Goal: Task Accomplishment & Management: Manage account settings

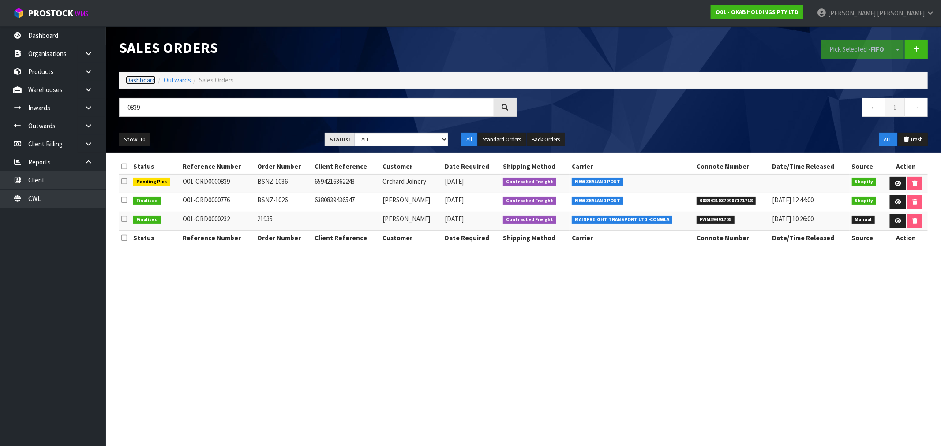
click at [136, 80] on link "Dashboard" at bounding box center [141, 80] width 30 height 8
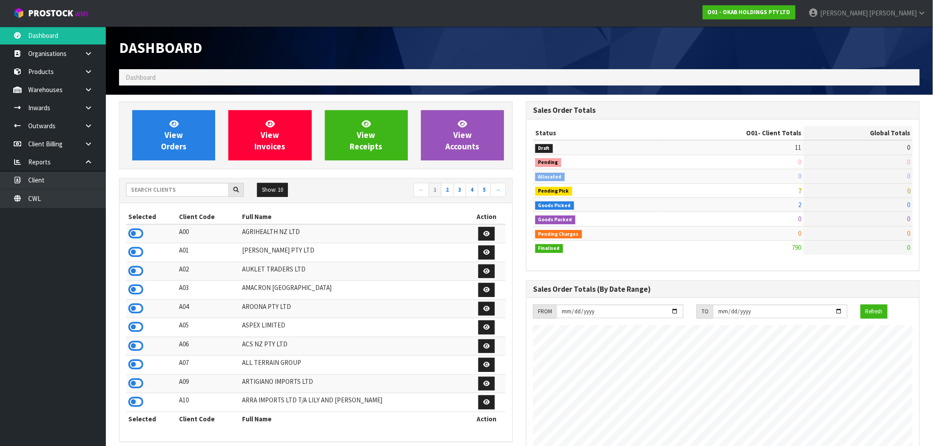
scroll to position [554, 407]
click at [161, 186] on input "text" at bounding box center [177, 190] width 103 height 14
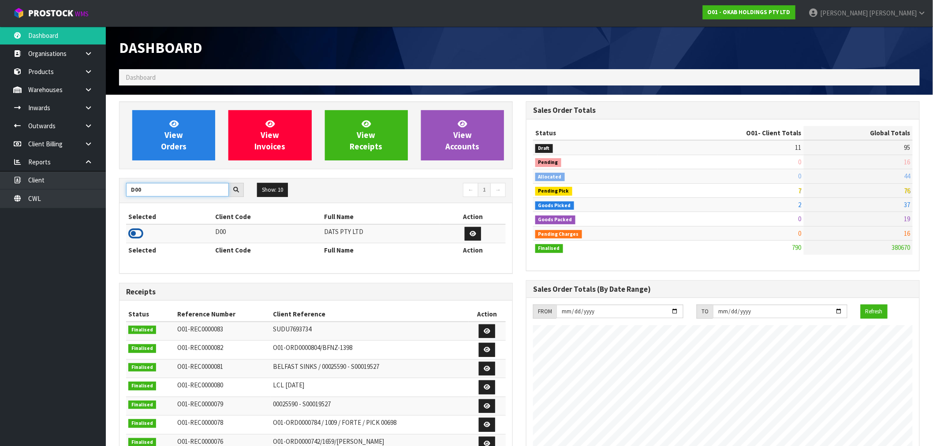
type input "D00"
click at [142, 231] on icon at bounding box center [135, 233] width 15 height 13
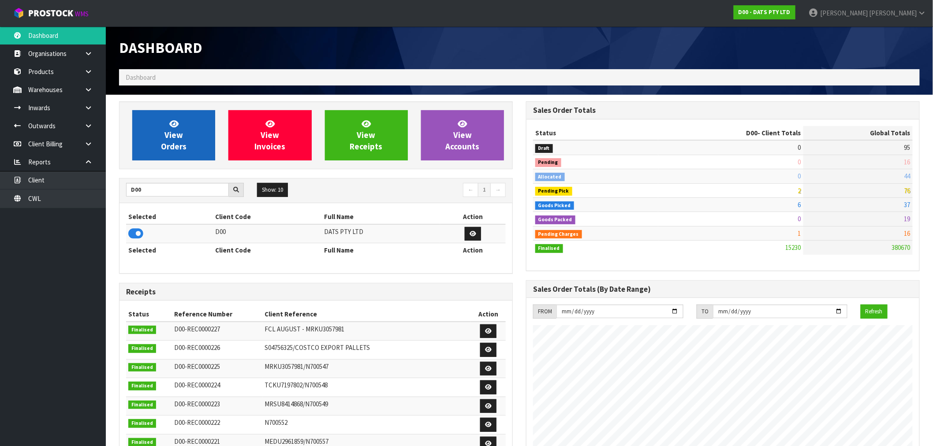
scroll to position [668, 407]
click at [169, 155] on link "View Orders" at bounding box center [173, 135] width 83 height 50
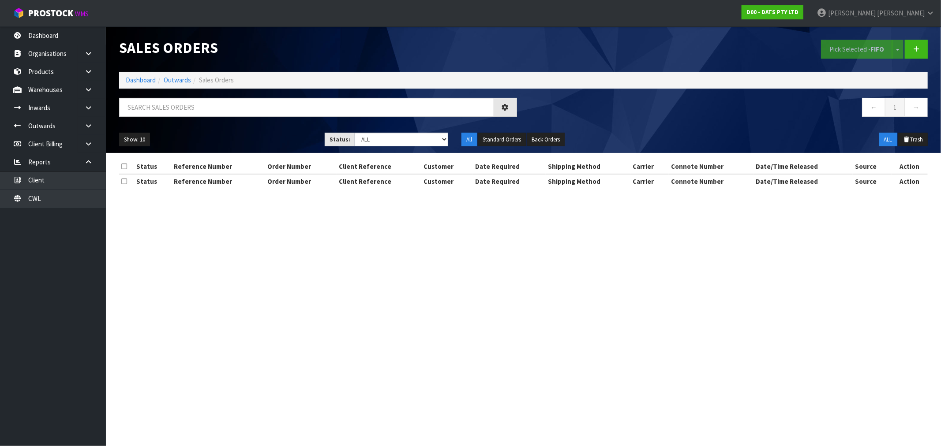
click at [263, 120] on div at bounding box center [317, 111] width 411 height 26
click at [258, 113] on input "text" at bounding box center [306, 107] width 375 height 19
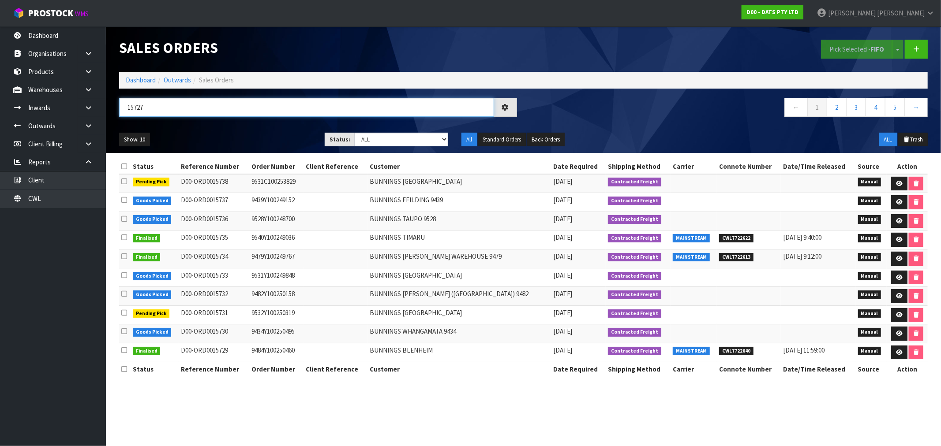
type input "15727"
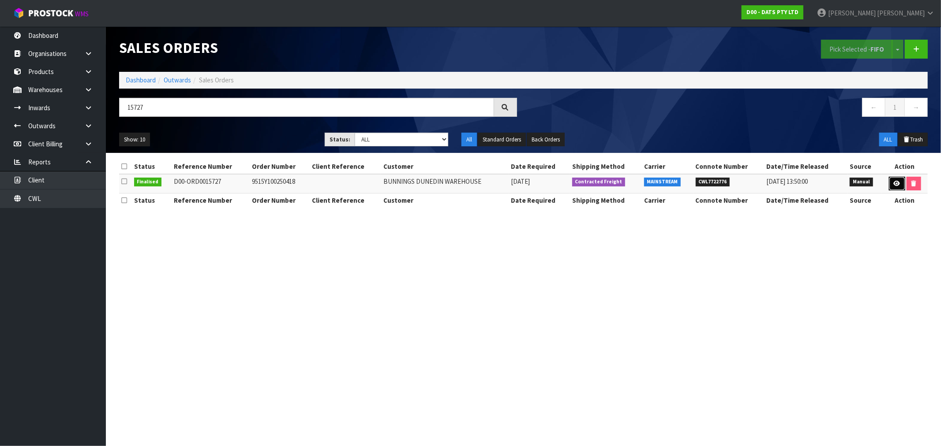
click at [894, 186] on icon at bounding box center [897, 184] width 7 height 6
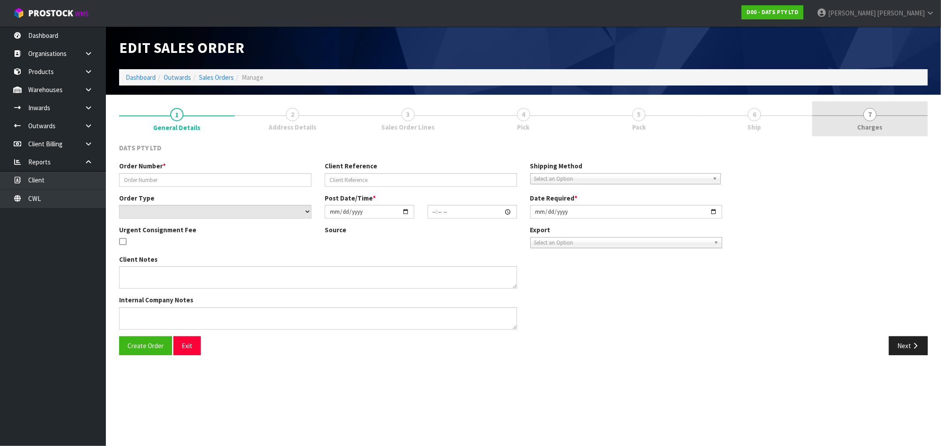
type input "9515Y100250418"
select select "number:0"
type input "[DATE]"
type input "08:47:00.000"
type input "[DATE]"
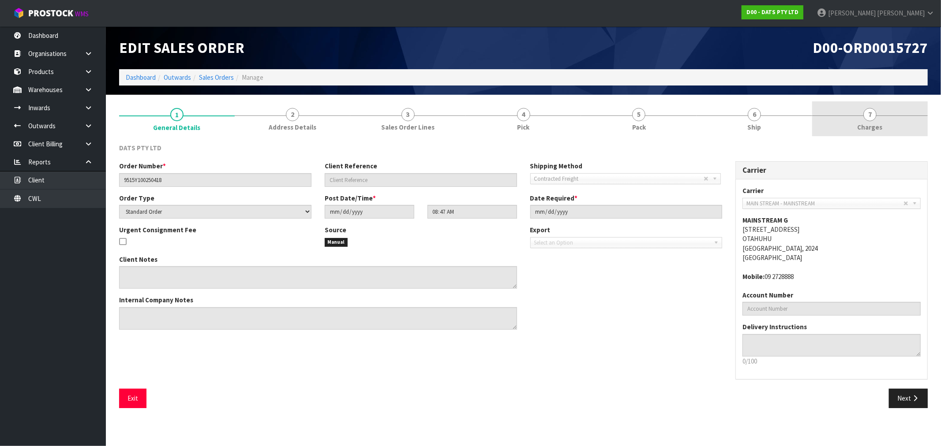
click at [889, 119] on link "7 [GEOGRAPHIC_DATA]" at bounding box center [870, 118] width 116 height 35
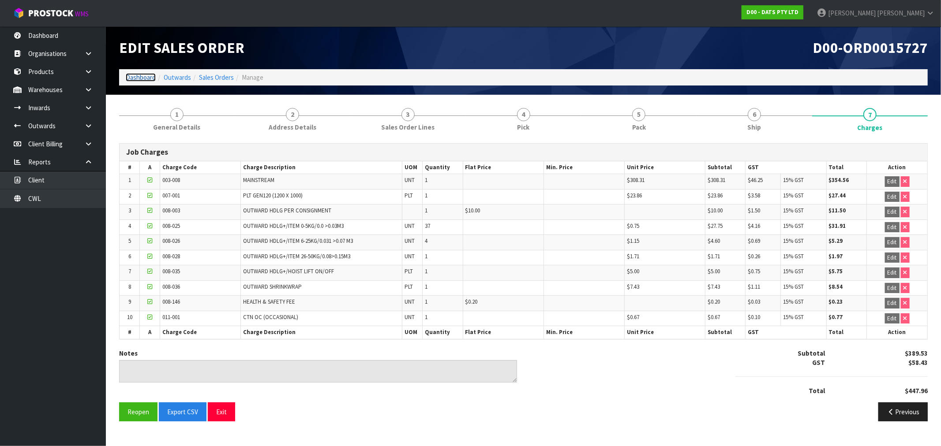
click at [129, 78] on link "Dashboard" at bounding box center [141, 77] width 30 height 8
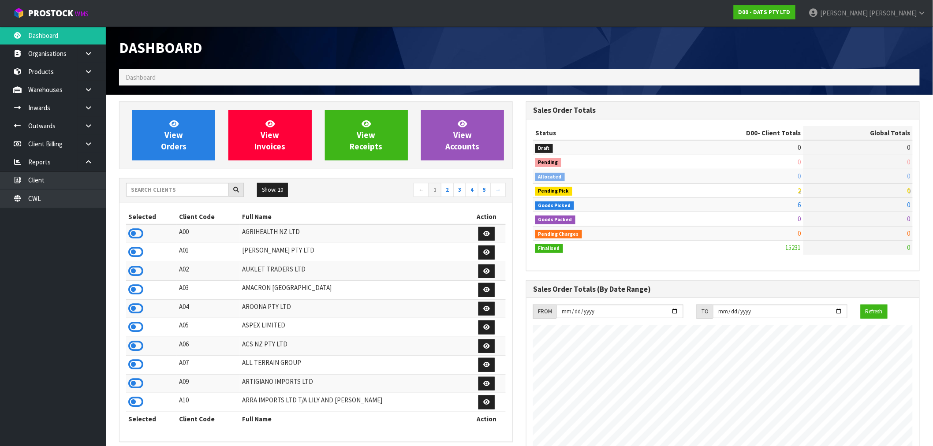
scroll to position [668, 407]
click at [169, 184] on input "text" at bounding box center [177, 190] width 103 height 14
type input "J02"
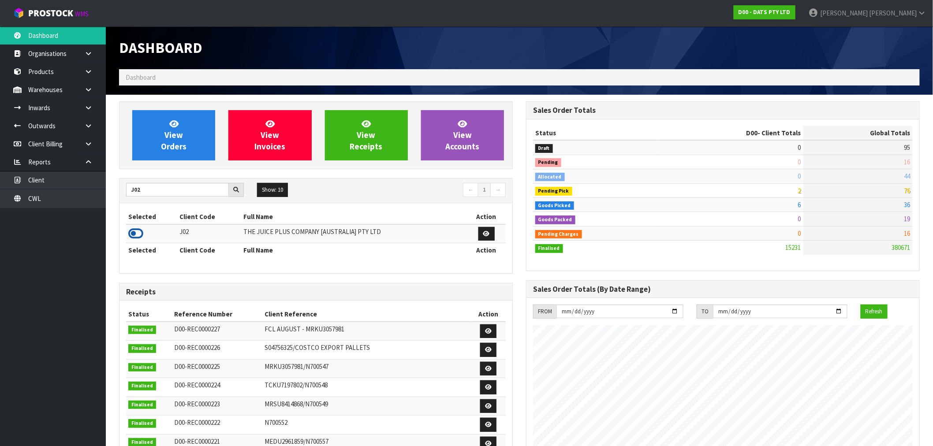
click at [129, 235] on icon at bounding box center [135, 233] width 15 height 13
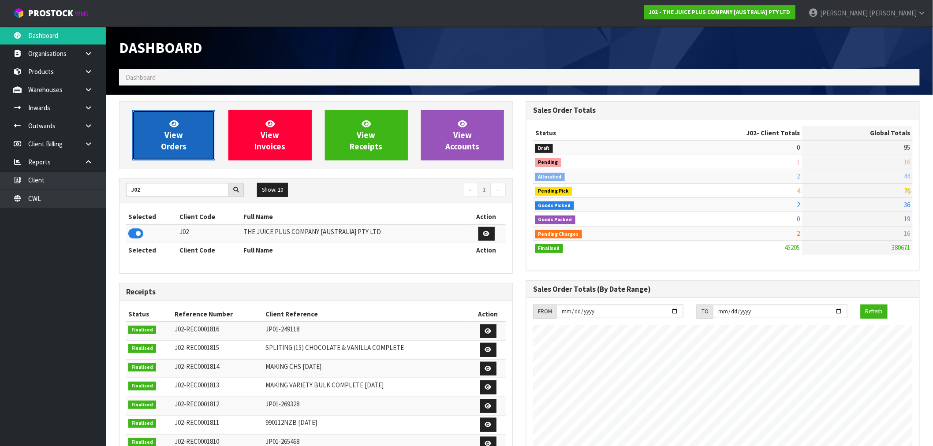
click at [180, 123] on link "View Orders" at bounding box center [173, 135] width 83 height 50
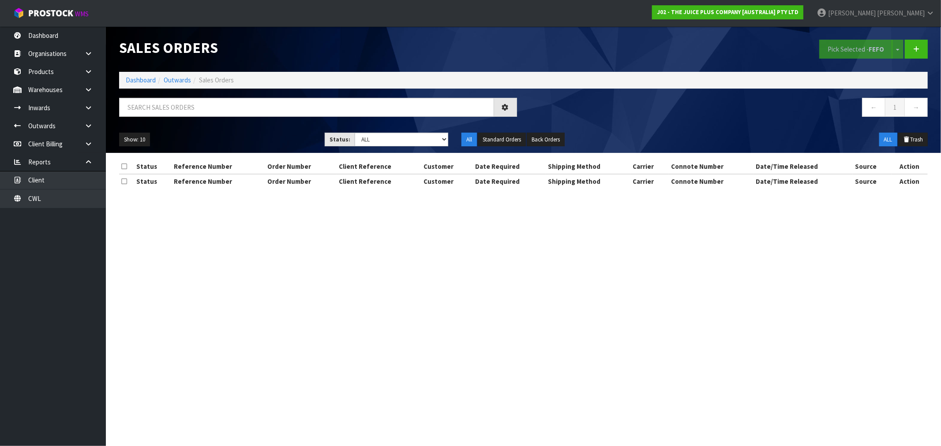
click at [417, 132] on div "Show: 10 5 10 25 50 Status: Draft Pending Allocated Pending Pick Goods Picked G…" at bounding box center [523, 139] width 822 height 27
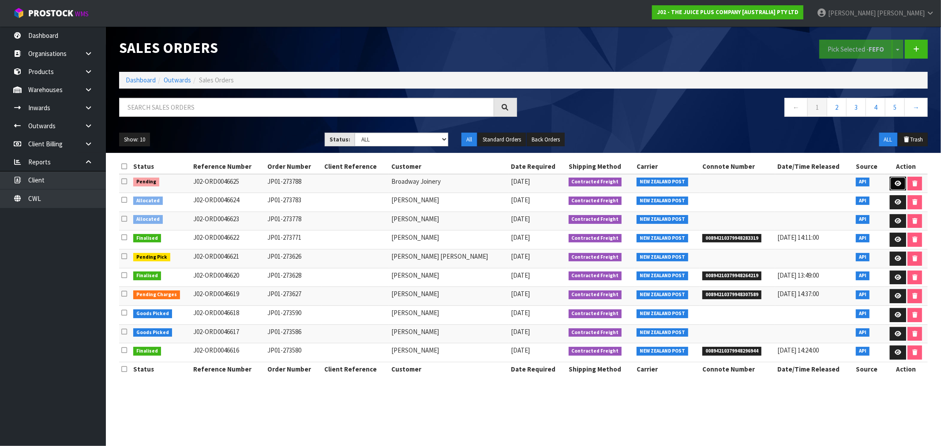
click at [894, 183] on icon at bounding box center [897, 184] width 7 height 6
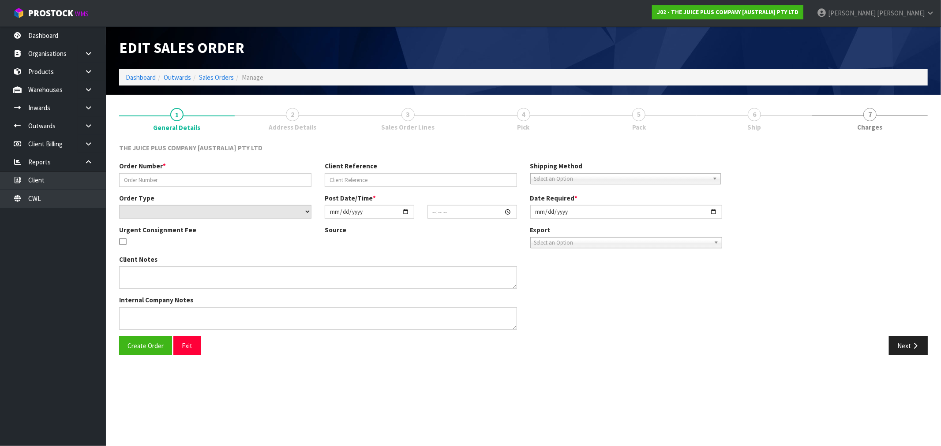
type input "JP01-273788"
select select "number:1"
type input "[DATE]"
type input "14:13:37.000"
type input "[DATE]"
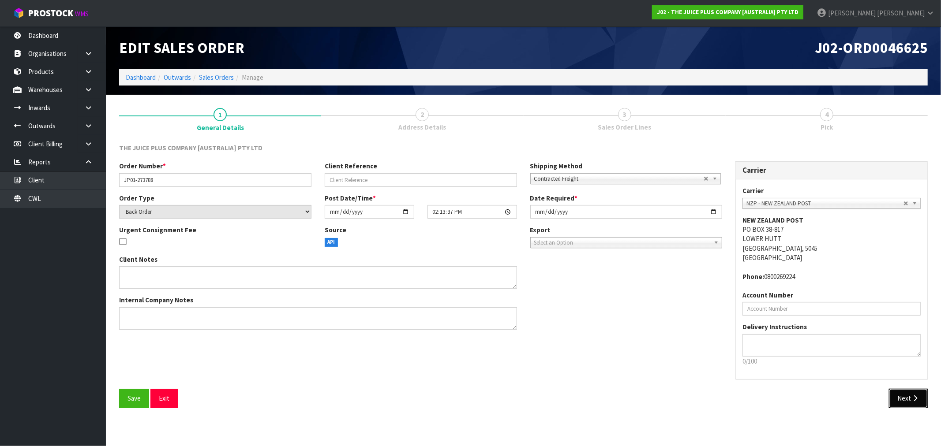
drag, startPoint x: 898, startPoint y: 399, endPoint x: 795, endPoint y: 401, distance: 102.8
click at [898, 399] on button "Next" at bounding box center [908, 398] width 39 height 19
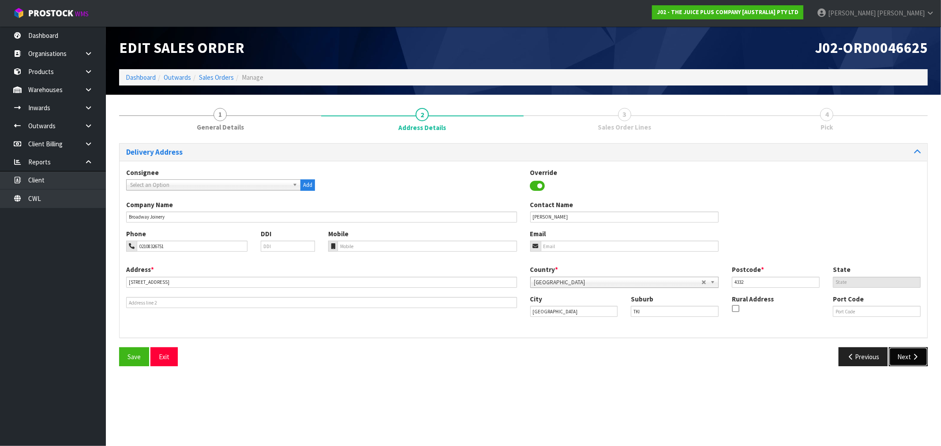
click at [897, 348] on button "Next" at bounding box center [908, 357] width 39 height 19
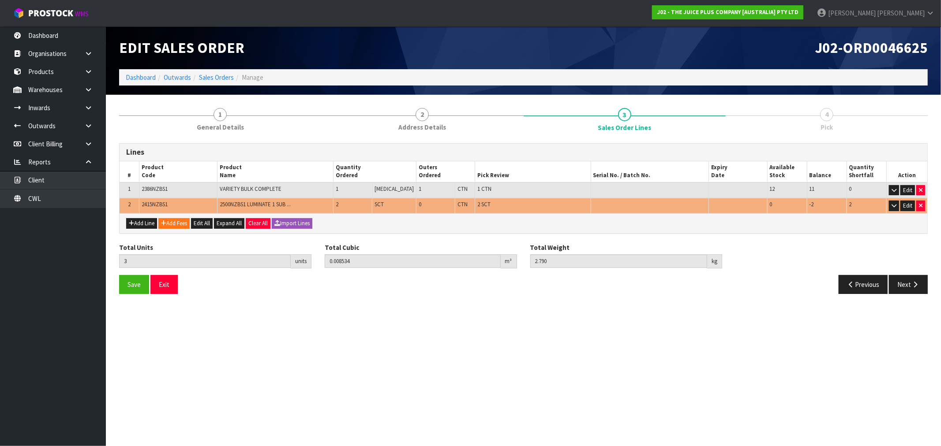
click at [155, 202] on span "2415NZBS1" at bounding box center [155, 204] width 26 height 7
click at [912, 281] on icon "button" at bounding box center [915, 284] width 8 height 7
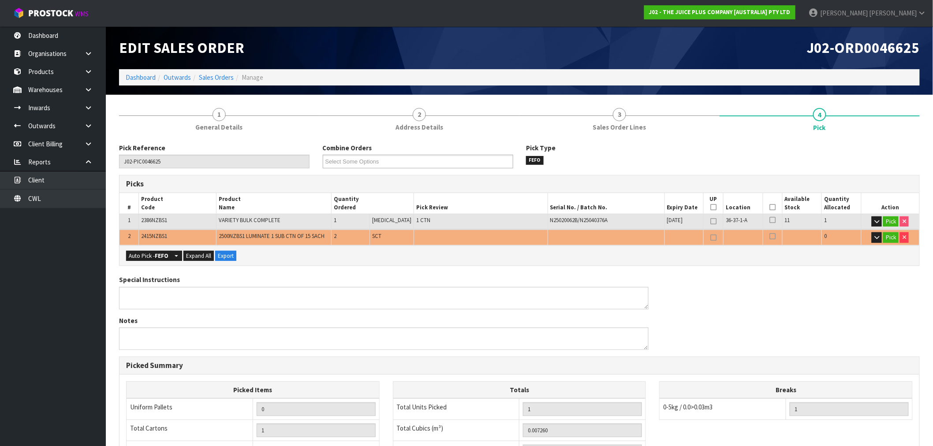
click at [143, 236] on span "2415NZBS1" at bounding box center [154, 235] width 26 height 7
copy span "2415NZBS1"
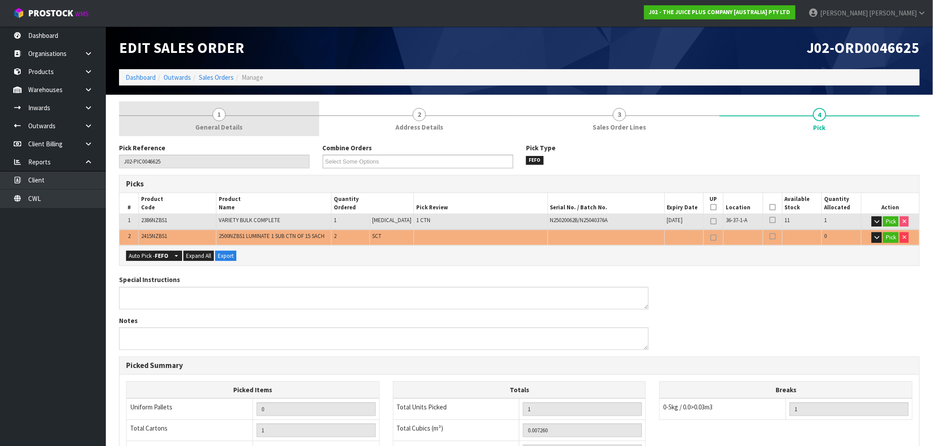
click at [190, 125] on link "1 General Details" at bounding box center [219, 118] width 200 height 35
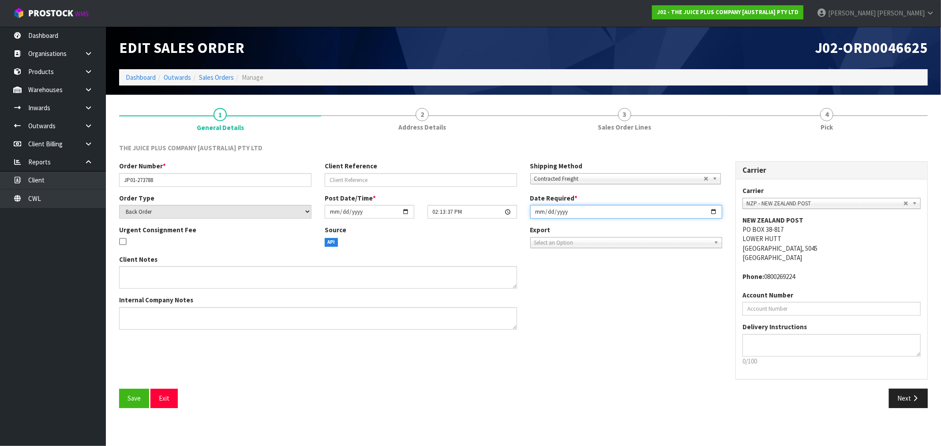
click at [540, 210] on input "[DATE]" at bounding box center [626, 212] width 192 height 14
click at [451, 91] on div "Edit Sales Order J02-ORD0046625 Dashboard Outwards Sales Orders Manage" at bounding box center [523, 60] width 822 height 68
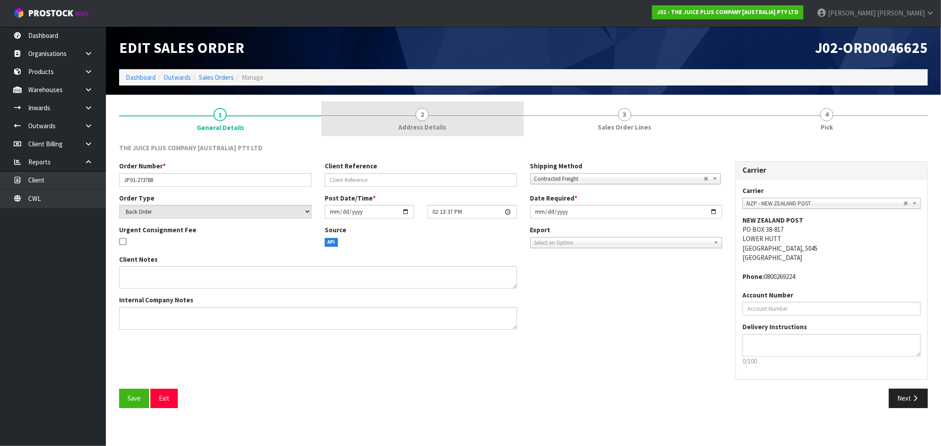
drag, startPoint x: 454, startPoint y: 103, endPoint x: 429, endPoint y: 136, distance: 41.8
click at [454, 103] on link "2 Address Details" at bounding box center [422, 118] width 202 height 35
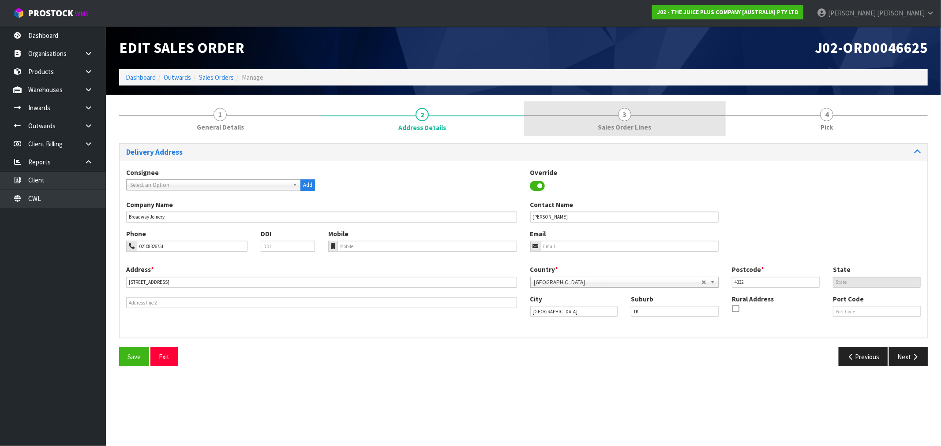
click at [606, 128] on span "Sales Order Lines" at bounding box center [624, 127] width 53 height 9
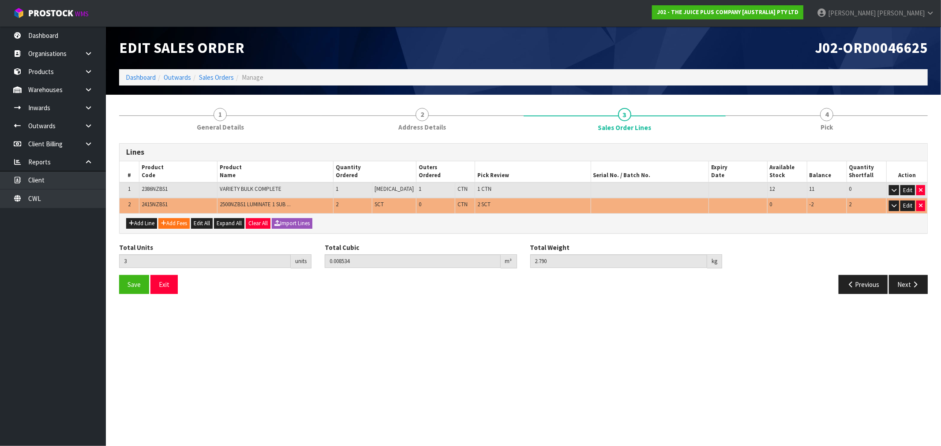
click at [157, 201] on span "2415NZBS1" at bounding box center [155, 204] width 26 height 7
copy span "2415NZBS1"
click at [94, 90] on link at bounding box center [92, 90] width 28 height 18
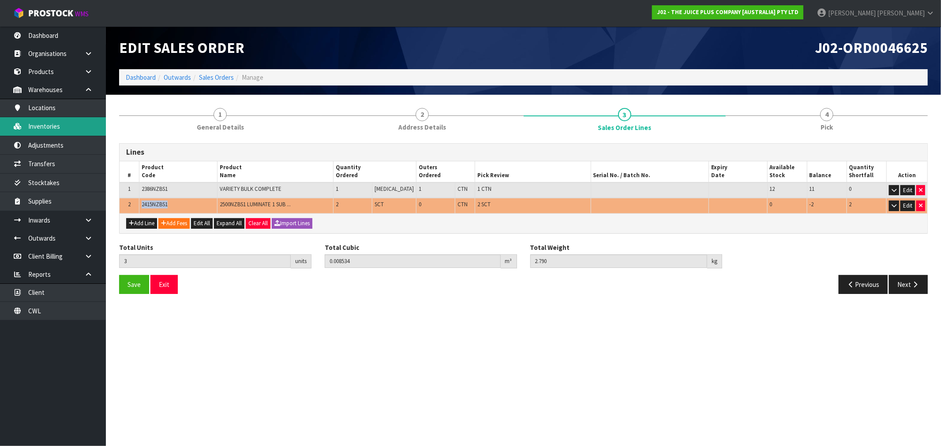
click at [50, 127] on link "Inventories" at bounding box center [53, 126] width 106 height 18
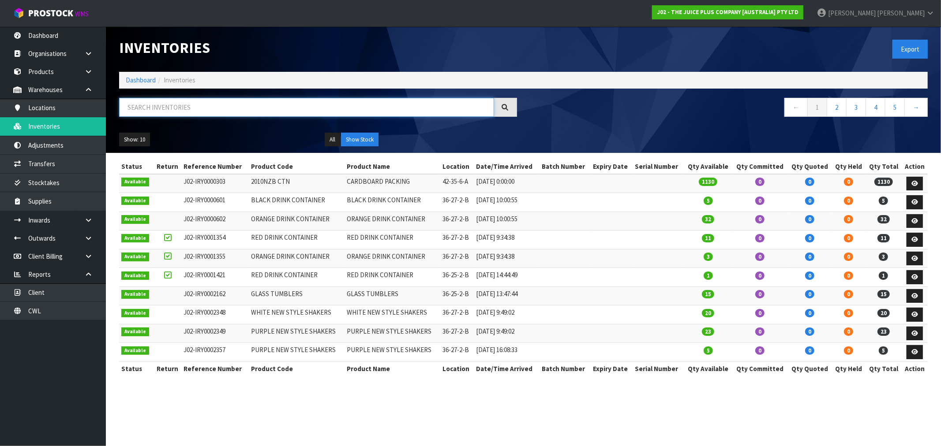
drag, startPoint x: 201, startPoint y: 106, endPoint x: 196, endPoint y: 109, distance: 5.7
click at [200, 107] on input "text" at bounding box center [306, 107] width 375 height 19
paste input "2415NZBS1"
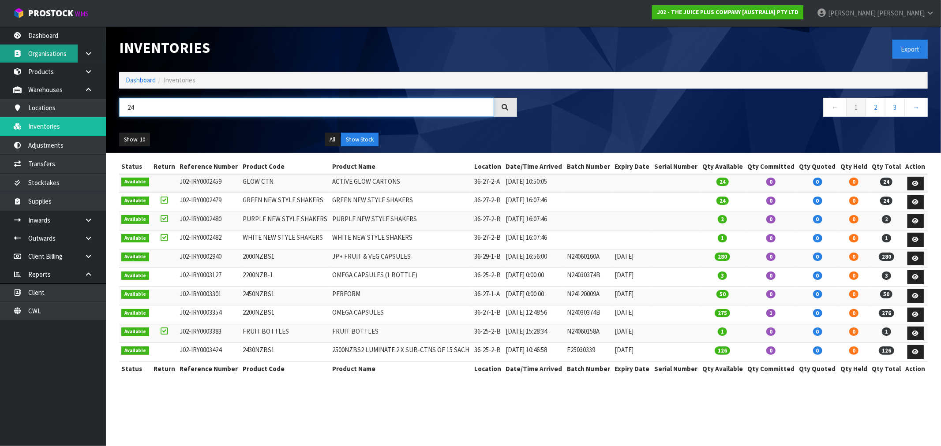
type input "24"
click at [134, 74] on ol "Dashboard Inventories" at bounding box center [523, 80] width 808 height 16
click at [144, 81] on link "Dashboard" at bounding box center [141, 80] width 30 height 8
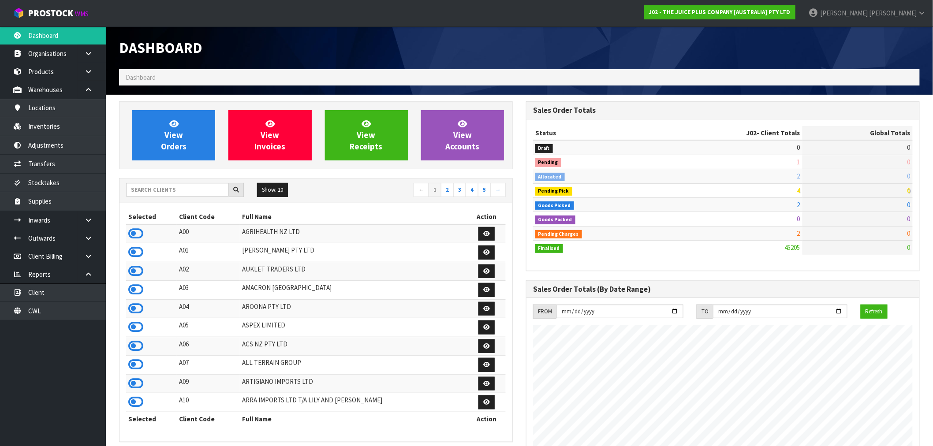
scroll to position [668, 407]
click at [184, 187] on input "text" at bounding box center [177, 190] width 103 height 14
type input "F"
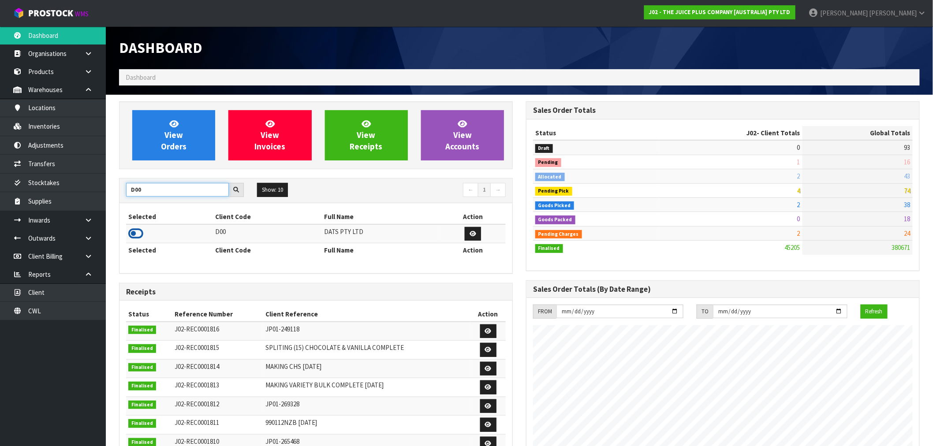
type input "D00"
click at [137, 231] on icon at bounding box center [135, 233] width 15 height 13
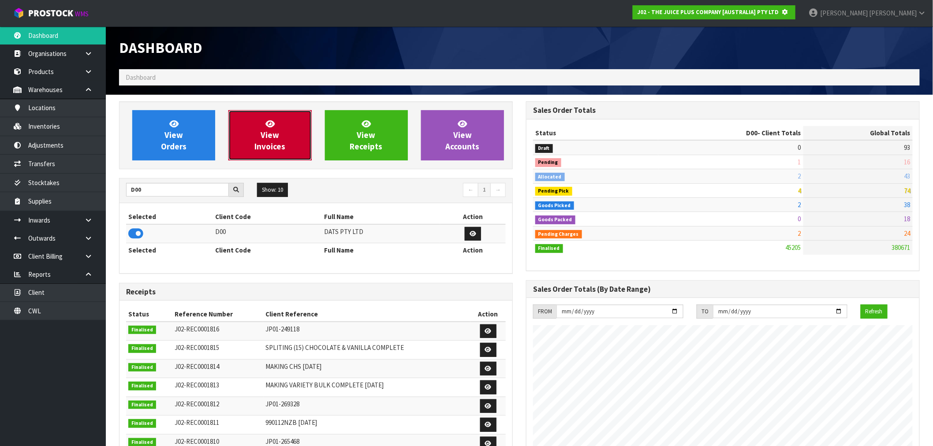
scroll to position [440510, 440653]
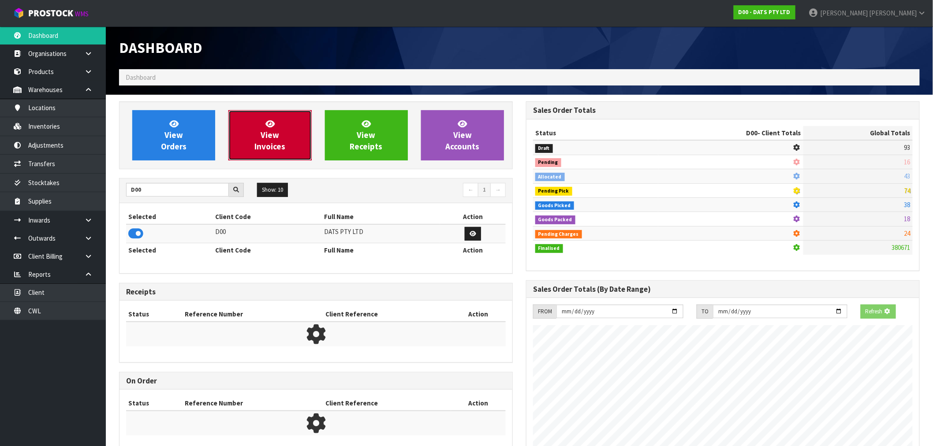
click at [236, 158] on link "View Invoices" at bounding box center [269, 135] width 83 height 50
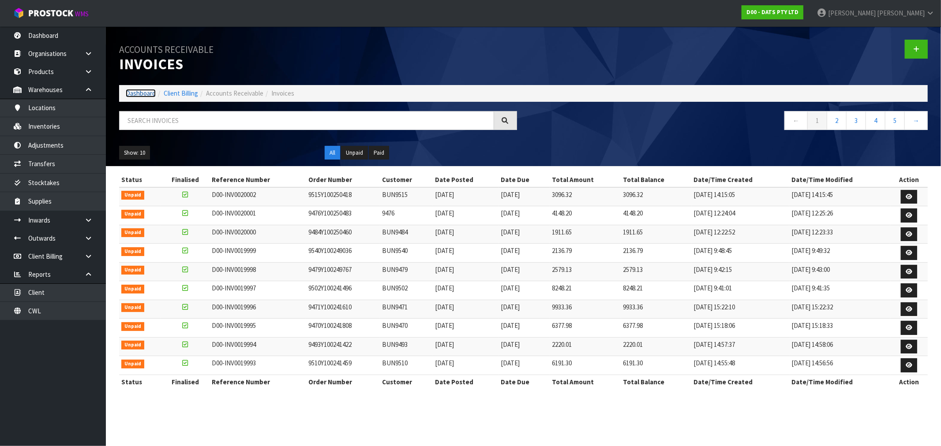
click at [132, 92] on link "Dashboard" at bounding box center [141, 93] width 30 height 8
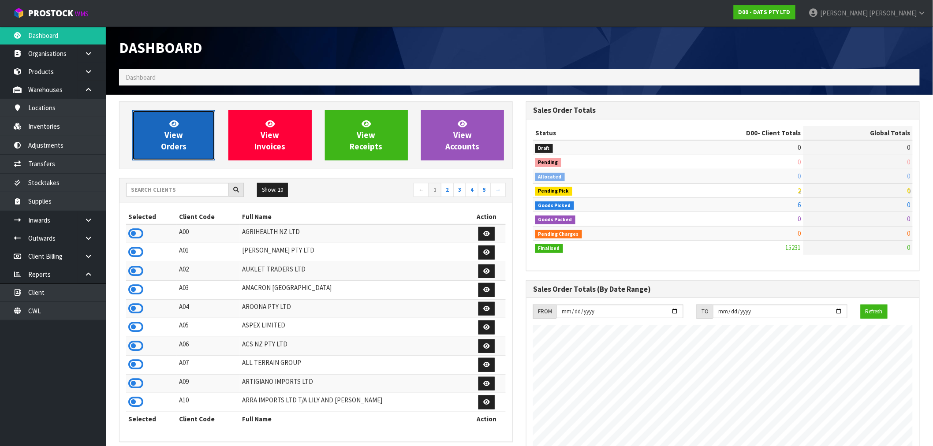
scroll to position [668, 407]
click at [199, 139] on link "View Orders" at bounding box center [173, 135] width 83 height 50
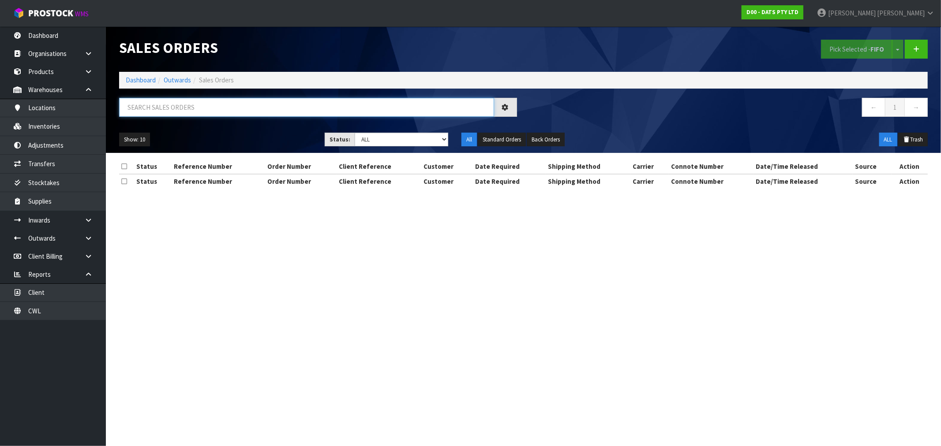
click at [260, 109] on input "text" at bounding box center [306, 107] width 375 height 19
type input "15727"
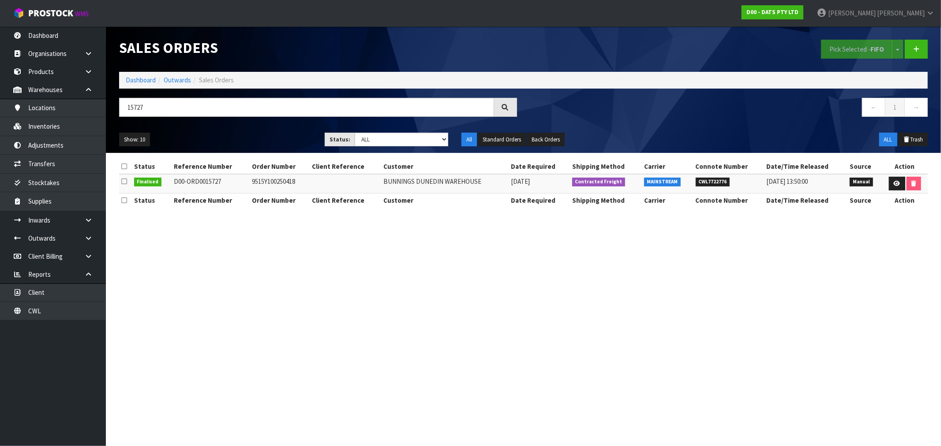
click at [262, 191] on td "9515Y100250418" at bounding box center [280, 183] width 60 height 19
click at [263, 183] on td "9515Y100250418" at bounding box center [280, 183] width 60 height 19
click at [138, 76] on link "Dashboard" at bounding box center [141, 80] width 30 height 8
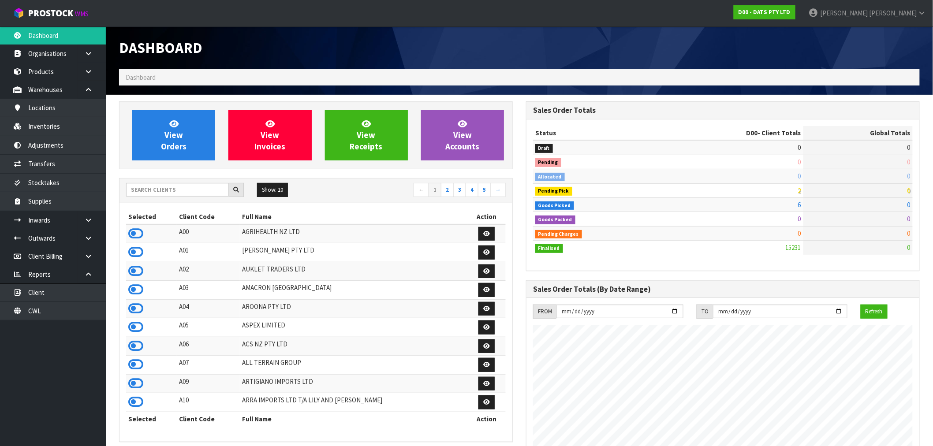
scroll to position [668, 407]
click at [188, 142] on link "View Orders" at bounding box center [173, 135] width 83 height 50
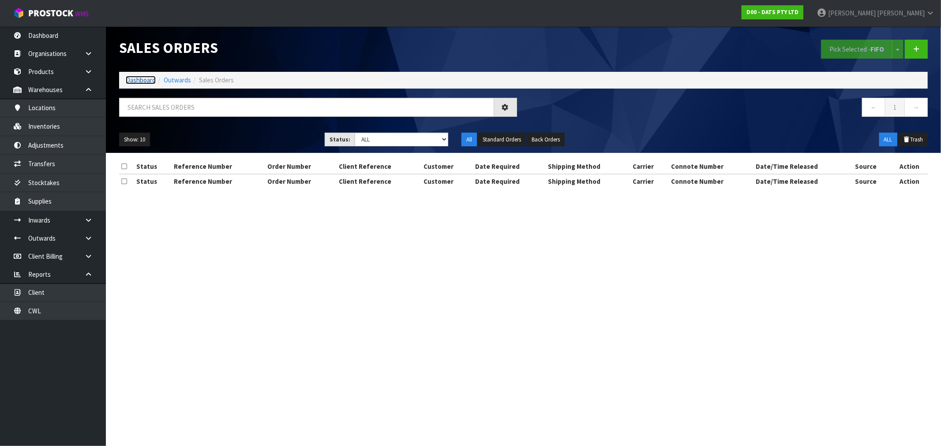
click at [142, 78] on link "Dashboard" at bounding box center [141, 80] width 30 height 8
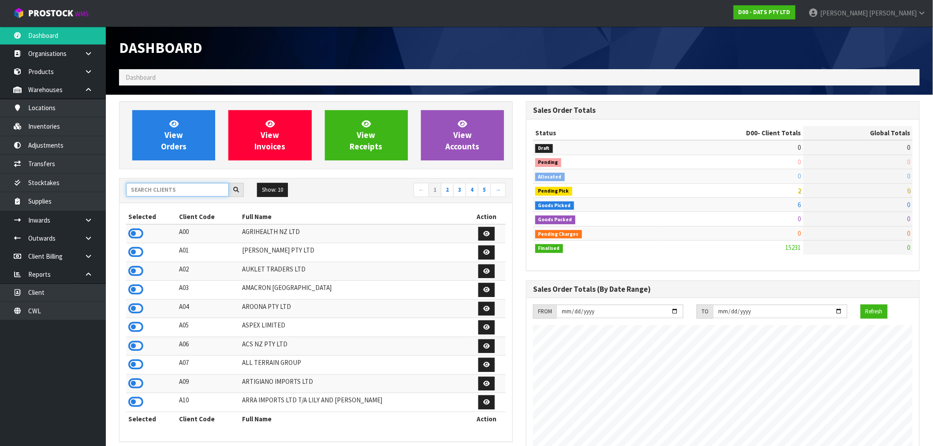
scroll to position [668, 407]
click at [179, 188] on input "text" at bounding box center [177, 190] width 103 height 14
type input "J02"
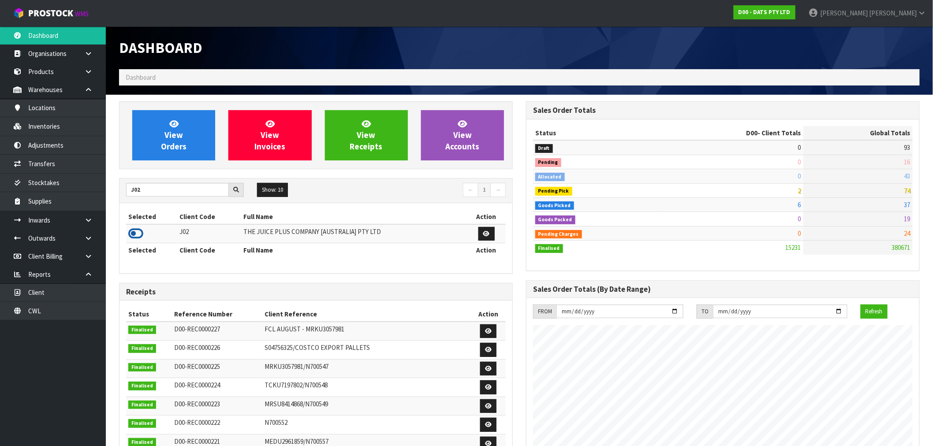
click at [142, 239] on icon at bounding box center [135, 233] width 15 height 13
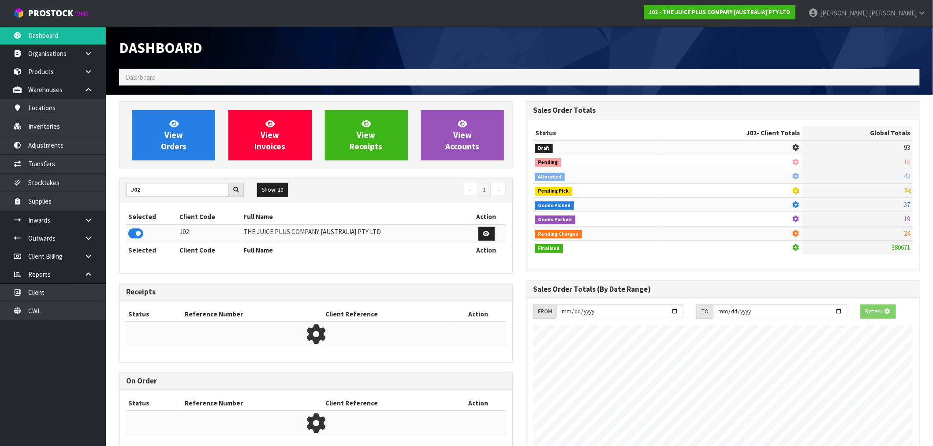
scroll to position [440510, 440653]
click at [161, 155] on link "View Orders" at bounding box center [173, 135] width 83 height 50
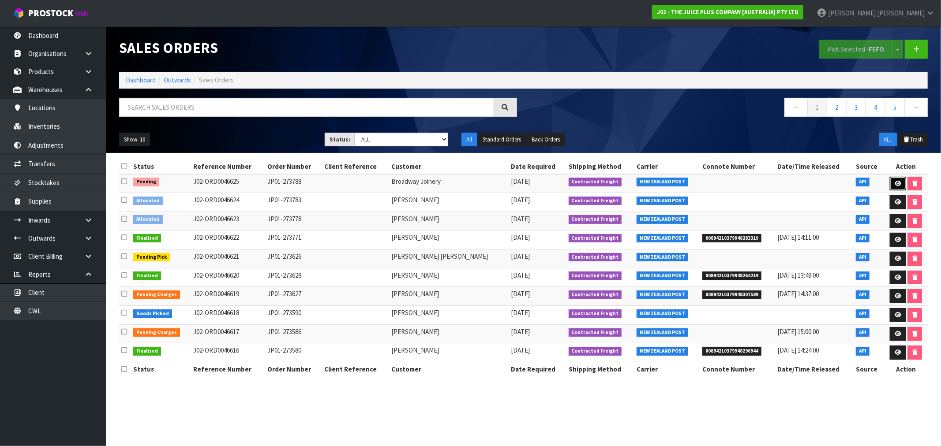
click at [896, 183] on icon at bounding box center [897, 184] width 7 height 6
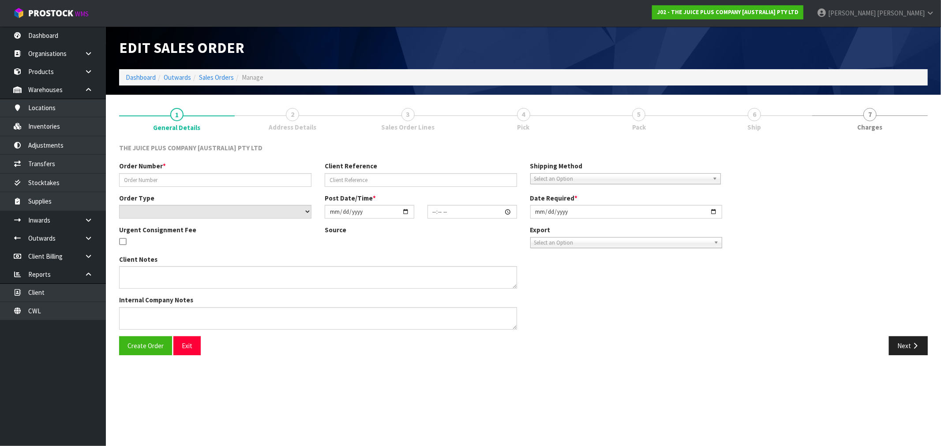
type input "JP01-273788"
select select "number:1"
type input "[DATE]"
type input "14:13:37.000"
type input "[DATE]"
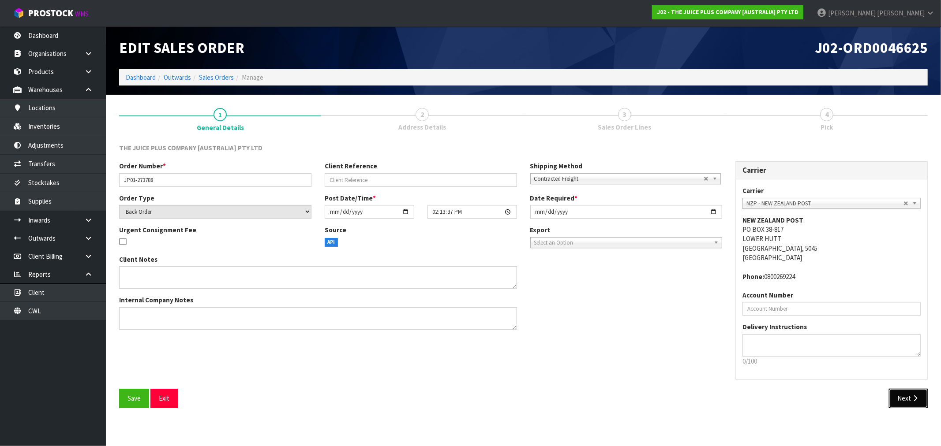
click at [915, 396] on icon "button" at bounding box center [915, 398] width 8 height 7
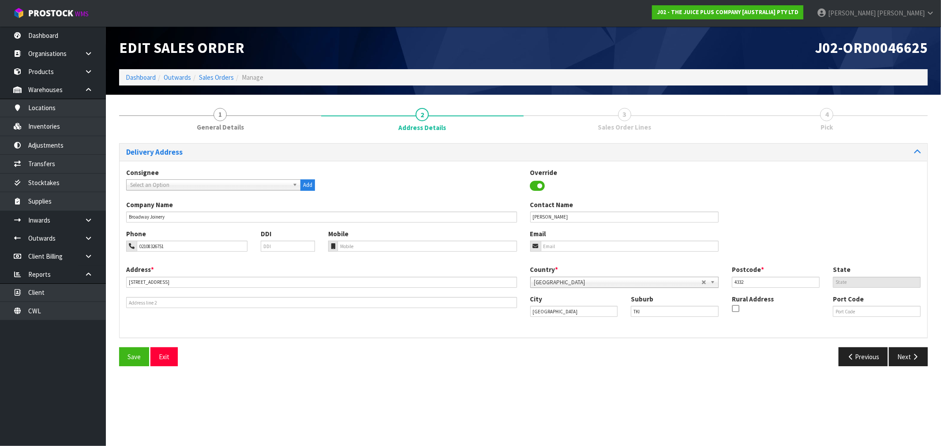
click at [908, 343] on div "Delivery Address Consignee 000001.BAY MECHANICS - BAY MECHANICS 000001A - BRAKE…" at bounding box center [523, 258] width 808 height 230
click at [901, 358] on button "Next" at bounding box center [908, 357] width 39 height 19
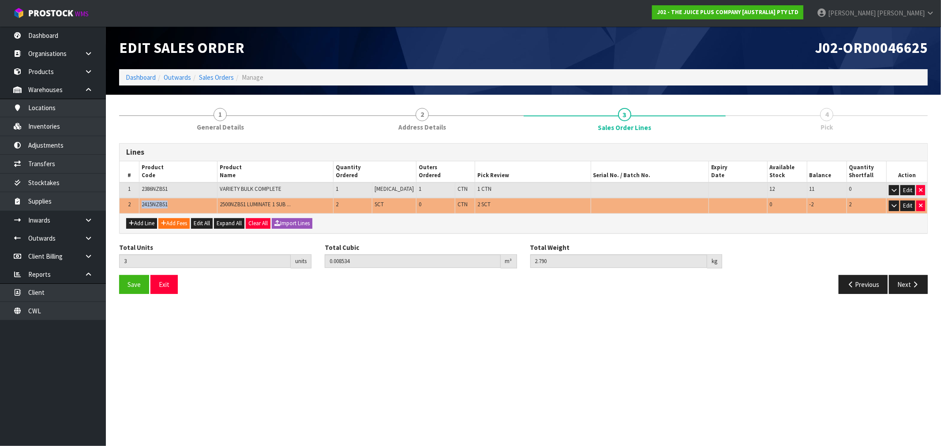
drag, startPoint x: 172, startPoint y: 204, endPoint x: 141, endPoint y: 204, distance: 30.9
click at [141, 204] on td "2415NZBS1" at bounding box center [178, 205] width 78 height 15
copy span "2415NZBS1"
click at [266, 205] on span "2500NZBS1 LUMINATE 1 SUB ..." at bounding box center [255, 204] width 71 height 7
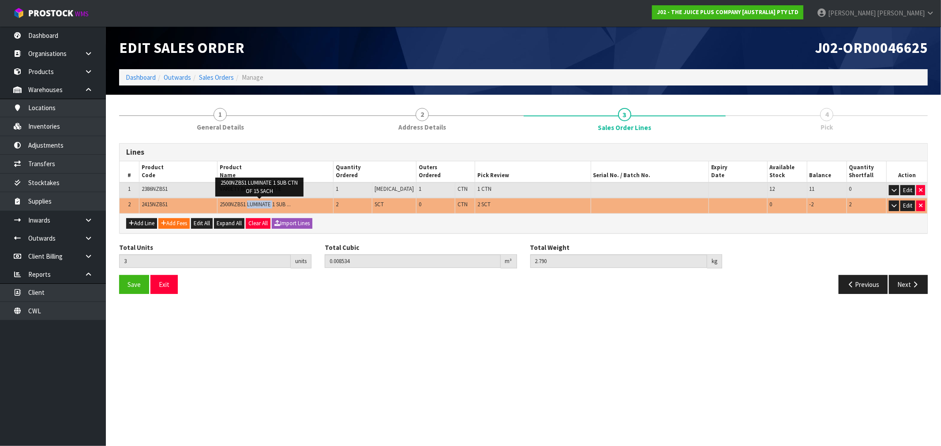
copy span "LUMINATE"
click at [156, 206] on span "2415NZBS1" at bounding box center [155, 204] width 26 height 7
copy span "2415NZBS1"
click at [85, 223] on link at bounding box center [92, 220] width 28 height 18
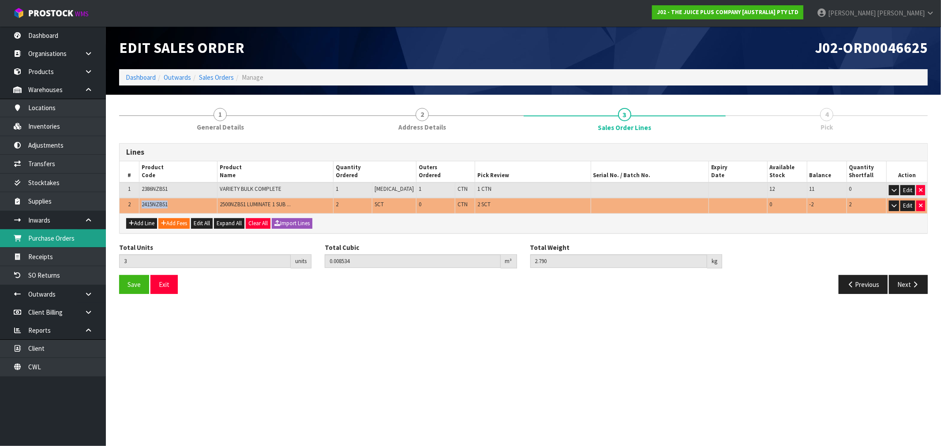
click at [72, 241] on link "Purchase Orders" at bounding box center [53, 238] width 106 height 18
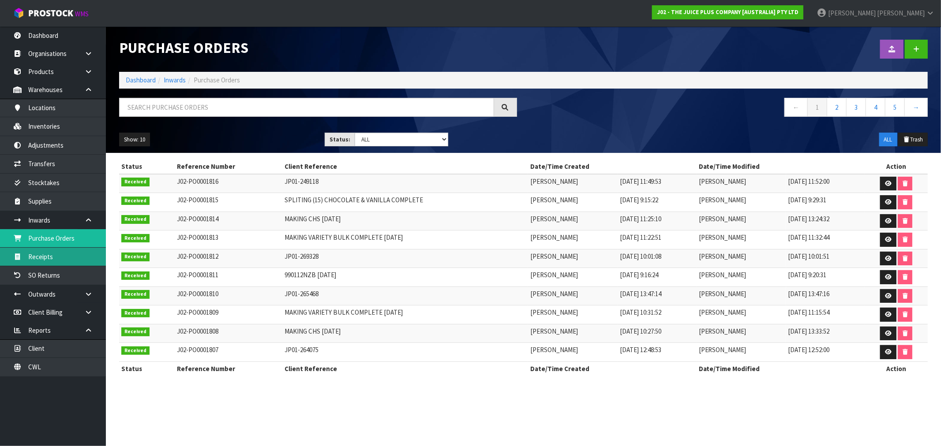
click at [58, 257] on link "Receipts" at bounding box center [53, 257] width 106 height 18
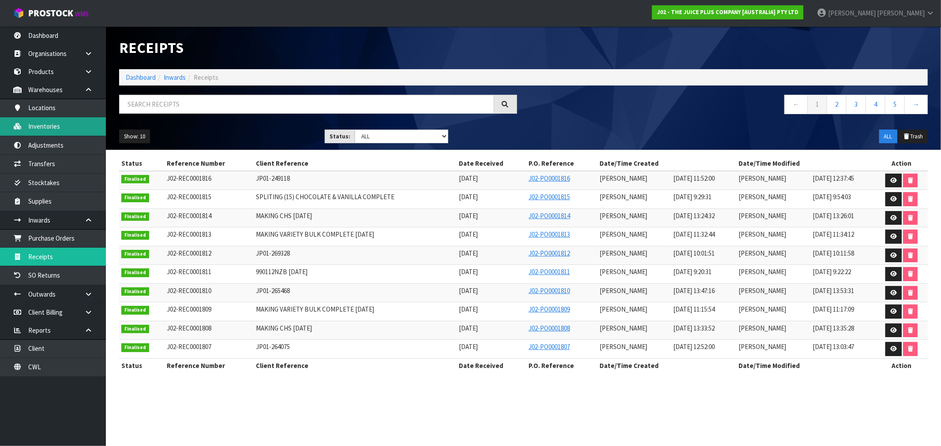
click at [59, 127] on link "Inventories" at bounding box center [53, 126] width 106 height 18
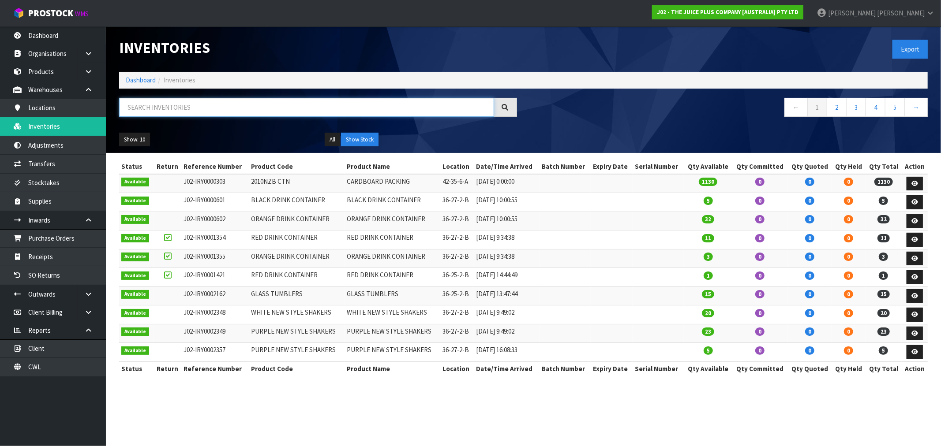
click at [177, 112] on input "text" at bounding box center [306, 107] width 375 height 19
paste input "2415NZBS1"
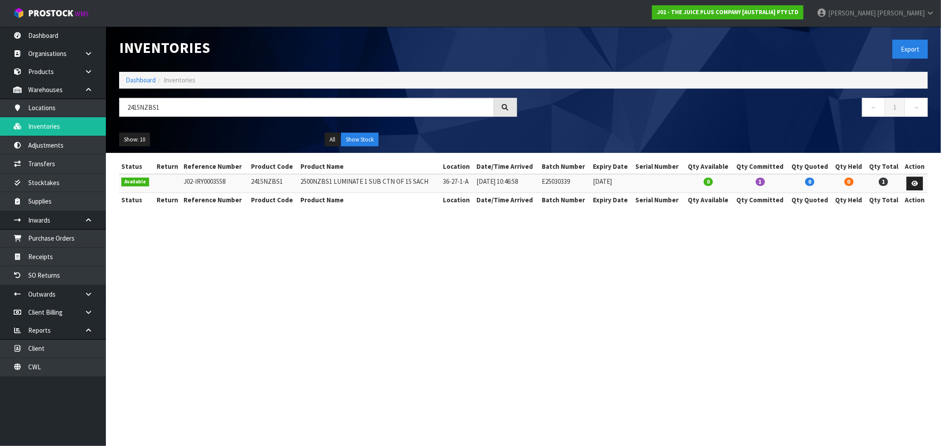
click at [350, 183] on td "2500NZBS1 LUMINATE 1 SUB CTN OF 15 SACH" at bounding box center [370, 183] width 142 height 19
copy td "LUMINATE"
drag, startPoint x: 166, startPoint y: 109, endPoint x: 112, endPoint y: 105, distance: 53.9
click at [112, 105] on div "2415NZBS1" at bounding box center [317, 111] width 411 height 26
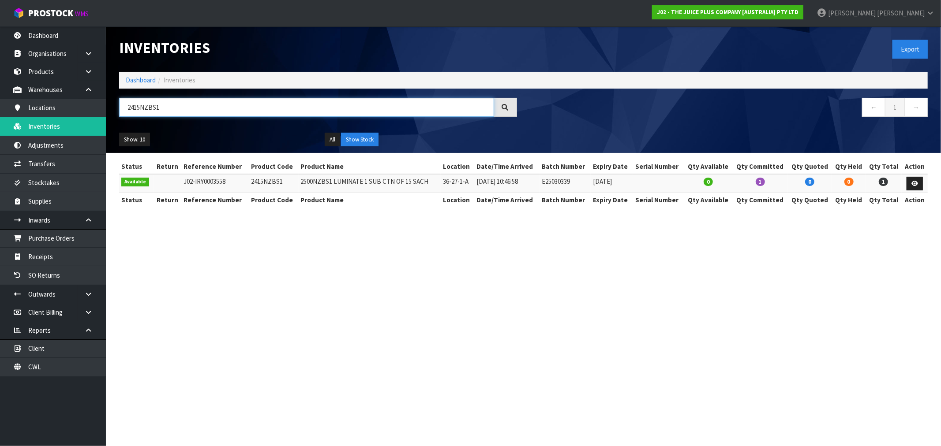
paste input "LUMINATE"
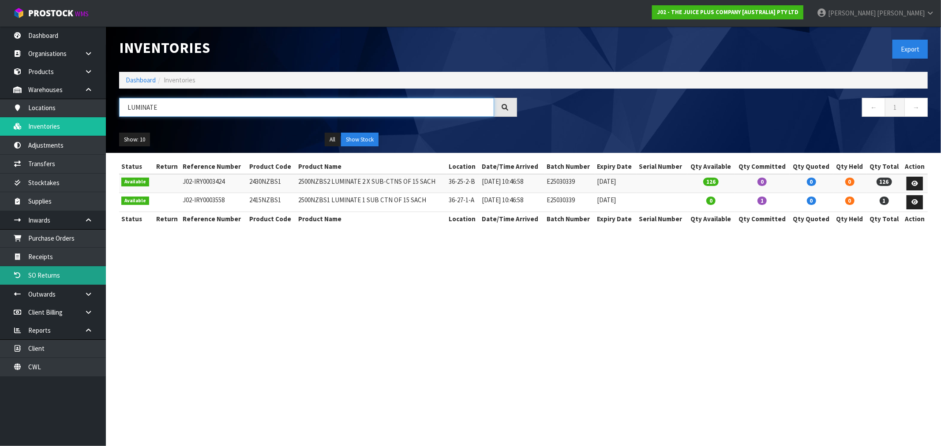
type input "LUMINATE"
click at [262, 206] on td "2415NZBS1" at bounding box center [271, 202] width 49 height 19
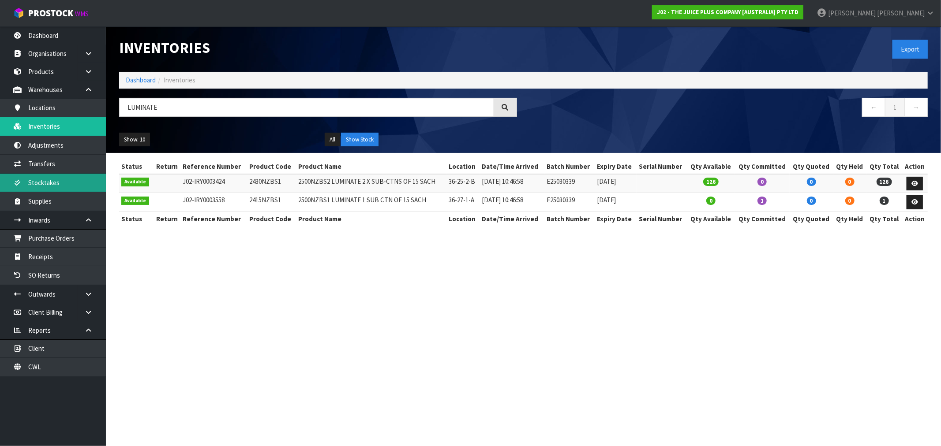
copy td "2415NZBS1"
drag, startPoint x: 427, startPoint y: 204, endPoint x: 297, endPoint y: 200, distance: 129.7
click at [297, 200] on td "2500NZBS1 LUMINATE 1 SUB CTN OF 15 SACH" at bounding box center [371, 202] width 150 height 19
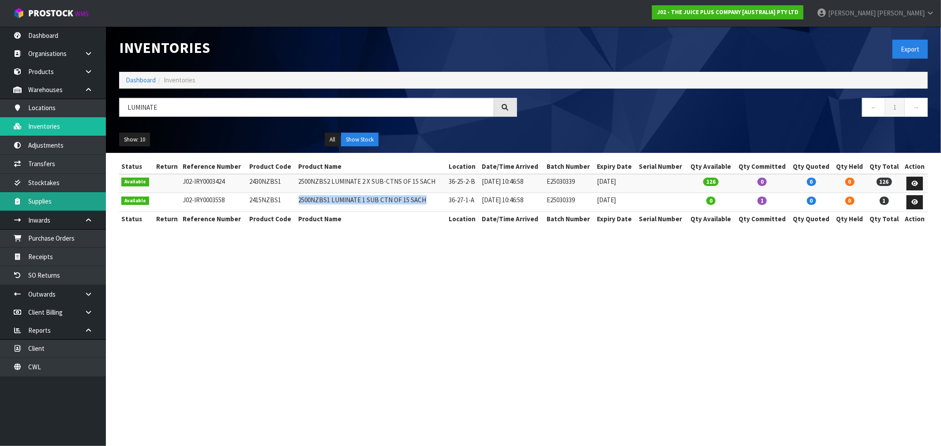
copy td "2500NZBS1 LUMINATE 1 SUB CTN OF 15 SACH"
drag, startPoint x: 426, startPoint y: 186, endPoint x: 247, endPoint y: 181, distance: 179.1
click at [247, 181] on tr "Available J02-IRY0003424 2430NZBS1 2500NZBS2 LUMINATE 2 X SUB-CTNS OF 15 SACH 3…" at bounding box center [523, 183] width 808 height 19
copy tr "2430NZBS1 2500NZBS2 LUMINATE 2 X SUB-CTNS OF 15 SAC"
click at [140, 76] on link "Dashboard" at bounding box center [141, 80] width 30 height 8
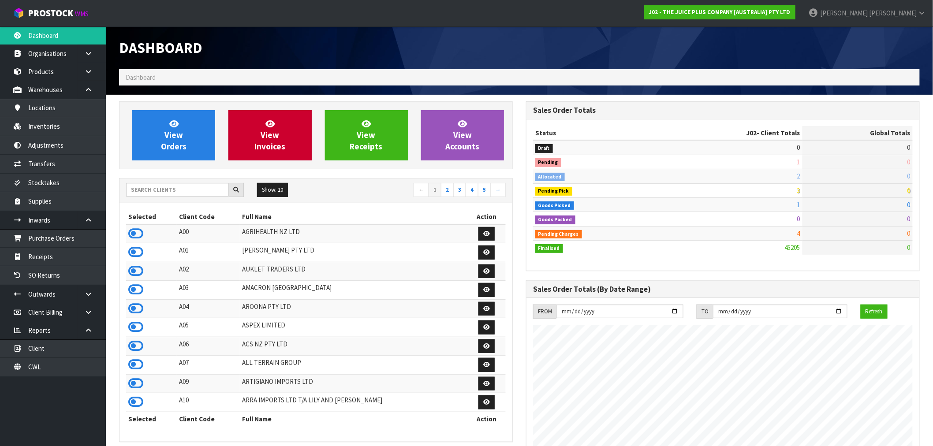
scroll to position [668, 407]
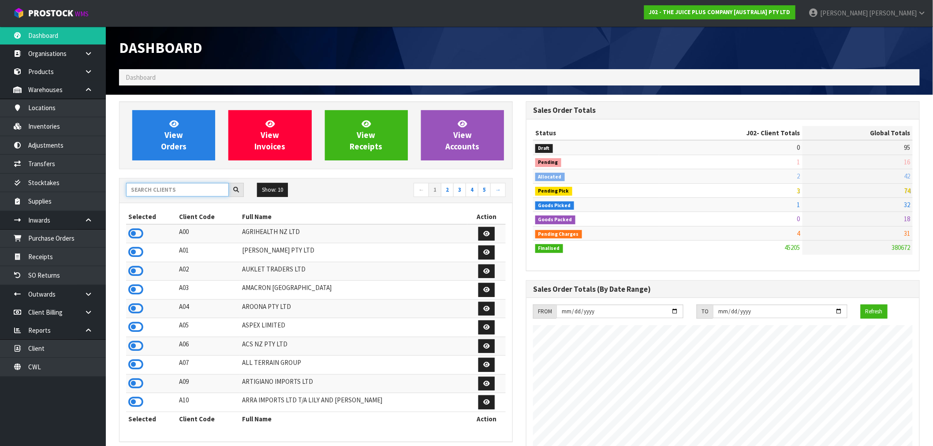
click at [169, 196] on input "text" at bounding box center [177, 190] width 103 height 14
type input "J01"
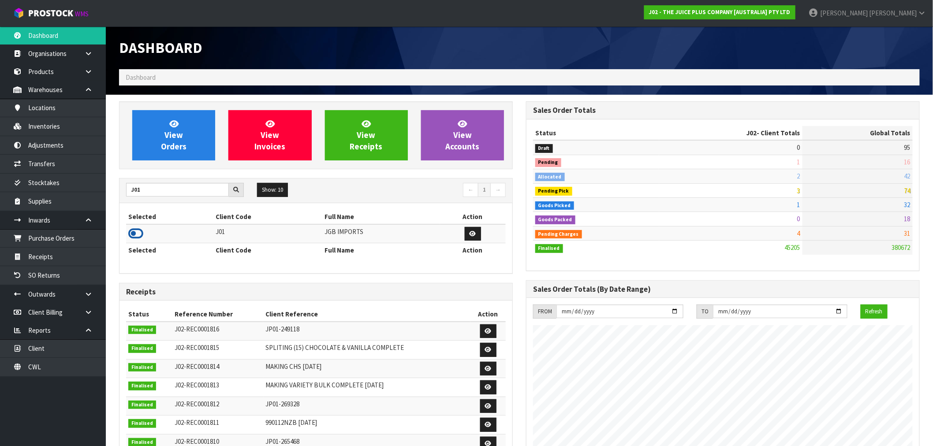
click at [142, 234] on icon at bounding box center [135, 233] width 15 height 13
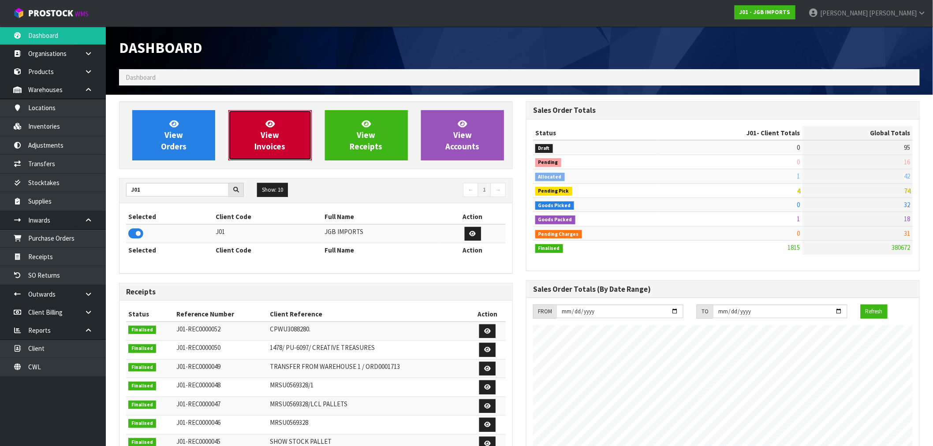
click at [271, 147] on span "View Invoices" at bounding box center [269, 135] width 31 height 33
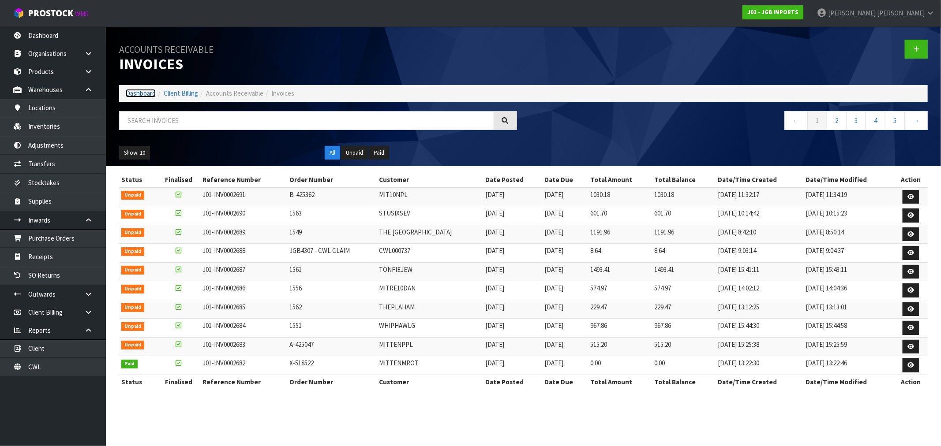
click at [145, 94] on link "Dashboard" at bounding box center [141, 93] width 30 height 8
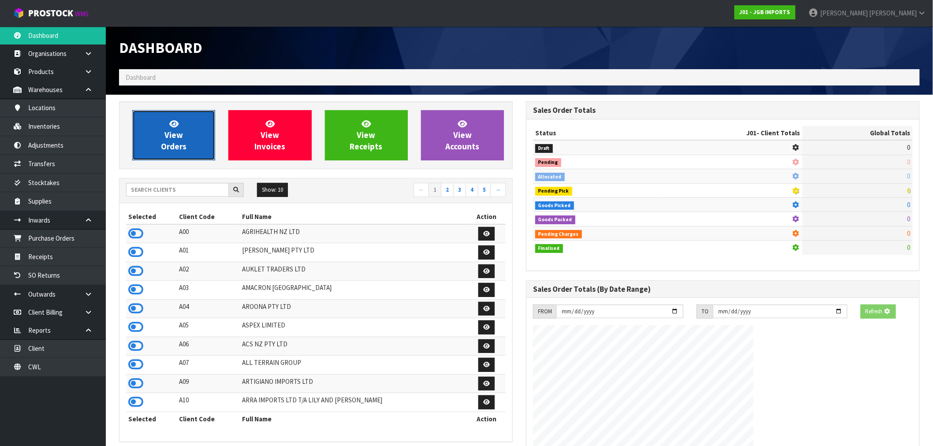
click at [181, 131] on span "View Orders" at bounding box center [174, 135] width 26 height 33
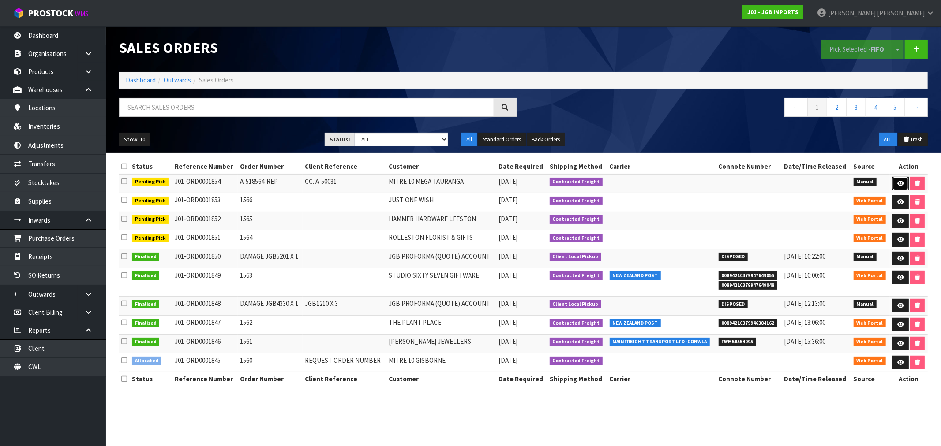
click at [900, 183] on icon at bounding box center [900, 184] width 7 height 6
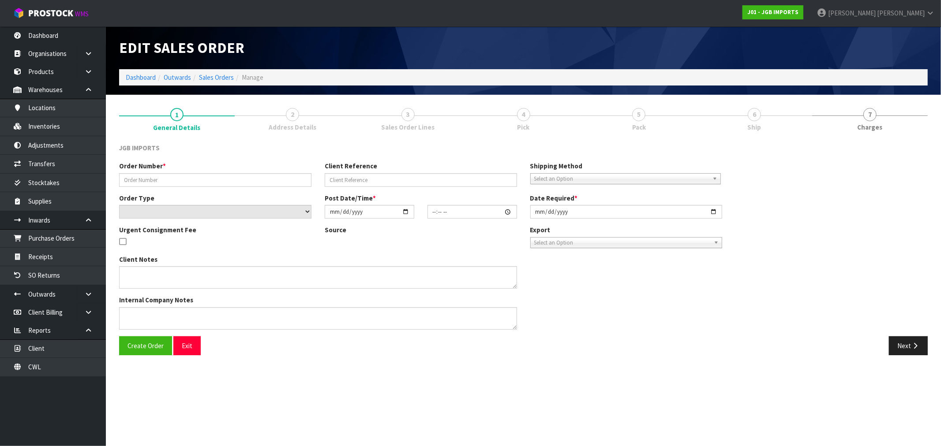
type input "A-518564-REP"
type input "CC. A-50031"
select select "number:0"
type input "[DATE]"
type input "12:51:00.000"
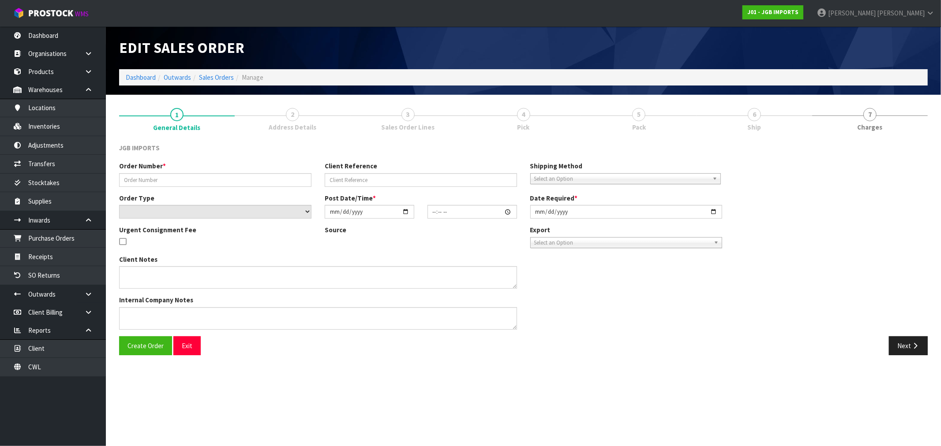
type input "[DATE]"
type textarea "INV0002678 PLEASE DON’T CREDIT. SEND REPLACEMENTS AT NO COST. PACK CAREFULLY"
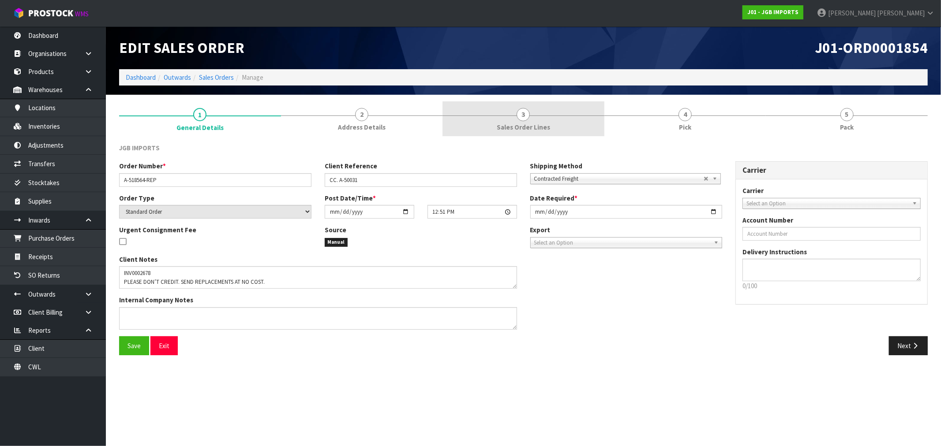
click at [509, 125] on span "Sales Order Lines" at bounding box center [523, 127] width 53 height 9
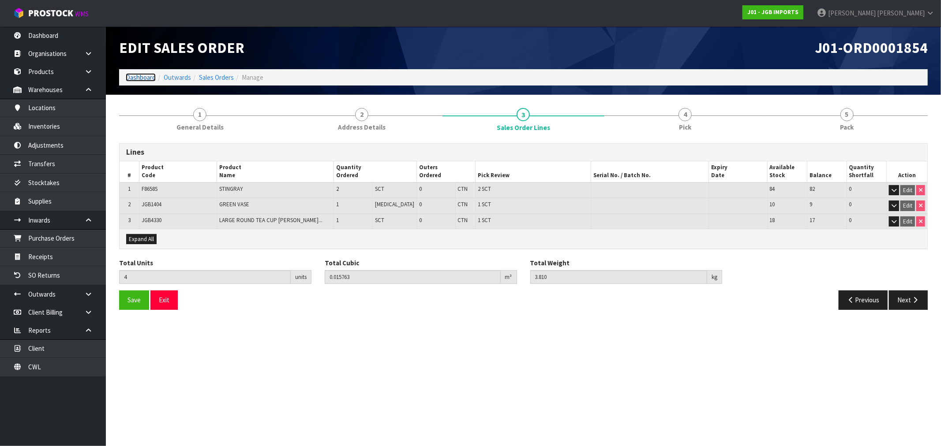
click at [135, 79] on link "Dashboard" at bounding box center [141, 77] width 30 height 8
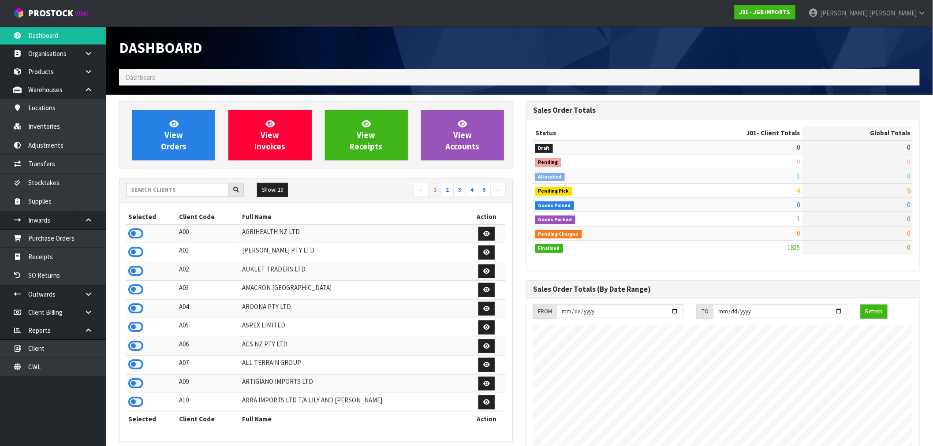
scroll to position [668, 407]
click at [148, 188] on input "text" at bounding box center [177, 190] width 103 height 14
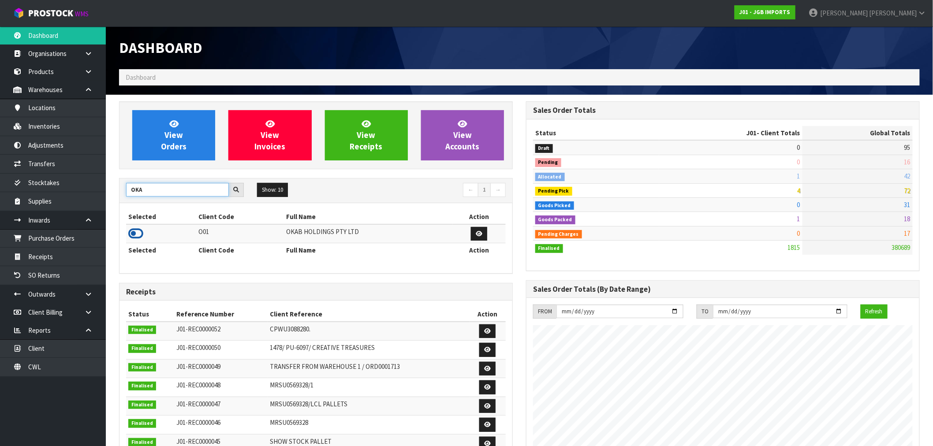
type input "OKA"
drag, startPoint x: 133, startPoint y: 233, endPoint x: 158, endPoint y: 169, distance: 68.1
click at [134, 232] on icon at bounding box center [135, 233] width 15 height 13
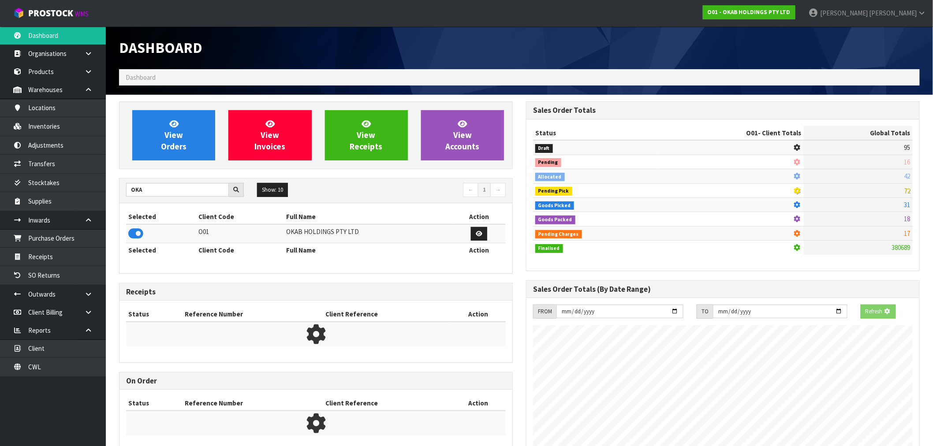
scroll to position [550, 407]
click at [158, 169] on div "View Orders View Invoices View Receipts View Accounts" at bounding box center [316, 135] width 394 height 68
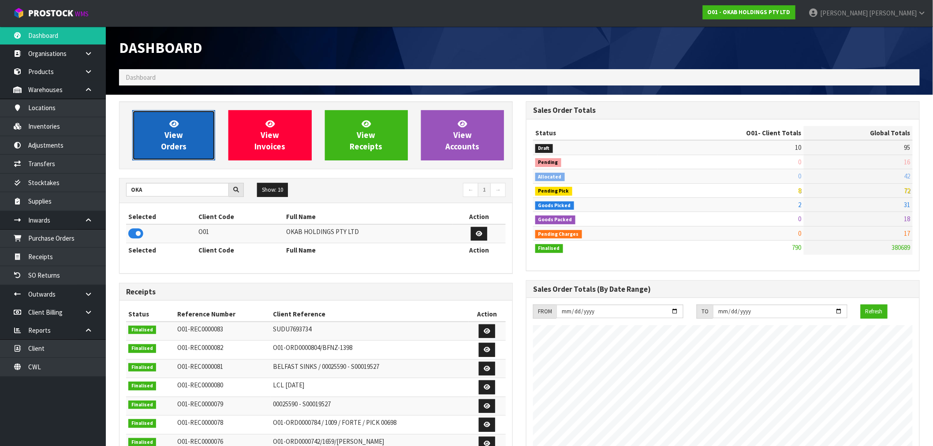
drag, startPoint x: 175, startPoint y: 146, endPoint x: 192, endPoint y: 121, distance: 30.1
click at [176, 146] on span "View Orders" at bounding box center [174, 135] width 26 height 33
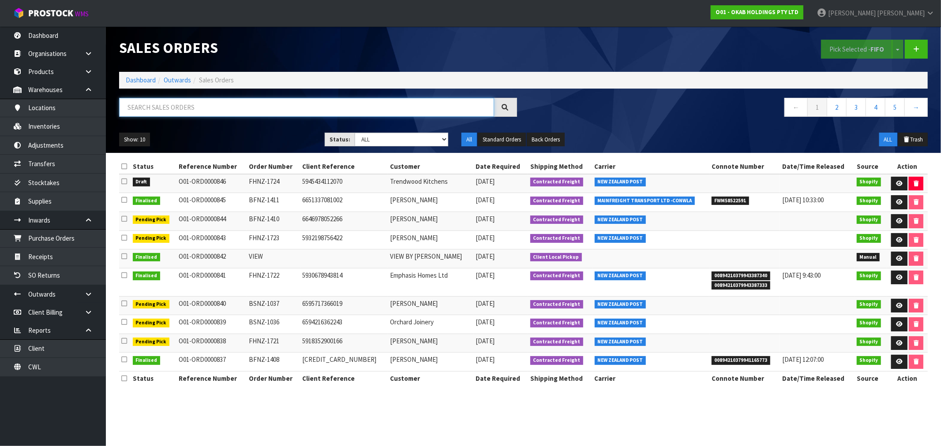
drag, startPoint x: 192, startPoint y: 107, endPoint x: 184, endPoint y: 108, distance: 8.4
click at [192, 107] on input "text" at bounding box center [306, 107] width 375 height 19
type input "829"
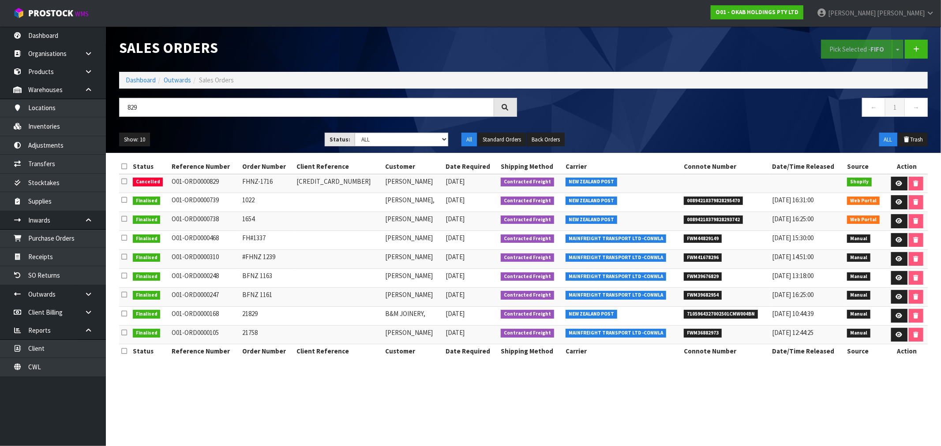
click at [252, 185] on td "FHNZ-1716" at bounding box center [267, 183] width 54 height 19
drag, startPoint x: 269, startPoint y: 180, endPoint x: 243, endPoint y: 181, distance: 26.9
click at [243, 181] on td "FHNZ-1716" at bounding box center [267, 183] width 54 height 19
copy td "FHNZ-1716"
click at [252, 109] on input "829" at bounding box center [306, 107] width 375 height 19
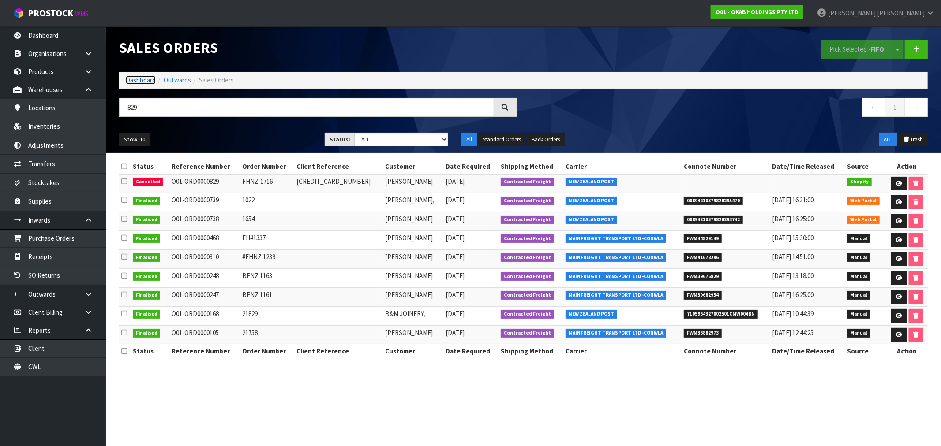
click at [137, 82] on link "Dashboard" at bounding box center [141, 80] width 30 height 8
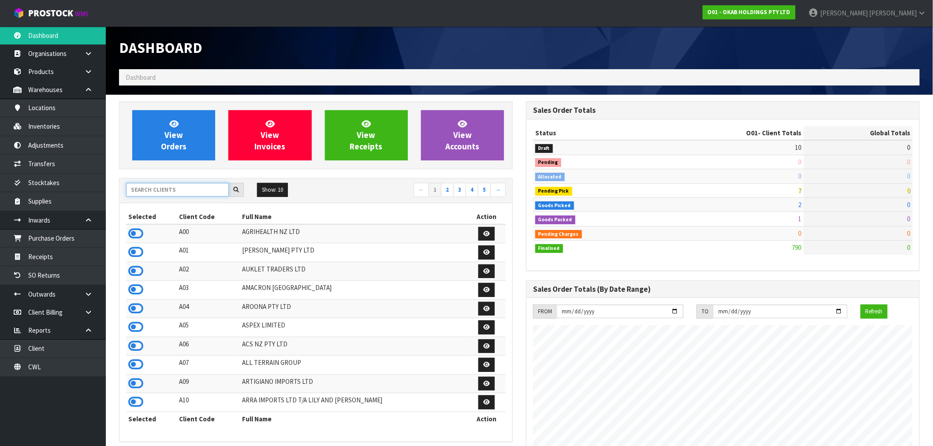
click at [157, 188] on input "text" at bounding box center [177, 190] width 103 height 14
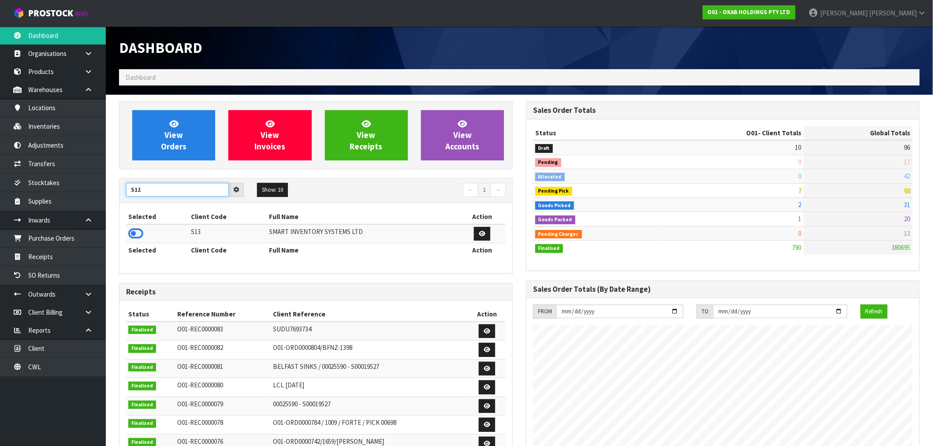
type input "S12"
click at [138, 242] on td at bounding box center [159, 233] width 67 height 19
click at [139, 237] on icon at bounding box center [135, 233] width 15 height 13
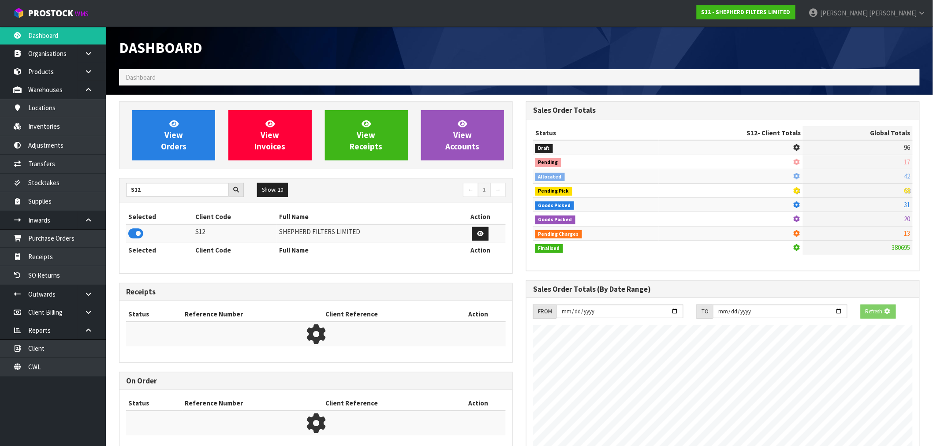
click at [148, 168] on div "View Orders View Invoices View Receipts View Accounts" at bounding box center [316, 135] width 394 height 68
click at [157, 146] on link "View Orders" at bounding box center [173, 135] width 83 height 50
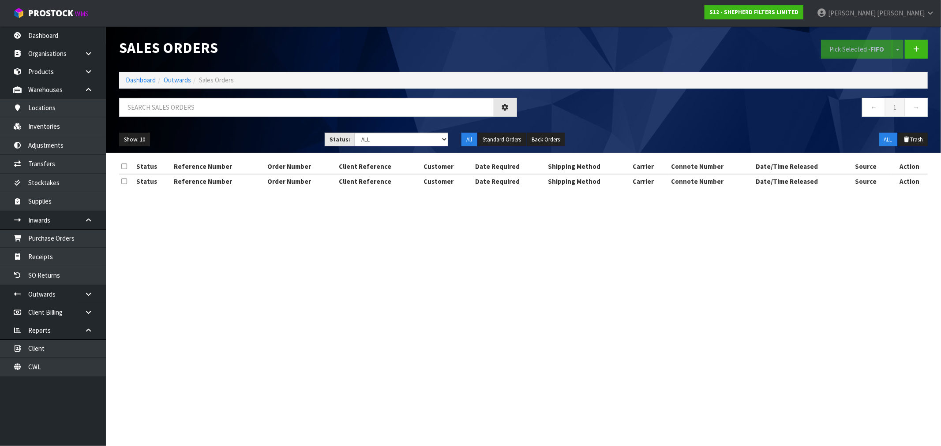
drag, startPoint x: 188, startPoint y: 96, endPoint x: 188, endPoint y: 100, distance: 4.4
click at [188, 97] on div "Sales Orders Pick Selected - FIFO Split button! FIFO - First In First Out FEFO …" at bounding box center [523, 89] width 822 height 127
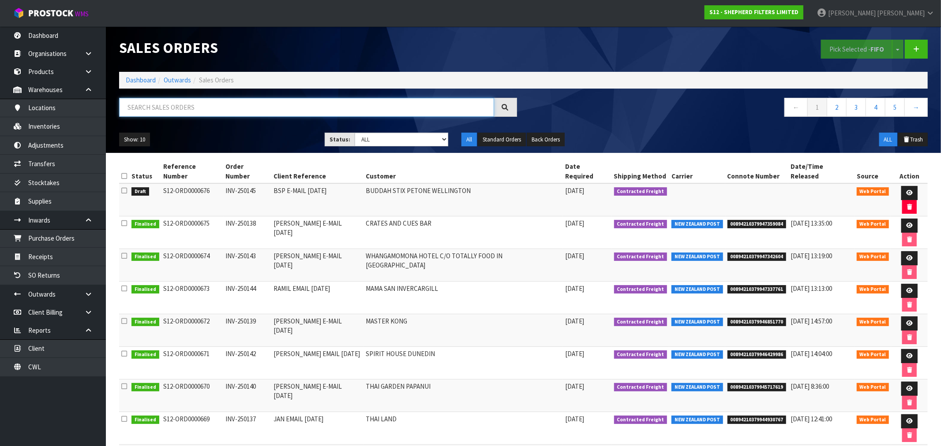
click at [196, 110] on input "text" at bounding box center [306, 107] width 375 height 19
paste input "ORD0000676"
type input "ORD0000676"
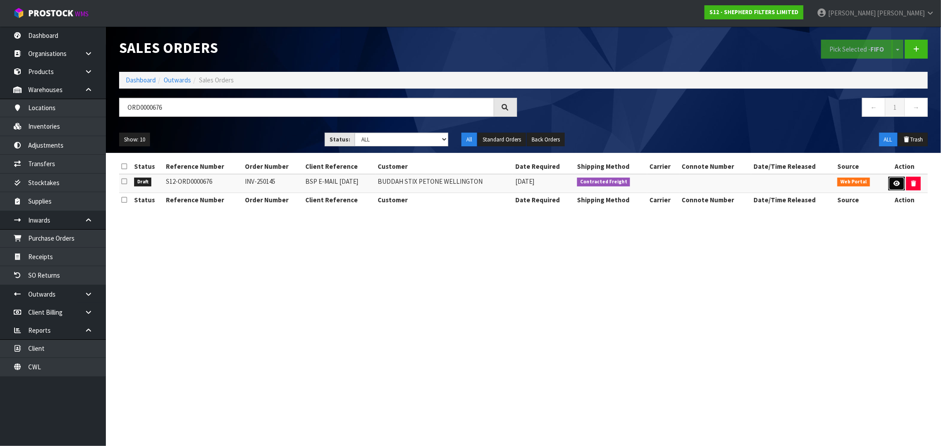
click at [893, 188] on link at bounding box center [896, 184] width 16 height 14
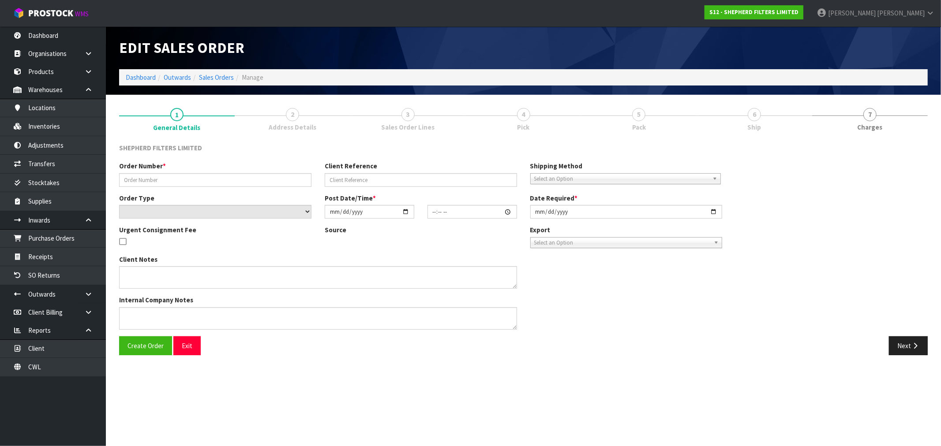
type input "INV-250145"
type input "BSP E-MAIL [DATE]"
select select "number:0"
type input "[DATE]"
type input "16:45:00.000"
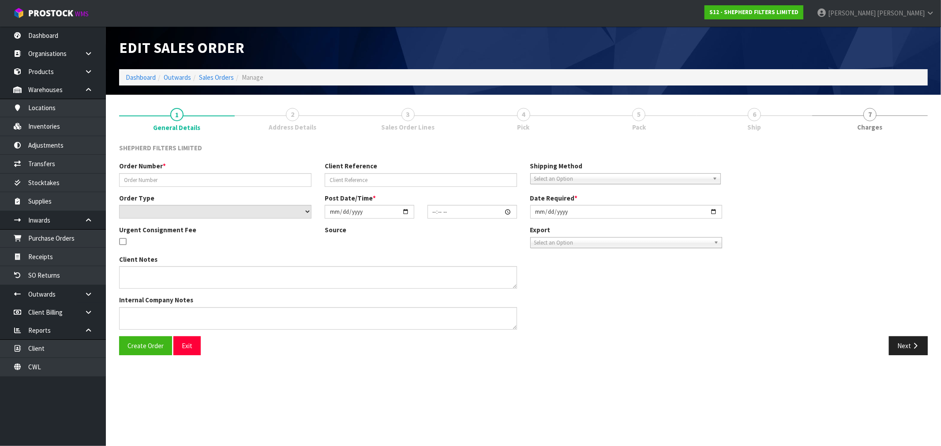
type input "[DATE]"
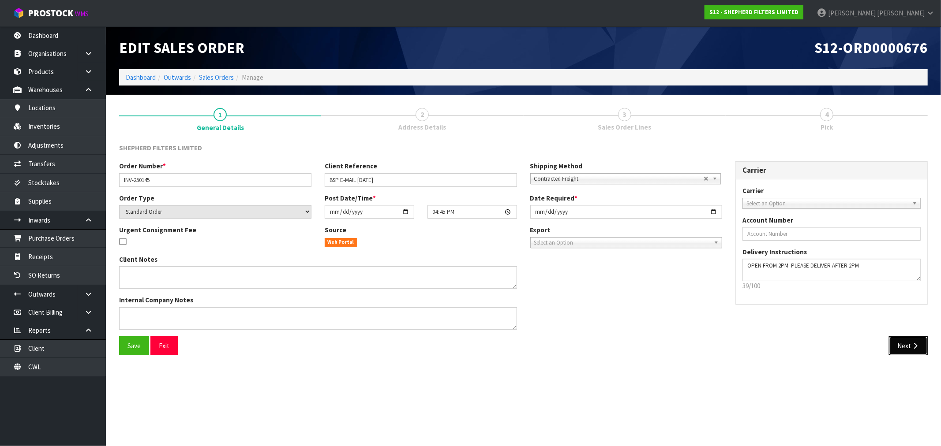
click at [902, 337] on button "Next" at bounding box center [908, 346] width 39 height 19
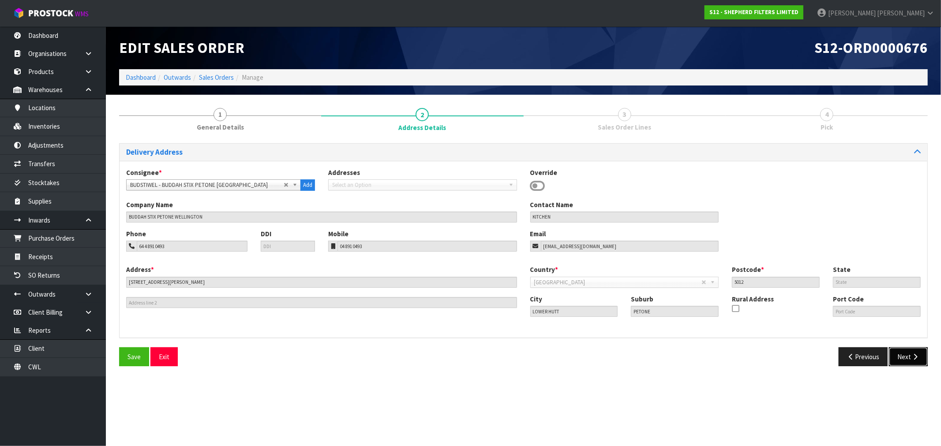
click at [905, 349] on button "Next" at bounding box center [908, 357] width 39 height 19
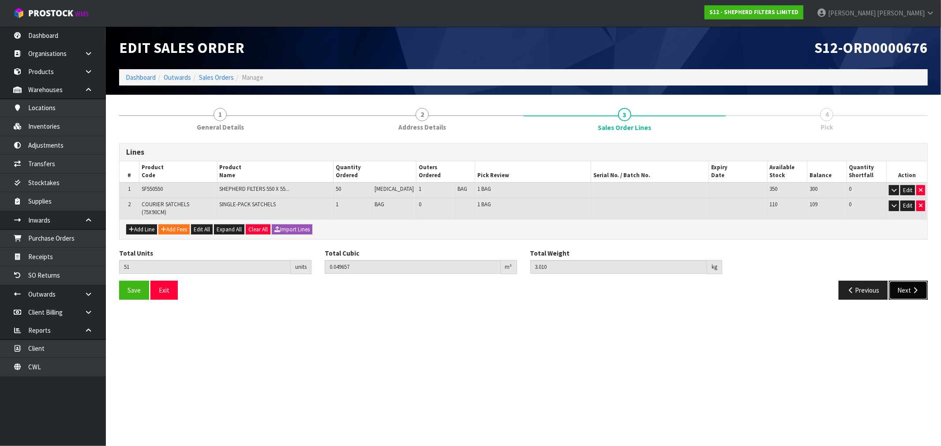
click at [915, 281] on button "Next" at bounding box center [908, 290] width 39 height 19
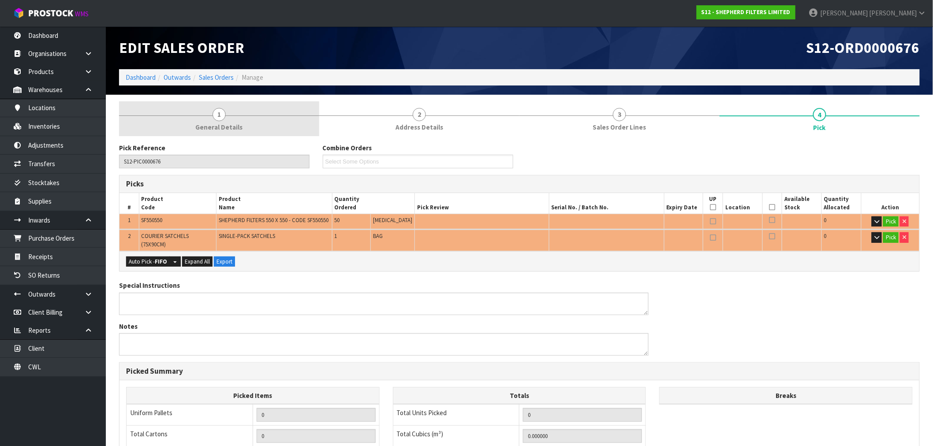
click at [234, 127] on span "General Details" at bounding box center [219, 127] width 47 height 9
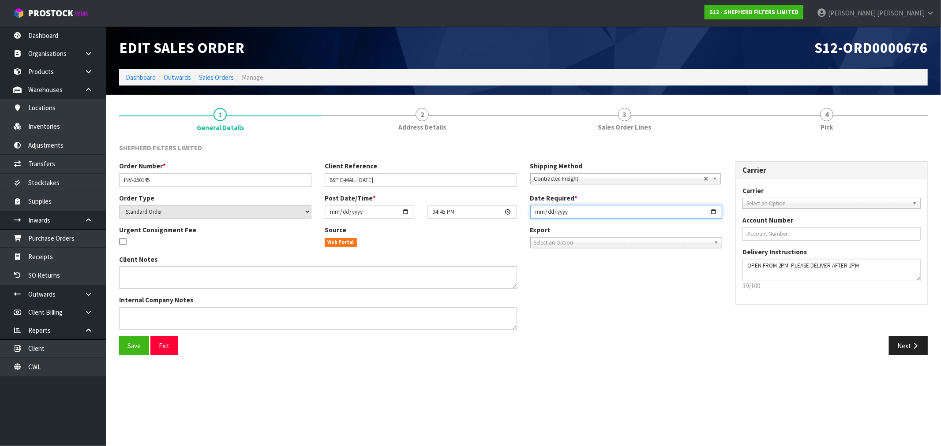
click at [536, 213] on input "[DATE]" at bounding box center [626, 212] width 192 height 14
type input "[DATE]"
click at [119, 337] on button "Save" at bounding box center [134, 346] width 30 height 19
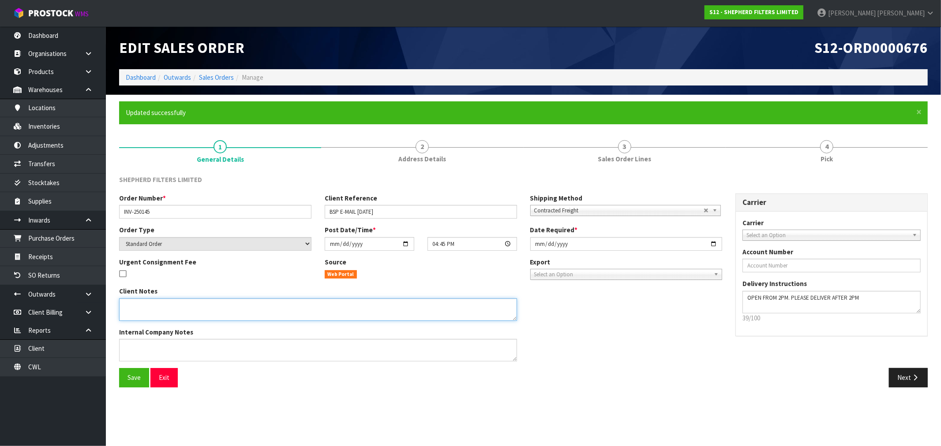
click at [168, 309] on textarea at bounding box center [318, 310] width 398 height 22
click at [403, 170] on div "SHEPHERD FILTERS LIMITED Order Number * INV-250145 Client Reference BSP E-MAIL …" at bounding box center [523, 280] width 808 height 225
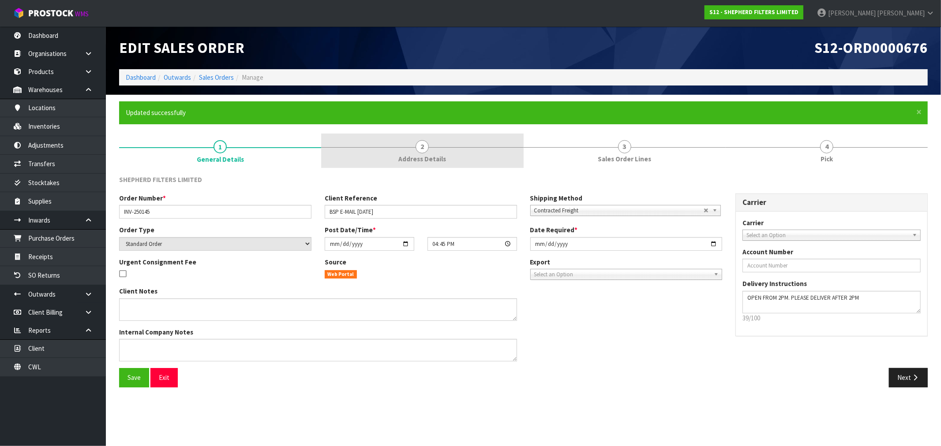
click at [403, 156] on span "Address Details" at bounding box center [422, 158] width 48 height 9
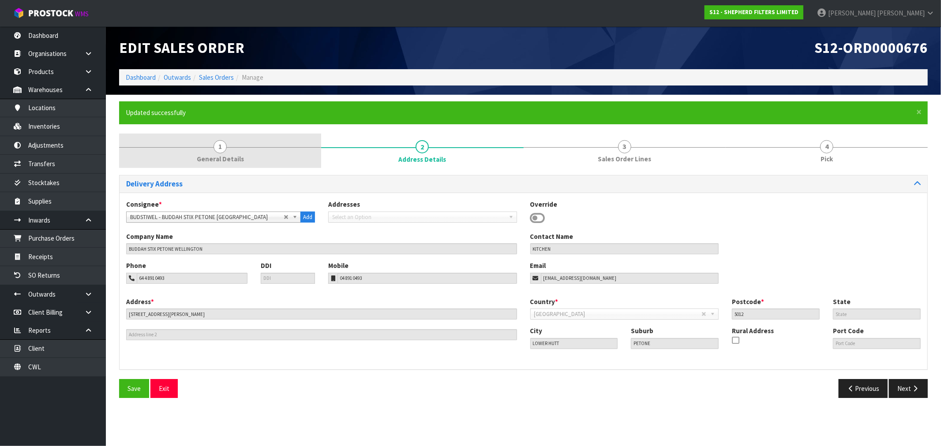
click at [227, 157] on span "General Details" at bounding box center [220, 158] width 47 height 9
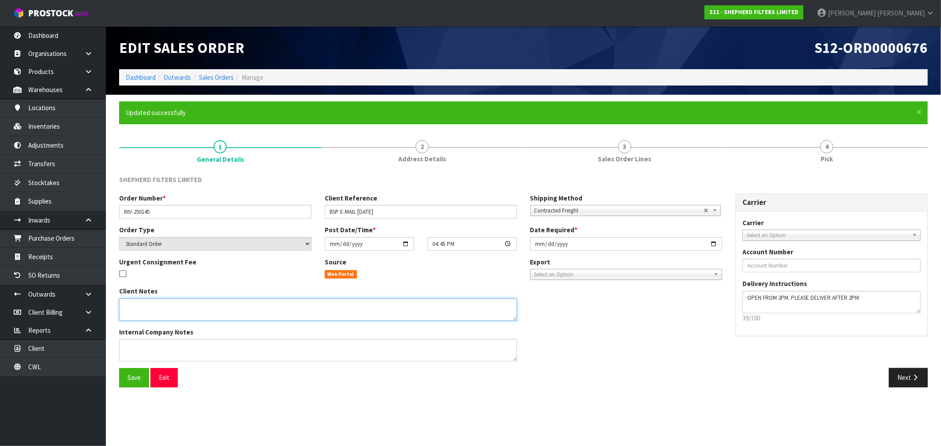
click at [218, 309] on textarea at bounding box center [318, 310] width 398 height 22
click at [206, 346] on textarea at bounding box center [318, 350] width 398 height 22
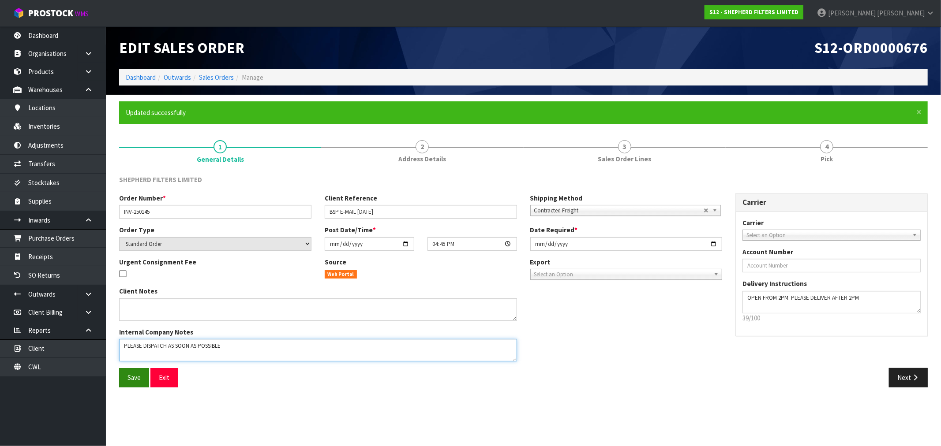
type textarea "PLEASE DISPATCH AS SOON AS POSSIBLE"
click at [137, 377] on span "Save" at bounding box center [133, 378] width 13 height 8
click at [911, 383] on button "Next" at bounding box center [908, 377] width 39 height 19
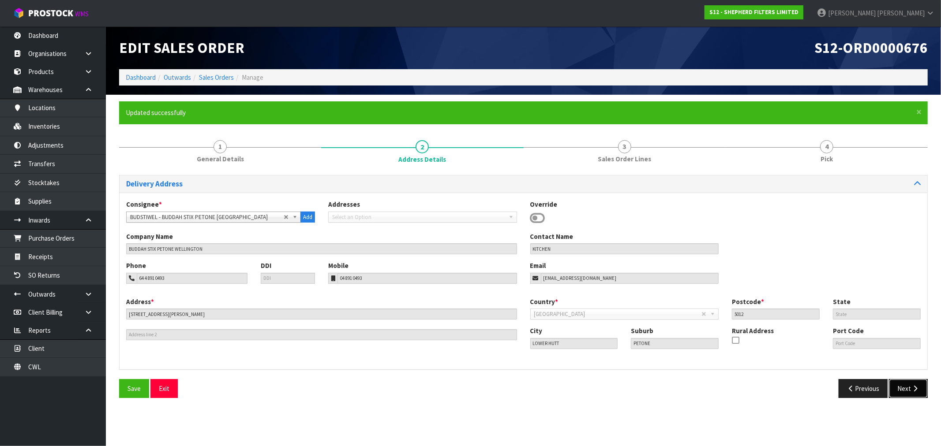
click at [902, 384] on button "Next" at bounding box center [908, 388] width 39 height 19
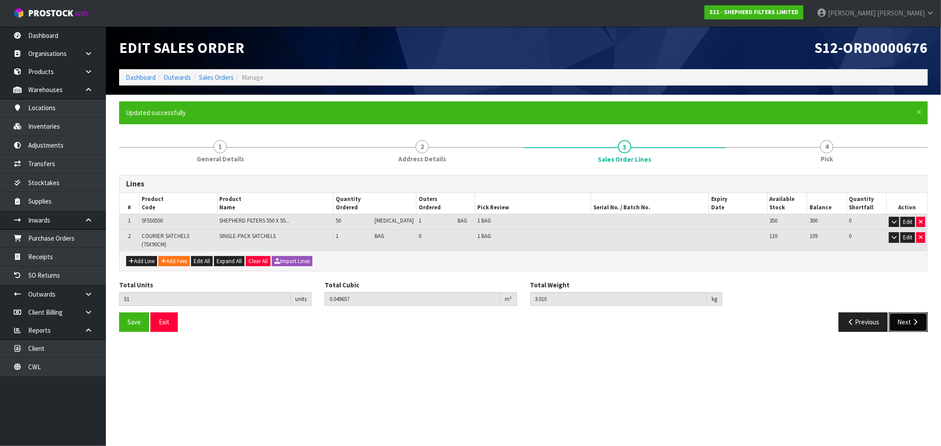
click at [913, 319] on icon "button" at bounding box center [915, 322] width 8 height 7
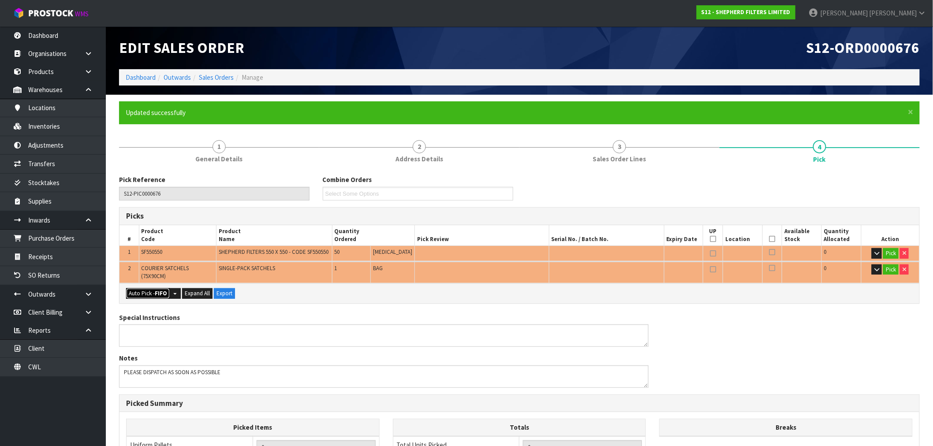
click at [143, 289] on button "Auto Pick - FIFO" at bounding box center [148, 293] width 44 height 11
type input "Bag x 2"
type input "51"
type input "0.049657"
type input "3.010"
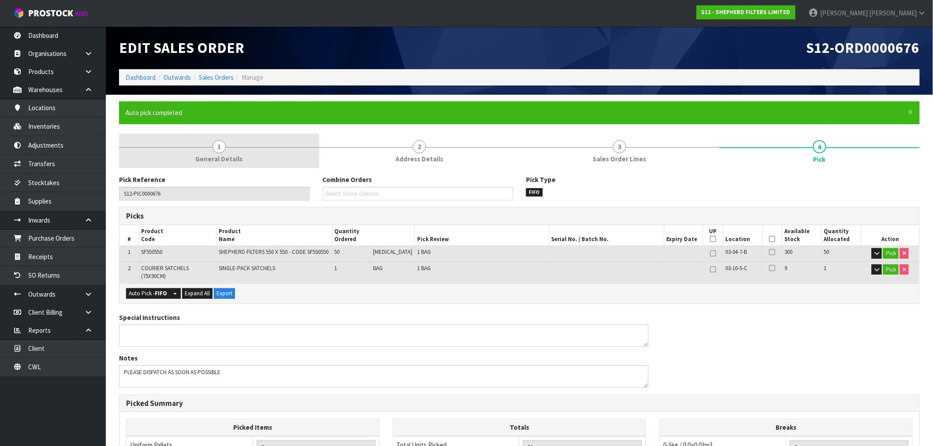
click at [245, 142] on link "1 General Details" at bounding box center [219, 151] width 200 height 35
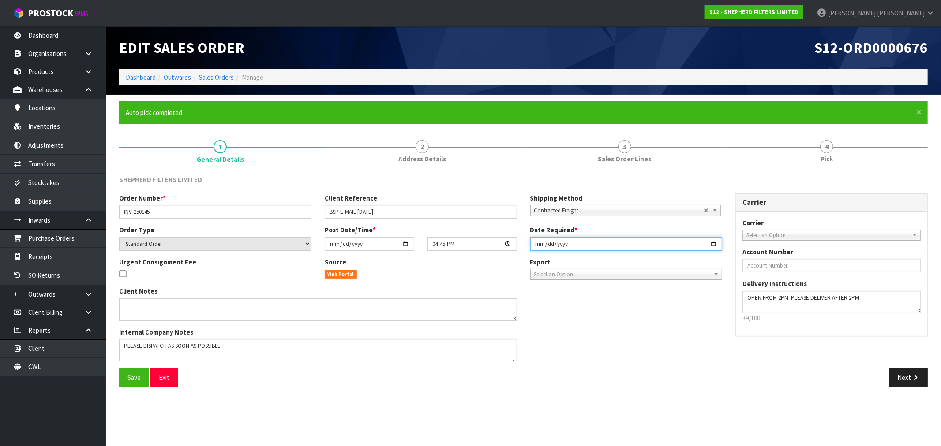
click at [543, 247] on input "2025-09-10" at bounding box center [626, 244] width 192 height 14
type input "2025-09-11"
click at [119, 368] on button "Save" at bounding box center [134, 377] width 30 height 19
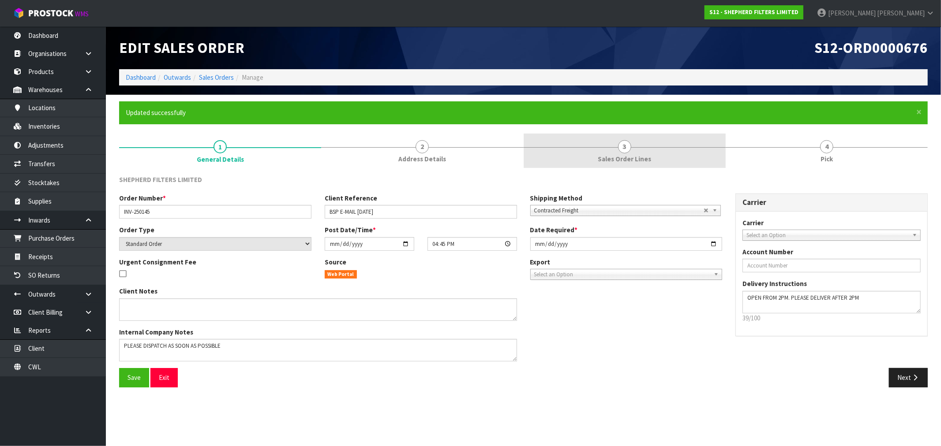
click at [630, 153] on link "3 Sales Order Lines" at bounding box center [625, 151] width 202 height 35
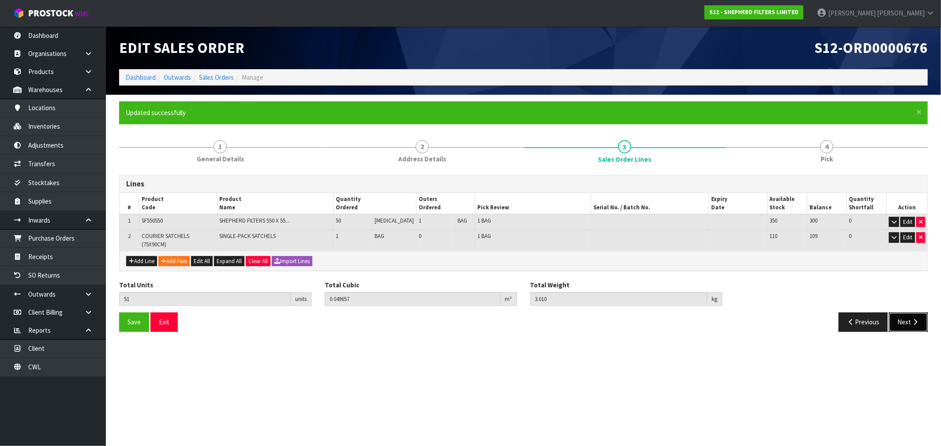
click at [915, 313] on button "Next" at bounding box center [908, 322] width 39 height 19
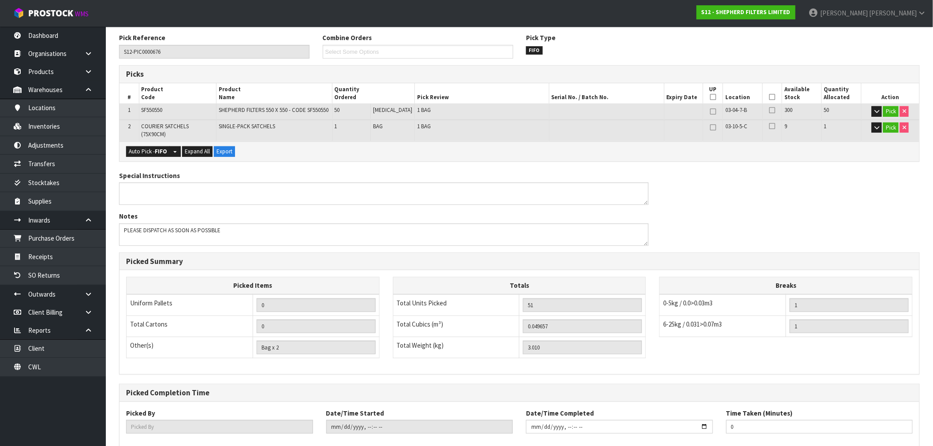
scroll to position [185, 0]
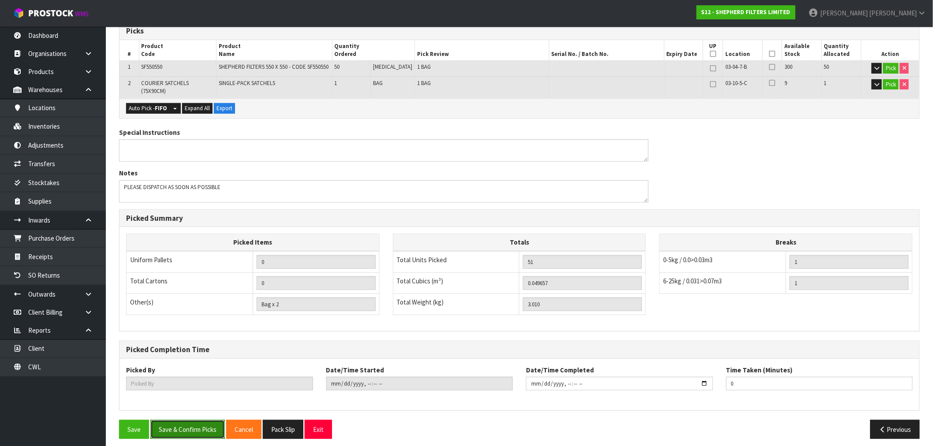
click at [201, 420] on button "Save & Confirm Picks" at bounding box center [187, 429] width 75 height 19
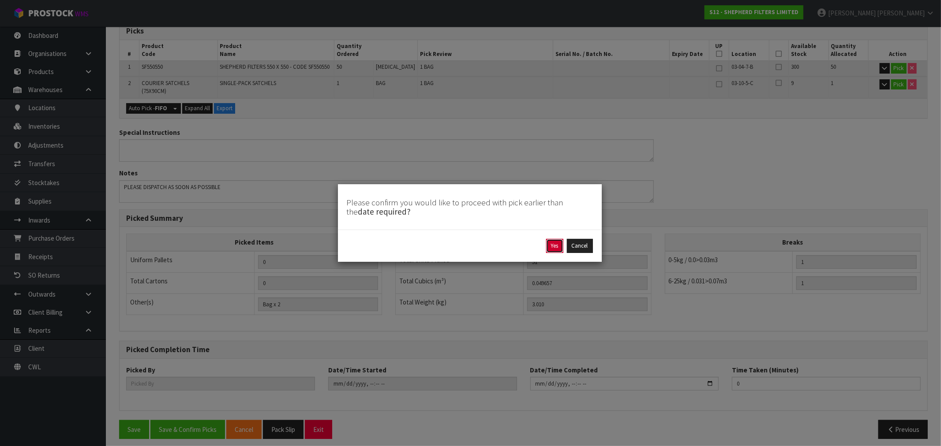
click at [557, 245] on button "Yes" at bounding box center [554, 246] width 17 height 14
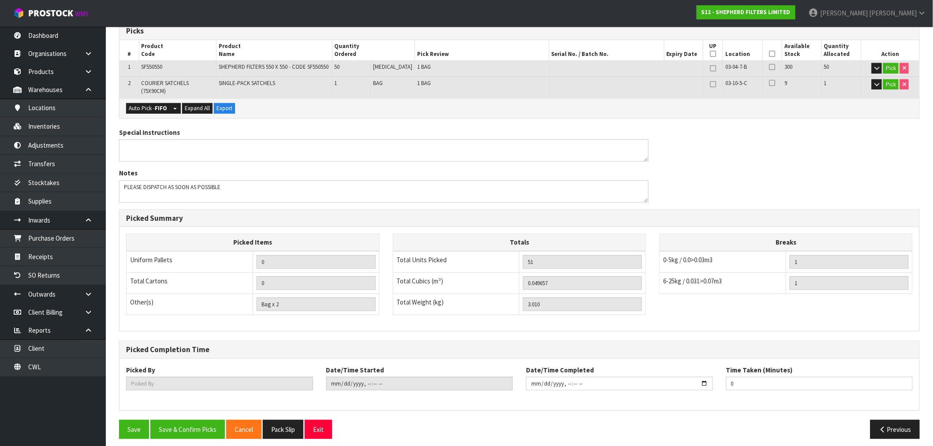
scroll to position [0, 0]
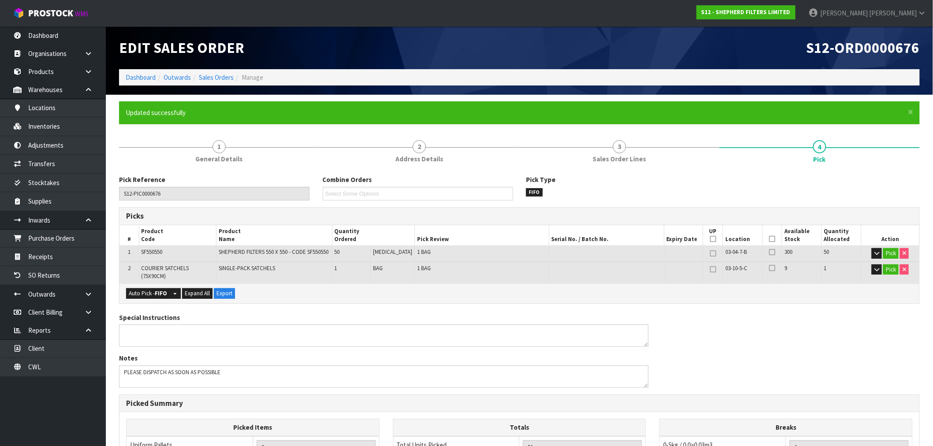
type input "[PERSON_NAME]"
type input "2025-09-10T15:35:17"
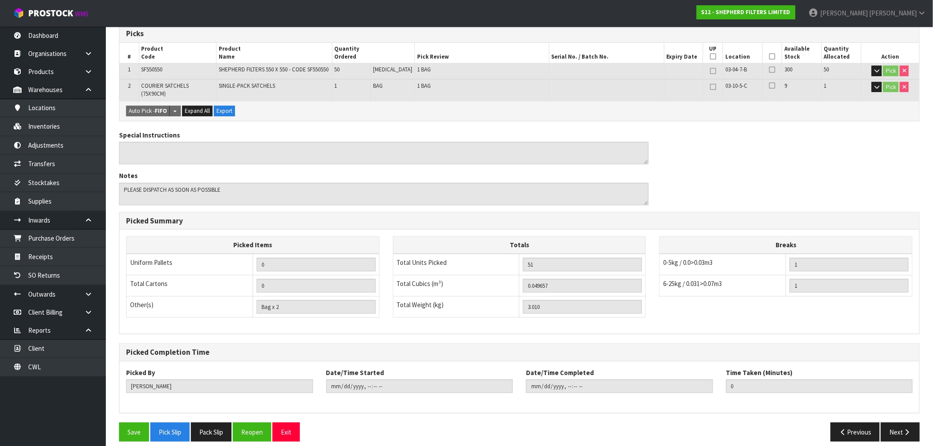
scroll to position [185, 0]
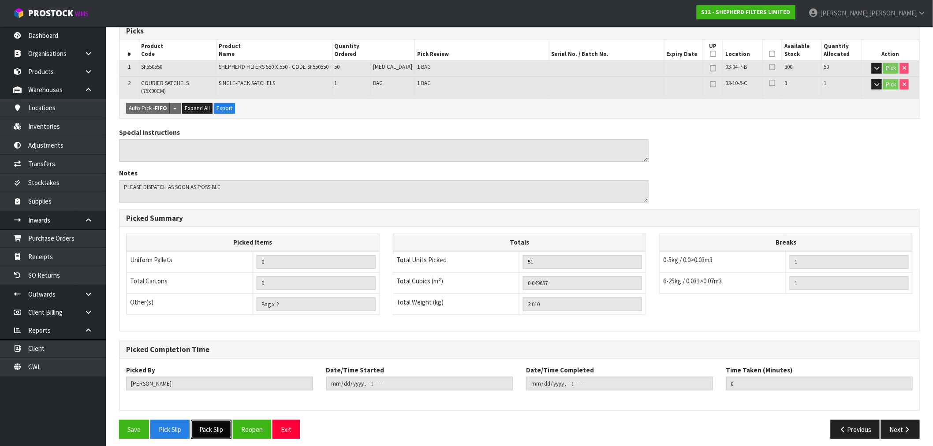
click at [216, 421] on button "Pack Slip" at bounding box center [211, 429] width 41 height 19
click at [38, 367] on link "CWL" at bounding box center [53, 367] width 106 height 18
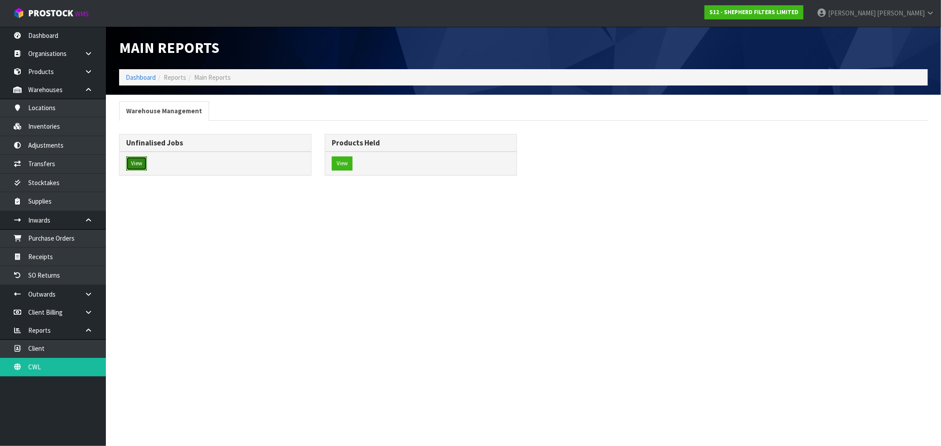
click at [140, 169] on button "View" at bounding box center [136, 164] width 21 height 14
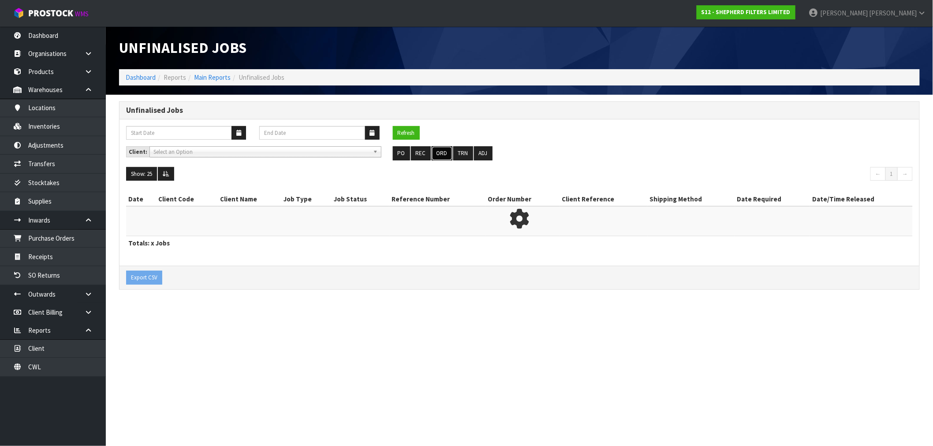
click at [445, 157] on button "ORD" at bounding box center [442, 153] width 21 height 14
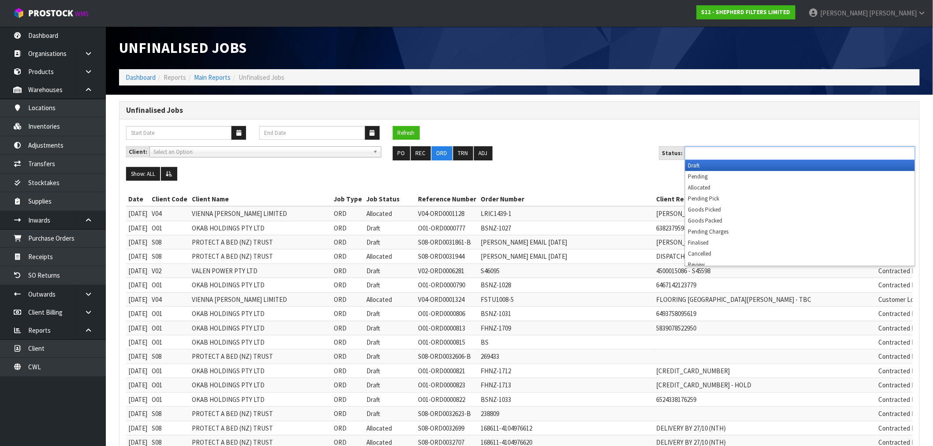
click at [758, 157] on ul at bounding box center [800, 153] width 231 height 14
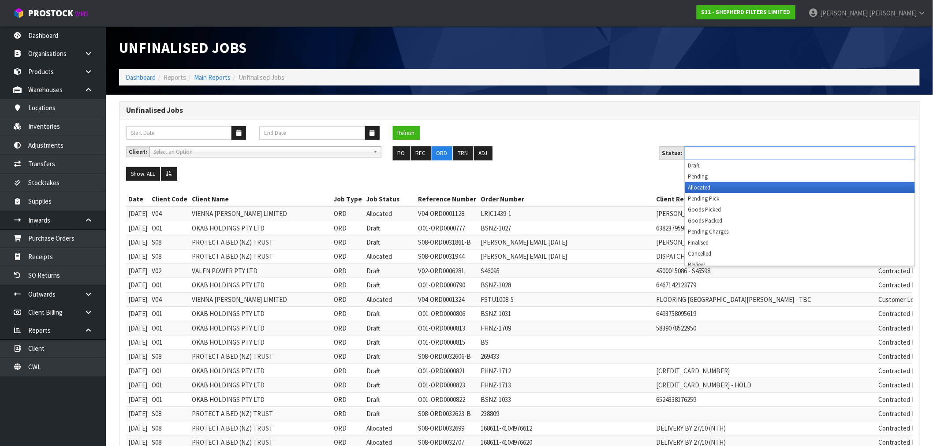
click at [726, 188] on li "Allocated" at bounding box center [800, 187] width 230 height 11
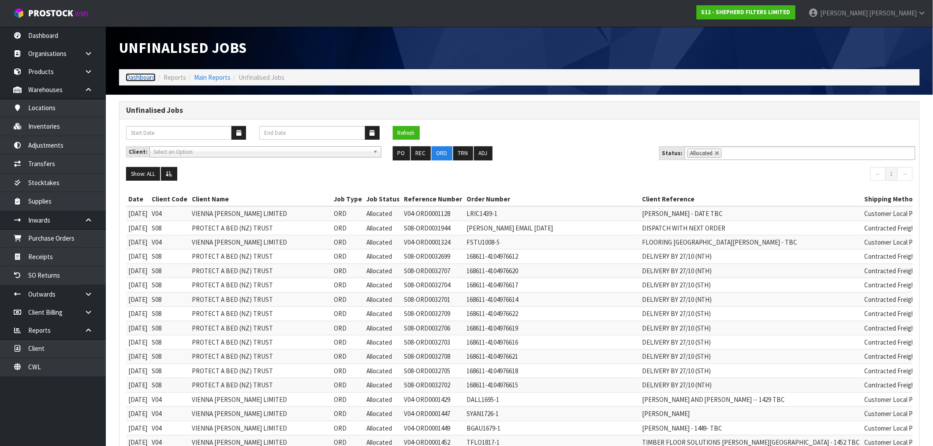
click at [143, 78] on link "Dashboard" at bounding box center [141, 77] width 30 height 8
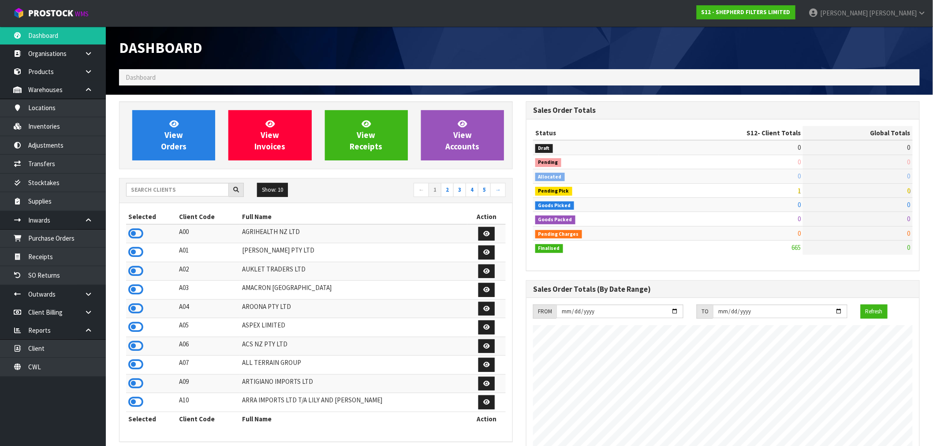
scroll to position [568, 407]
click at [24, 364] on link "CWL" at bounding box center [53, 367] width 106 height 18
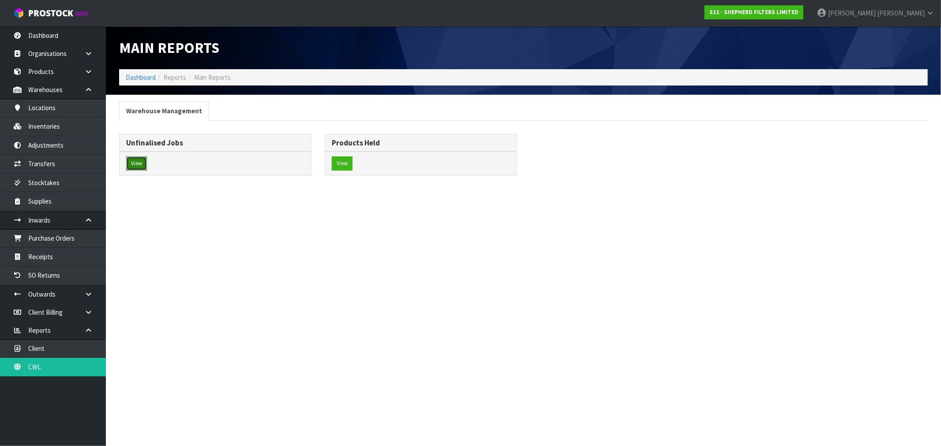
click at [139, 163] on button "View" at bounding box center [136, 164] width 21 height 14
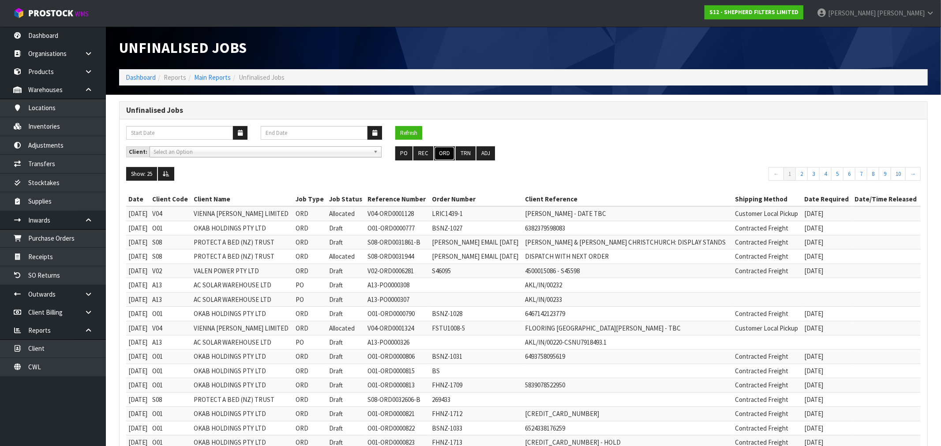
click at [447, 156] on button "ORD" at bounding box center [444, 153] width 21 height 14
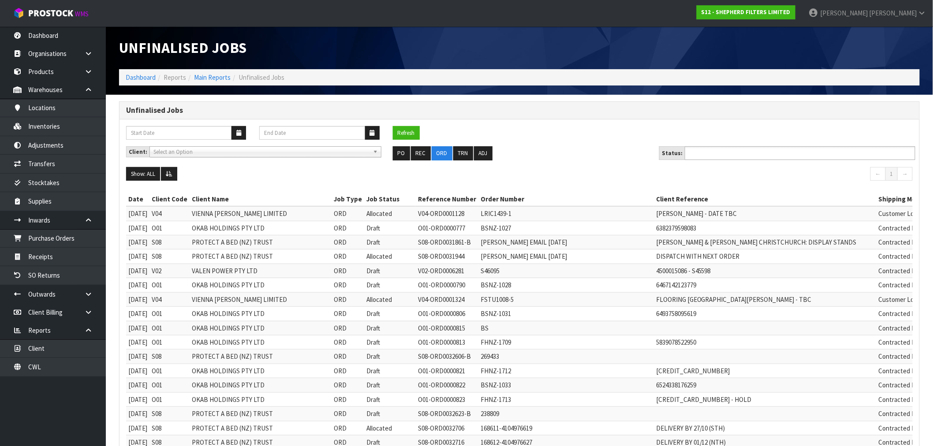
click at [752, 157] on ul at bounding box center [800, 153] width 231 height 14
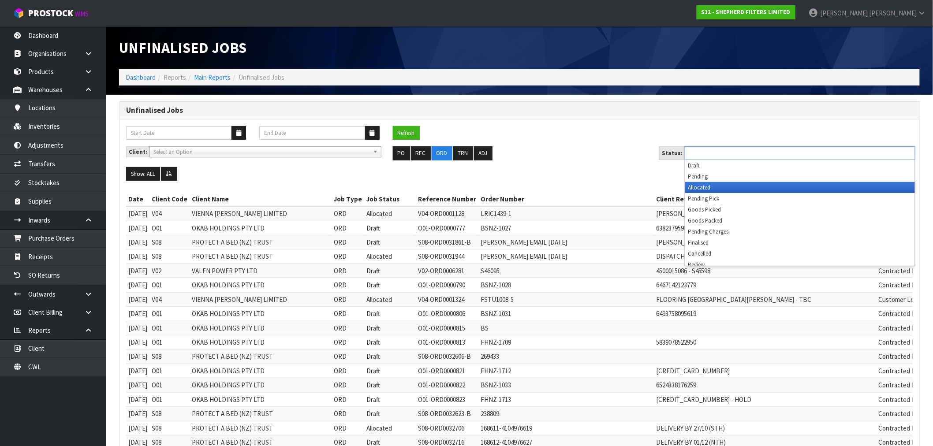
click at [728, 189] on li "Allocated" at bounding box center [800, 187] width 230 height 11
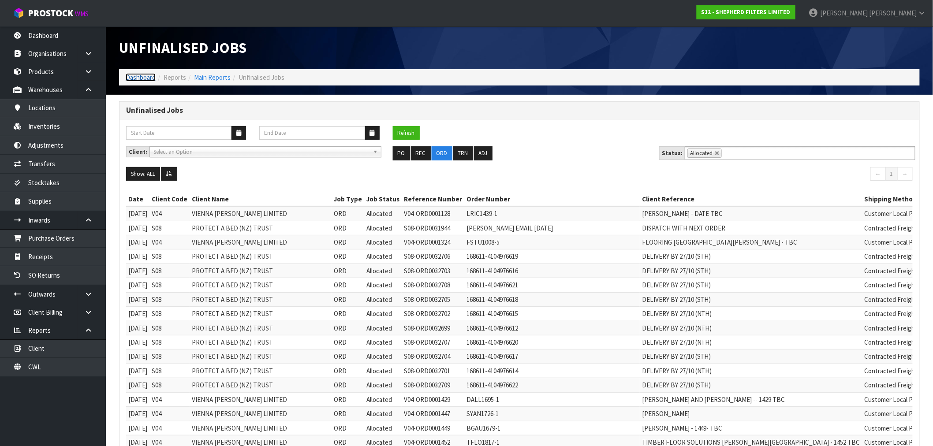
click at [137, 73] on link "Dashboard" at bounding box center [141, 77] width 30 height 8
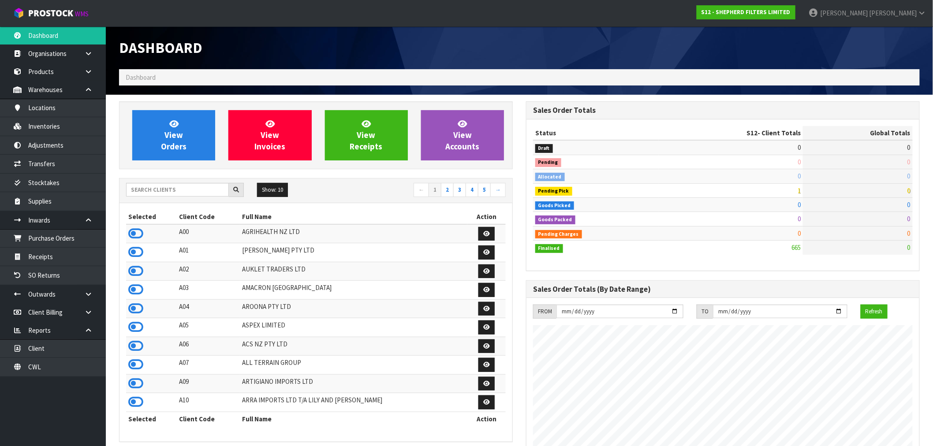
scroll to position [568, 407]
click at [165, 183] on div "Show: 10 5 10 25 50 ← 1 2 3 4 5 →" at bounding box center [316, 191] width 393 height 25
click at [171, 195] on input "text" at bounding box center [177, 190] width 103 height 14
type input "V02"
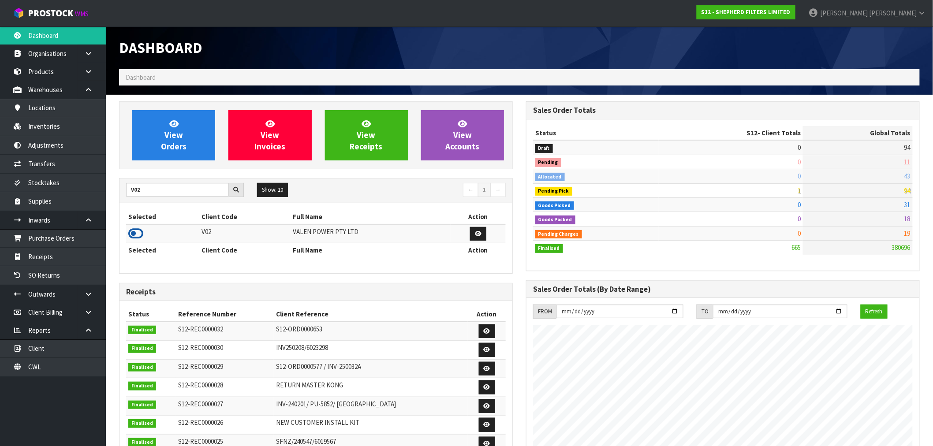
click at [132, 237] on icon at bounding box center [135, 233] width 15 height 13
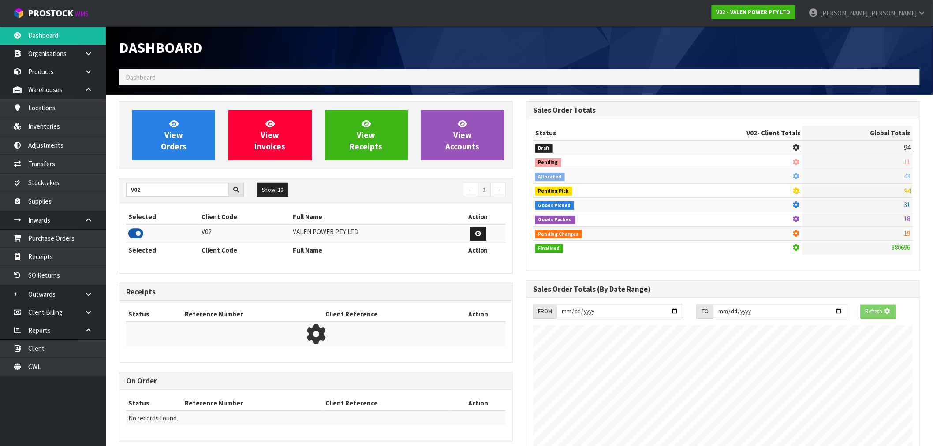
scroll to position [668, 407]
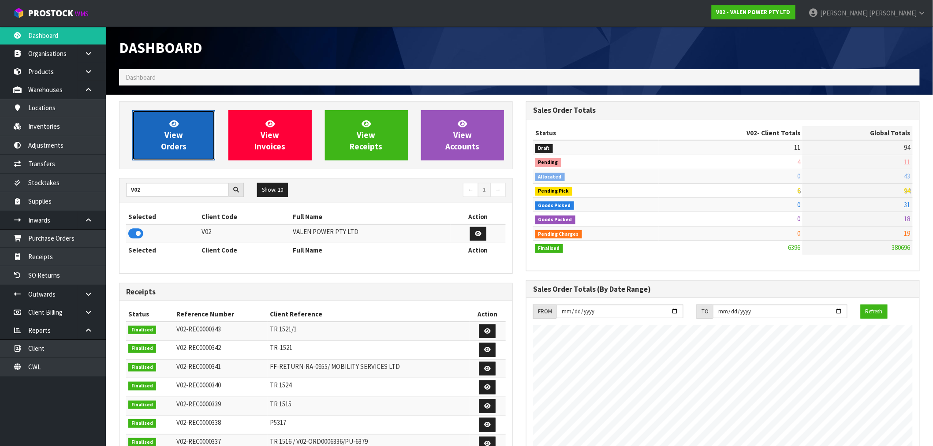
click at [165, 143] on span "View Orders" at bounding box center [174, 135] width 26 height 33
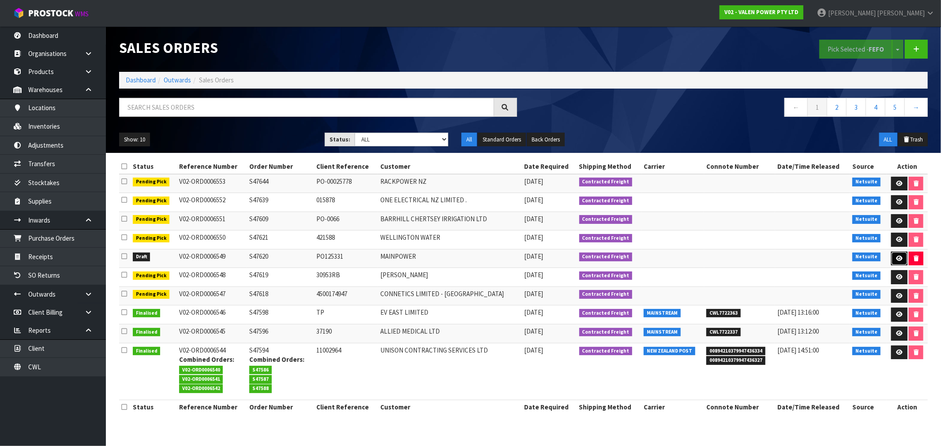
click at [897, 261] on icon at bounding box center [899, 259] width 7 height 6
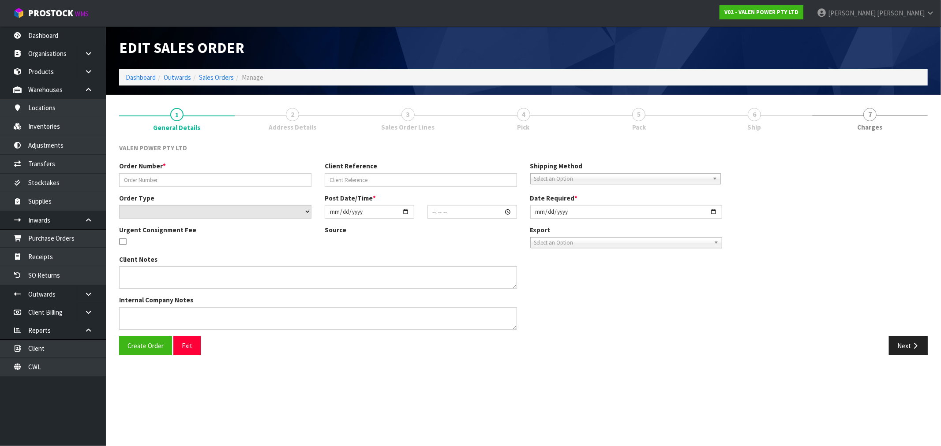
type input "S47620"
type input "PO125331"
select select "number:1"
type input "[DATE]"
type input "15:15:11.000"
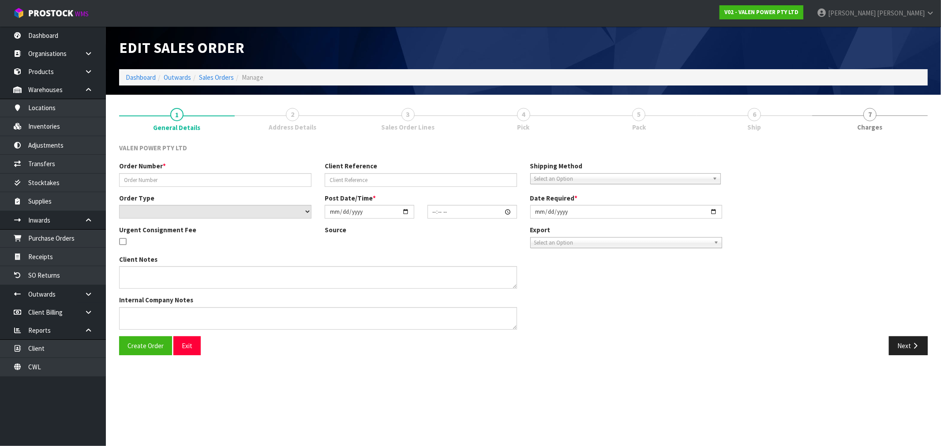
type input "[DATE]"
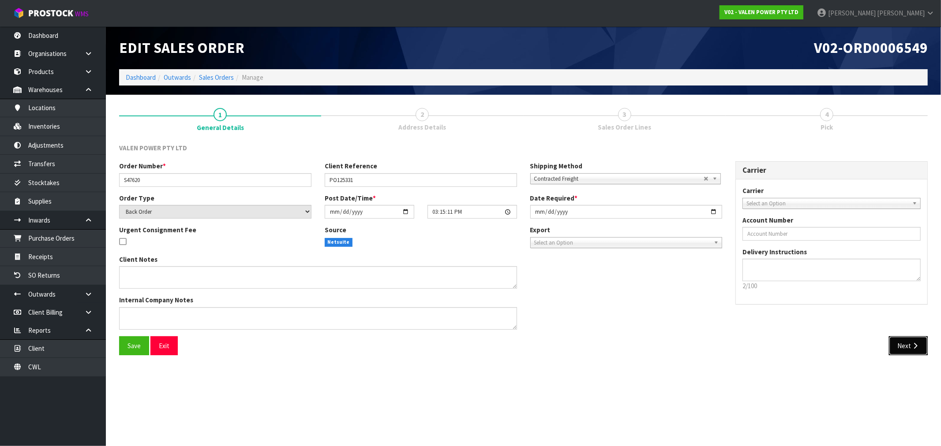
click at [912, 341] on button "Next" at bounding box center [908, 346] width 39 height 19
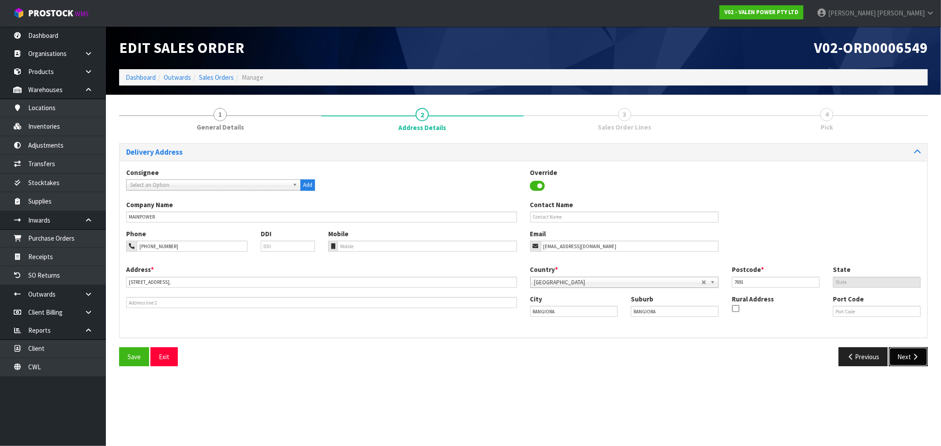
click at [905, 348] on button "Next" at bounding box center [908, 357] width 39 height 19
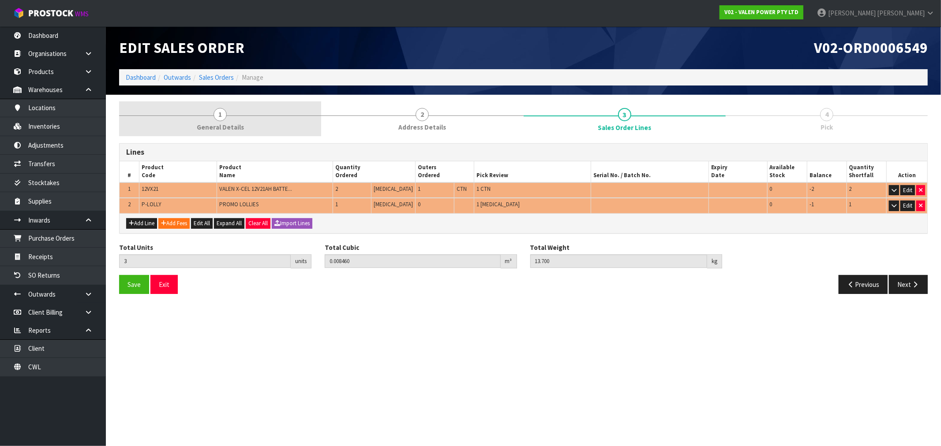
click at [241, 127] on span "General Details" at bounding box center [220, 127] width 47 height 9
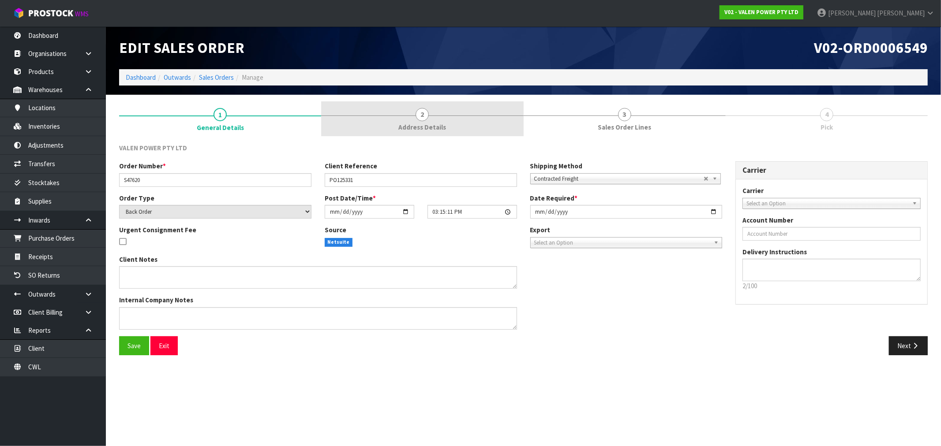
drag, startPoint x: 497, startPoint y: 136, endPoint x: 468, endPoint y: 124, distance: 31.5
click at [490, 132] on link "2 Address Details" at bounding box center [422, 118] width 202 height 35
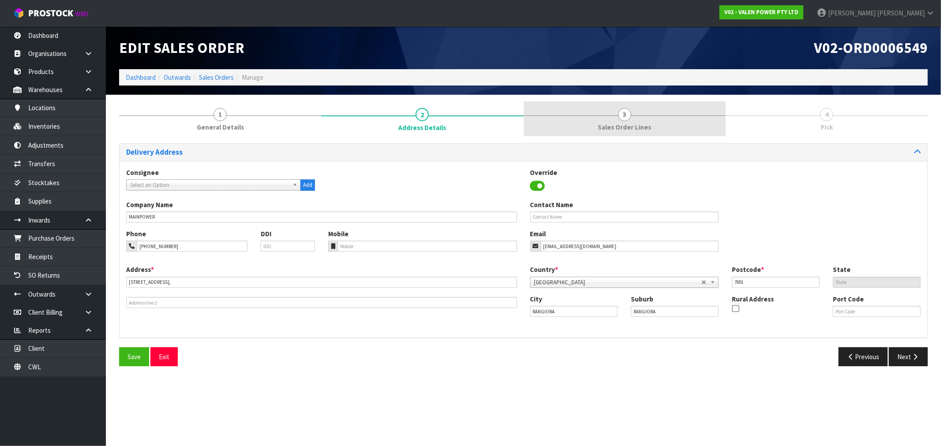
click at [625, 134] on link "3 Sales Order Lines" at bounding box center [625, 118] width 202 height 35
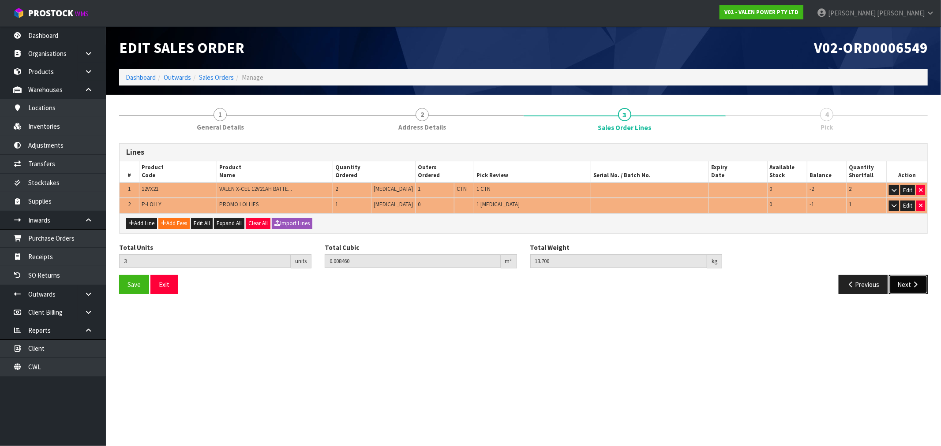
click at [911, 285] on icon "button" at bounding box center [915, 284] width 8 height 7
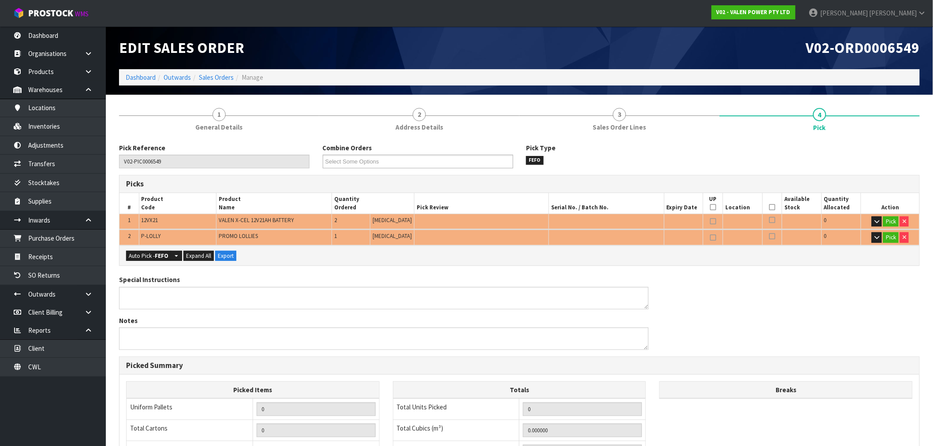
click at [146, 248] on div "Auto Pick - FEFO Split button! FIFO - First In First Out FEFO - First Expired F…" at bounding box center [520, 256] width 800 height 20
click at [143, 260] on button "Auto Pick - FEFO" at bounding box center [148, 256] width 45 height 11
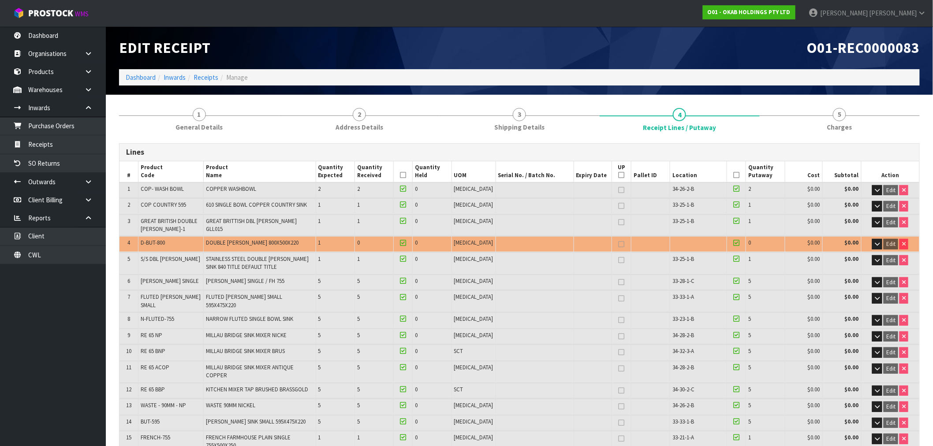
click at [139, 84] on ol "Dashboard Inwards Receipts Manage" at bounding box center [519, 77] width 801 height 16
click at [135, 75] on link "Dashboard" at bounding box center [141, 77] width 30 height 8
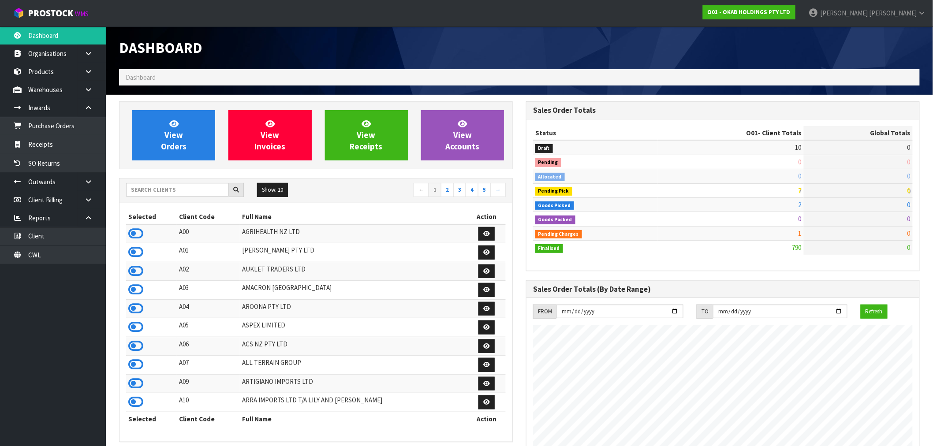
scroll to position [568, 407]
click at [142, 192] on input "text" at bounding box center [177, 190] width 103 height 14
type input "K01"
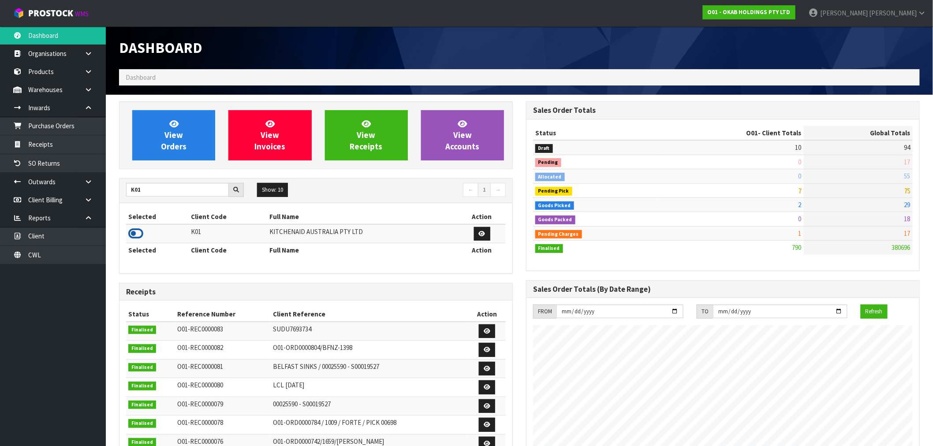
click at [136, 236] on icon at bounding box center [135, 233] width 15 height 13
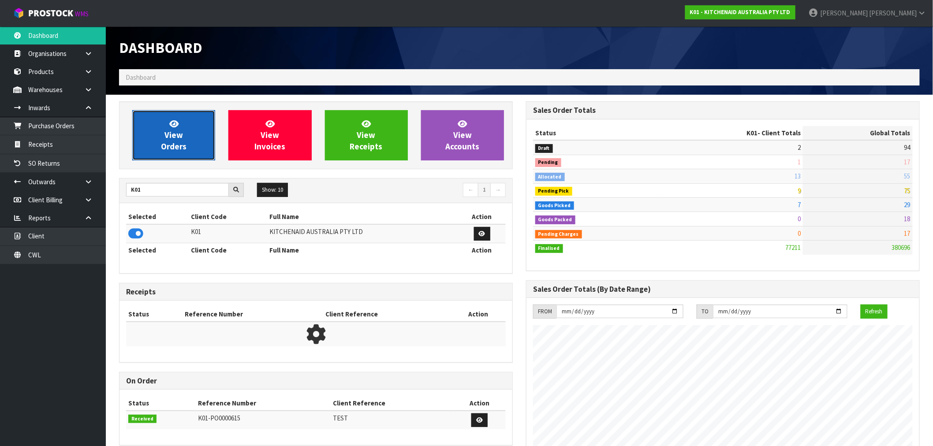
click at [200, 117] on link "View Orders" at bounding box center [173, 135] width 83 height 50
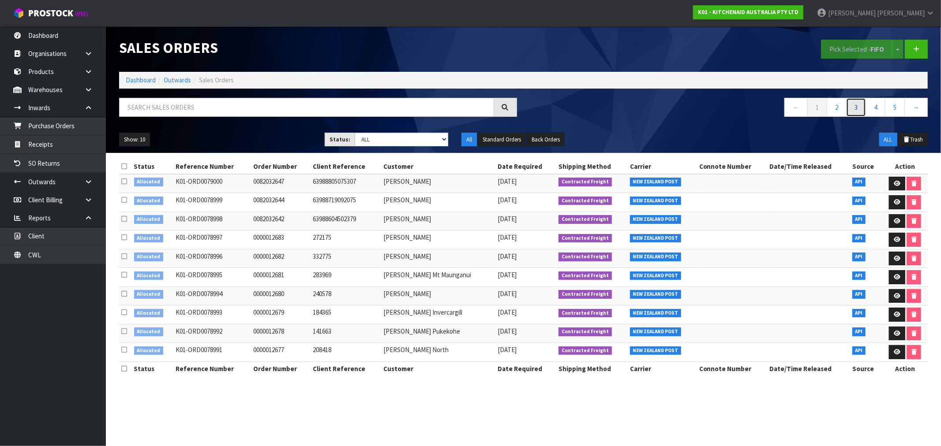
click at [846, 107] on link "3" at bounding box center [856, 107] width 20 height 19
click at [838, 109] on link "2" at bounding box center [837, 107] width 20 height 19
click at [854, 106] on link "3" at bounding box center [856, 107] width 20 height 19
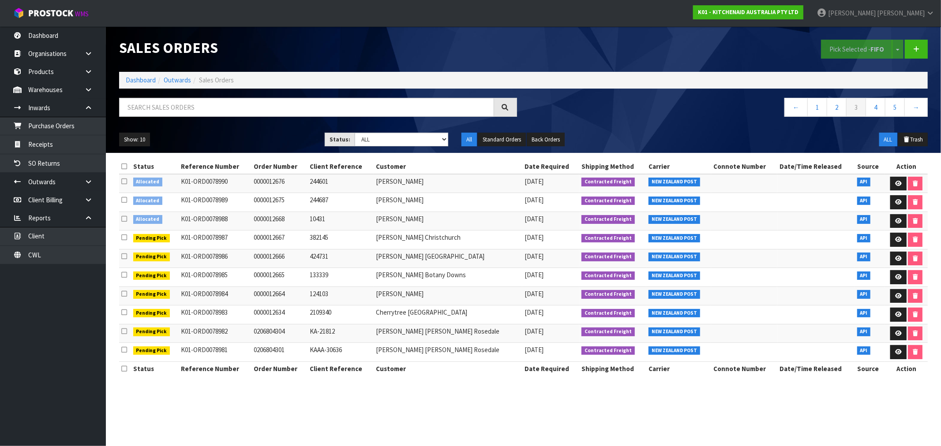
click at [126, 219] on icon at bounding box center [124, 219] width 6 height 7
click at [0, 0] on input "checkbox" at bounding box center [0, 0] width 0 height 0
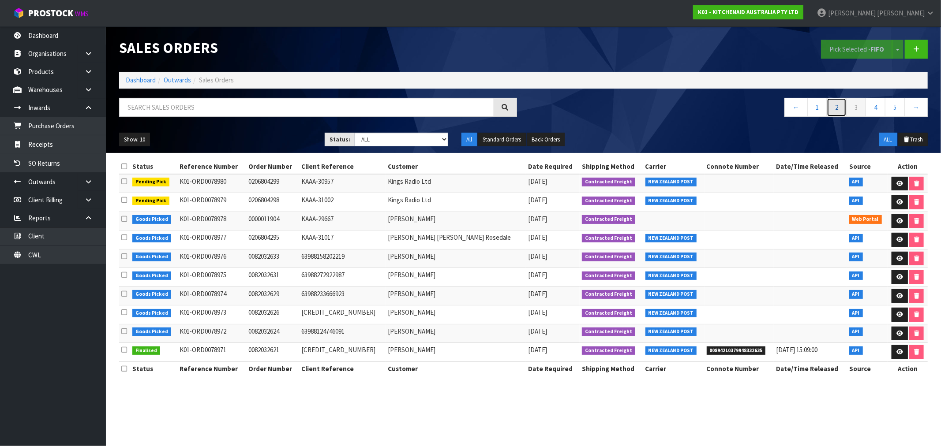
click at [834, 109] on link "2" at bounding box center [837, 107] width 20 height 19
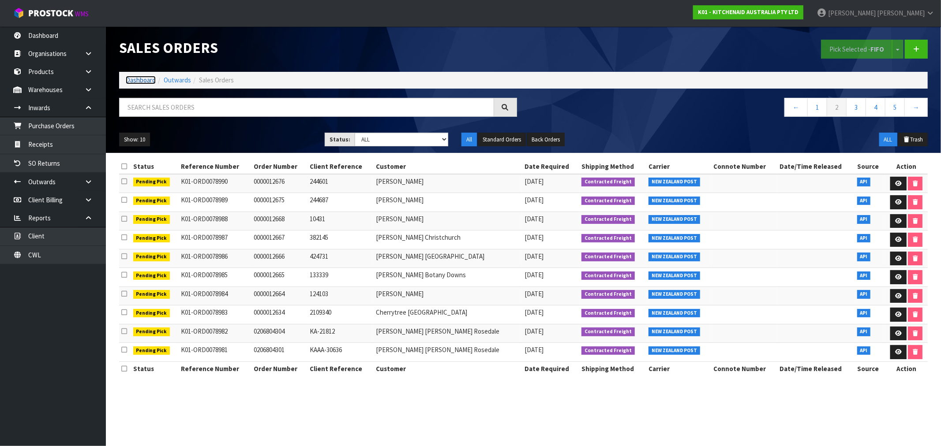
click at [133, 76] on link "Dashboard" at bounding box center [141, 80] width 30 height 8
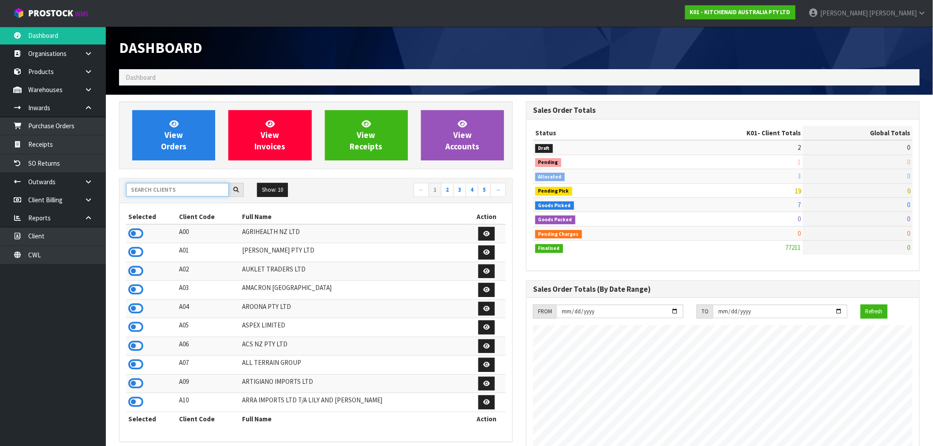
click at [187, 192] on input "text" at bounding box center [177, 190] width 103 height 14
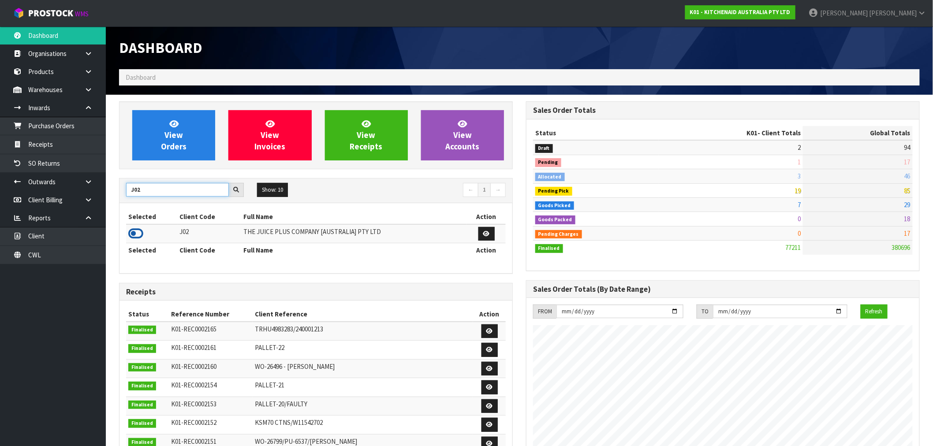
type input "J02"
drag, startPoint x: 143, startPoint y: 236, endPoint x: 140, endPoint y: 230, distance: 6.9
click at [143, 236] on icon at bounding box center [135, 233] width 15 height 13
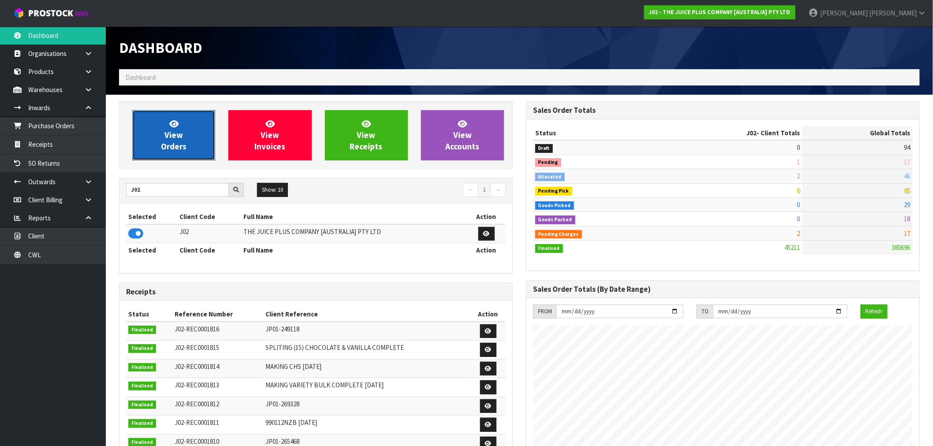
click at [172, 130] on span "View Orders" at bounding box center [174, 135] width 26 height 33
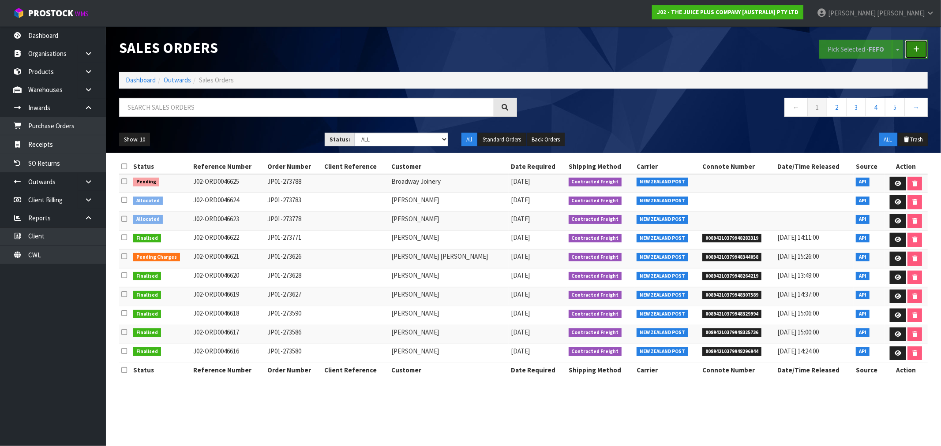
click at [912, 51] on link at bounding box center [916, 49] width 23 height 19
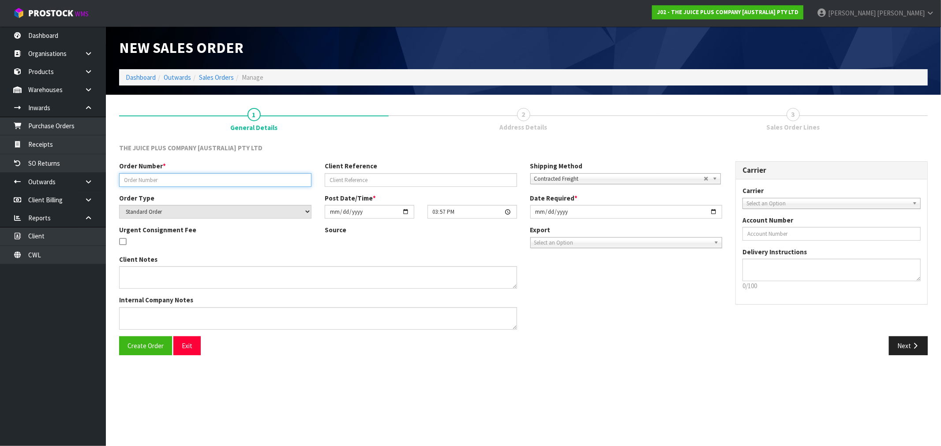
click at [240, 176] on input "text" at bounding box center [215, 180] width 192 height 14
click at [166, 178] on input "SPLIT" at bounding box center [215, 180] width 192 height 14
paste input "2500NZBS2"
click at [164, 182] on input "SPLIT CODE 2500NZBS2" at bounding box center [215, 180] width 192 height 14
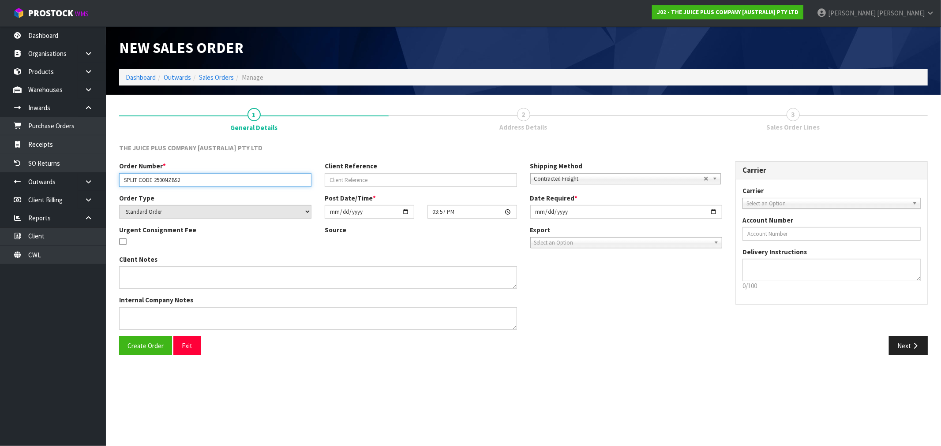
paste input "430NZBS1"
click at [198, 178] on input "SPLIT CODE 2430NZBS1 TO" at bounding box center [215, 180] width 192 height 14
paste input "2415NZBS1"
type input "SPLIT CODE 2430NZBS1 TO 2415NZBS1"
click at [143, 347] on span "Create Order" at bounding box center [145, 346] width 36 height 8
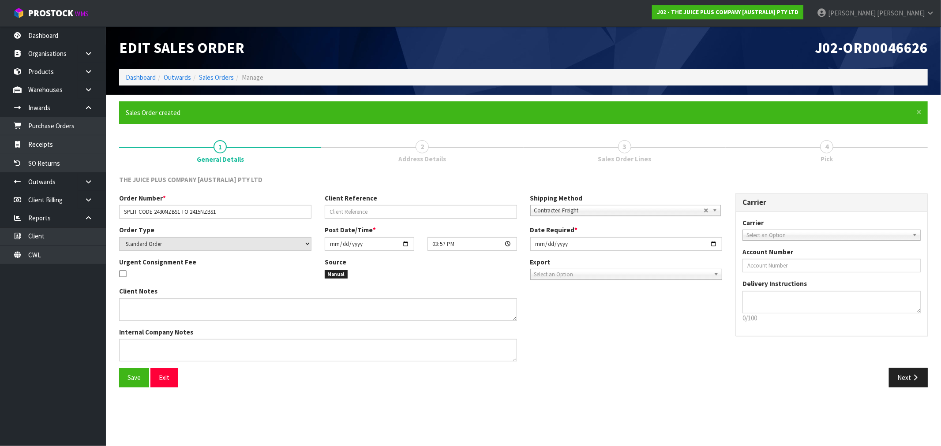
click at [607, 207] on span "Contracted Freight" at bounding box center [618, 211] width 169 height 11
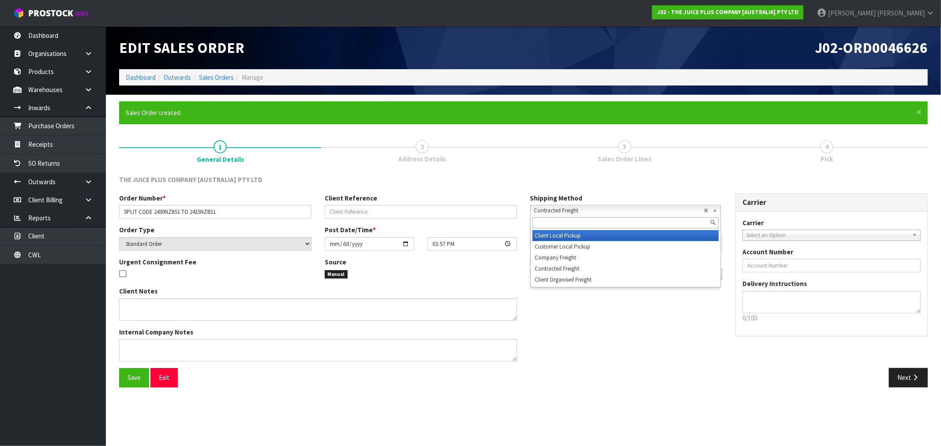
click at [570, 237] on li "Client Local Pickup" at bounding box center [625, 235] width 186 height 11
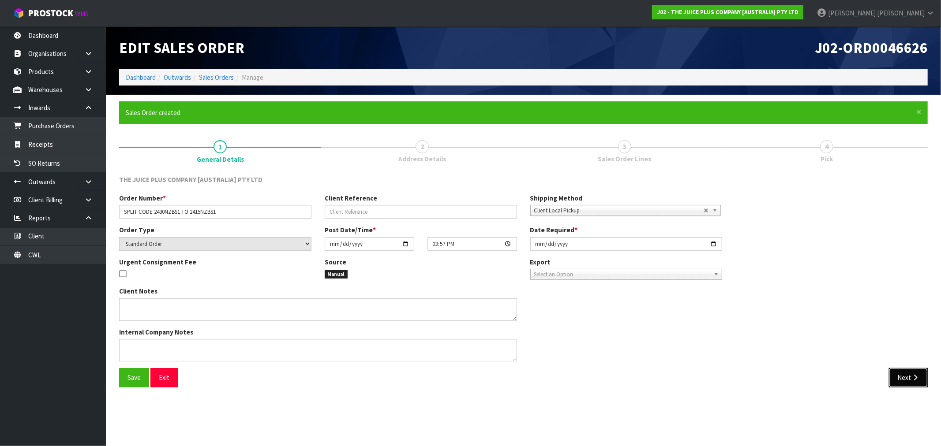
drag, startPoint x: 913, startPoint y: 375, endPoint x: 417, endPoint y: 398, distance: 497.2
click at [600, 399] on section "× Close Sales Order created 1 General Details 2 Address Details 3 Sales Order L…" at bounding box center [523, 248] width 835 height 306
click at [132, 383] on button "Save" at bounding box center [134, 377] width 30 height 19
click at [893, 379] on button "Next" at bounding box center [908, 377] width 39 height 19
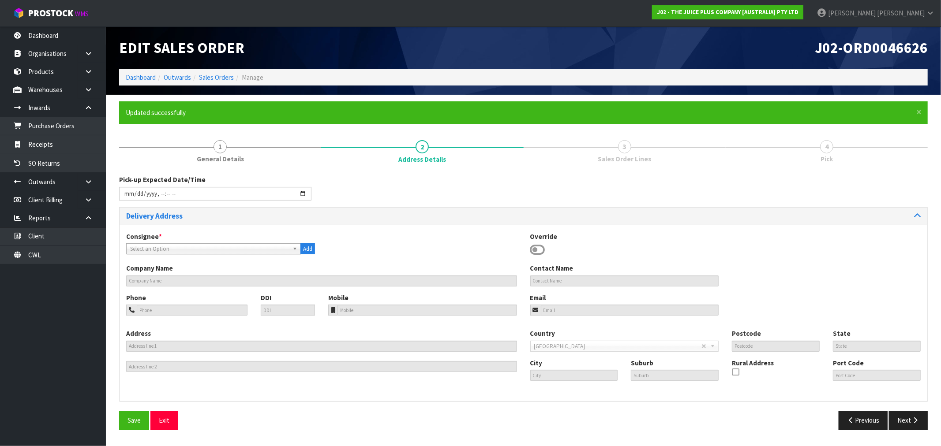
click at [540, 254] on icon at bounding box center [537, 249] width 15 height 13
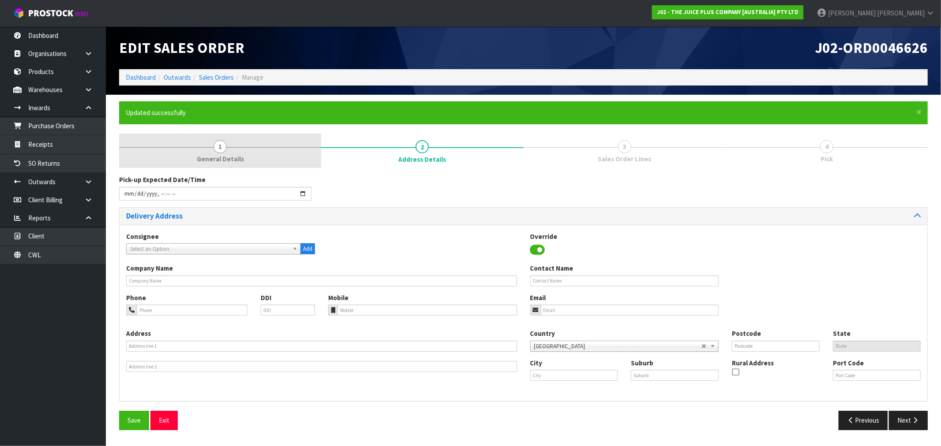
click at [205, 156] on span "General Details" at bounding box center [220, 158] width 47 height 9
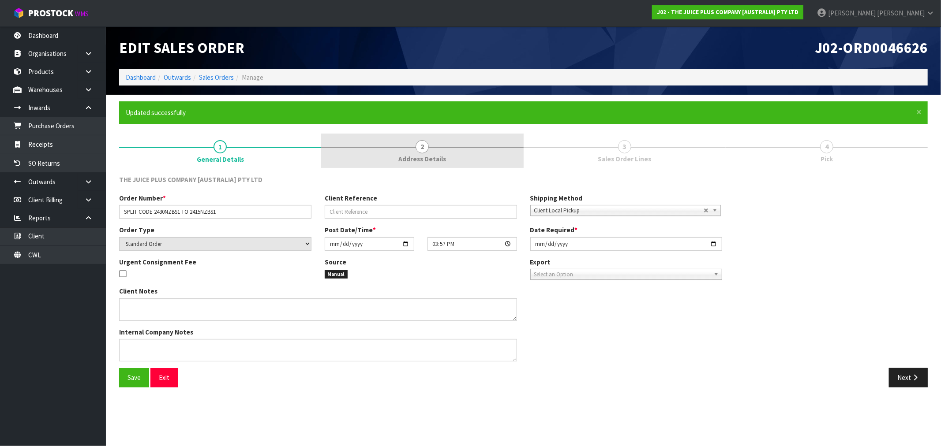
click at [345, 151] on link "2 Address Details" at bounding box center [422, 151] width 202 height 35
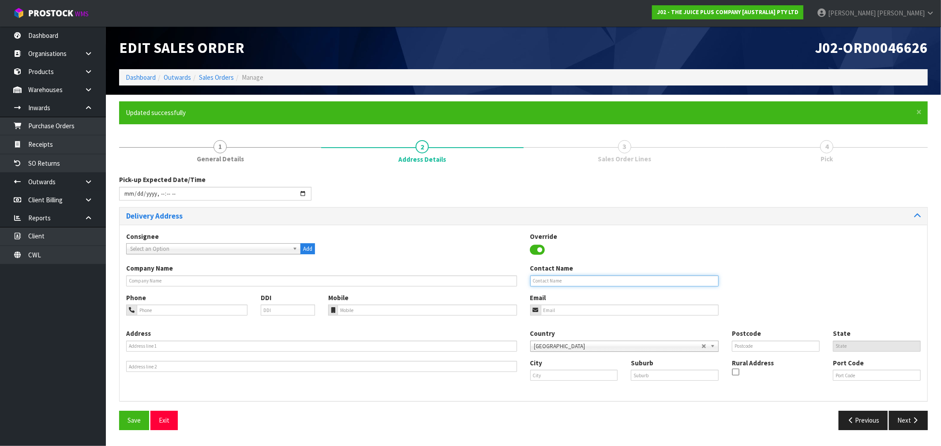
click at [573, 278] on input "text" at bounding box center [624, 281] width 189 height 11
type input "JUICE PLUS"
click at [136, 420] on span "Save" at bounding box center [133, 420] width 13 height 8
click at [917, 420] on icon "button" at bounding box center [915, 420] width 8 height 7
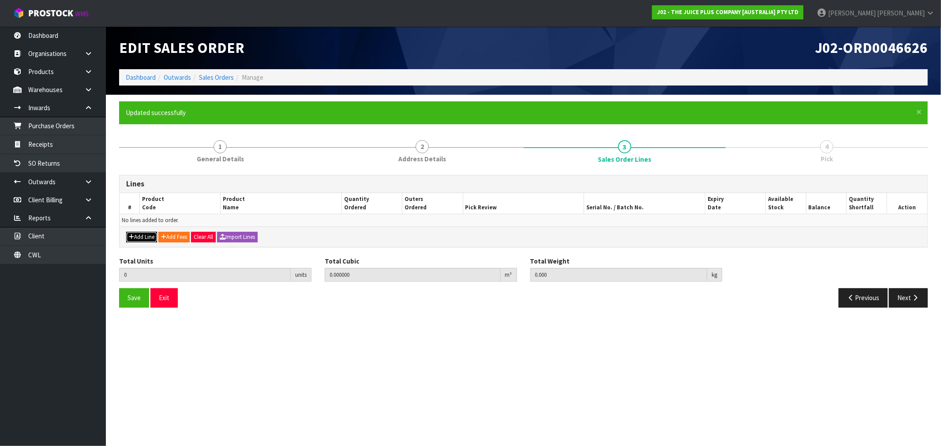
click at [146, 238] on button "Add Line" at bounding box center [141, 237] width 31 height 11
type input "0"
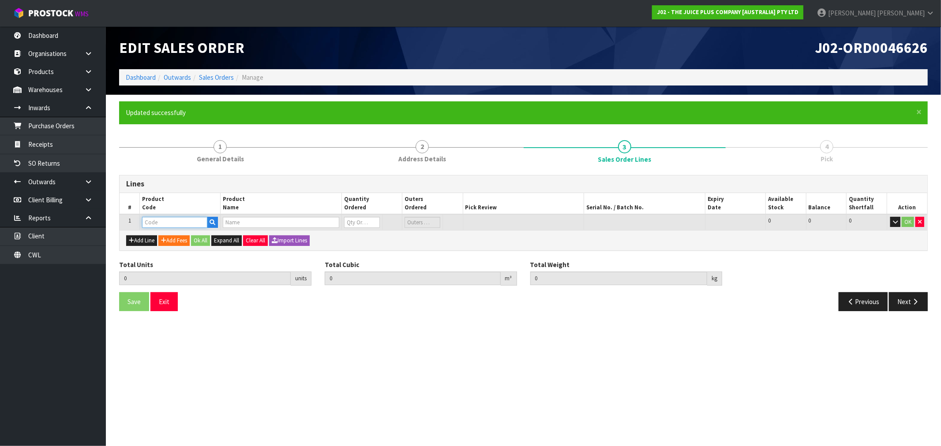
click at [178, 221] on input "text" at bounding box center [174, 222] width 65 height 11
type input "2430NZBS1"
type input "0.000000"
type input "0.000"
type input "2500NZBS2 LUMINATE 2 X SUB-CTNS OF 15 SACH"
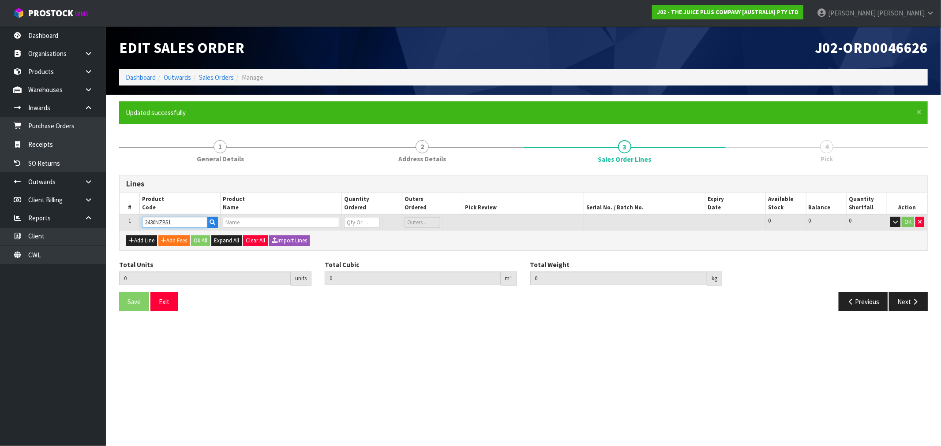
type input "0"
type input "2430NZBS1"
type input "1"
type input "0.1274"
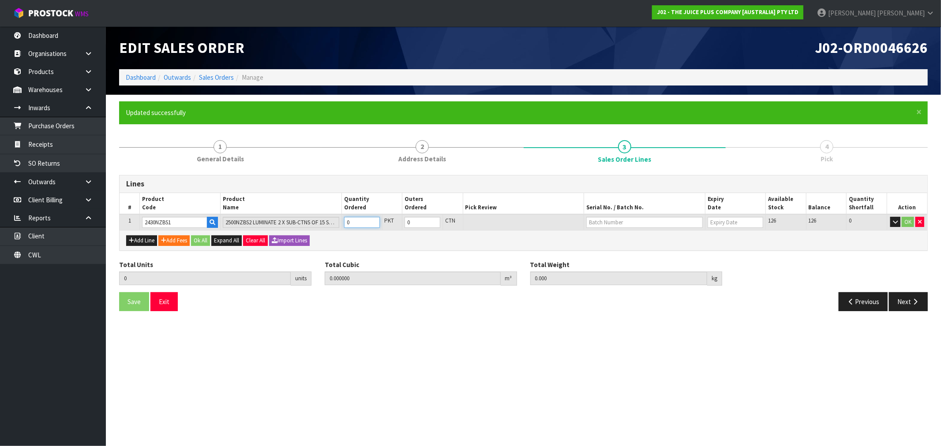
type input "0.2"
type input "1"
type input "12"
type input "1.5288"
type input "2.4"
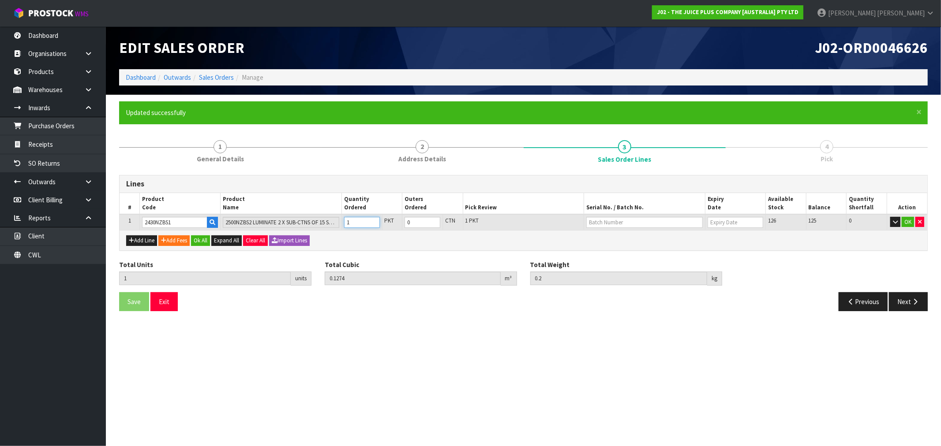
type input "12"
type input "126"
type input "0.9642"
type input "25.2"
type input "126"
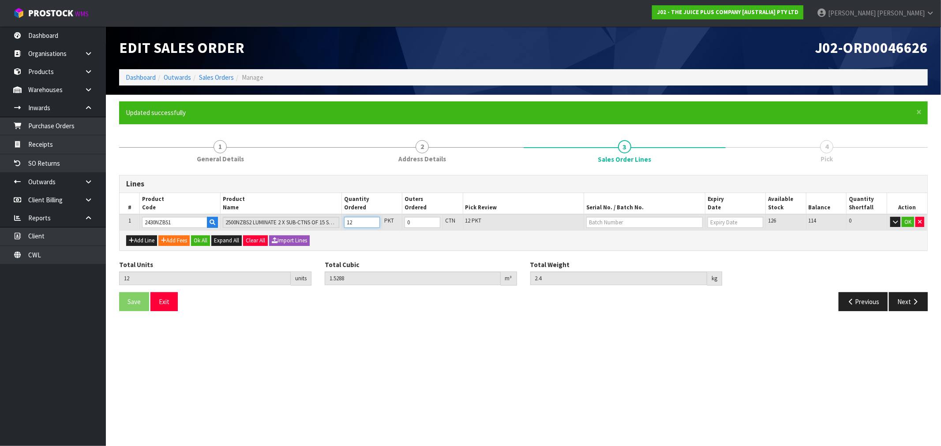
type input "6"
type input "12"
type input "1.5288"
type input "2.4"
type input "12"
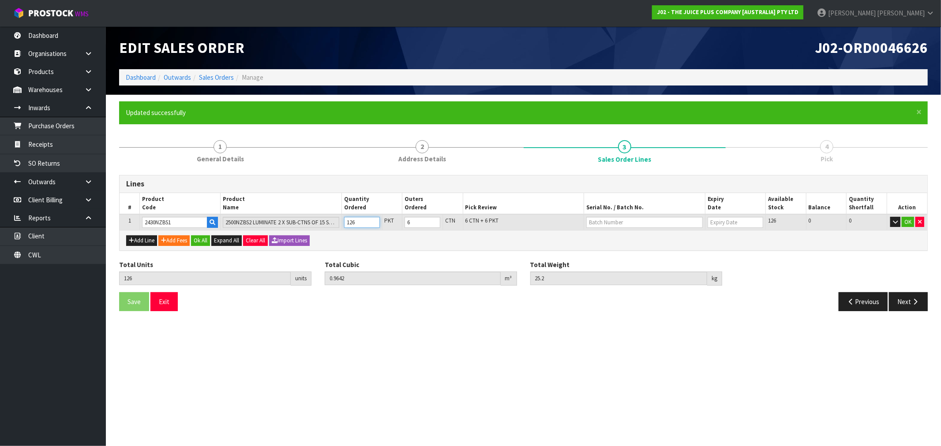
type input "0"
type input "1"
type input "0.1274"
type input "0.2"
type input "1"
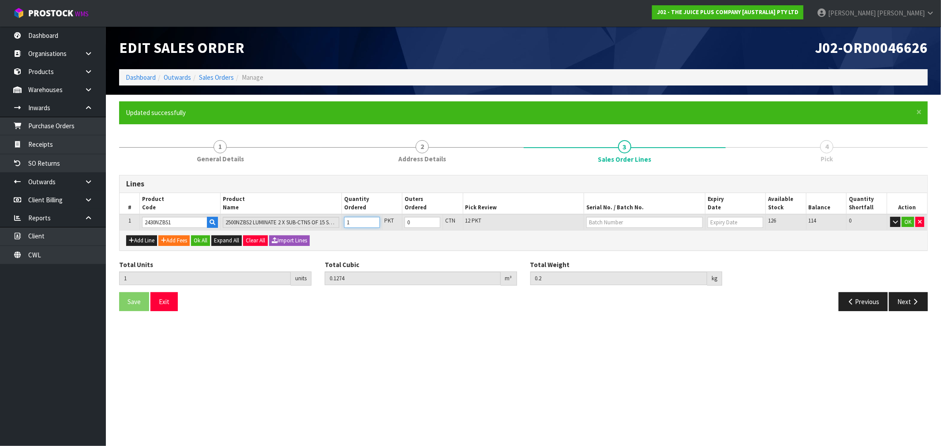
type input "0"
type input "1"
type input "0.1274"
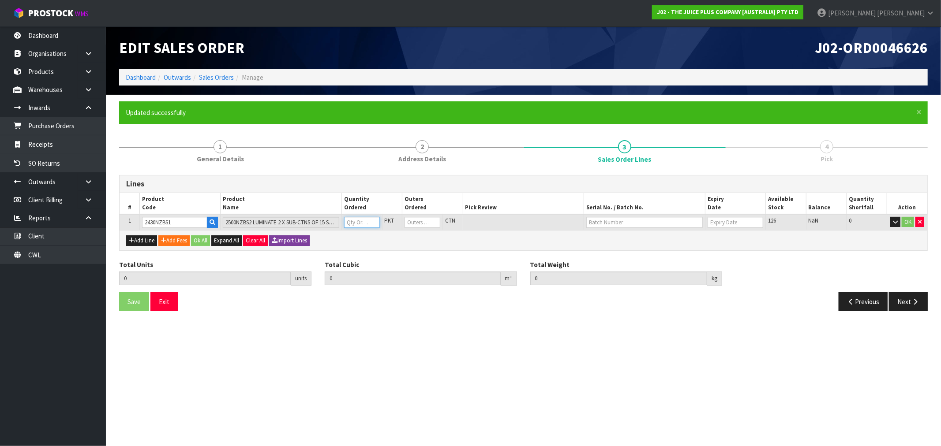
type input "0.2"
type input "1"
type input "0"
type input "12"
type input "1.5288"
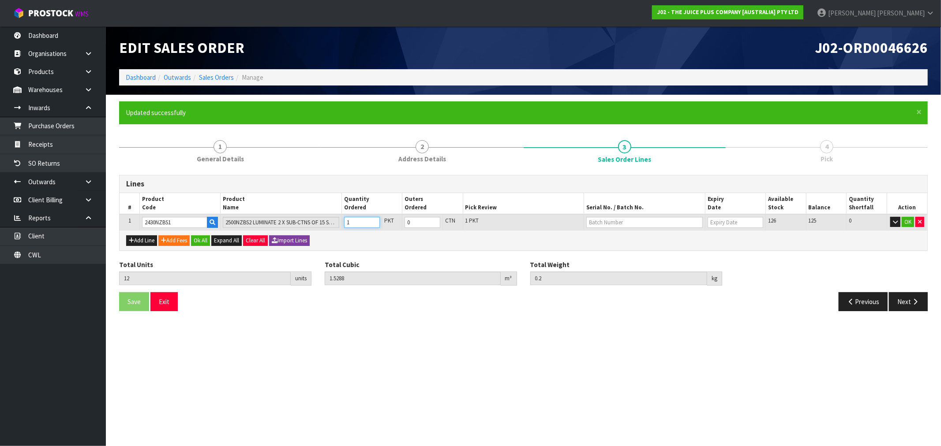
type input "2.4"
type input "12"
type input "126"
type input "0.9642"
type input "25.2"
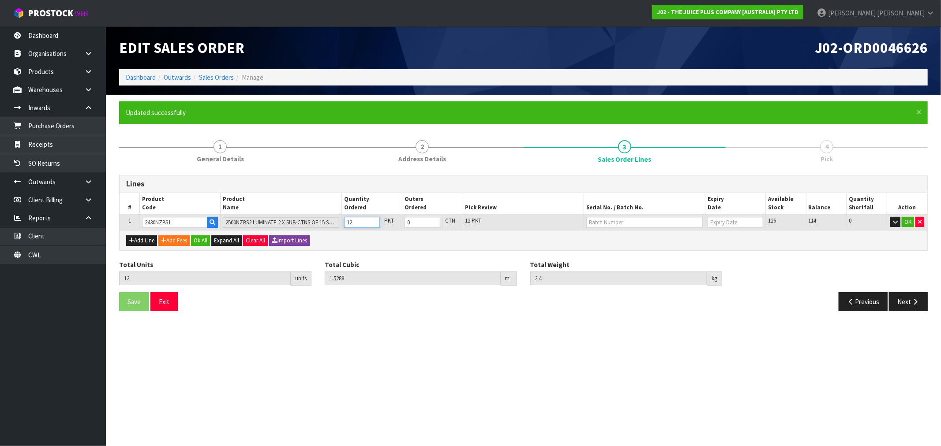
type input "126"
type input "6"
type input "126"
click at [208, 241] on button "Ok All" at bounding box center [200, 241] width 19 height 11
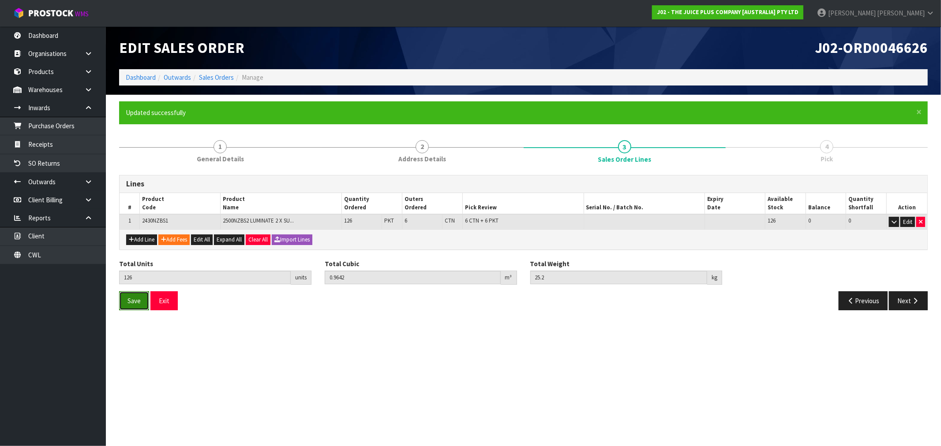
click at [138, 297] on span "Save" at bounding box center [133, 301] width 13 height 8
click at [905, 303] on button "Next" at bounding box center [908, 301] width 39 height 19
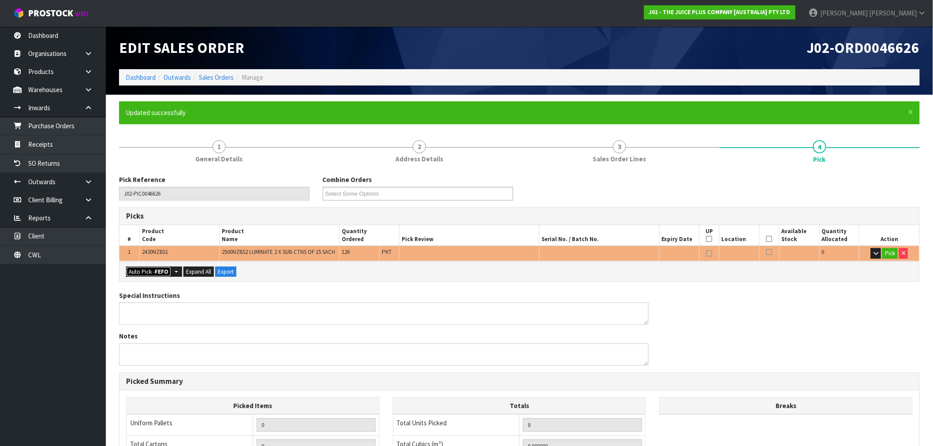
click at [154, 277] on button "Auto Pick - FEFO" at bounding box center [148, 272] width 45 height 11
type input "6"
type input "Packet x 6"
type input "126"
type input "0.964200"
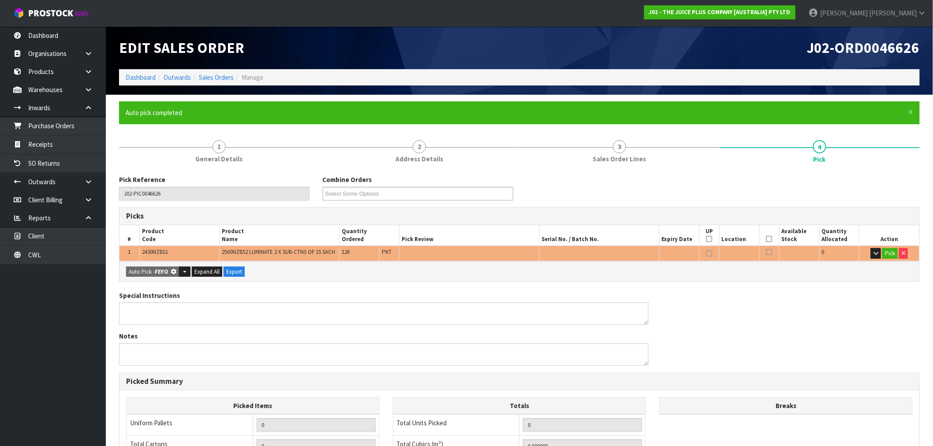
type input "25.200"
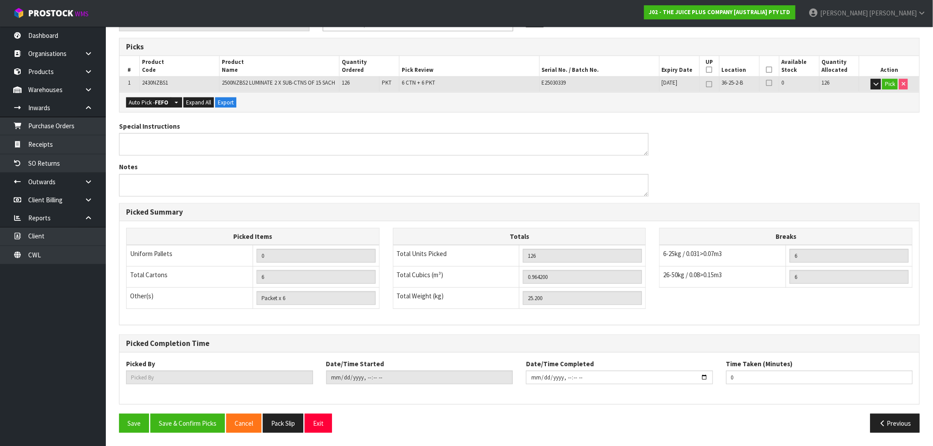
scroll to position [175, 0]
click at [191, 423] on button "Save & Confirm Picks" at bounding box center [187, 423] width 75 height 19
type input "[PERSON_NAME]"
type input "2025-09-10T16:03:13"
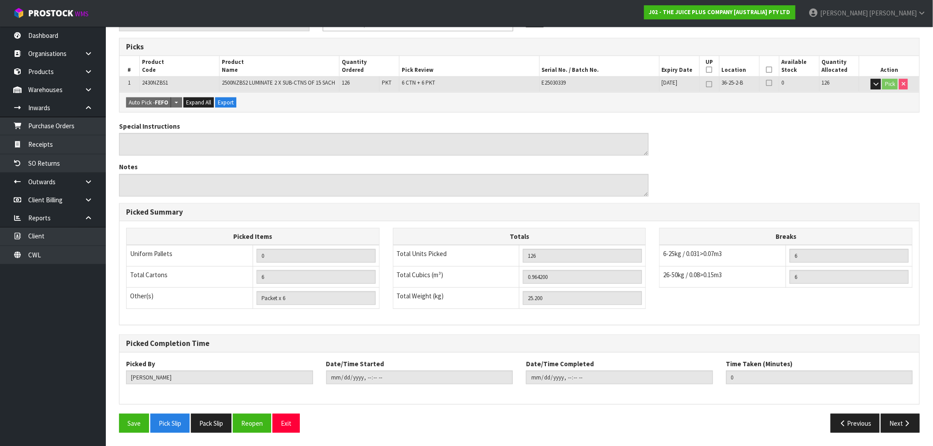
scroll to position [0, 0]
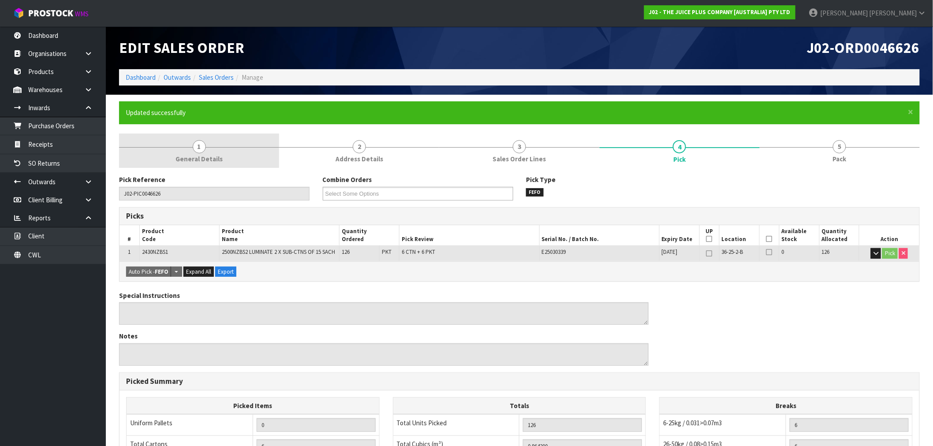
click at [165, 151] on link "1 General Details" at bounding box center [199, 151] width 160 height 35
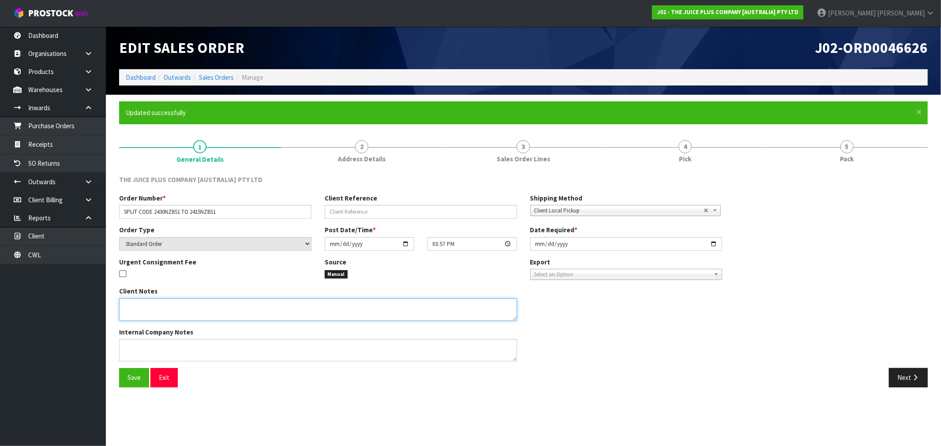
click at [228, 318] on textarea at bounding box center [318, 310] width 398 height 22
type textarea "P"
click at [195, 306] on textarea at bounding box center [318, 310] width 398 height 22
click at [223, 306] on textarea at bounding box center [318, 310] width 398 height 22
click at [293, 305] on textarea at bounding box center [318, 310] width 398 height 22
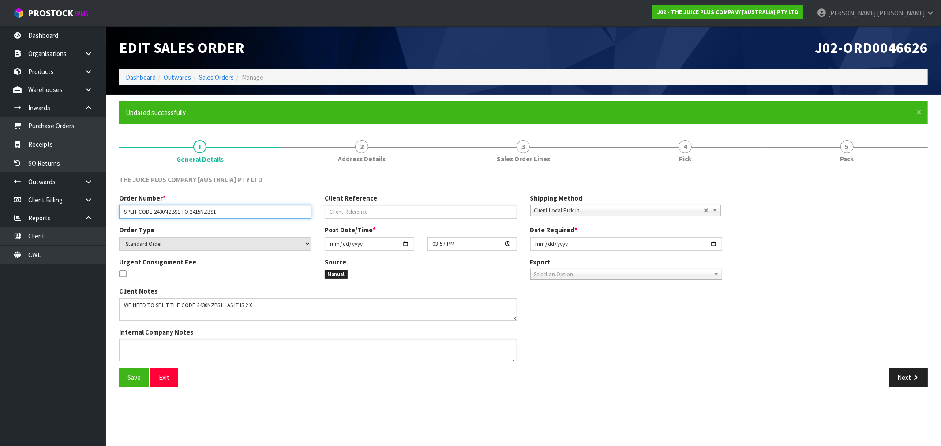
click at [209, 212] on input "SPLIT CODE 2430NZBS1 TO 2415NZBS1" at bounding box center [215, 212] width 192 height 14
click at [280, 307] on textarea at bounding box center [318, 310] width 398 height 22
paste textarea "2415NZBS1"
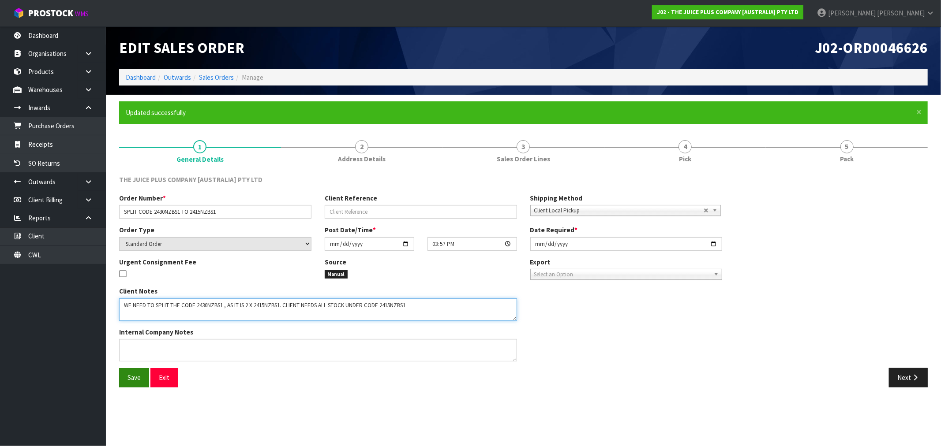
type textarea "WE NEED TO SPLIT THE CODE 2430NZBS1 , AS IT IS 2 X 2415NZBS1. CLIENT NEEDS ALL …"
click at [133, 378] on span "Save" at bounding box center [133, 378] width 13 height 8
click at [915, 373] on button "Next" at bounding box center [908, 377] width 39 height 19
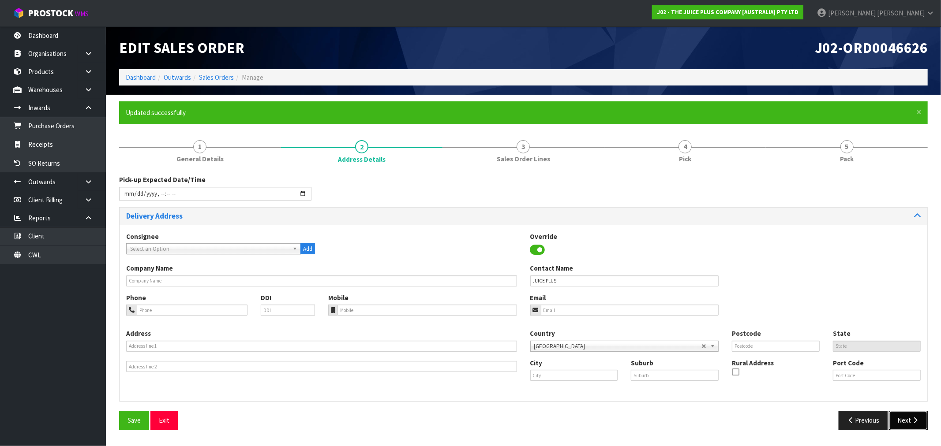
click at [910, 417] on button "Next" at bounding box center [908, 420] width 39 height 19
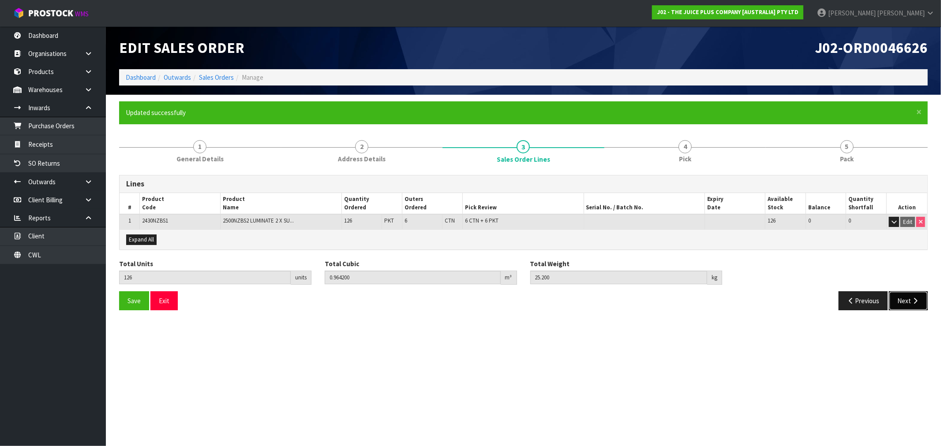
click at [901, 298] on button "Next" at bounding box center [908, 301] width 39 height 19
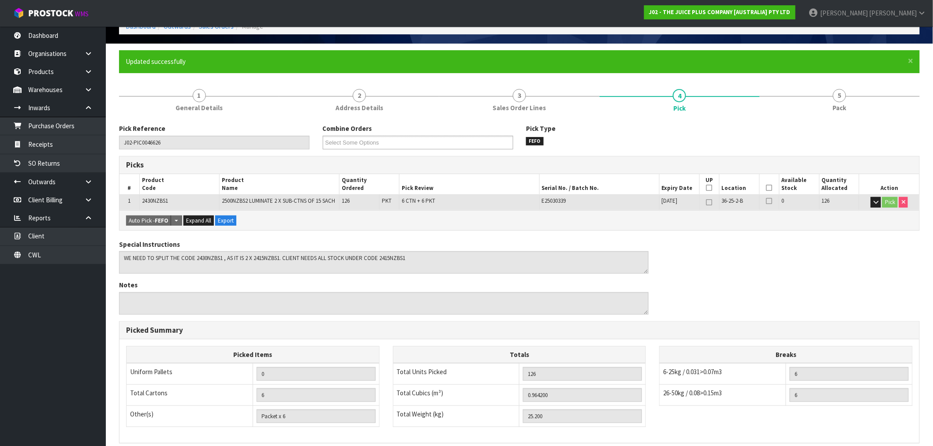
scroll to position [175, 0]
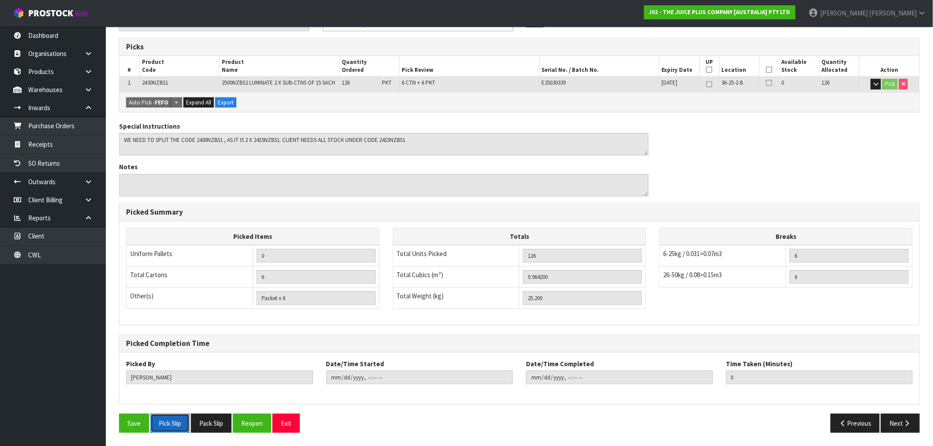
click at [182, 425] on button "Pick Slip" at bounding box center [169, 423] width 39 height 19
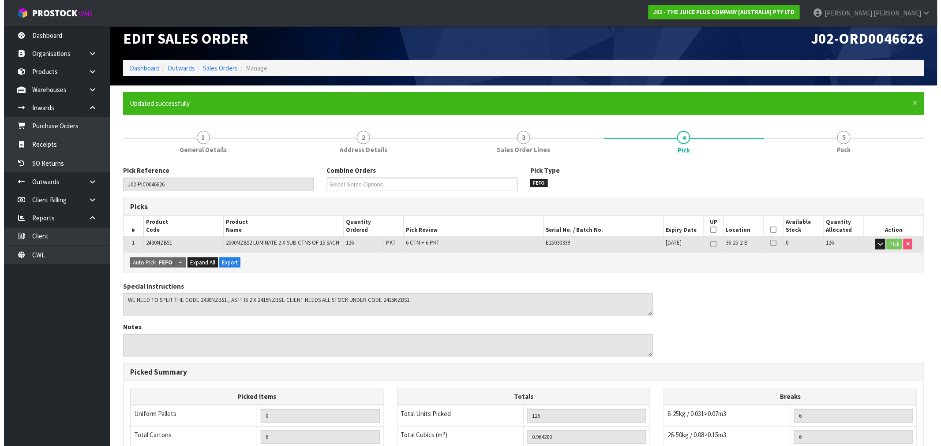
scroll to position [0, 0]
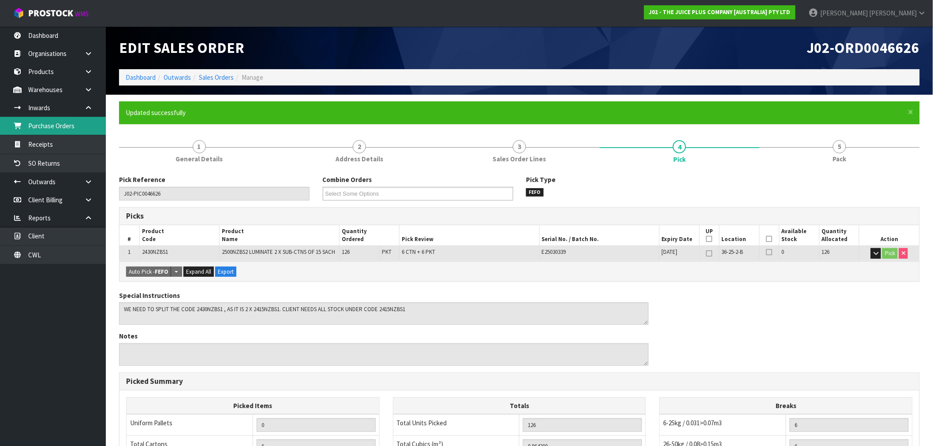
click at [60, 126] on link "Purchase Orders" at bounding box center [53, 126] width 106 height 18
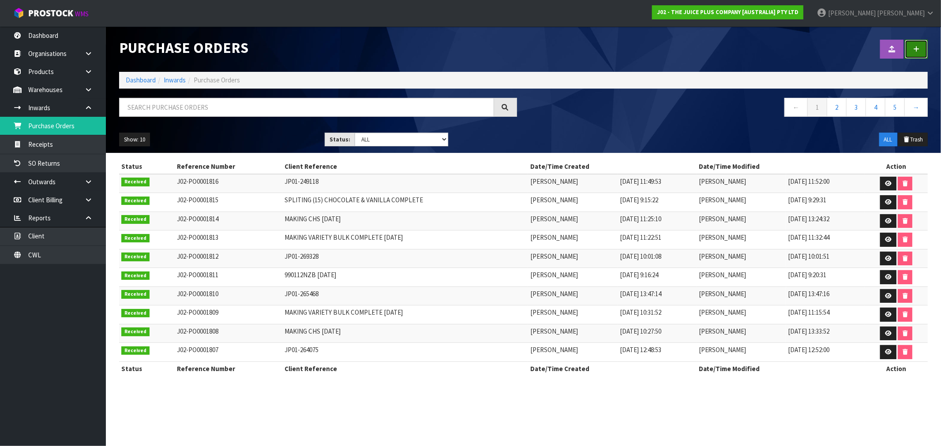
click at [917, 50] on icon at bounding box center [916, 49] width 6 height 7
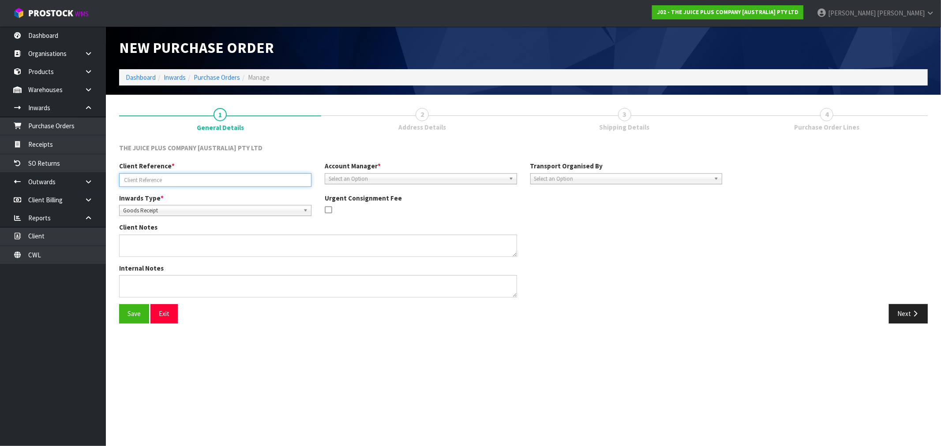
drag, startPoint x: 208, startPoint y: 181, endPoint x: 200, endPoint y: 186, distance: 9.7
click at [208, 181] on input "text" at bounding box center [215, 180] width 192 height 14
paste input "SPLIT CODE 2430NZBS1 TO 2415NZBS1"
type input "SPLIT CODE 2430NZBS1 TO 2415NZBS1"
click at [165, 208] on span "Goods Receipt" at bounding box center [211, 211] width 176 height 11
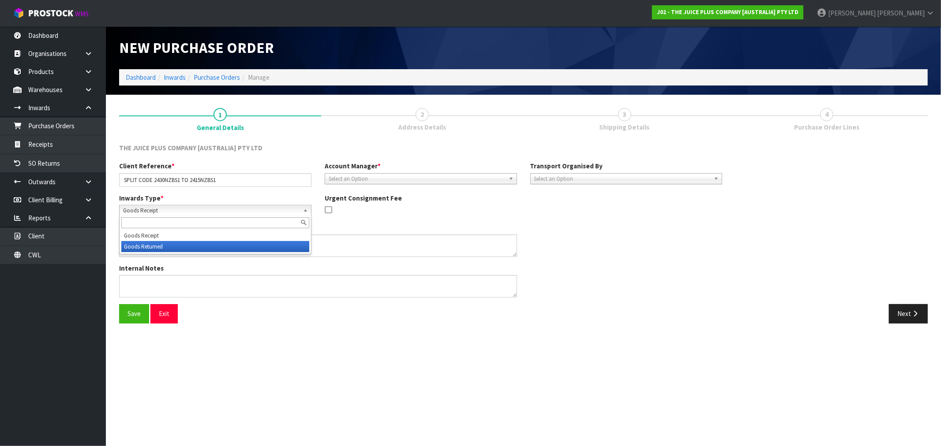
click at [163, 250] on li "Goods Returned" at bounding box center [215, 246] width 188 height 11
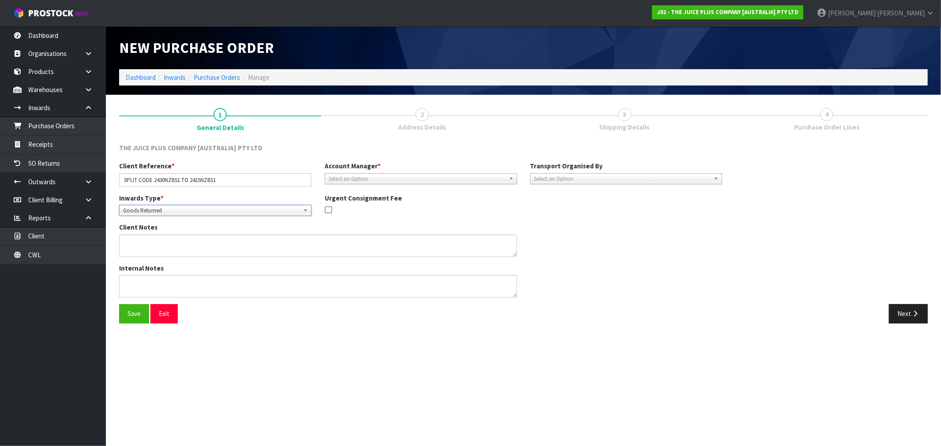
click at [391, 181] on span "Select an Option" at bounding box center [417, 179] width 176 height 11
type input "rocio"
click at [399, 204] on li "Rocio Lopez" at bounding box center [421, 203] width 188 height 11
click at [265, 243] on textarea at bounding box center [318, 246] width 398 height 22
paste textarea "WE NEED TO SPLIT THE CODE 2430NZBS1 , AS IT IS 2 X 2415NZBS1. CLIENT NEEDS ALL …"
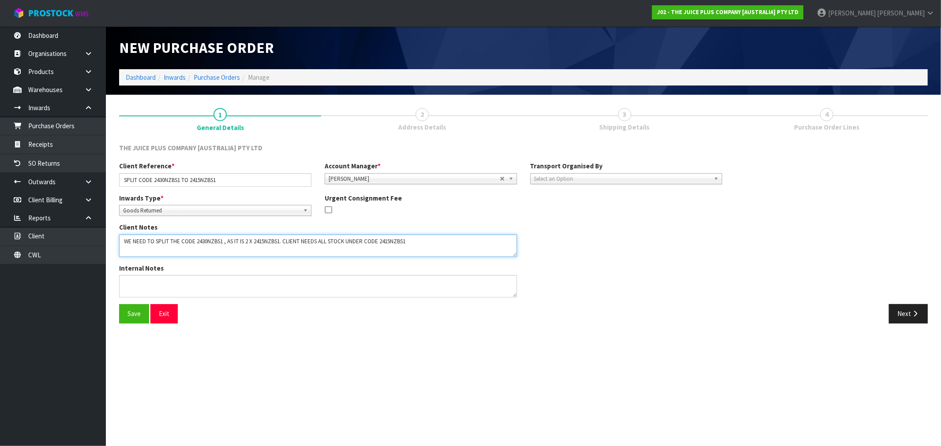
type textarea "WE NEED TO SPLIT THE CODE 2430NZBS1 , AS IT IS 2 X 2415NZBS1. CLIENT NEEDS ALL …"
click at [602, 176] on span "Select an Option" at bounding box center [622, 179] width 176 height 11
drag, startPoint x: 828, startPoint y: 342, endPoint x: 883, endPoint y: 320, distance: 59.4
click at [827, 342] on section "New Purchase Order Dashboard Inwards Purchase Orders Manage 1 General Details 2…" at bounding box center [470, 223] width 941 height 446
click at [903, 310] on button "Next" at bounding box center [908, 313] width 39 height 19
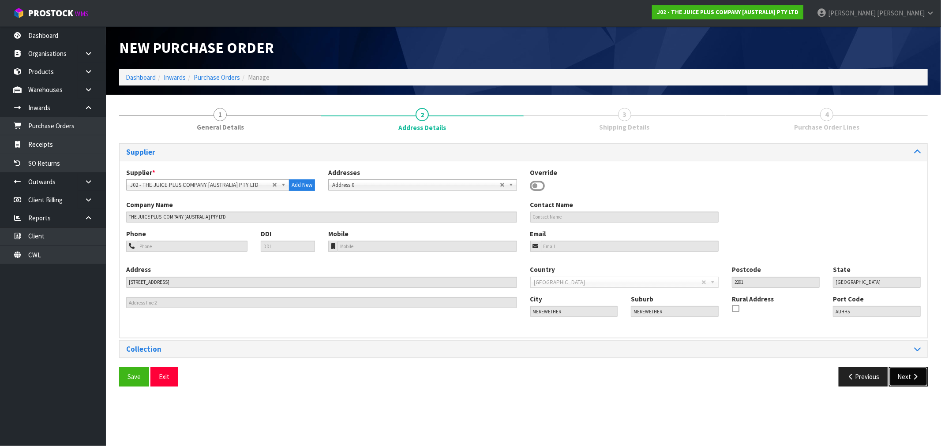
click at [918, 378] on icon "button" at bounding box center [915, 377] width 8 height 7
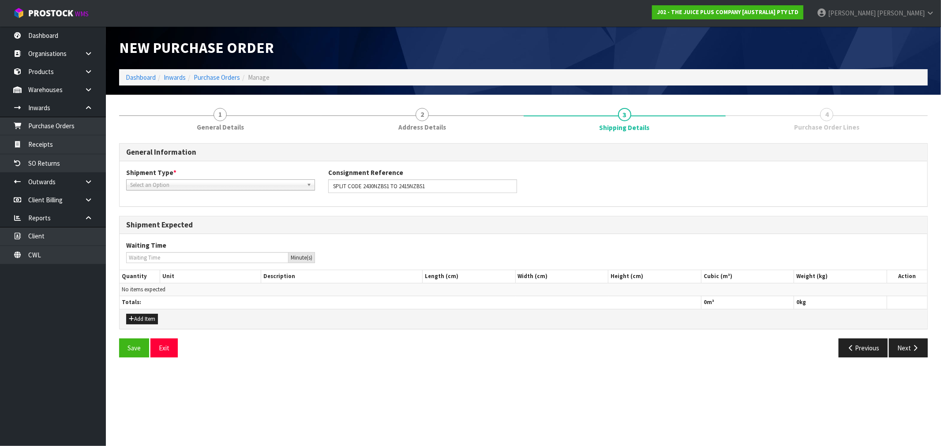
click at [186, 183] on span "Select an Option" at bounding box center [216, 185] width 173 height 11
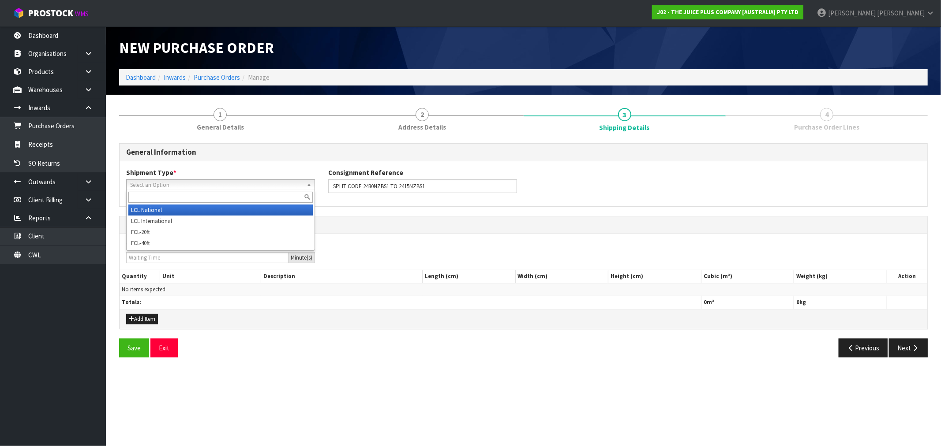
click at [186, 209] on li "LCL National" at bounding box center [220, 210] width 184 height 11
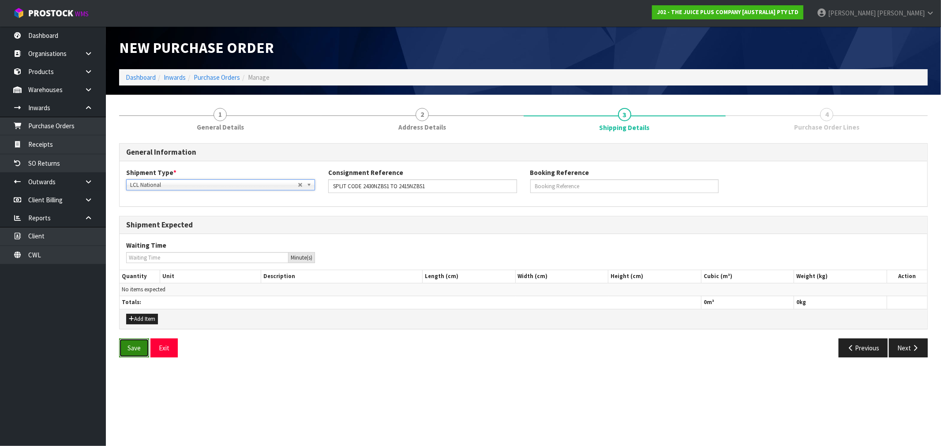
click at [142, 352] on button "Save" at bounding box center [134, 348] width 30 height 19
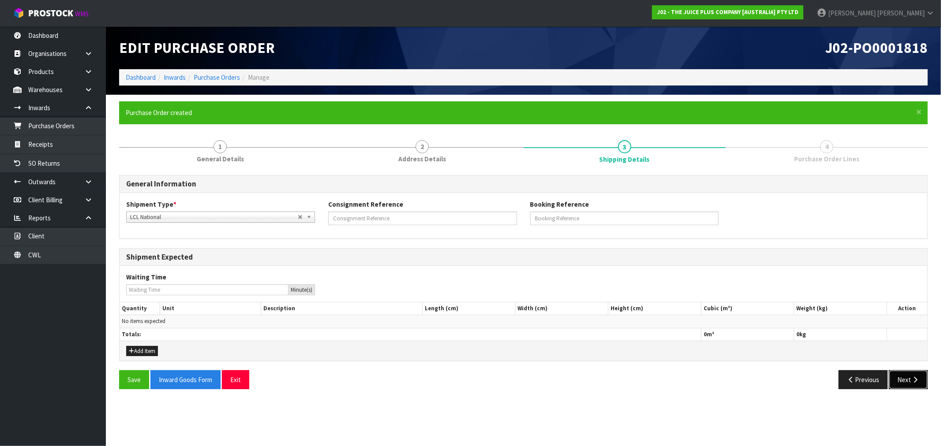
click at [909, 386] on button "Next" at bounding box center [908, 379] width 39 height 19
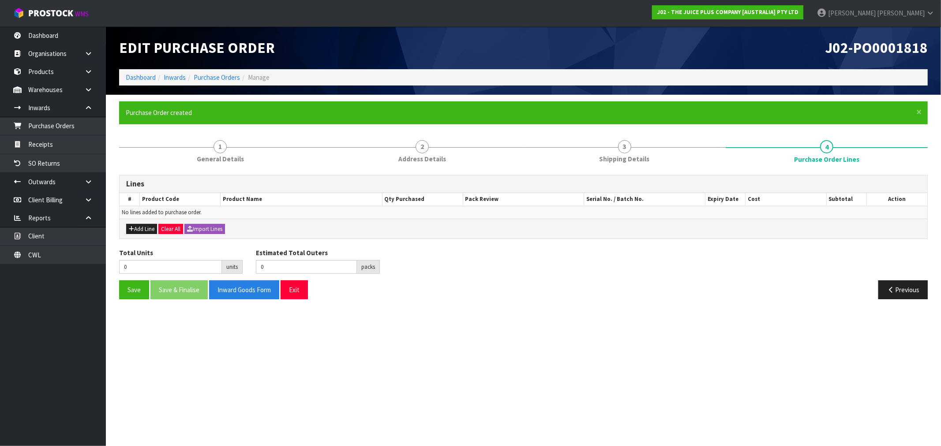
click at [146, 222] on div "Add Line Clear All Import Lines" at bounding box center [524, 229] width 808 height 20
click at [148, 224] on button "Add Line" at bounding box center [141, 229] width 31 height 11
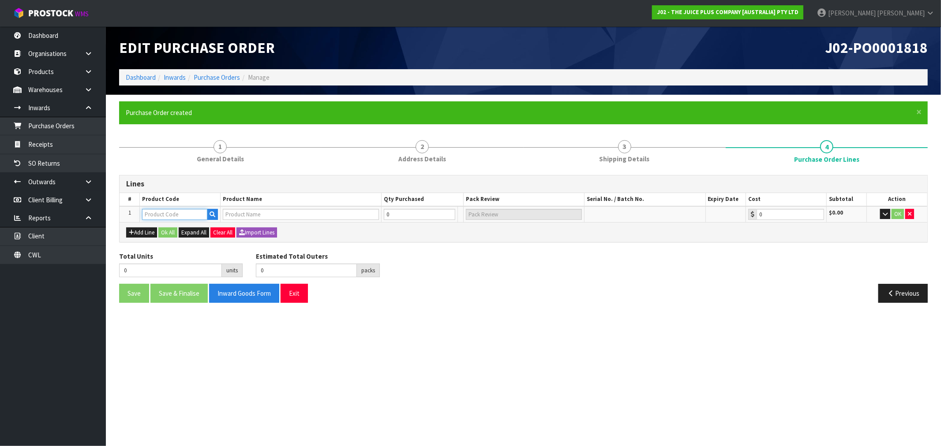
click at [150, 218] on input "text" at bounding box center [174, 214] width 65 height 11
type input "2415NZBS1"
type input "2500NZBS1 LUMINATE 1 SUB CTN OF 15 SACH"
type input "0.00"
type input "2415NZBS1"
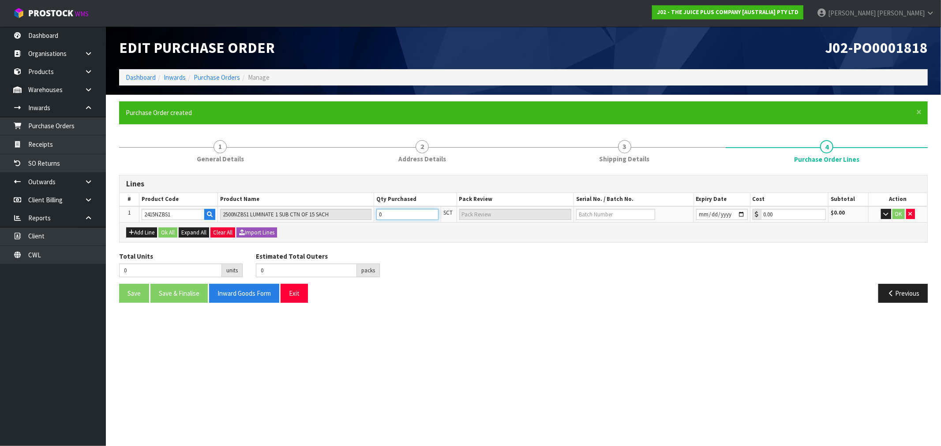
type input "2"
type input "2 SCT"
type input "25"
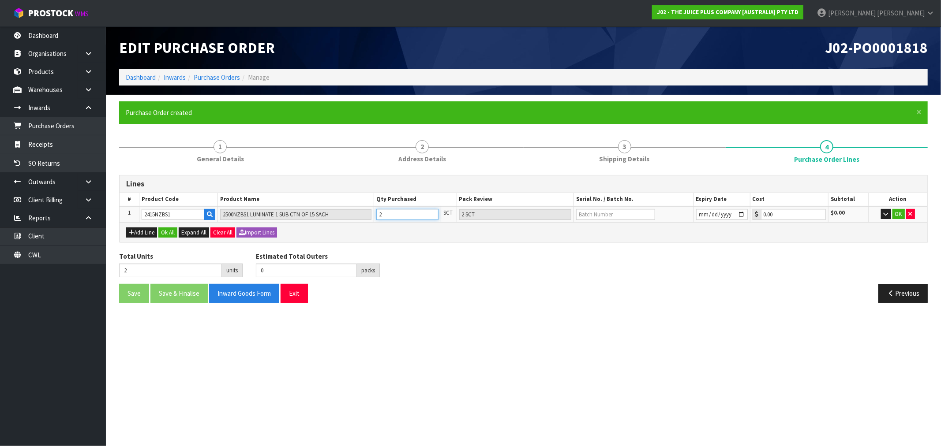
type input "25 SCT"
type input "252"
type input "6"
type input "252"
type input "6 CTN + 12 SCT"
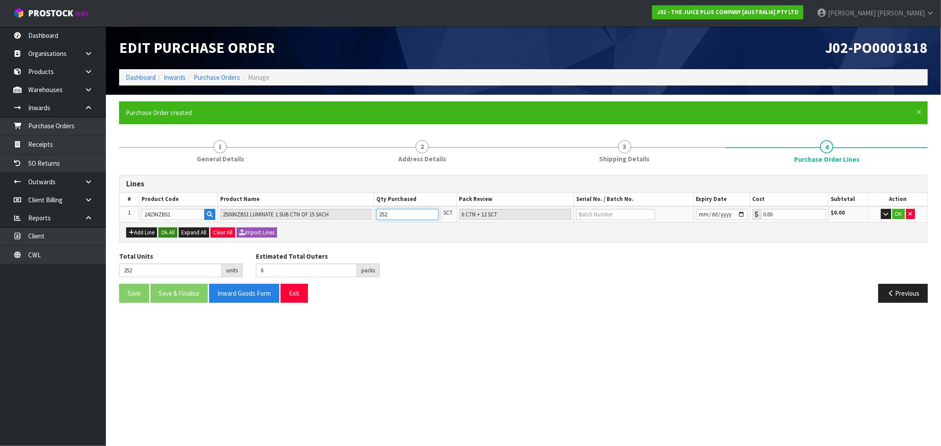
type input "252"
click at [170, 233] on button "Ok All" at bounding box center [167, 233] width 19 height 11
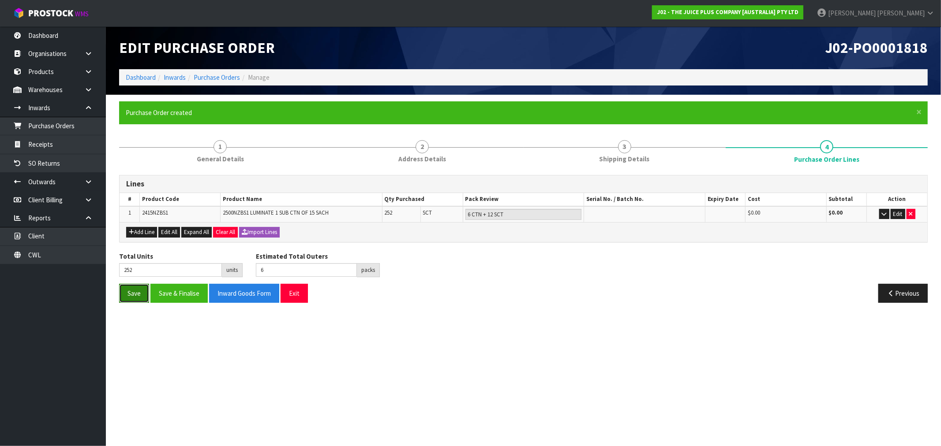
click at [130, 296] on button "Save" at bounding box center [134, 293] width 30 height 19
click at [614, 363] on section "Edit Purchase Order J02-PO0001818 Dashboard Inwards Purchase Orders Manage × Cl…" at bounding box center [470, 223] width 941 height 446
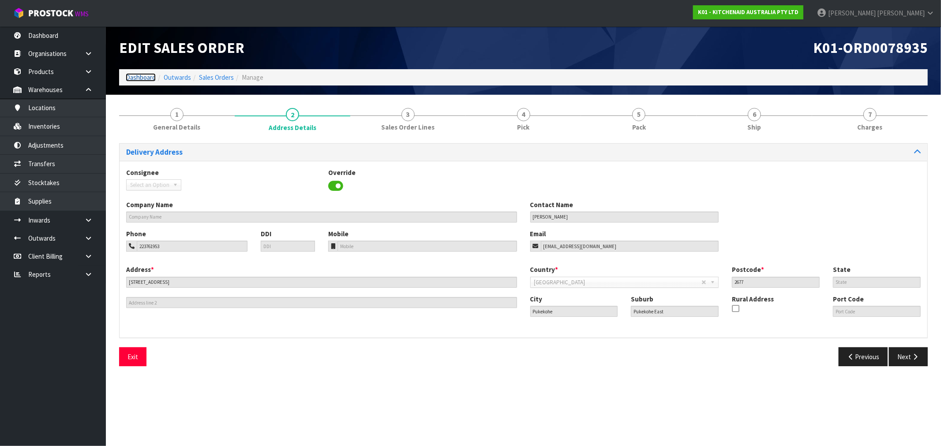
click at [145, 80] on link "Dashboard" at bounding box center [141, 77] width 30 height 8
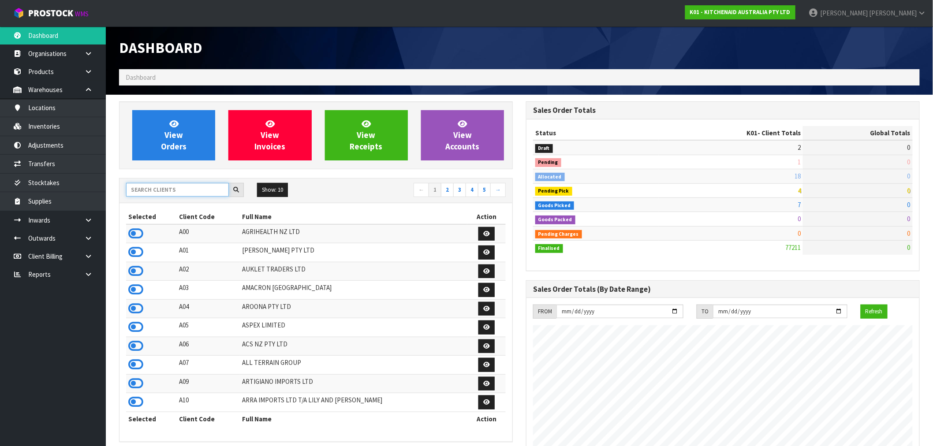
scroll to position [668, 407]
click at [172, 188] on input "text" at bounding box center [177, 190] width 103 height 14
type input "Y01"
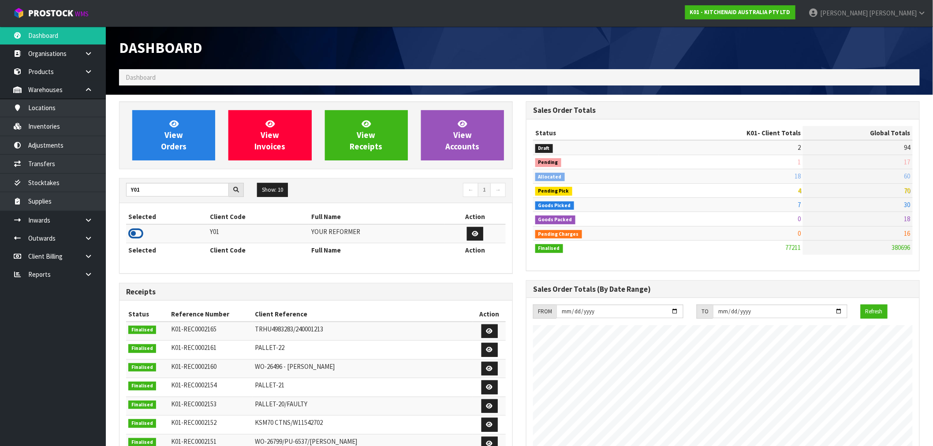
click at [137, 235] on icon at bounding box center [135, 233] width 15 height 13
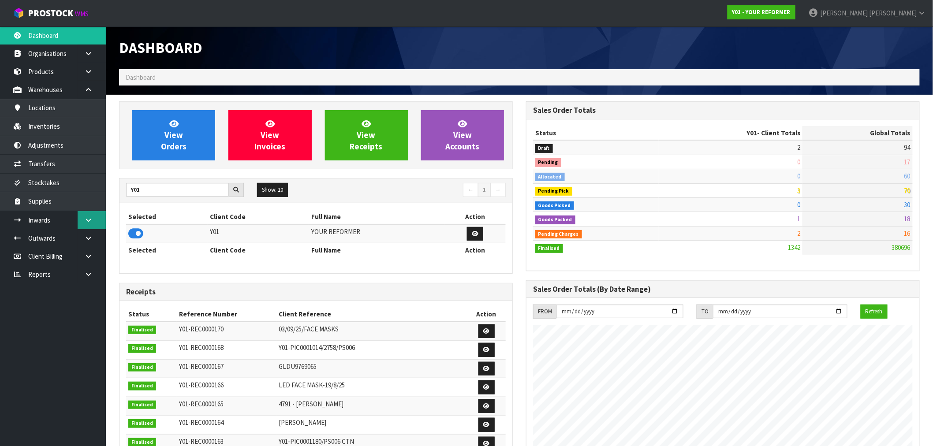
click at [87, 222] on icon at bounding box center [88, 220] width 8 height 7
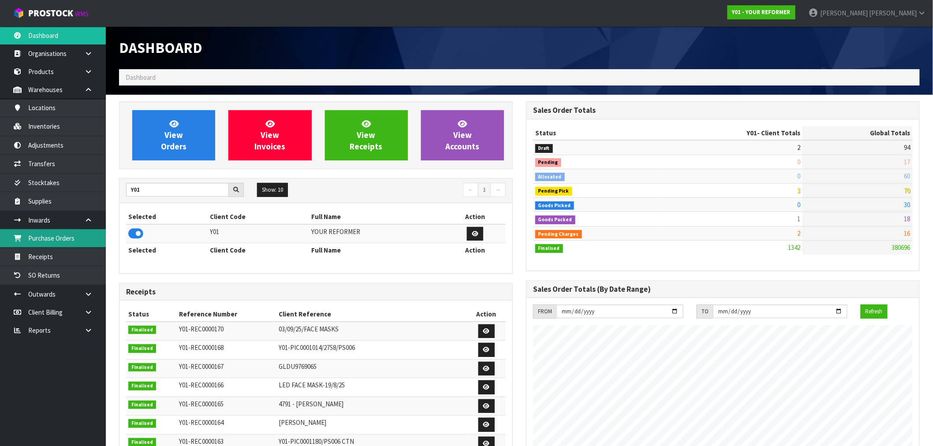
click at [79, 235] on link "Purchase Orders" at bounding box center [53, 238] width 106 height 18
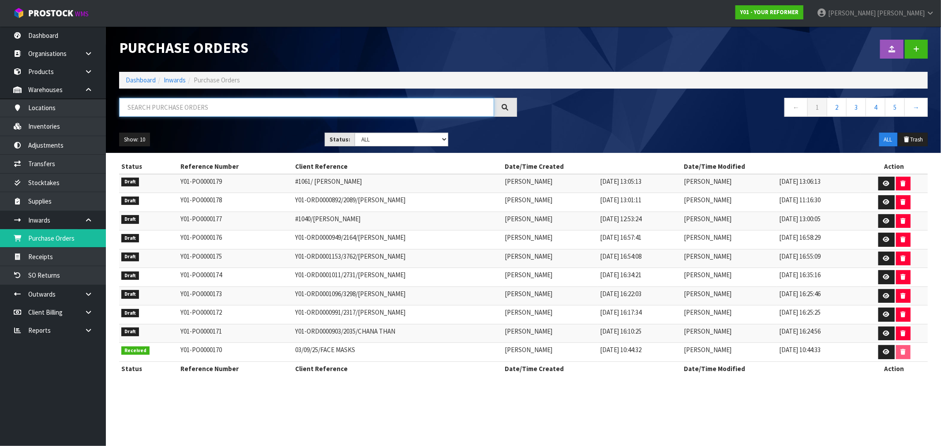
click at [183, 108] on input "text" at bounding box center [306, 107] width 375 height 19
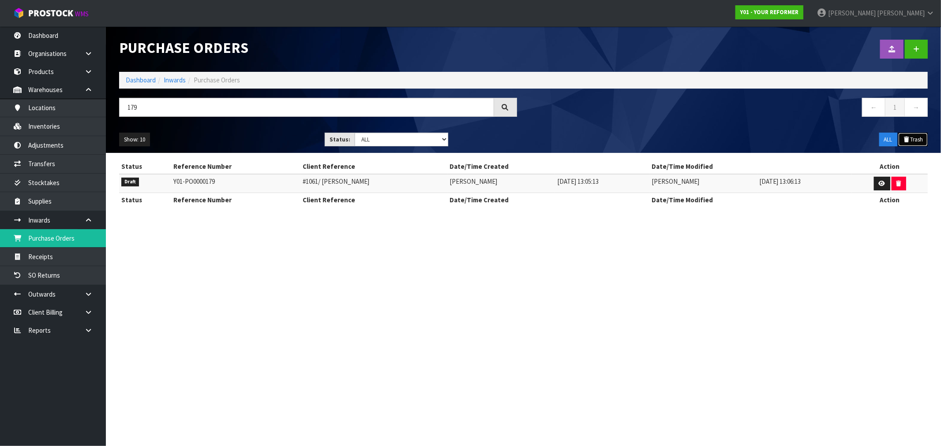
click at [905, 142] on icon at bounding box center [906, 140] width 7 height 6
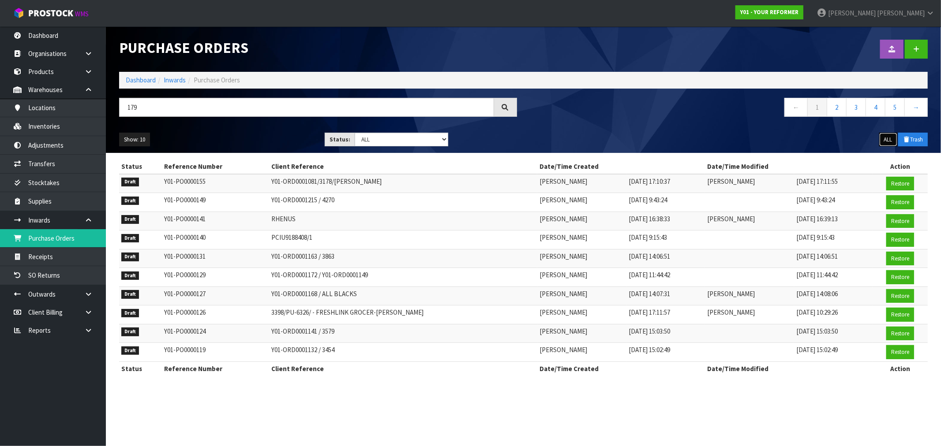
click at [887, 140] on button "ALL" at bounding box center [888, 140] width 18 height 14
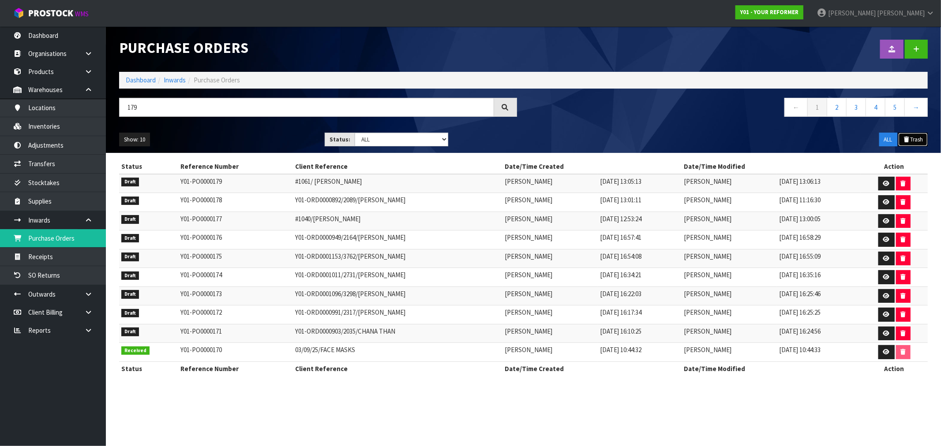
click at [907, 141] on icon at bounding box center [906, 140] width 7 height 6
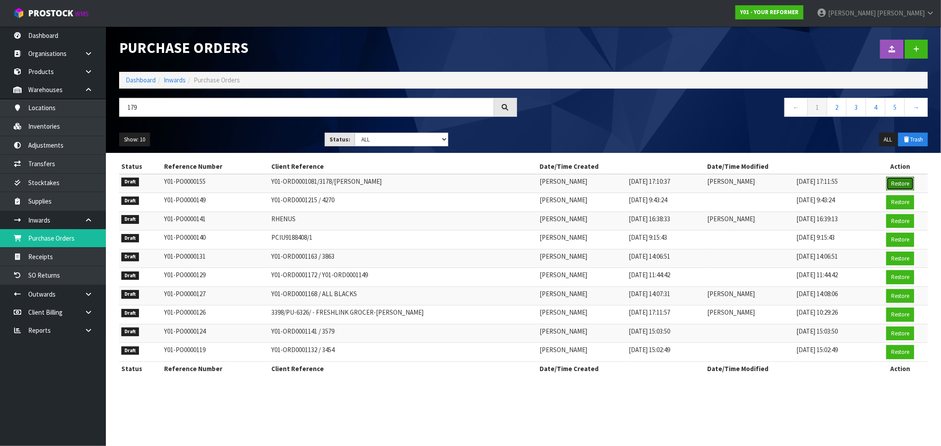
click at [894, 185] on button "Restore" at bounding box center [900, 184] width 28 height 14
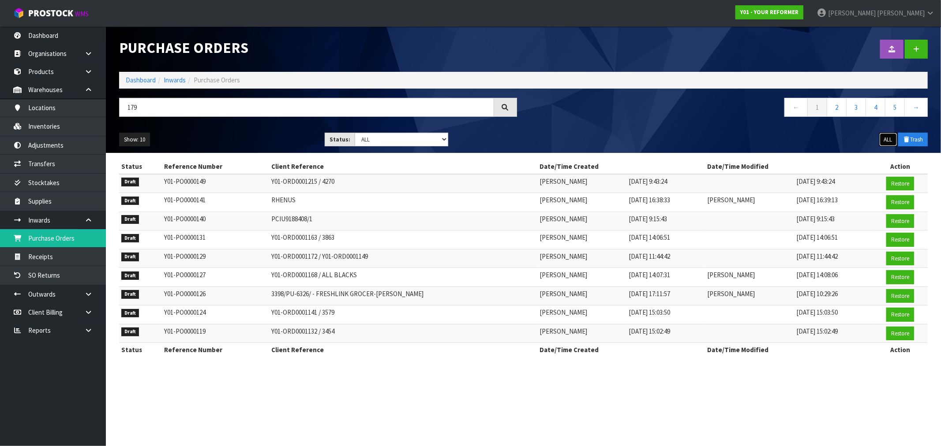
click at [885, 140] on button "ALL" at bounding box center [888, 140] width 18 height 14
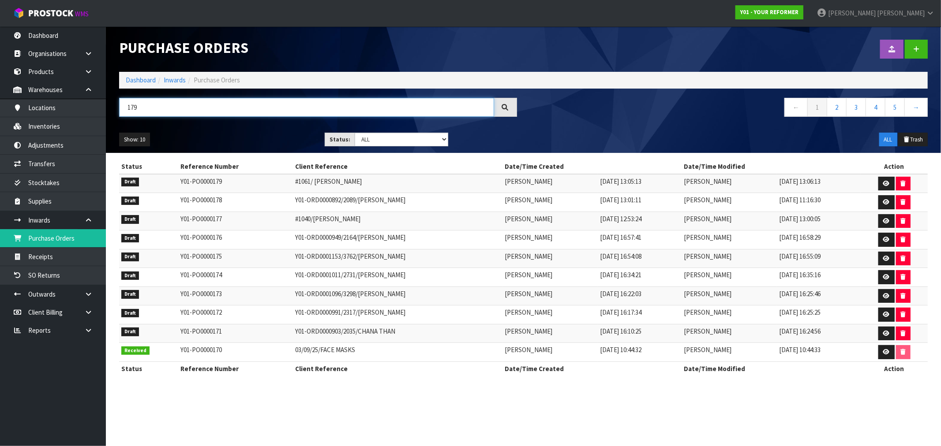
click at [298, 105] on input "179" at bounding box center [306, 107] width 375 height 19
type input "155"
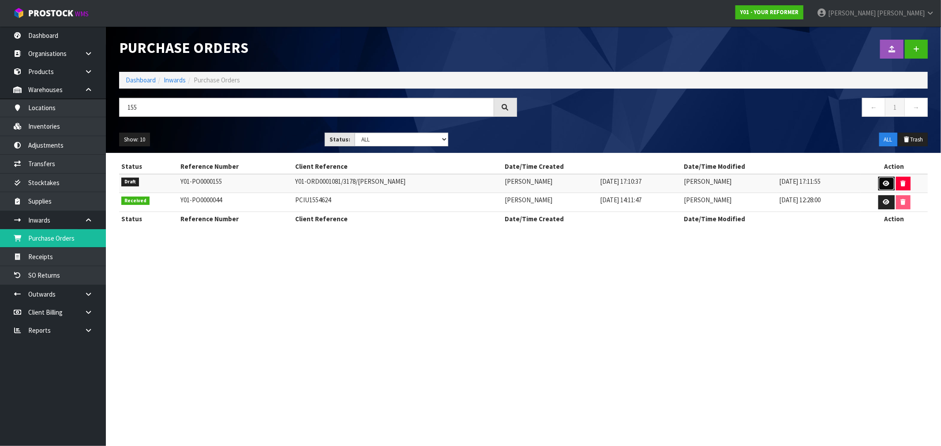
click at [884, 181] on icon at bounding box center [886, 184] width 7 height 6
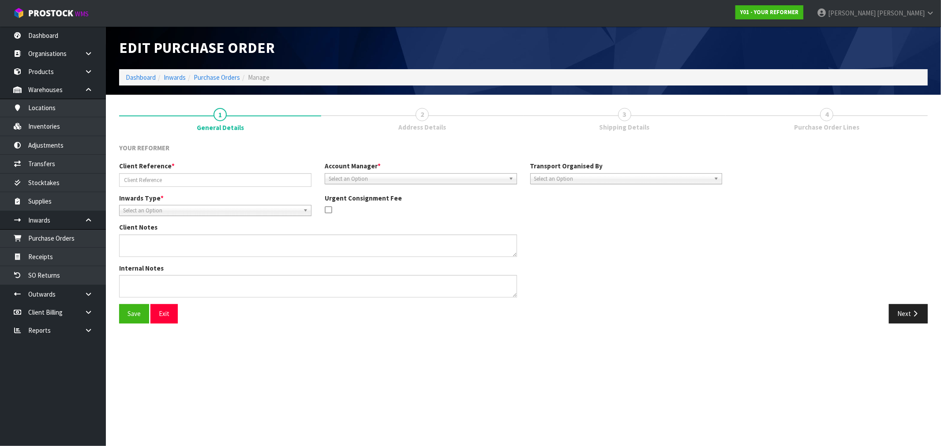
type input "Y01-ORD0001081/3178/LISA JAMES"
type textarea "Y01-ORD0001081 LISA JAMES 4 VINCENT MCGRATH CRESCENT AUK SWANSON 0614 NEW ZEALA…"
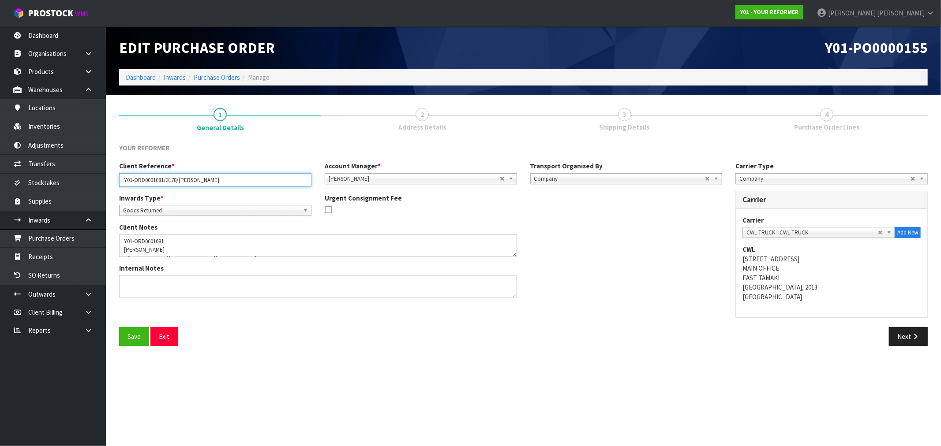
click at [257, 180] on input "Y01-ORD0001081/3178/LISA JAMES" at bounding box center [215, 180] width 192 height 14
type input "Y01-ORD0001081/3178/LISA JAMES/CANCELLED"
click at [135, 341] on button "Save" at bounding box center [134, 336] width 30 height 19
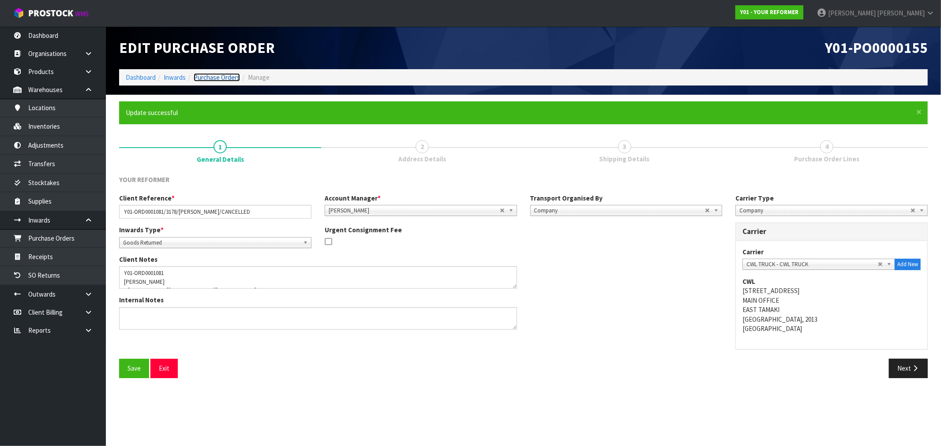
click at [228, 80] on link "Purchase Orders" at bounding box center [217, 77] width 46 height 8
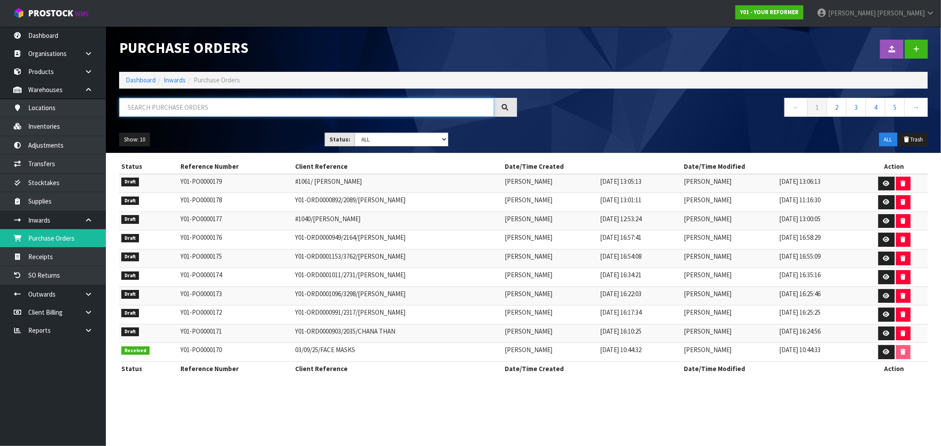
click at [243, 113] on input "text" at bounding box center [306, 107] width 375 height 19
type input "2"
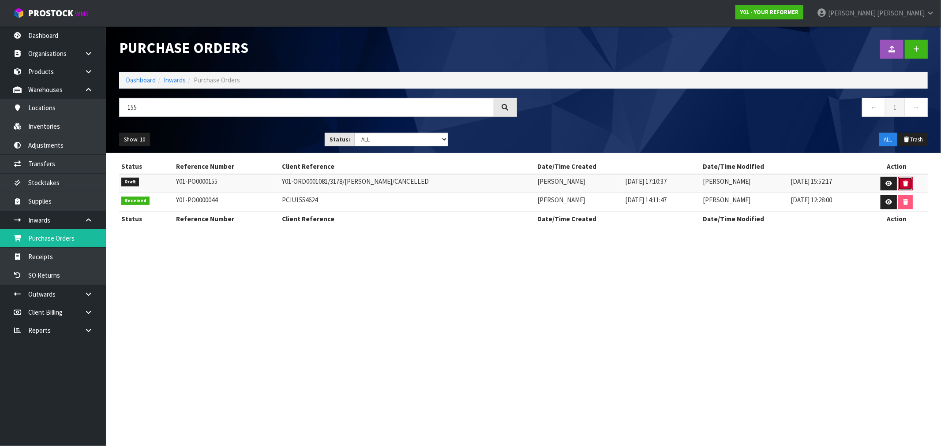
click at [902, 183] on button "button" at bounding box center [905, 184] width 15 height 14
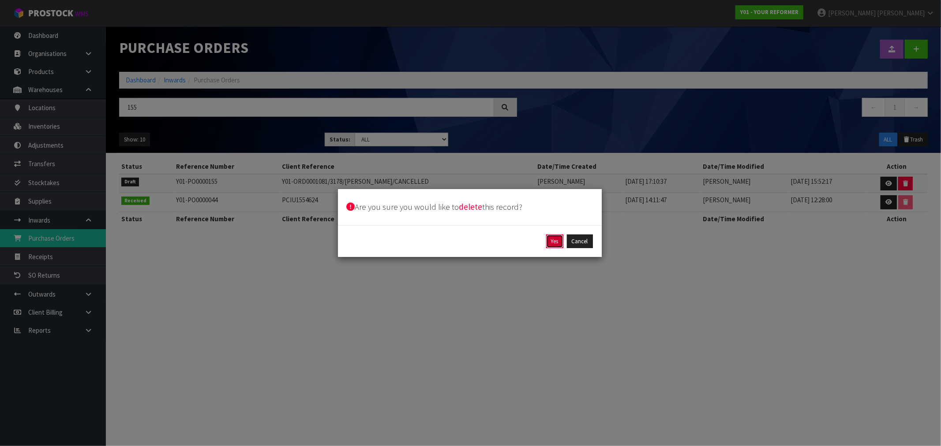
click at [548, 239] on button "Yes" at bounding box center [554, 242] width 17 height 14
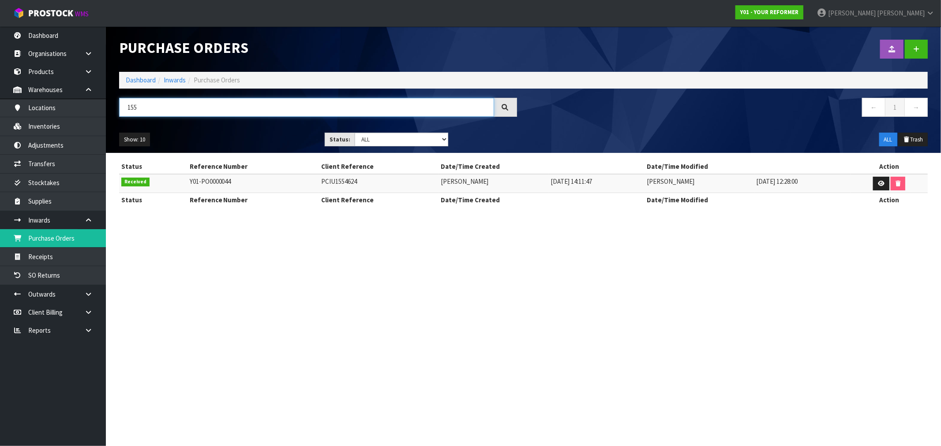
click at [221, 105] on input "155" at bounding box center [306, 107] width 375 height 19
type input "179"
click at [883, 179] on link at bounding box center [882, 184] width 16 height 14
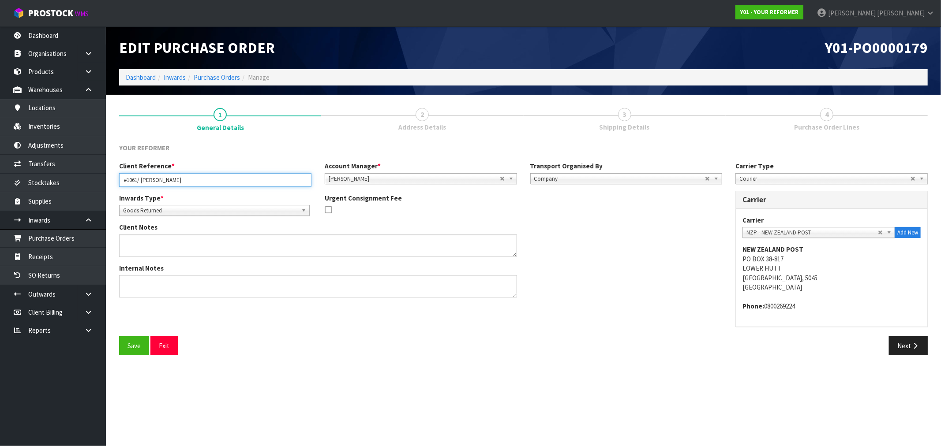
click at [240, 180] on input "#1061/ STEPHANIE NEVILLE" at bounding box center [215, 180] width 192 height 14
type input "#1061/ STEPHANIE NEVILLE/CANCELLED"
click at [139, 346] on button "Save" at bounding box center [134, 346] width 30 height 19
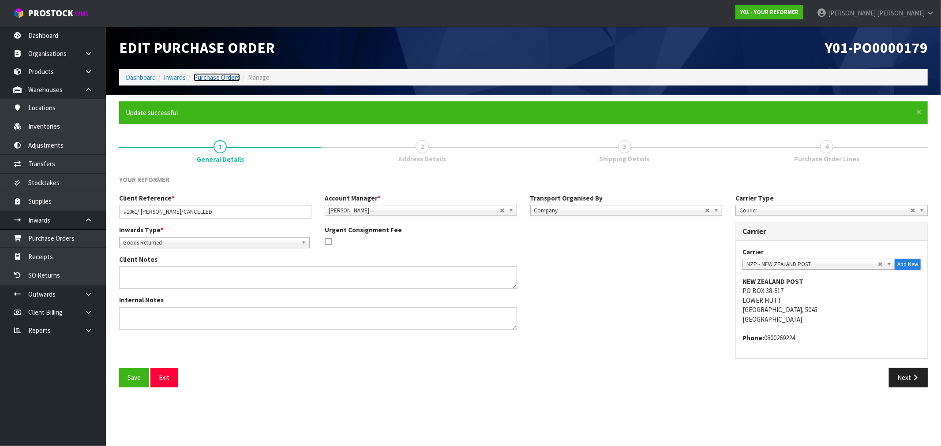
click at [237, 79] on link "Purchase Orders" at bounding box center [217, 77] width 46 height 8
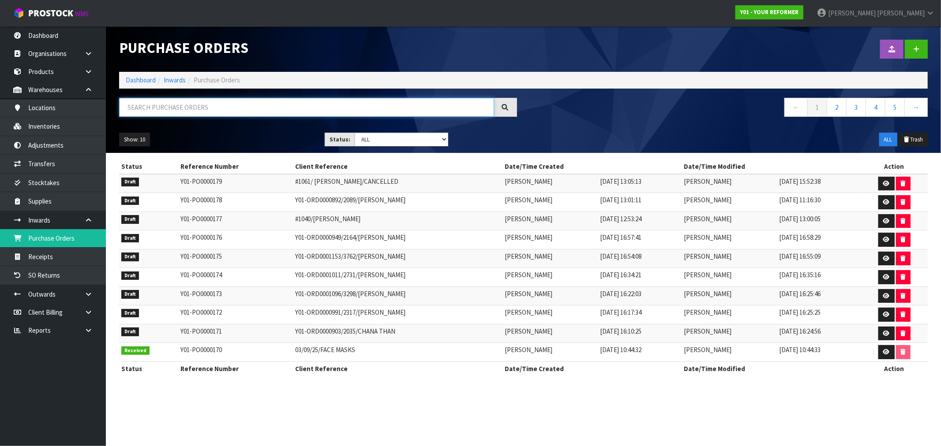
click at [236, 104] on input "text" at bounding box center [306, 107] width 375 height 19
type input "179"
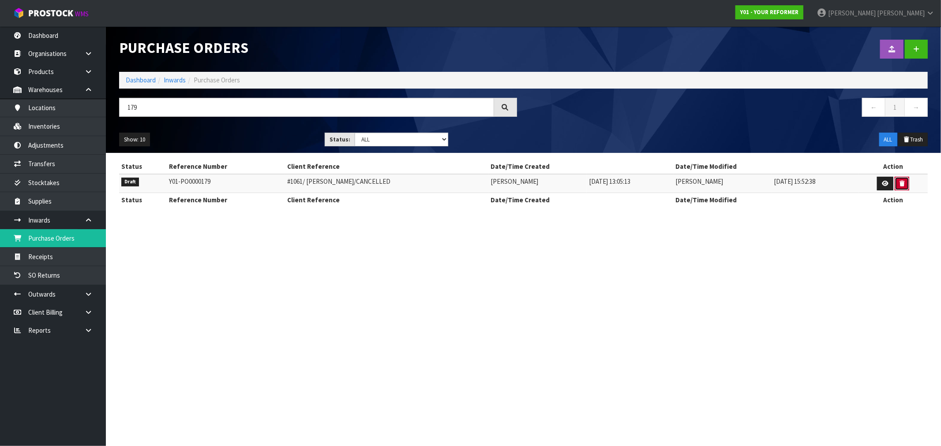
click at [900, 183] on icon "button" at bounding box center [901, 184] width 5 height 6
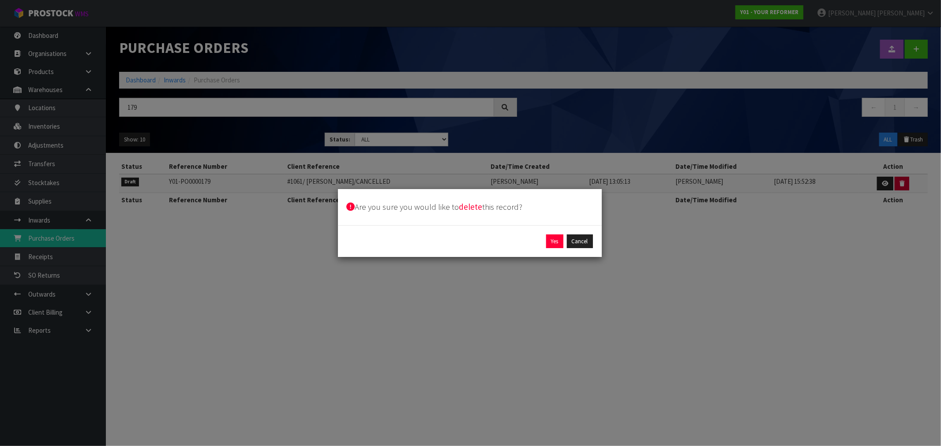
click at [900, 183] on div "Are you sure you would like to delete this record? Yes Cancel" at bounding box center [470, 223] width 941 height 446
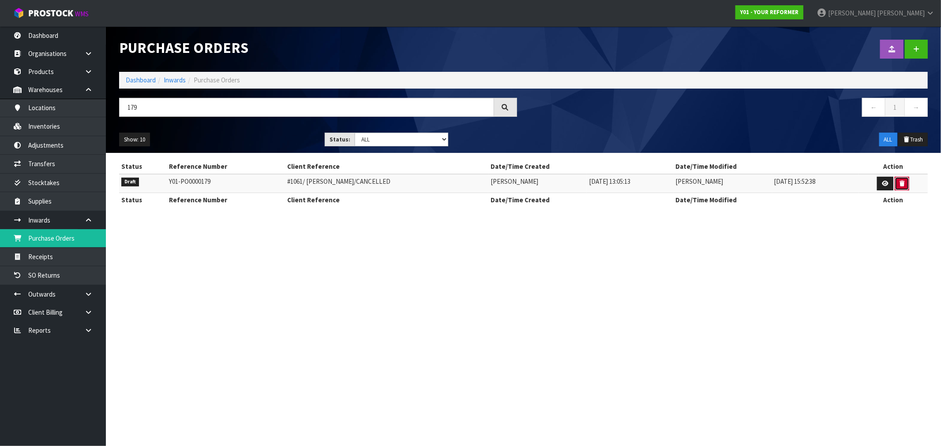
click at [905, 184] on button "button" at bounding box center [901, 184] width 15 height 14
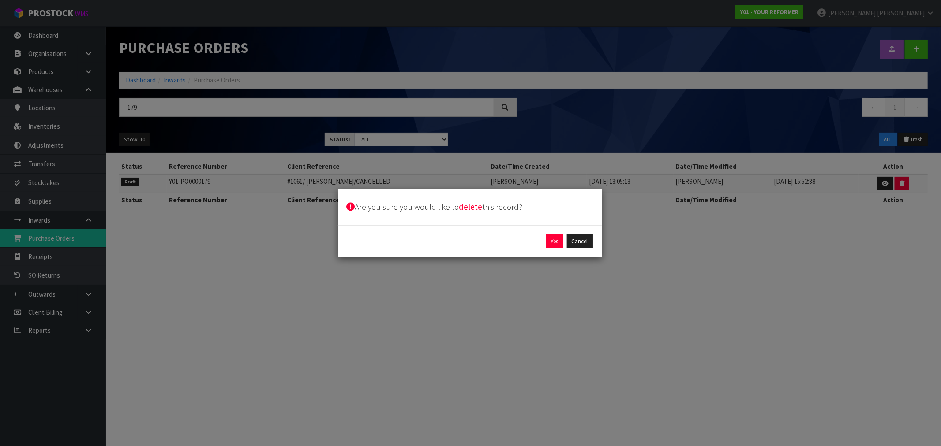
click at [542, 247] on div "Yes Cancel" at bounding box center [470, 242] width 246 height 14
click at [549, 244] on button "Yes" at bounding box center [554, 242] width 17 height 14
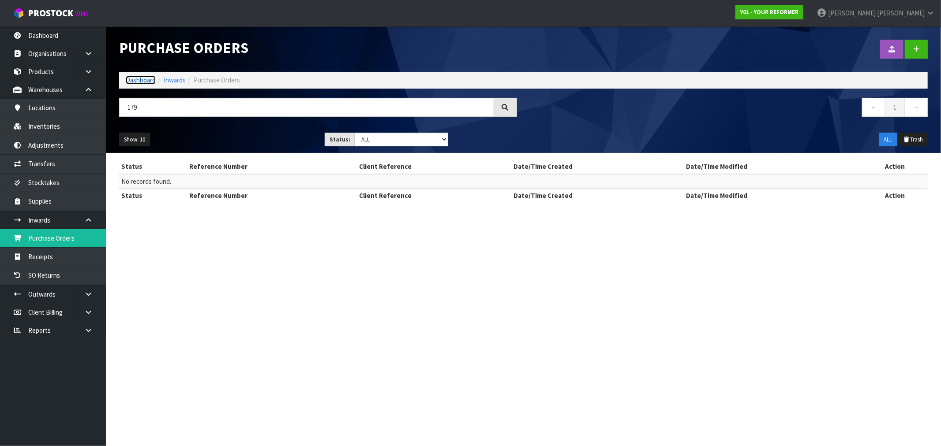
click at [144, 81] on link "Dashboard" at bounding box center [141, 80] width 30 height 8
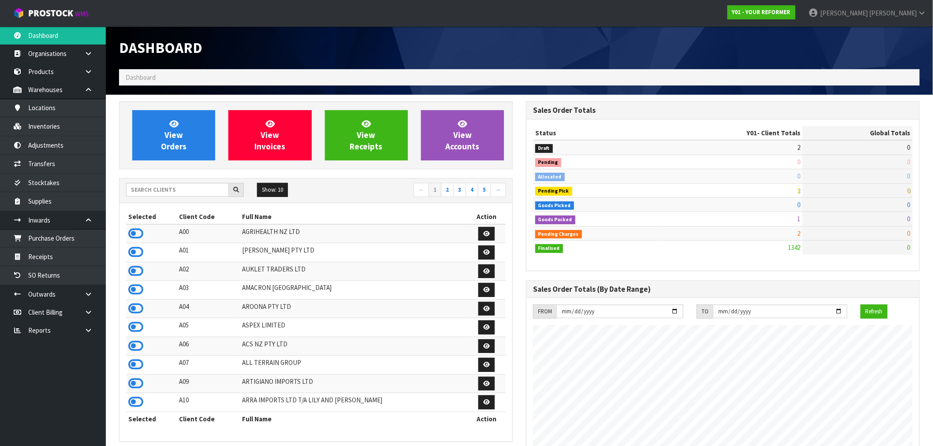
scroll to position [668, 407]
click at [165, 191] on input "text" at bounding box center [177, 190] width 103 height 14
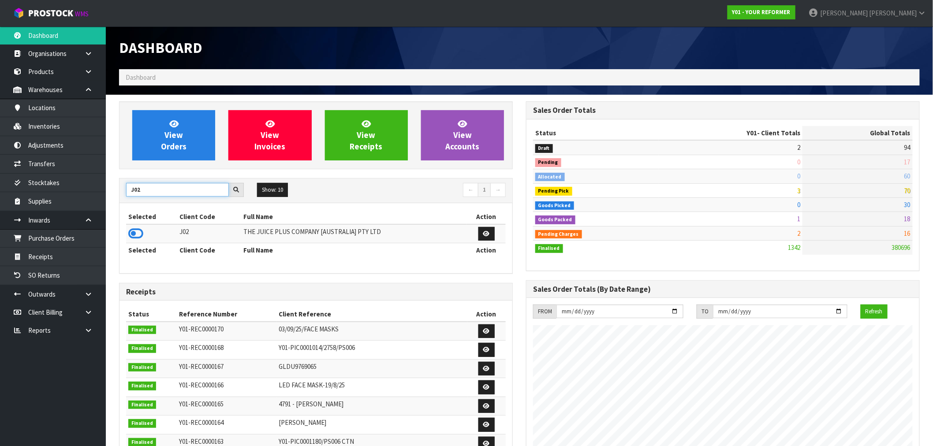
drag, startPoint x: 151, startPoint y: 187, endPoint x: 108, endPoint y: 191, distance: 43.0
click at [108, 191] on section "View Orders View Invoices View Receipts View Accounts J02 Show: 10 5 10 25 50 ←…" at bounding box center [519, 436] width 827 height 682
type input "K01"
click at [138, 235] on icon at bounding box center [135, 233] width 15 height 13
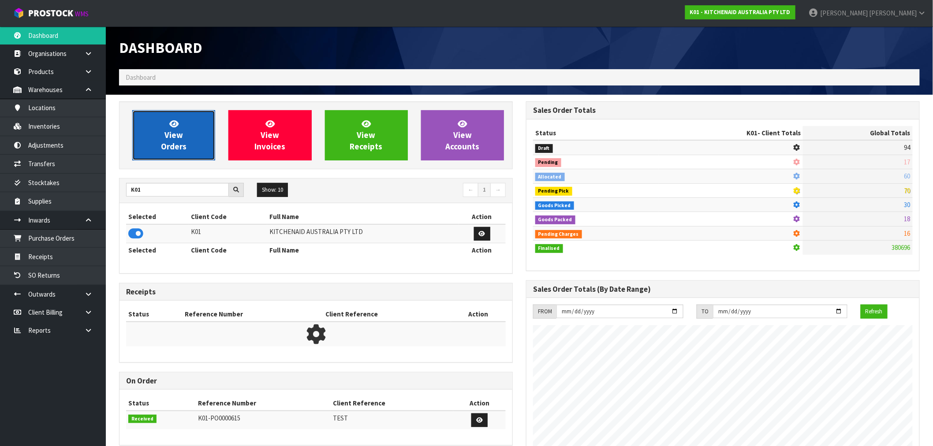
click at [173, 151] on span "View Orders" at bounding box center [174, 135] width 26 height 33
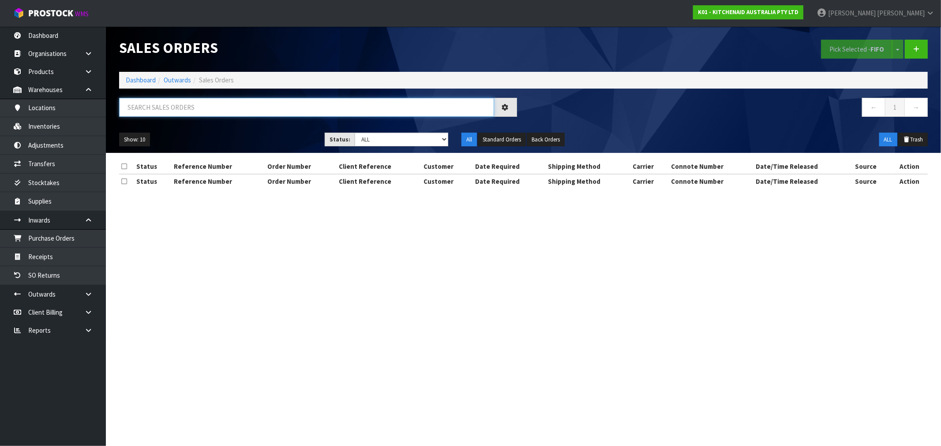
click at [196, 112] on input "text" at bounding box center [306, 107] width 375 height 19
paste input "00894210379947660180"
type input "00894210379947660180"
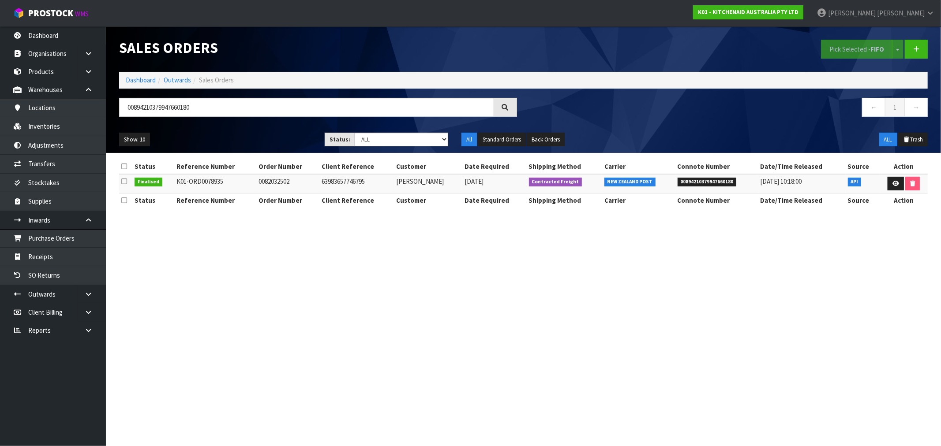
click at [698, 179] on span "00894210379947660180" at bounding box center [706, 182] width 59 height 9
copy span "00894210379947660180"
click at [897, 184] on icon at bounding box center [895, 184] width 7 height 6
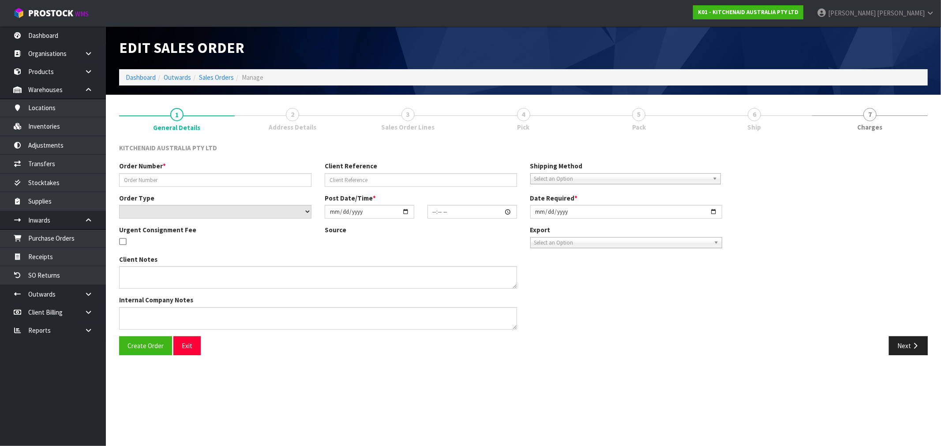
type input "0082032502"
type input "63983657746795"
select select "number:0"
type input "2025-09-08"
type input "15:38:11.000"
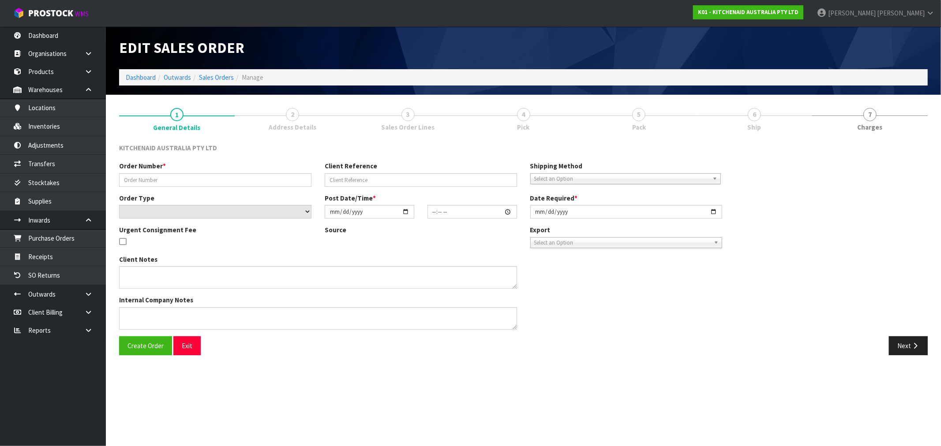
type input "2025-09-08"
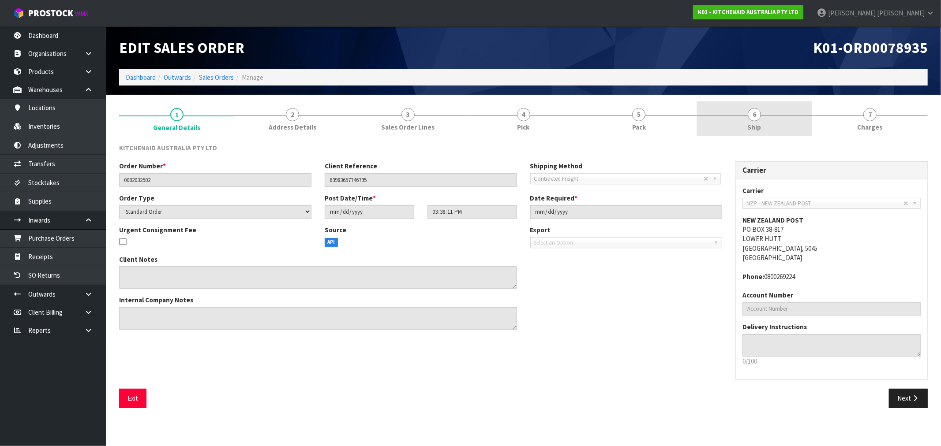
click at [742, 129] on link "6 Ship" at bounding box center [754, 118] width 116 height 35
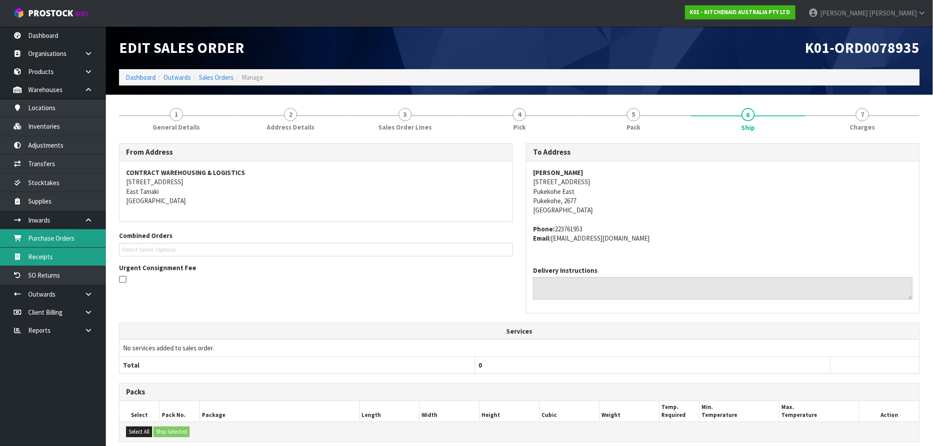
drag, startPoint x: 36, startPoint y: 243, endPoint x: 82, endPoint y: 248, distance: 46.2
click at [36, 243] on link "Purchase Orders" at bounding box center [53, 238] width 106 height 18
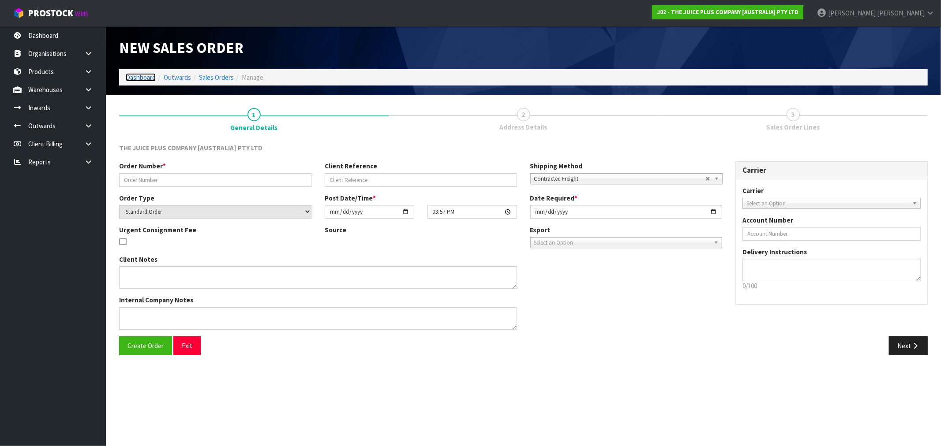
click at [146, 77] on link "Dashboard" at bounding box center [141, 77] width 30 height 8
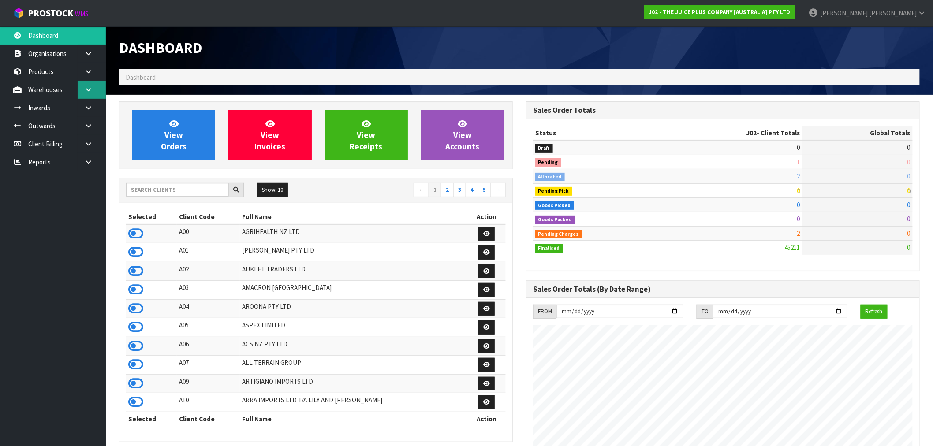
click at [87, 92] on icon at bounding box center [88, 89] width 8 height 7
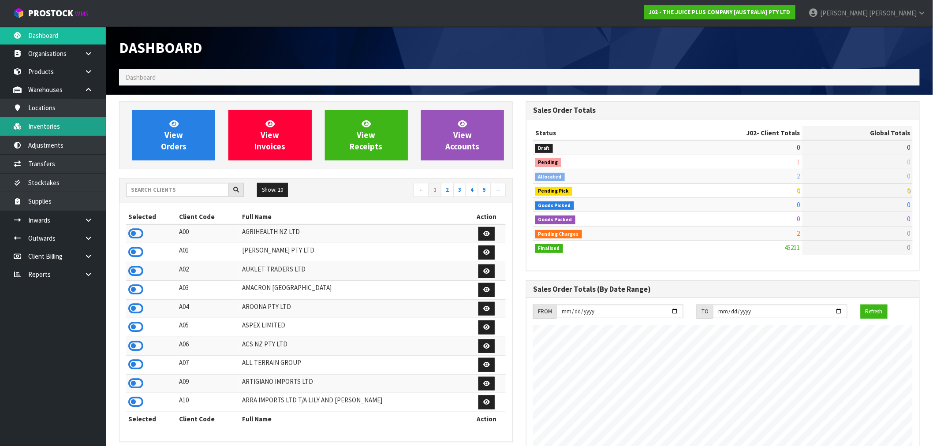
click at [74, 130] on link "Inventories" at bounding box center [53, 126] width 106 height 18
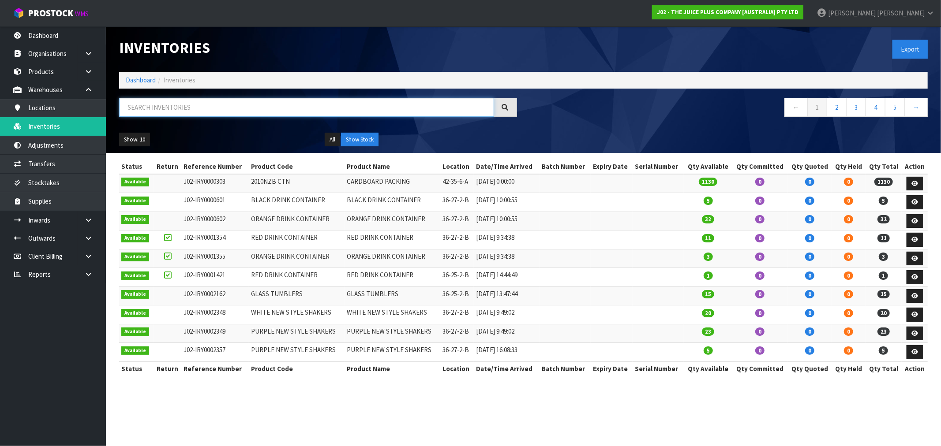
click at [138, 115] on input "text" at bounding box center [306, 107] width 375 height 19
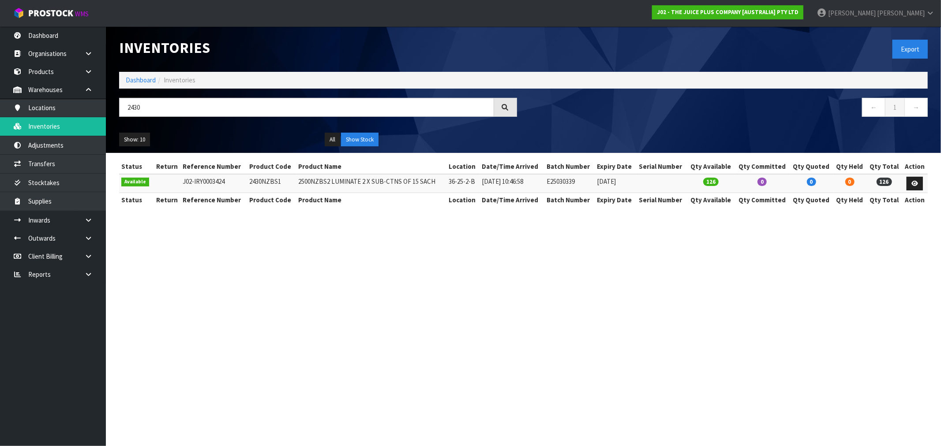
click at [309, 179] on td "2500NZBS2 LUMINATE 2 X SUB-CTNS OF 15 SACH" at bounding box center [371, 183] width 150 height 19
copy td "2500NZBS2"
click at [258, 178] on td "2430NZBS1" at bounding box center [271, 183] width 49 height 19
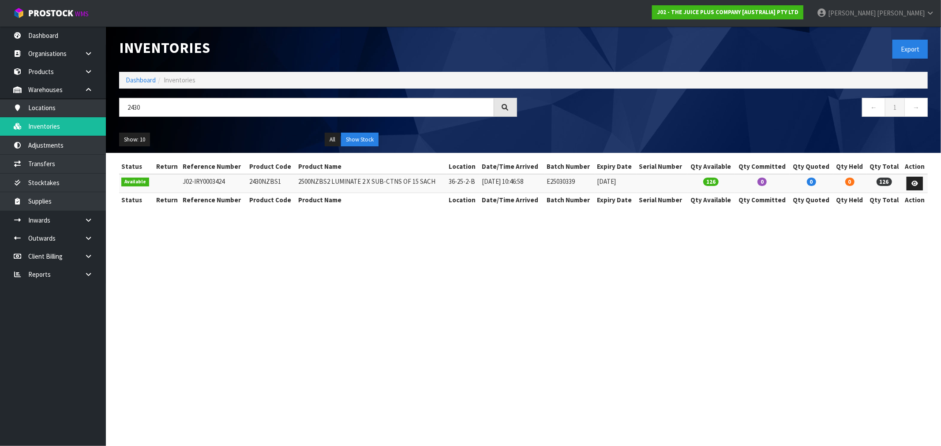
copy td "2430NZBS1"
drag, startPoint x: 134, startPoint y: 107, endPoint x: 147, endPoint y: 111, distance: 13.9
click at [147, 111] on input "2430" at bounding box center [306, 107] width 375 height 19
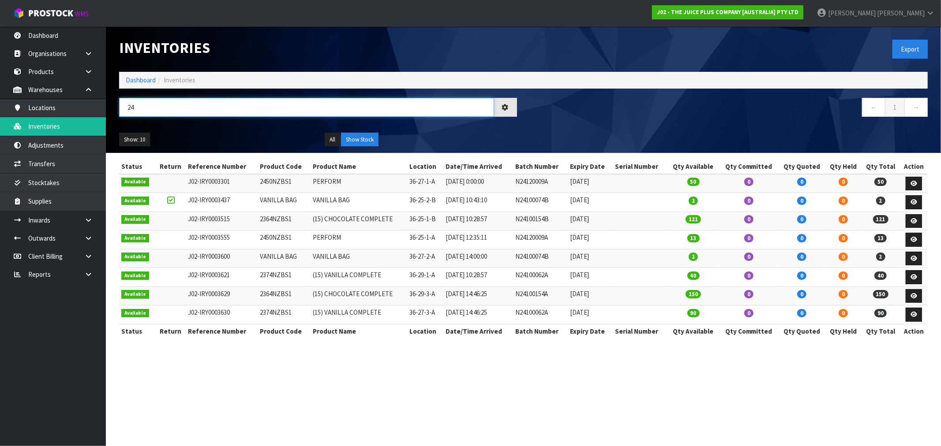
type input "2"
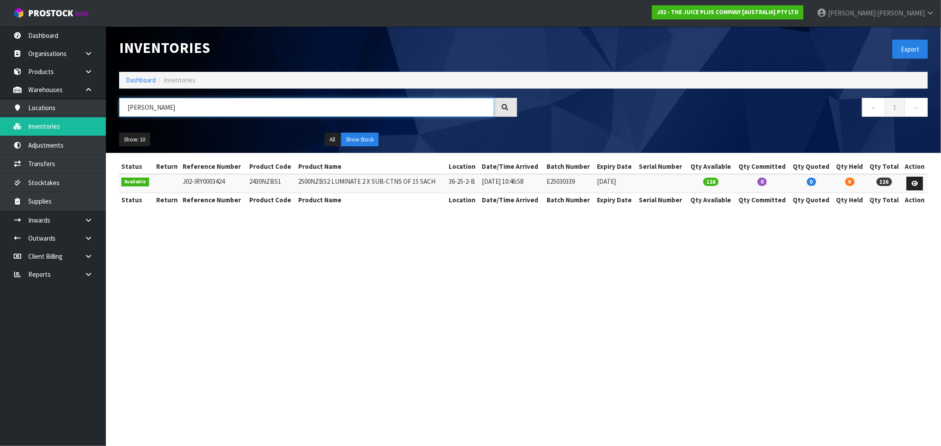
type input "LUM"
click at [337, 182] on td "2500NZBS2 LUMINATE 2 X SUB-CTNS OF 15 SACH" at bounding box center [371, 183] width 150 height 19
copy td "LUMINATE"
click at [45, 72] on link "Products" at bounding box center [53, 72] width 106 height 18
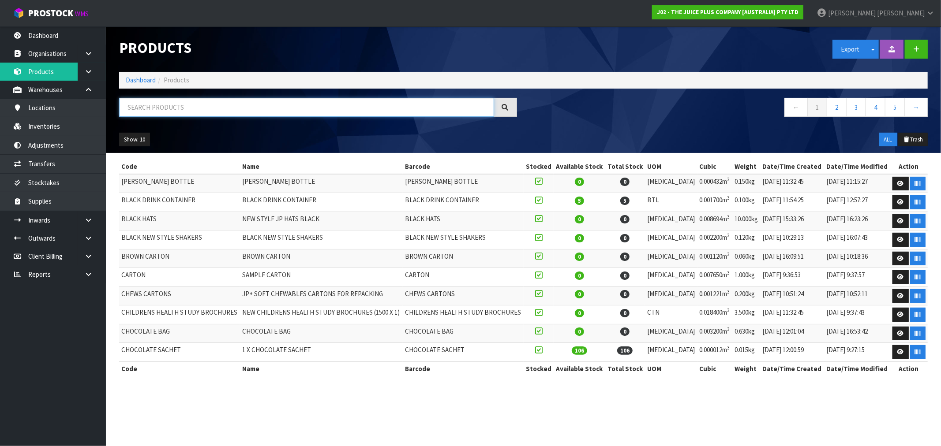
click at [177, 105] on input "text" at bounding box center [306, 107] width 375 height 19
paste input "LUMINATE"
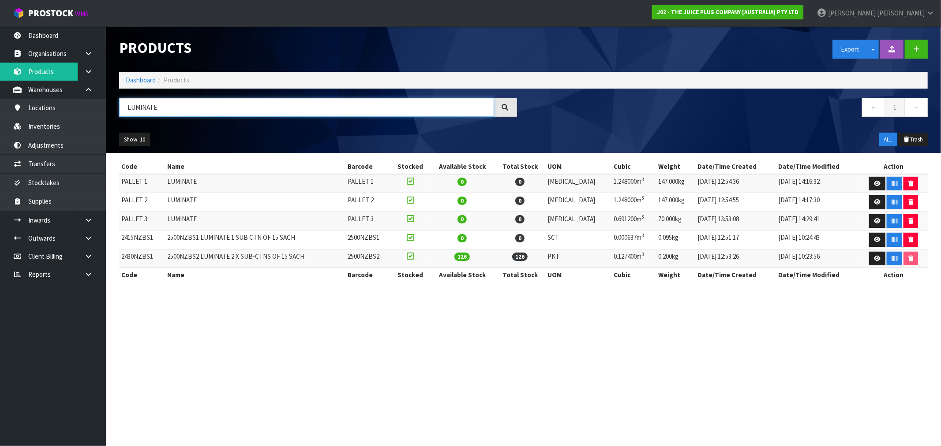
type input "LUMINATE"
click at [127, 236] on td "2415NZBS1" at bounding box center [142, 240] width 46 height 19
copy td "2415NZBS1"
click at [135, 86] on ol "Dashboard Products" at bounding box center [523, 80] width 808 height 16
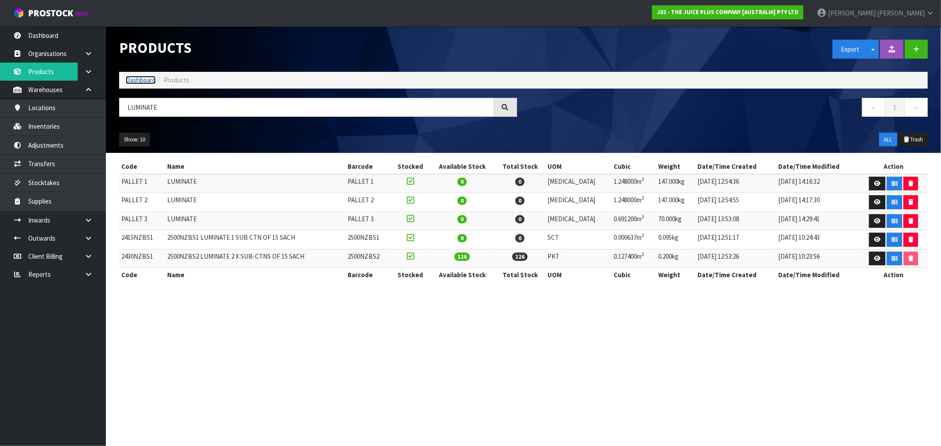
click at [133, 81] on link "Dashboard" at bounding box center [141, 80] width 30 height 8
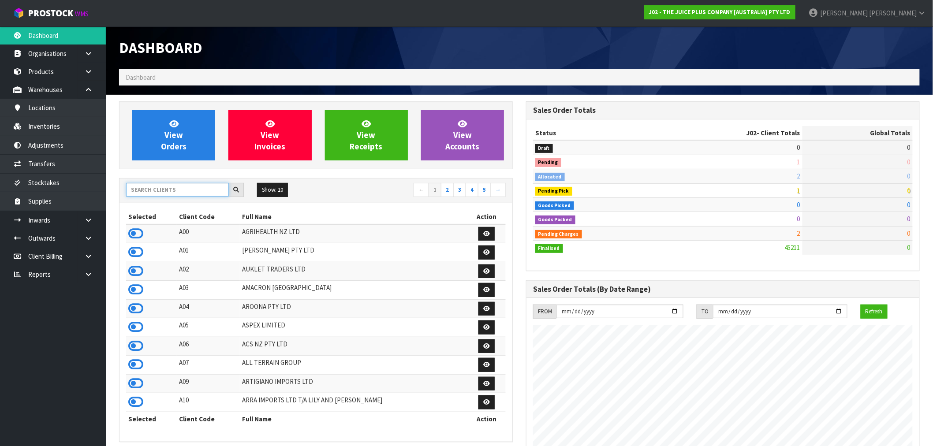
scroll to position [668, 407]
click at [183, 192] on input "text" at bounding box center [177, 190] width 103 height 14
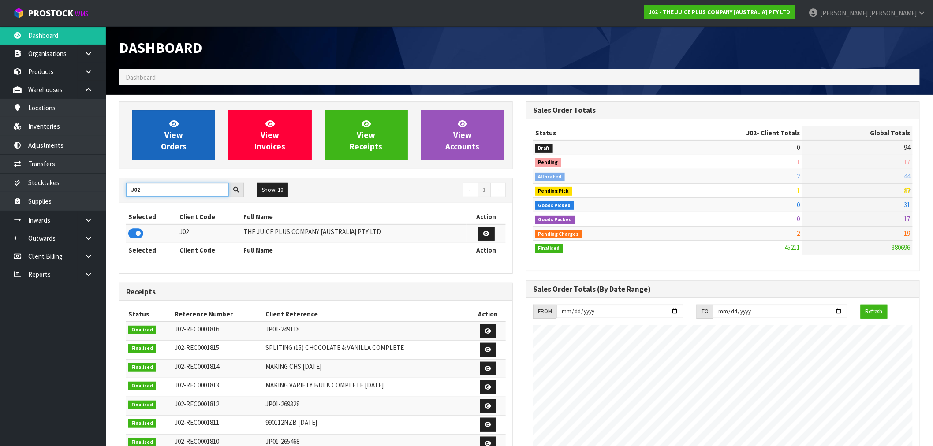
type input "J02"
click at [175, 125] on icon at bounding box center [173, 124] width 9 height 8
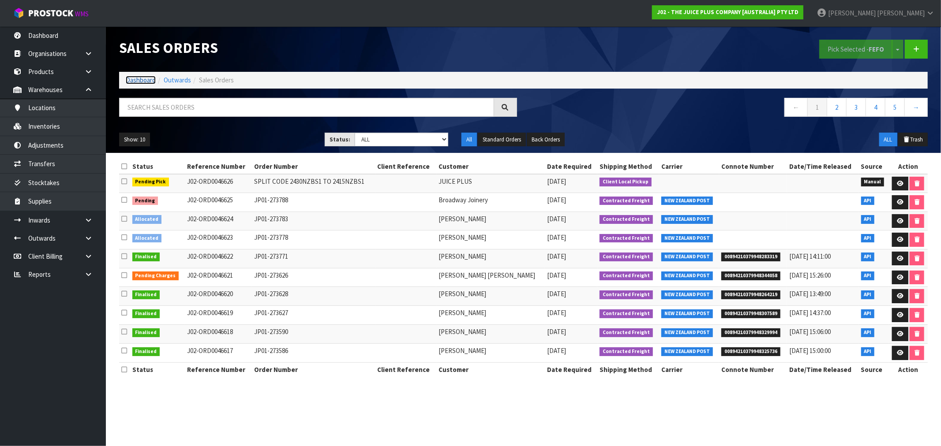
click at [138, 82] on link "Dashboard" at bounding box center [141, 80] width 30 height 8
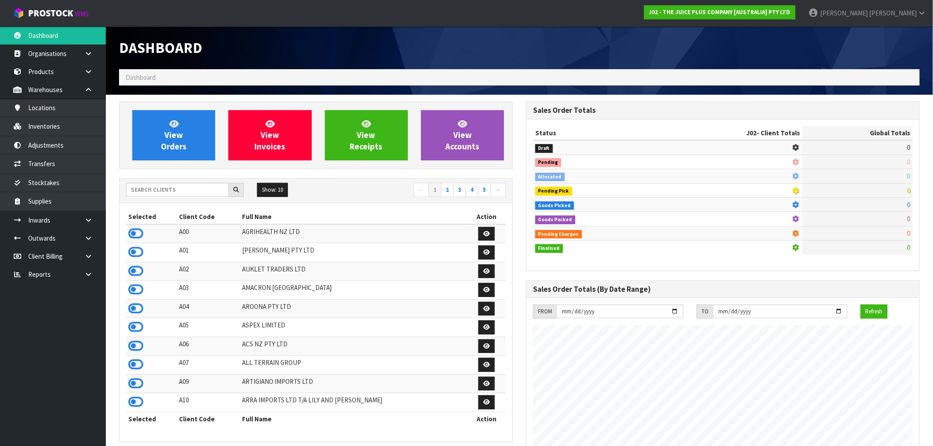
scroll to position [668, 407]
click at [163, 187] on input "text" at bounding box center [177, 190] width 103 height 14
paste input "E07"
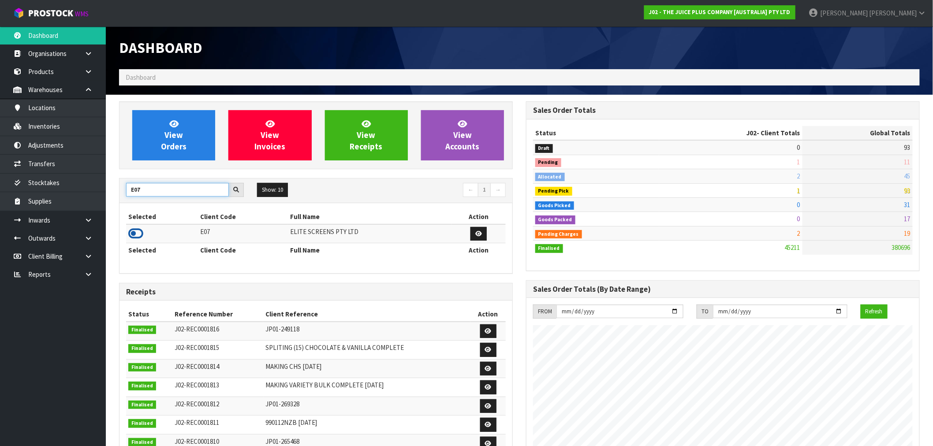
type input "E07"
click at [143, 233] on icon at bounding box center [135, 233] width 15 height 13
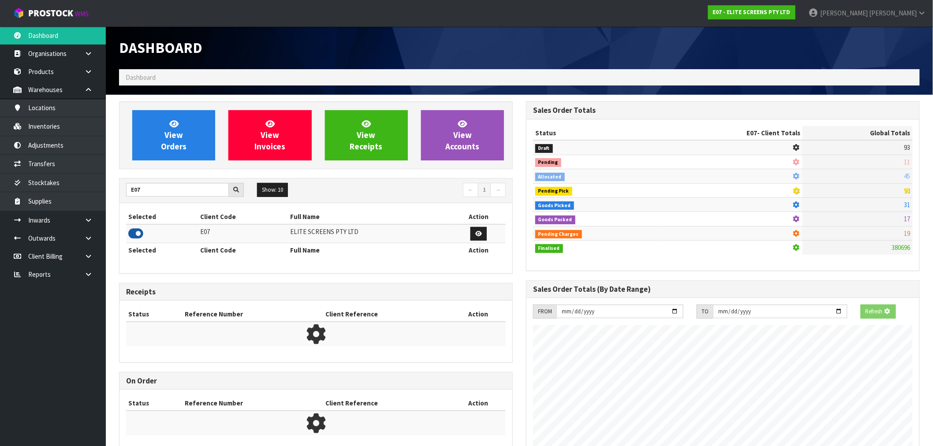
scroll to position [440521, 440653]
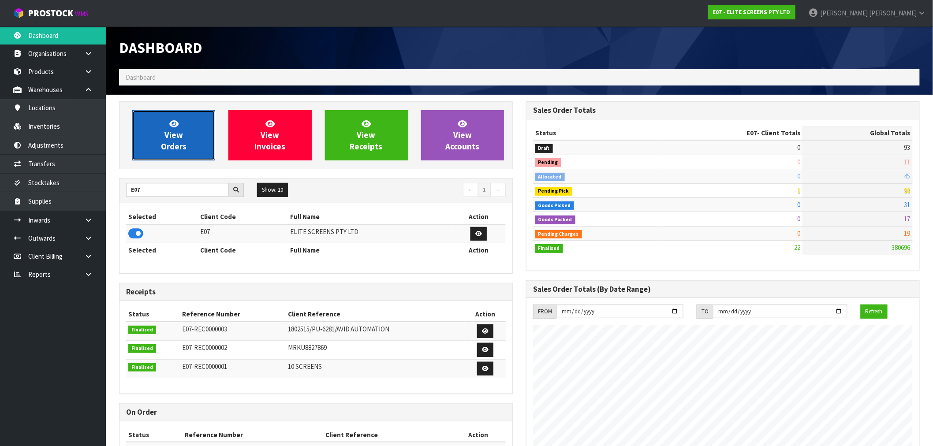
click at [199, 151] on link "View Orders" at bounding box center [173, 135] width 83 height 50
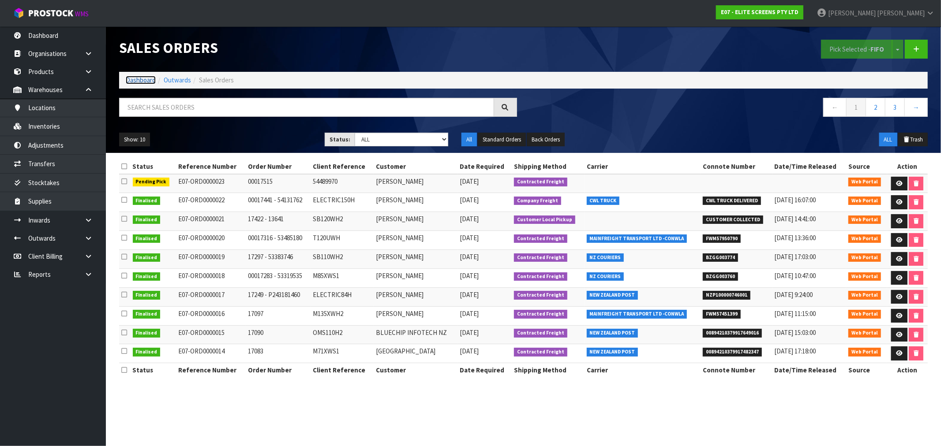
click at [134, 82] on link "Dashboard" at bounding box center [141, 80] width 30 height 8
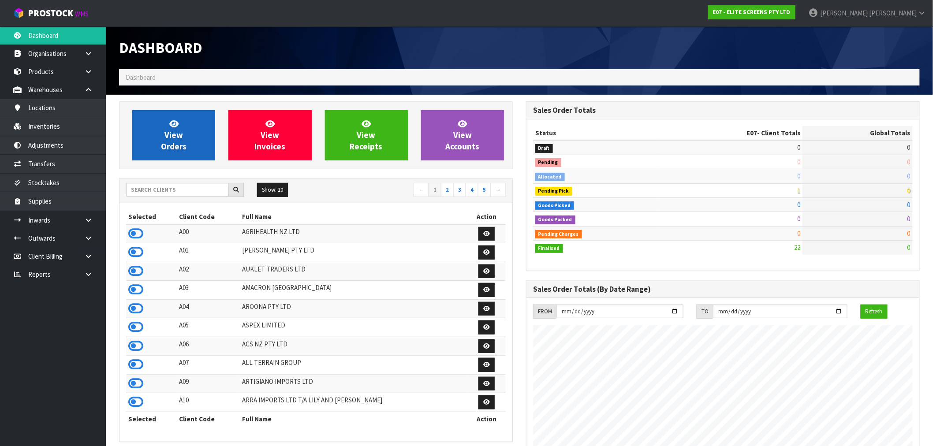
scroll to position [539, 407]
click at [165, 182] on div "Show: 10 5 10 25 50 ← 1 2 3 4 5 →" at bounding box center [316, 191] width 393 height 25
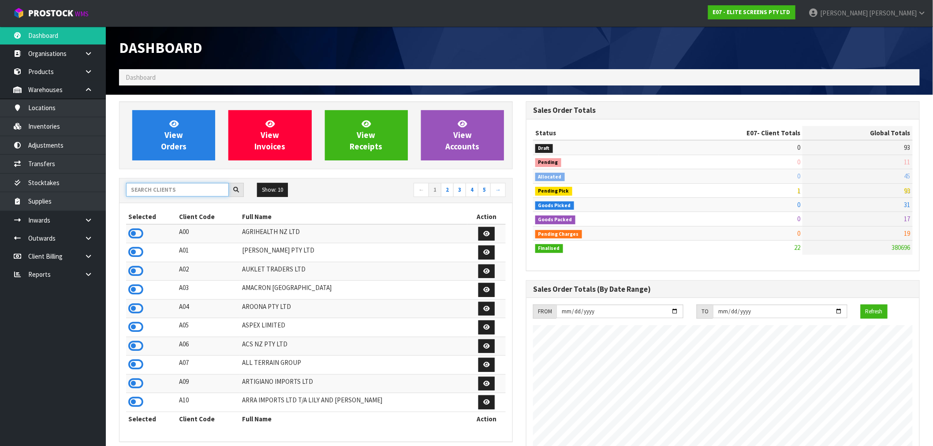
click at [168, 189] on input "text" at bounding box center [177, 190] width 103 height 14
type input "V04"
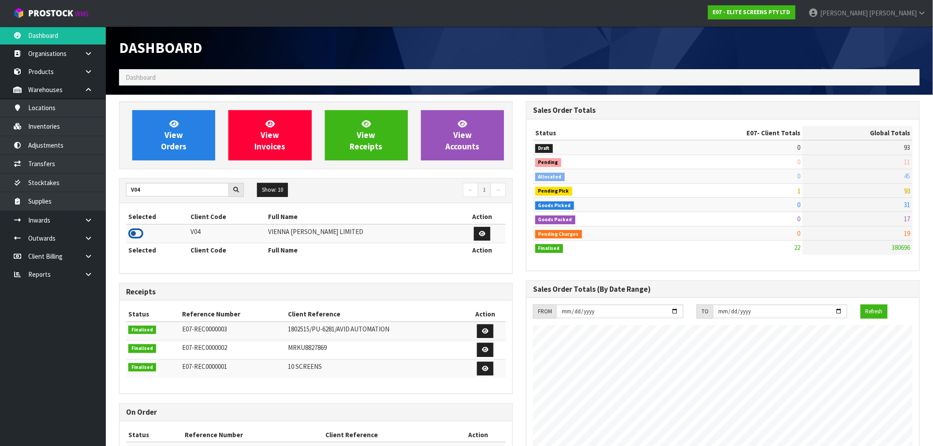
click at [135, 239] on icon at bounding box center [135, 233] width 15 height 13
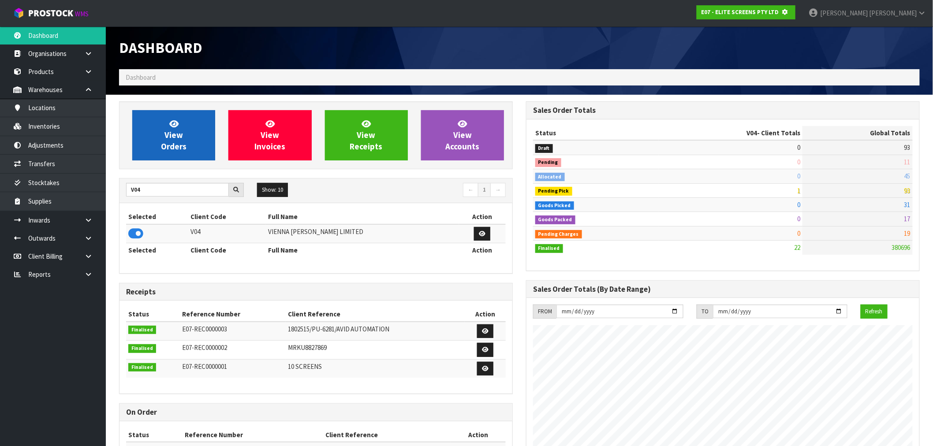
scroll to position [550, 407]
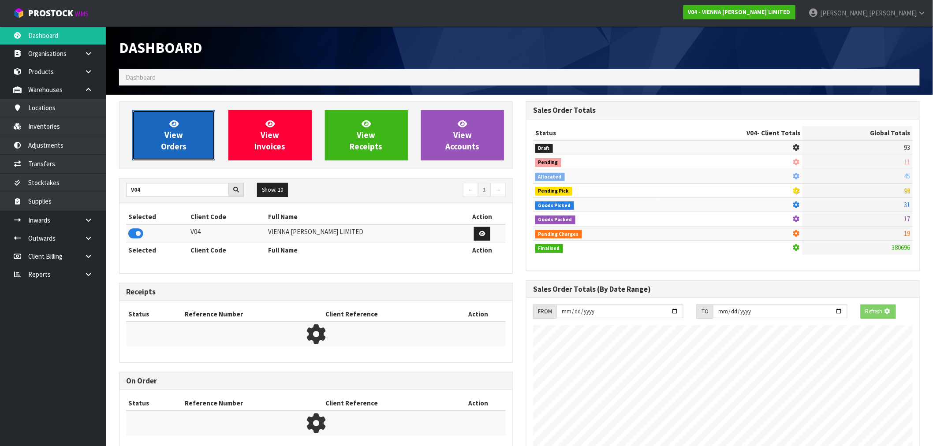
click at [182, 137] on span "View Orders" at bounding box center [174, 135] width 26 height 33
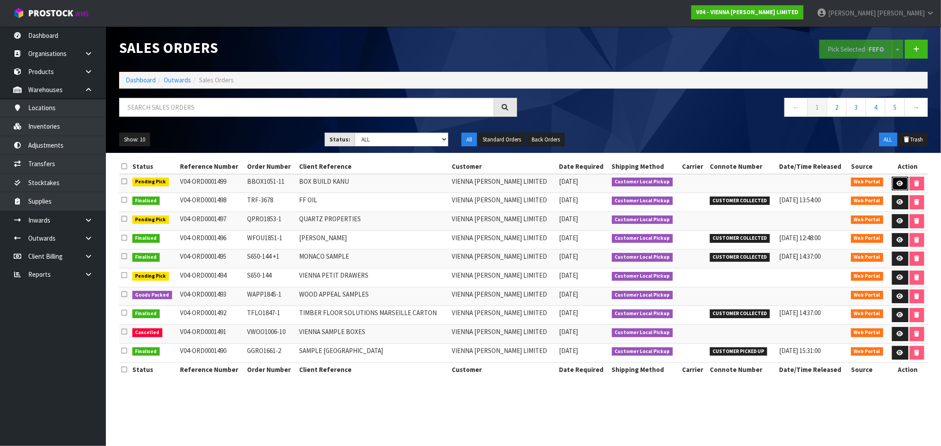
click at [903, 186] on link at bounding box center [900, 184] width 16 height 14
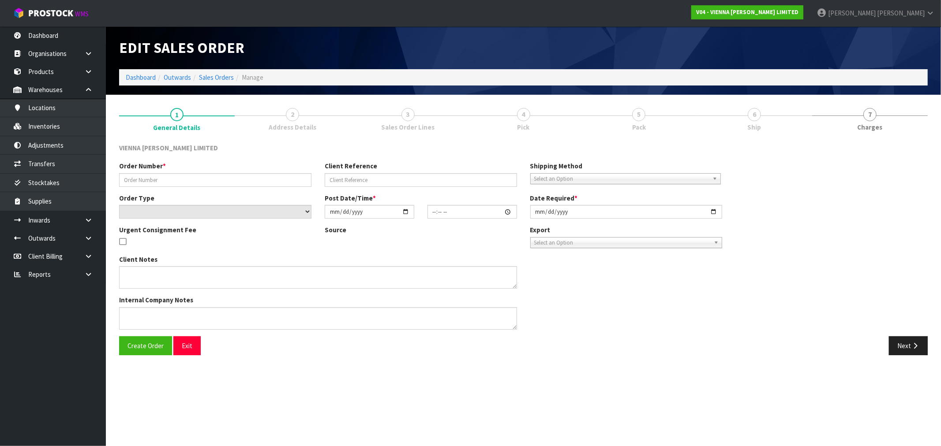
type input "BBOX1051-11"
type input "BOX BUILD KANU"
select select "number:0"
type input "[DATE]"
type input "15:05:00.000"
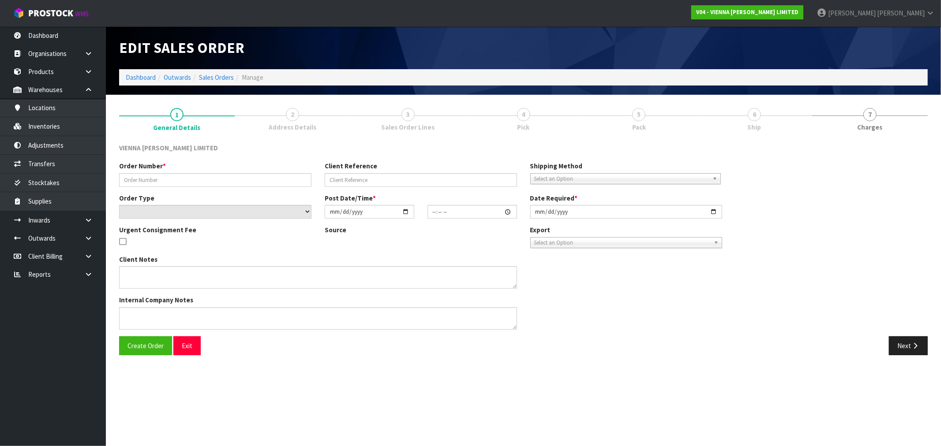
type input "2025-09-18"
type textarea "BOX BUILD KANU"
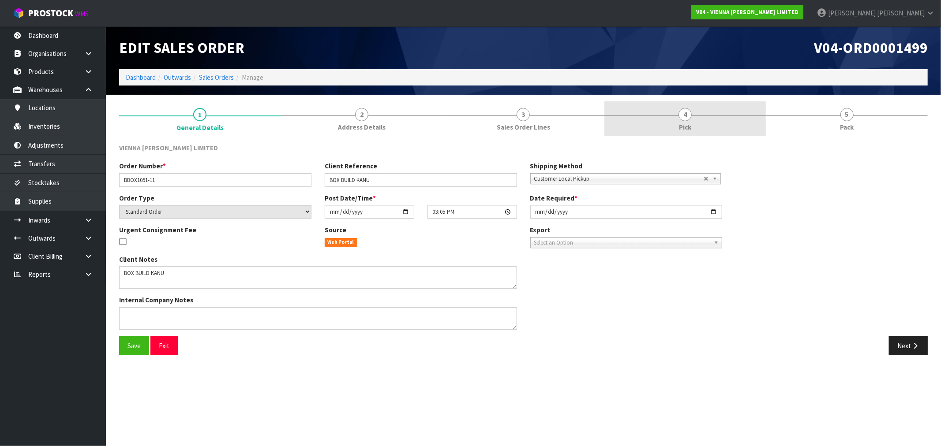
click at [688, 126] on span "Pick" at bounding box center [685, 127] width 12 height 9
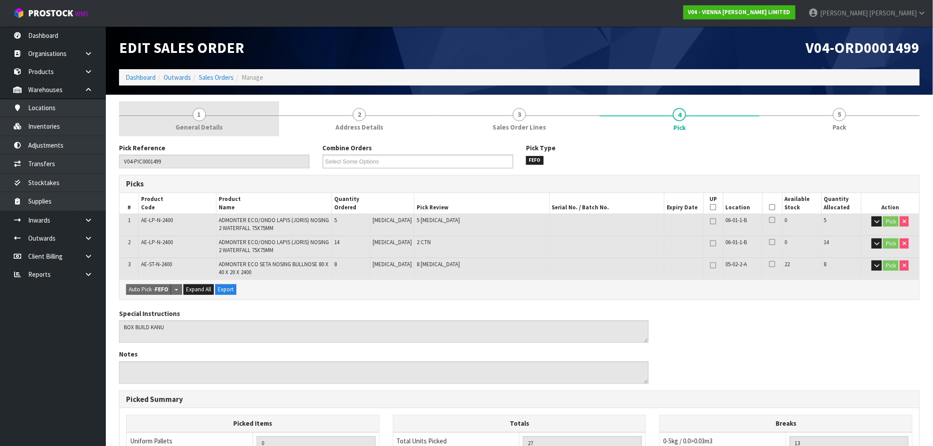
click at [206, 120] on link "1 General Details" at bounding box center [199, 118] width 160 height 35
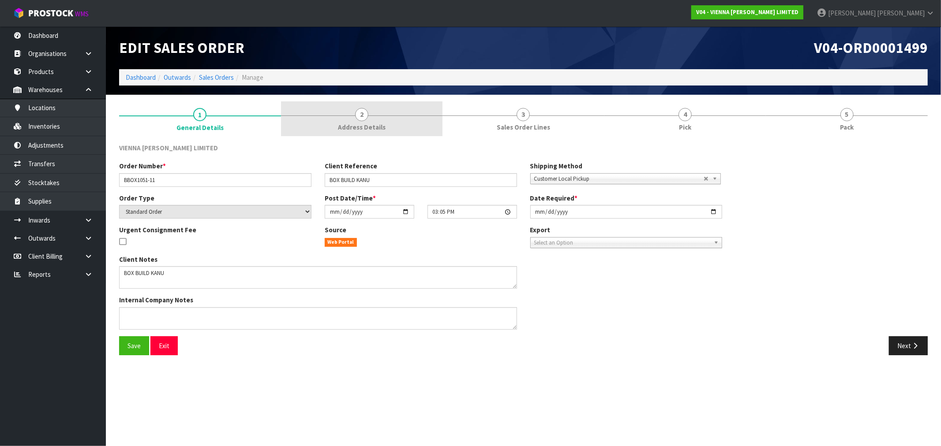
click at [370, 122] on link "2 Address Details" at bounding box center [362, 118] width 162 height 35
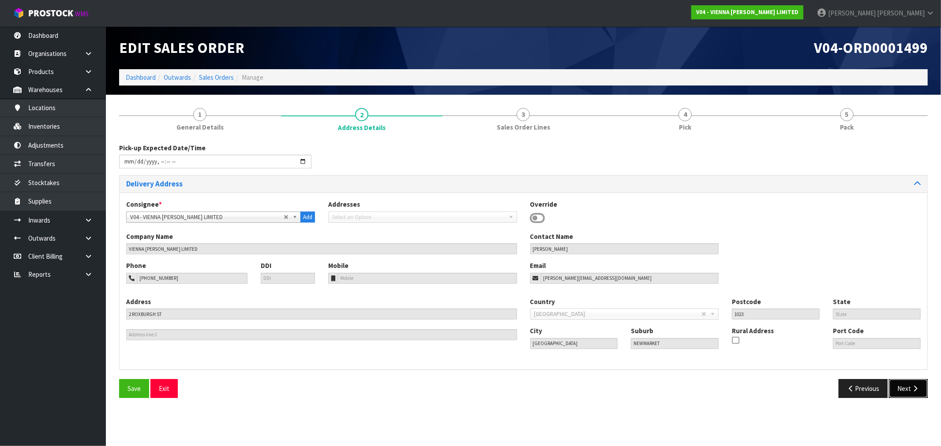
click at [902, 394] on button "Next" at bounding box center [908, 388] width 39 height 19
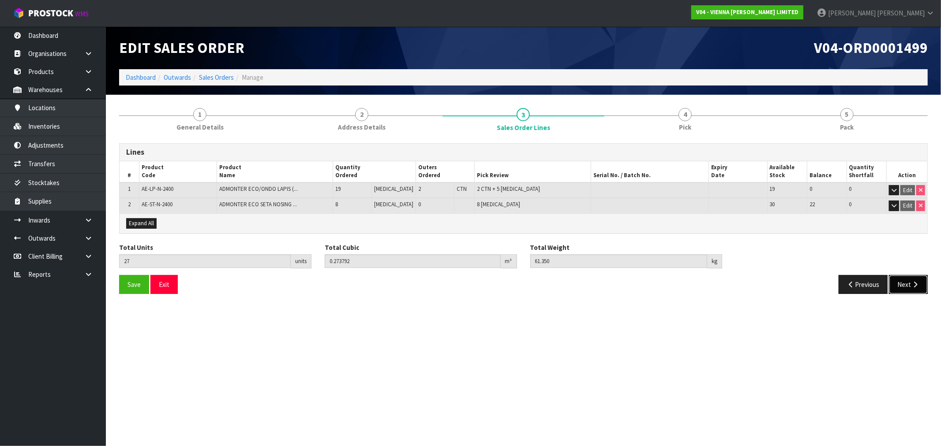
click at [913, 285] on icon "button" at bounding box center [915, 284] width 8 height 7
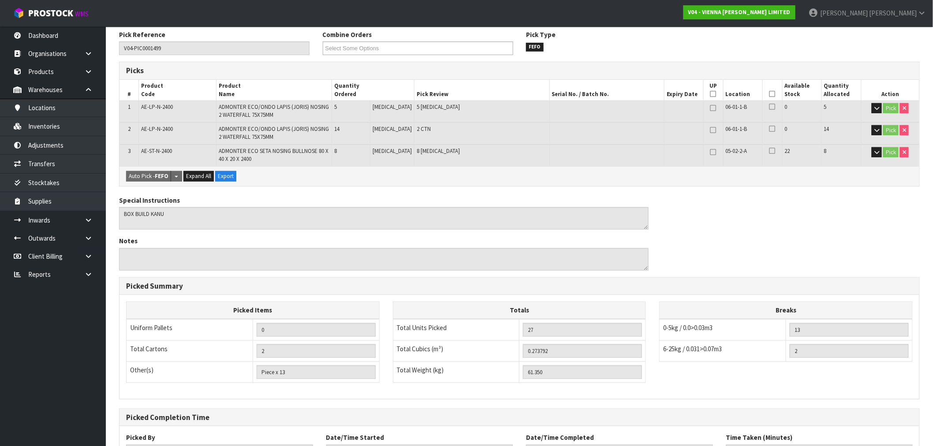
scroll to position [187, 0]
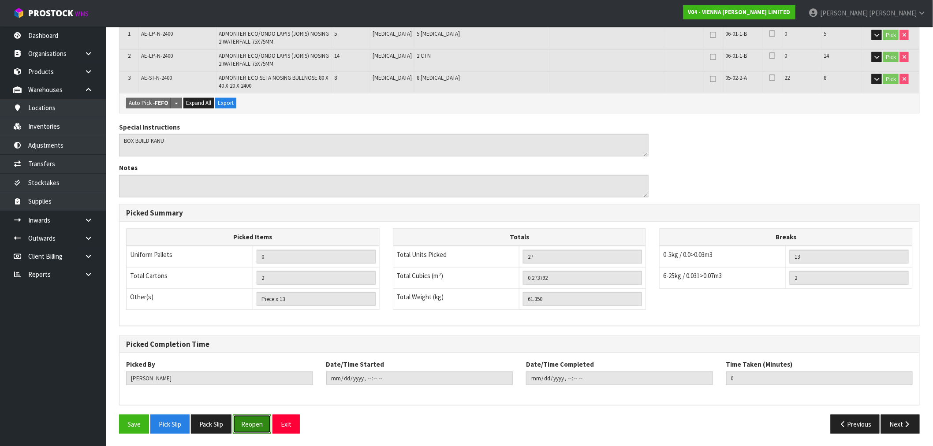
click at [253, 421] on button "Reopen" at bounding box center [252, 424] width 38 height 19
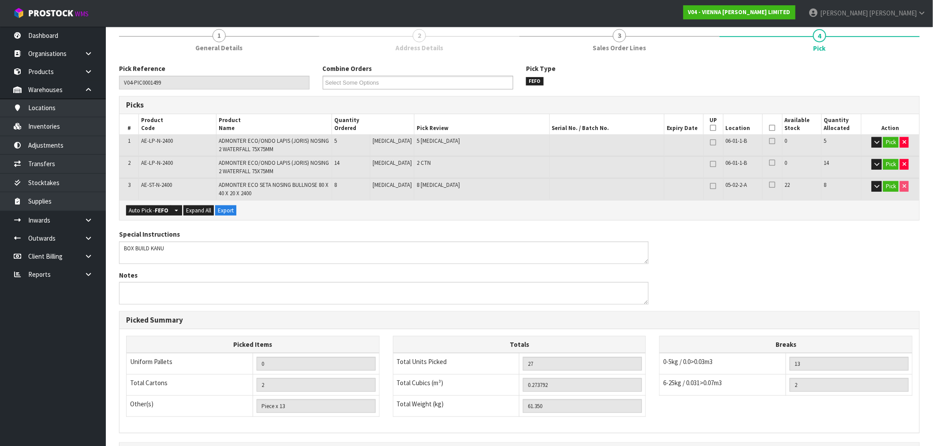
scroll to position [218, 0]
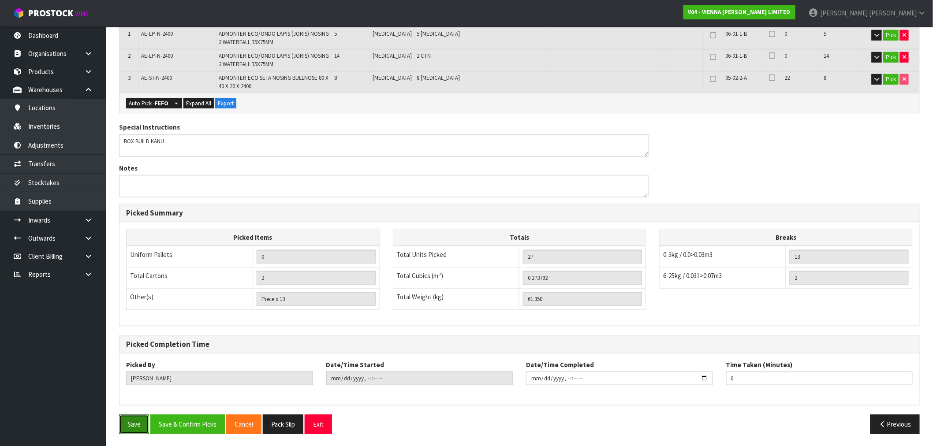
click at [136, 425] on button "Save" at bounding box center [134, 424] width 30 height 19
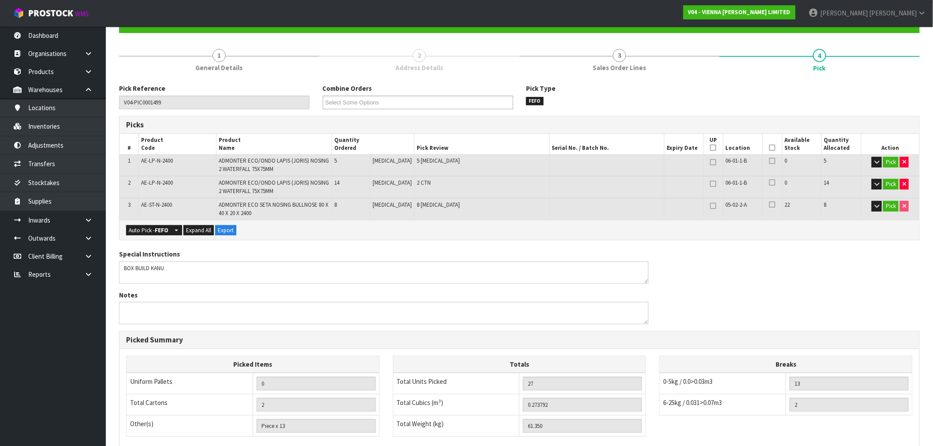
scroll to position [98, 0]
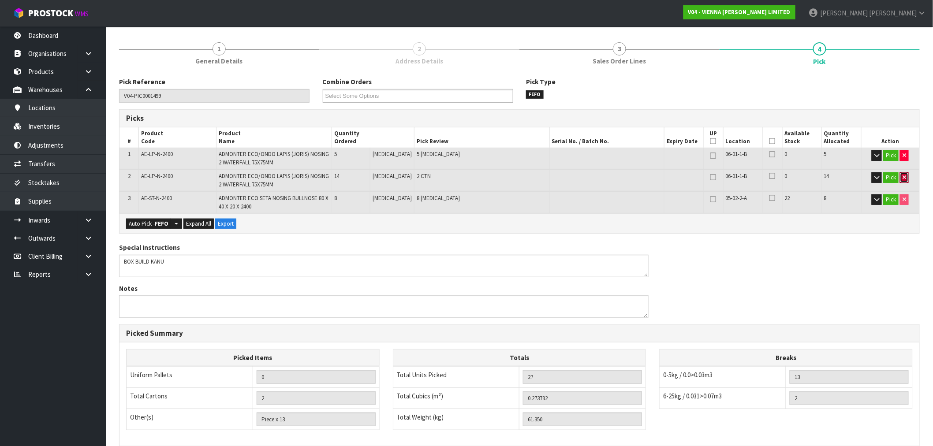
drag, startPoint x: 903, startPoint y: 180, endPoint x: 903, endPoint y: 174, distance: 5.3
click at [903, 180] on icon "button" at bounding box center [905, 178] width 4 height 6
type input "0"
type input "13"
type input "0.1642"
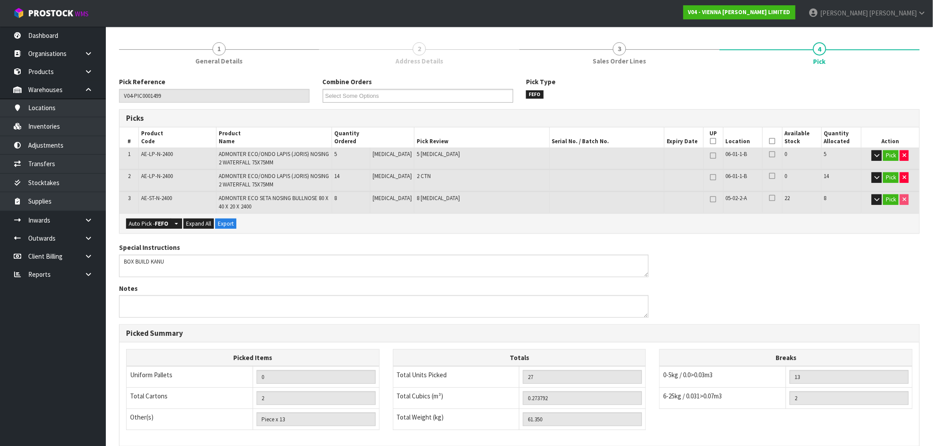
type input "27.35"
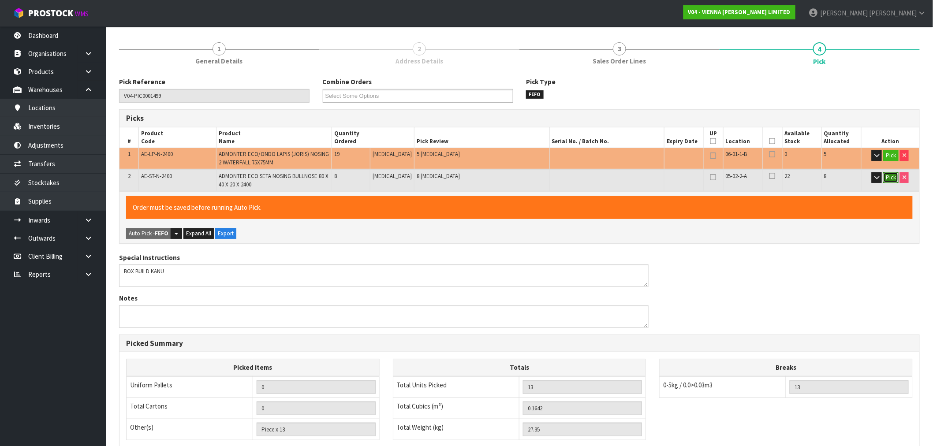
click at [893, 178] on button "Pick" at bounding box center [890, 177] width 15 height 11
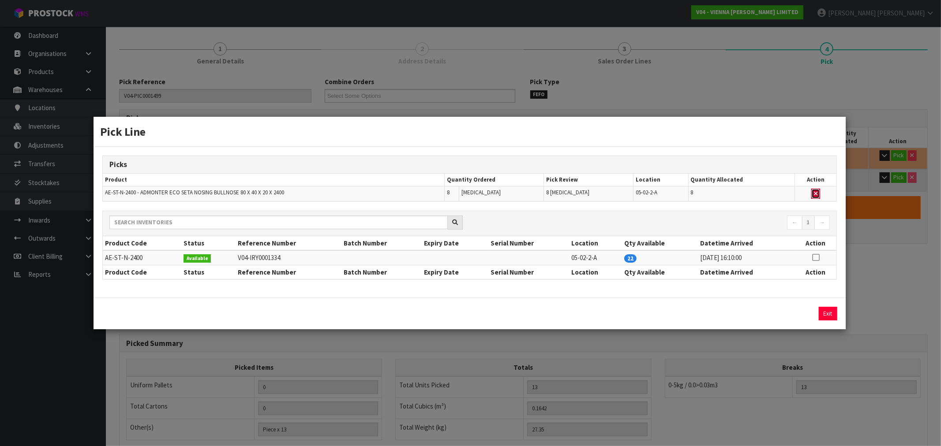
click at [815, 191] on button "button" at bounding box center [815, 194] width 9 height 11
type input "Piece x 5"
type input "5"
type input "0.08676"
type input "11.75"
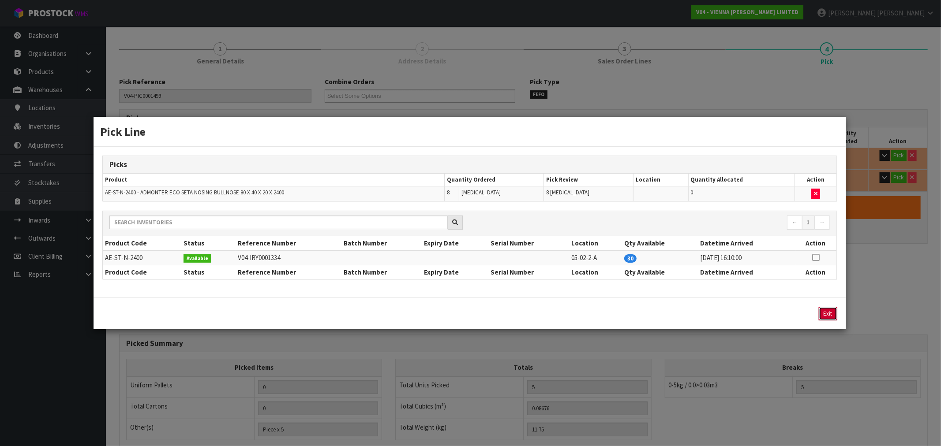
drag, startPoint x: 826, startPoint y: 311, endPoint x: 834, endPoint y: 301, distance: 12.9
click at [827, 312] on button "Exit" at bounding box center [828, 314] width 19 height 14
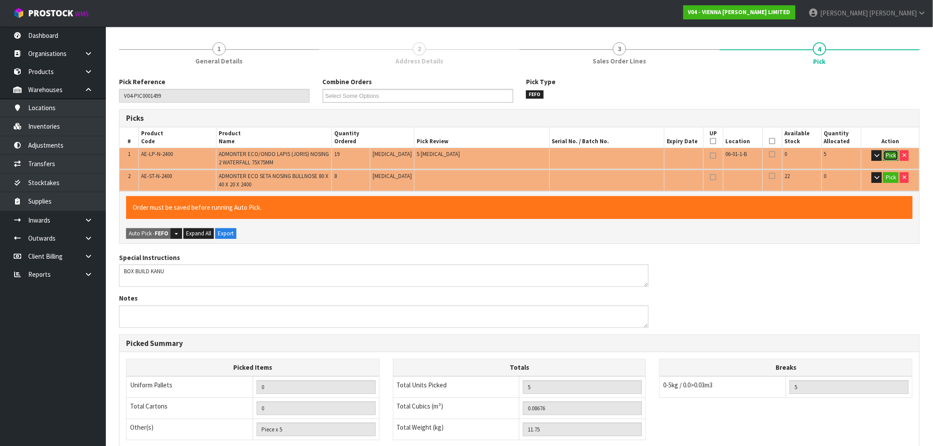
click at [889, 156] on button "Pick" at bounding box center [890, 155] width 15 height 11
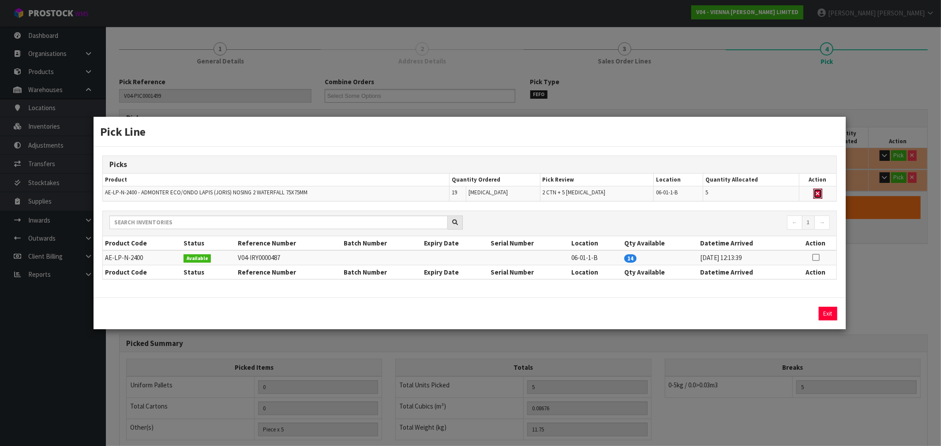
drag, startPoint x: 817, startPoint y: 193, endPoint x: 812, endPoint y: 210, distance: 17.9
click at [817, 193] on icon "button" at bounding box center [818, 194] width 4 height 6
type input "Piece x 0"
type input "0"
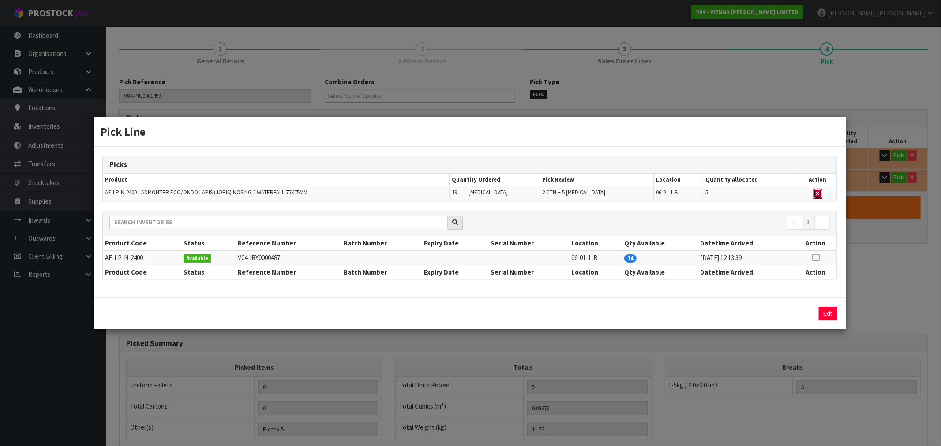
type input "0"
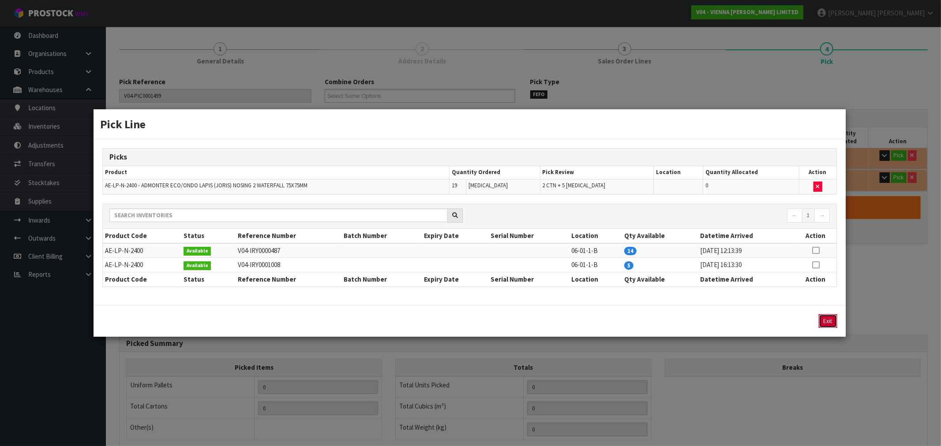
click at [831, 318] on button "Exit" at bounding box center [828, 321] width 19 height 14
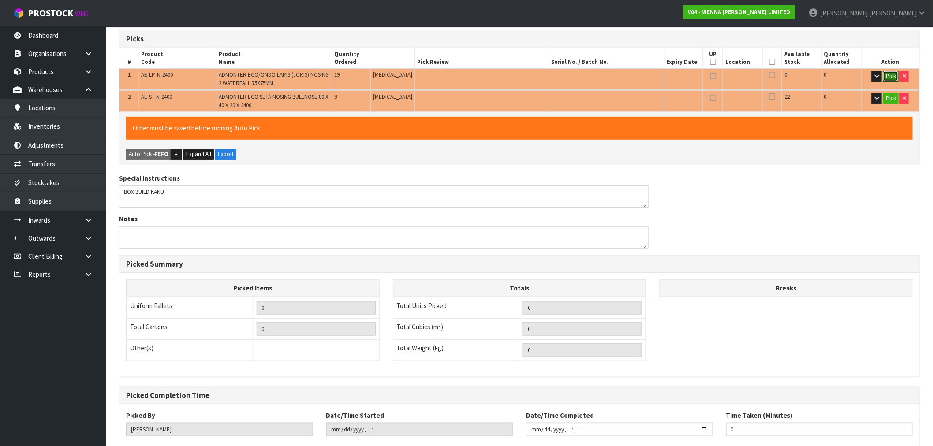
scroll to position [228, 0]
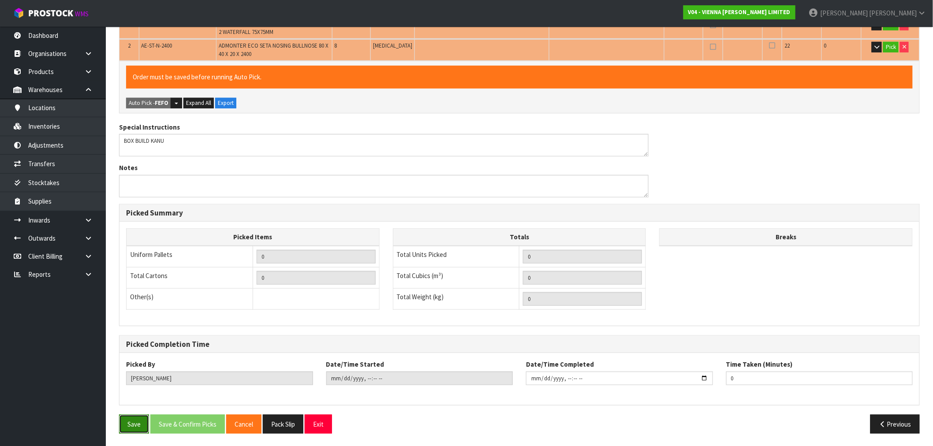
click at [142, 430] on button "Save" at bounding box center [134, 424] width 30 height 19
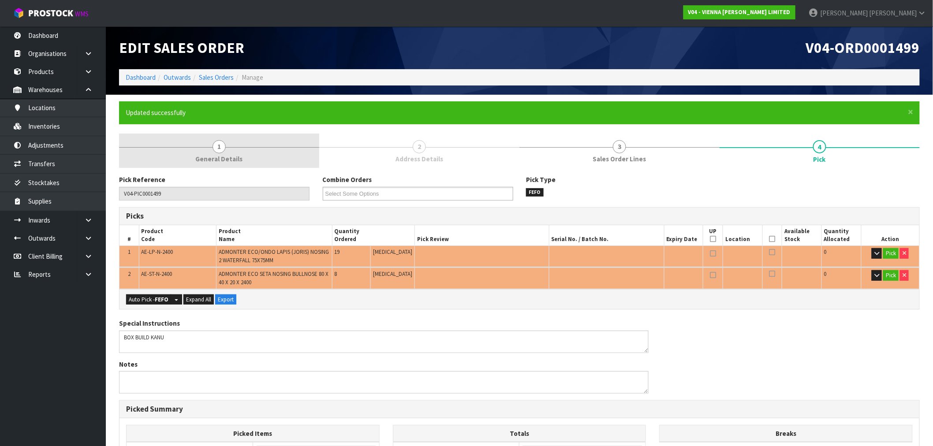
click at [247, 146] on link "1 General Details" at bounding box center [219, 151] width 200 height 35
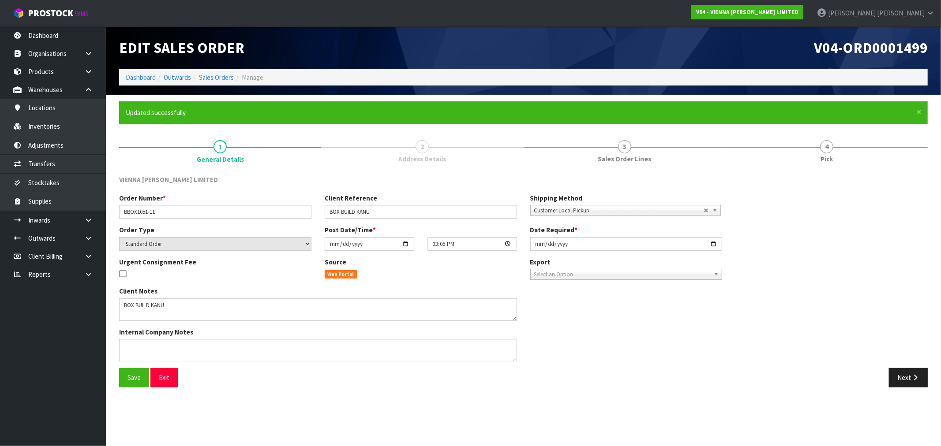
drag, startPoint x: 213, startPoint y: 67, endPoint x: 215, endPoint y: 74, distance: 6.3
click at [213, 68] on div "Edit Sales Order" at bounding box center [317, 47] width 411 height 43
click at [215, 76] on link "Sales Orders" at bounding box center [216, 77] width 35 height 8
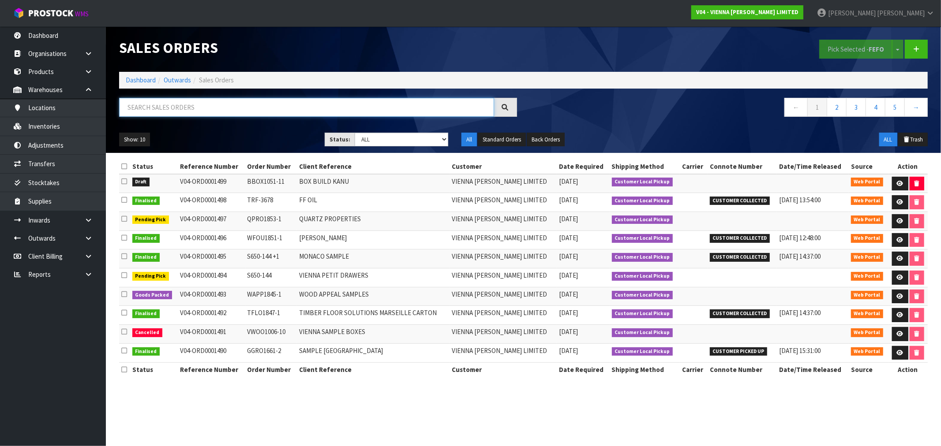
click at [246, 109] on input "text" at bounding box center [306, 107] width 375 height 19
type input "1499"
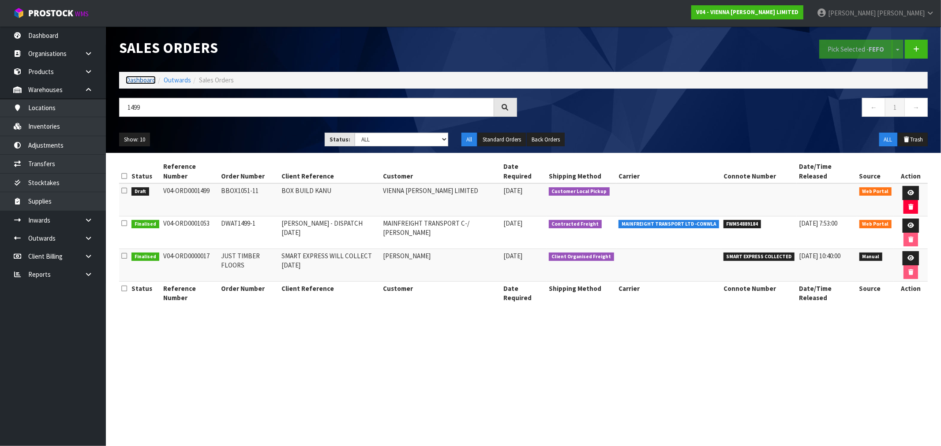
click at [130, 78] on link "Dashboard" at bounding box center [141, 80] width 30 height 8
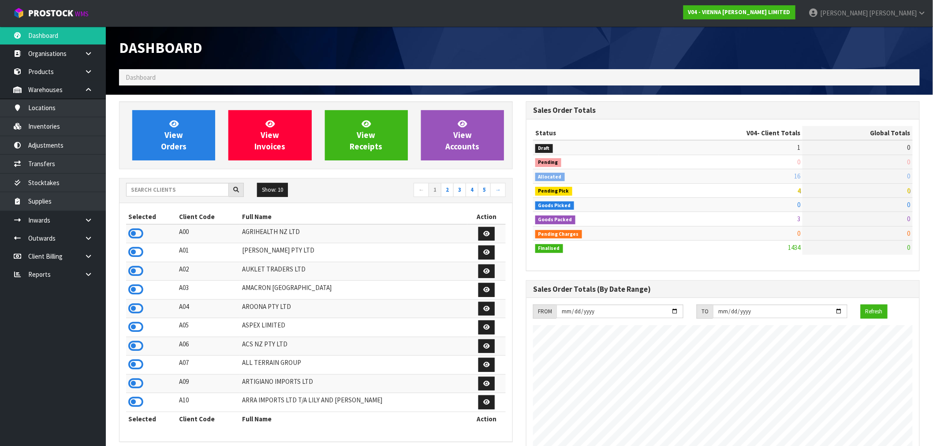
scroll to position [668, 407]
drag, startPoint x: 178, startPoint y: 193, endPoint x: 180, endPoint y: 197, distance: 4.9
click at [180, 197] on div "Show: 10 5 10 25 50 ← 1 2 3 4 5 →" at bounding box center [316, 190] width 393 height 15
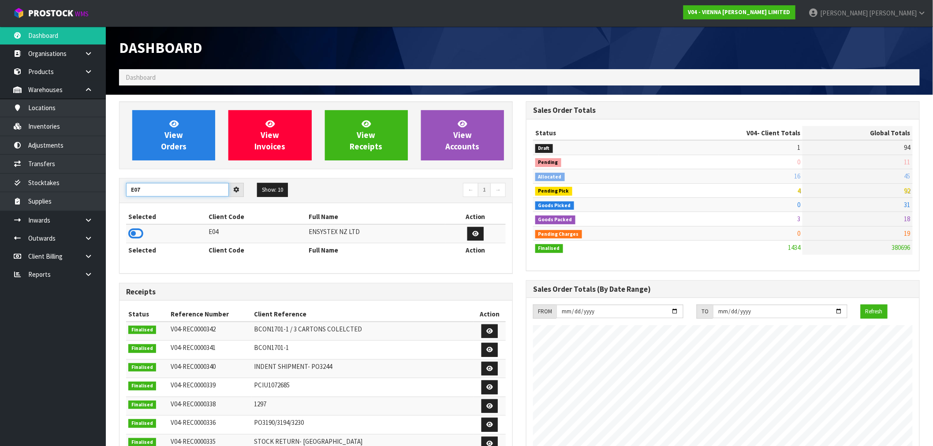
type input "E07"
click at [135, 235] on icon at bounding box center [135, 233] width 15 height 13
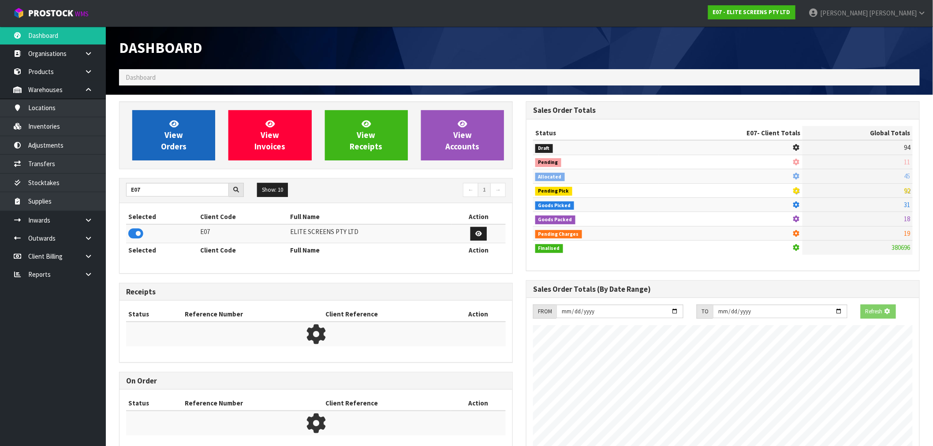
scroll to position [440521, 440653]
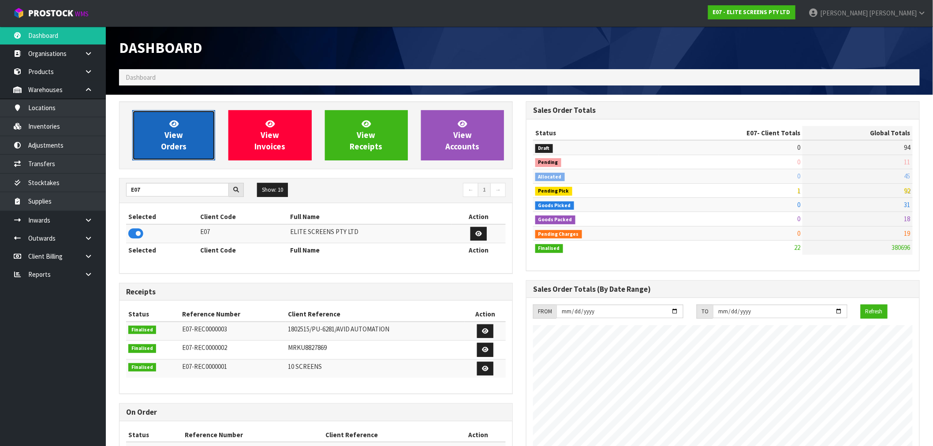
click at [178, 143] on span "View Orders" at bounding box center [174, 135] width 26 height 33
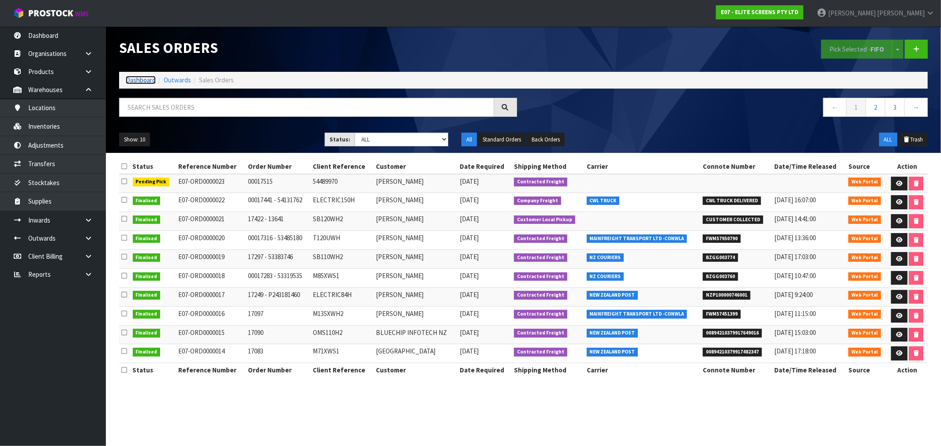
click at [149, 79] on link "Dashboard" at bounding box center [141, 80] width 30 height 8
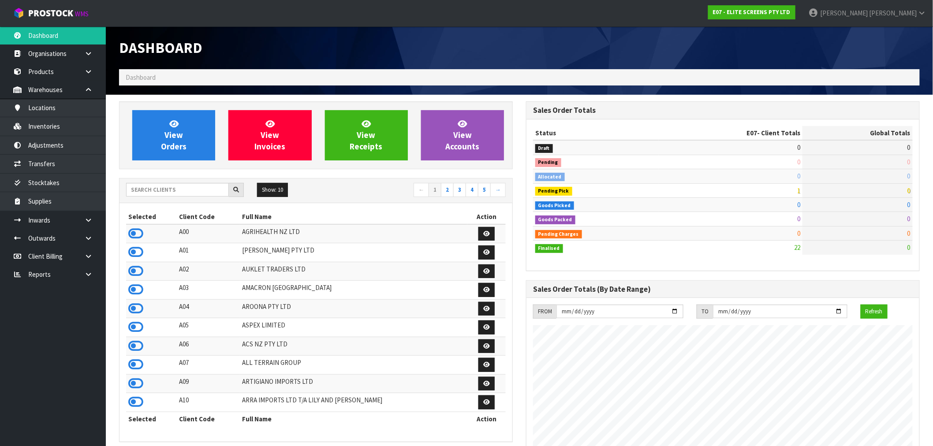
scroll to position [539, 407]
click at [136, 231] on icon at bounding box center [135, 233] width 15 height 13
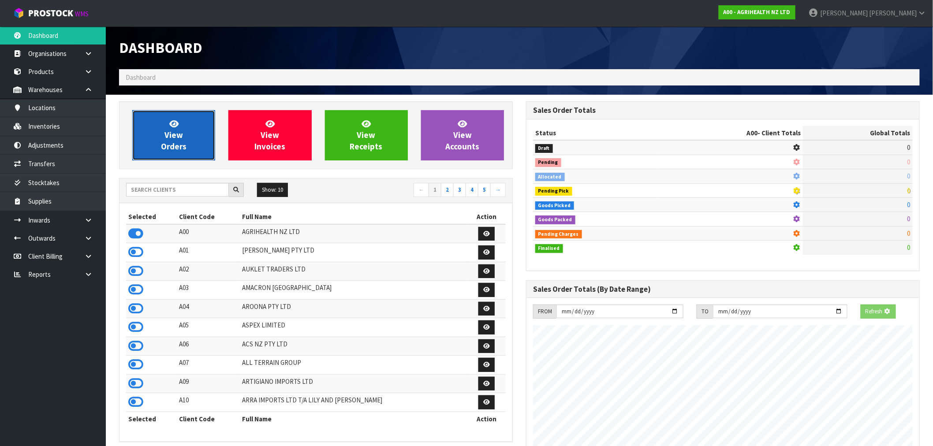
scroll to position [550, 407]
click at [172, 150] on span "View Orders" at bounding box center [174, 135] width 26 height 33
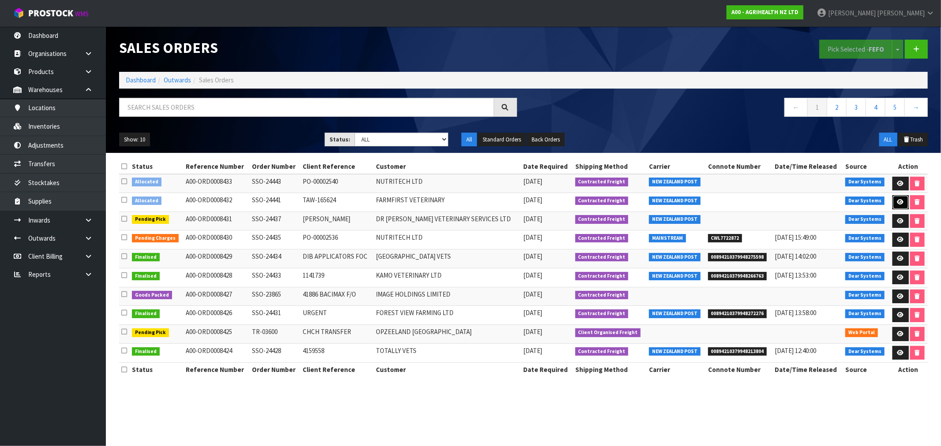
click at [899, 203] on icon at bounding box center [900, 202] width 7 height 6
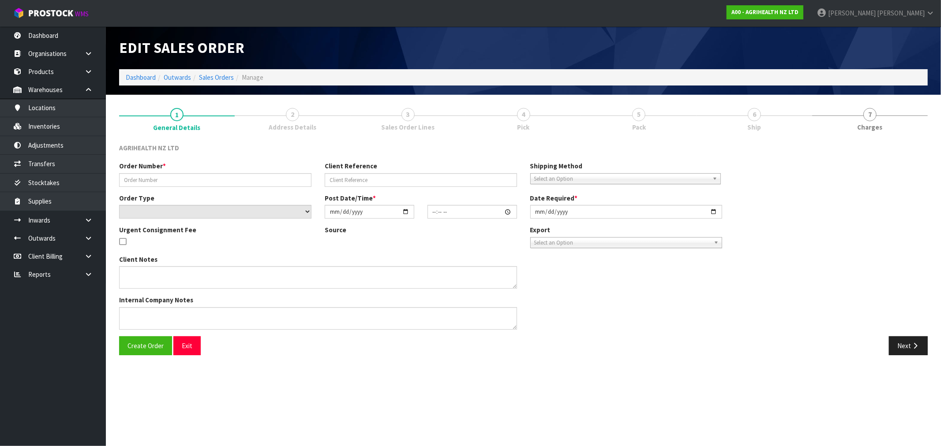
type input "SSO-24441"
type input "TAW-165624"
select select "number:0"
type input "[DATE]"
type input "15:56:51.000"
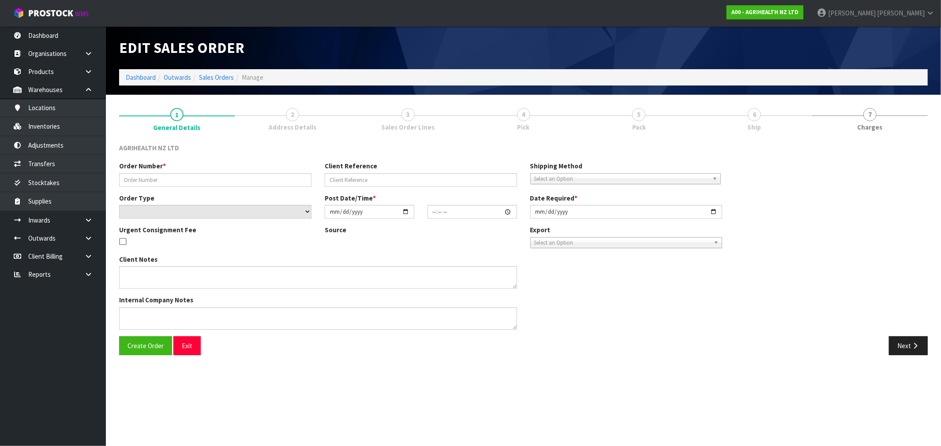
type input "[DATE]"
type textarea "SHIP BY: Overnight Courier"
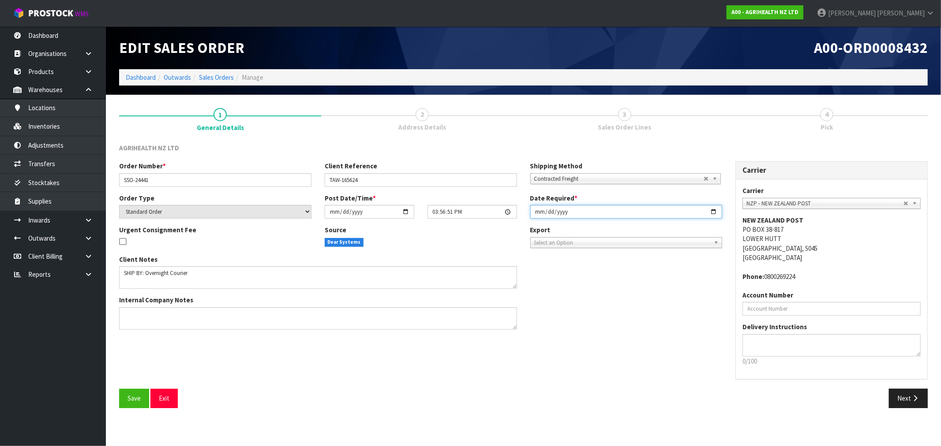
click at [542, 212] on input "[DATE]" at bounding box center [626, 212] width 192 height 14
type input "[DATE]"
click at [119, 389] on button "Save" at bounding box center [134, 398] width 30 height 19
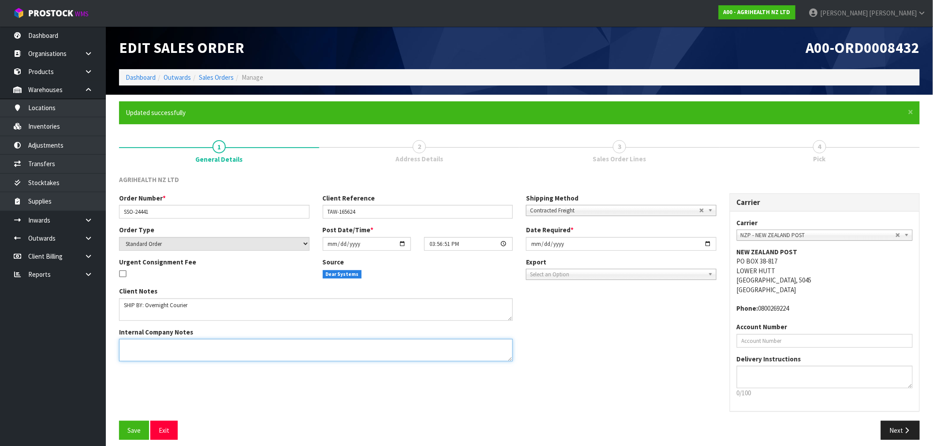
click at [203, 358] on textarea at bounding box center [316, 350] width 394 height 22
paste textarea "DISPATCH PLEASE, VIA OVERNIGHT COURIER, ENSURE REFRIGERATE STICKERS ATTACHED"
type textarea "DISPATCH PLEASE, VIA OVERNIGHT COURIER, ENSURE REFRIGERATE STICKERS ATTACHED"
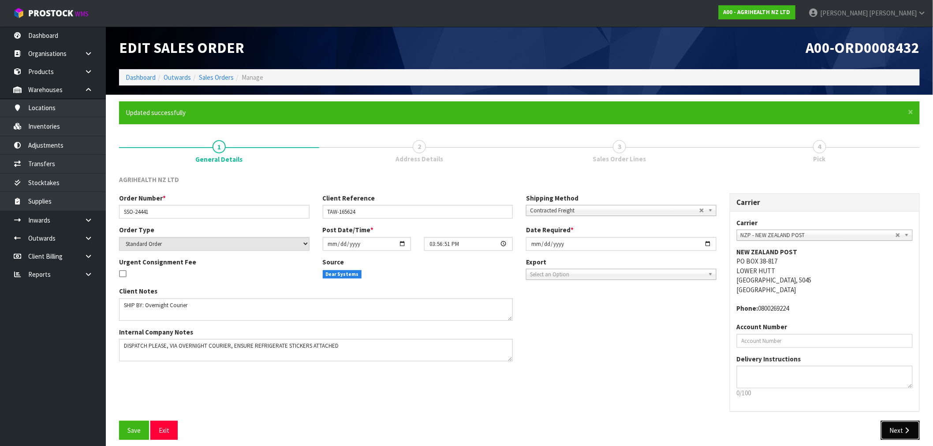
click at [897, 433] on button "Next" at bounding box center [900, 430] width 39 height 19
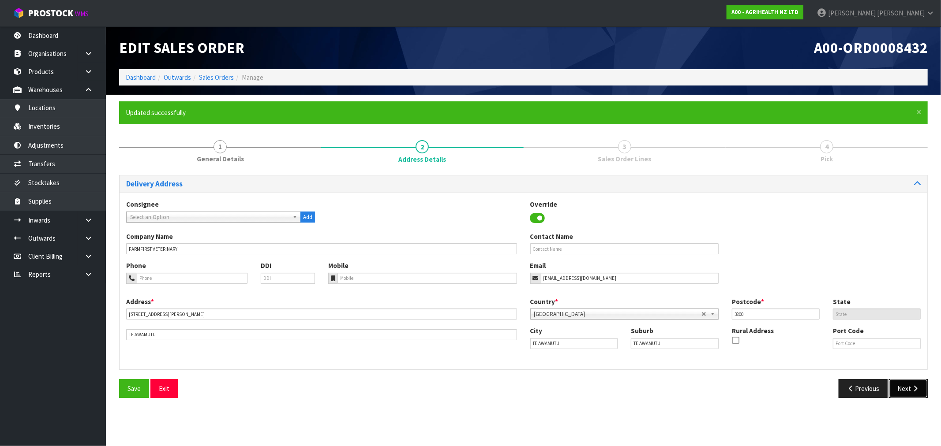
click at [918, 386] on icon "button" at bounding box center [915, 388] width 8 height 7
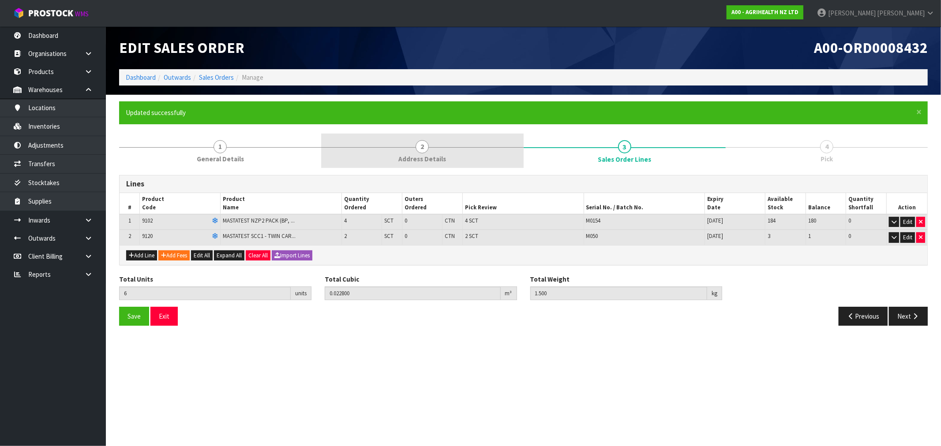
click at [433, 156] on span "Address Details" at bounding box center [422, 158] width 48 height 9
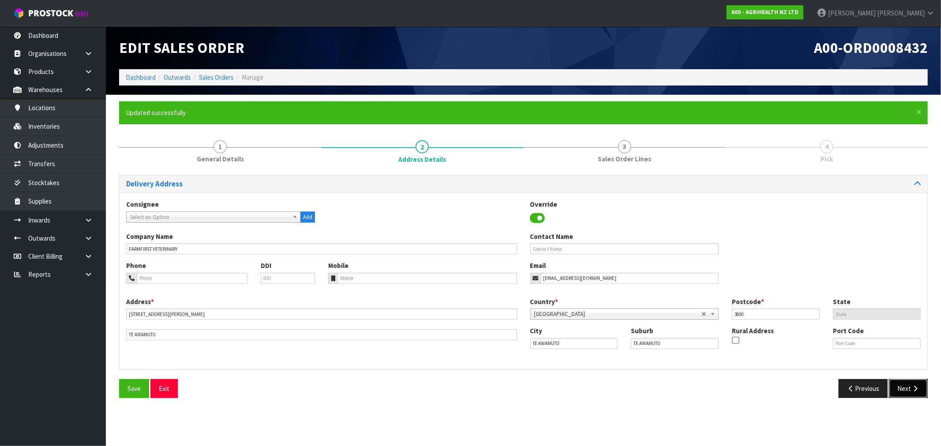
click at [914, 388] on icon "button" at bounding box center [915, 388] width 8 height 7
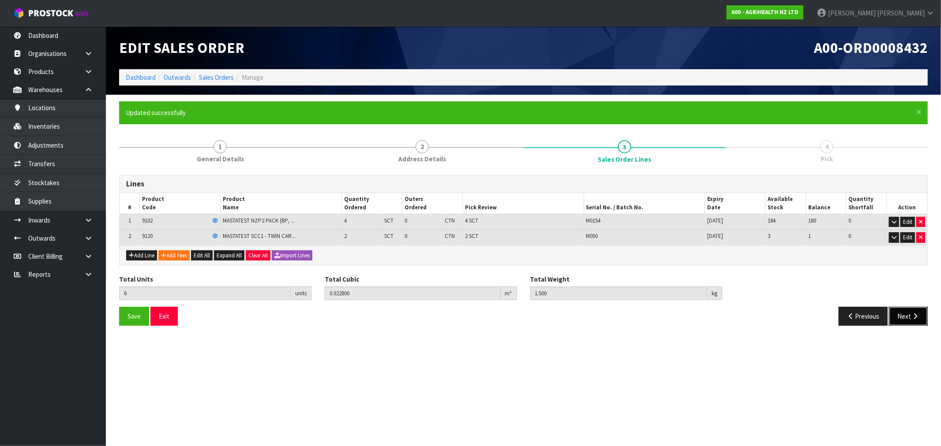
click at [900, 311] on button "Next" at bounding box center [908, 316] width 39 height 19
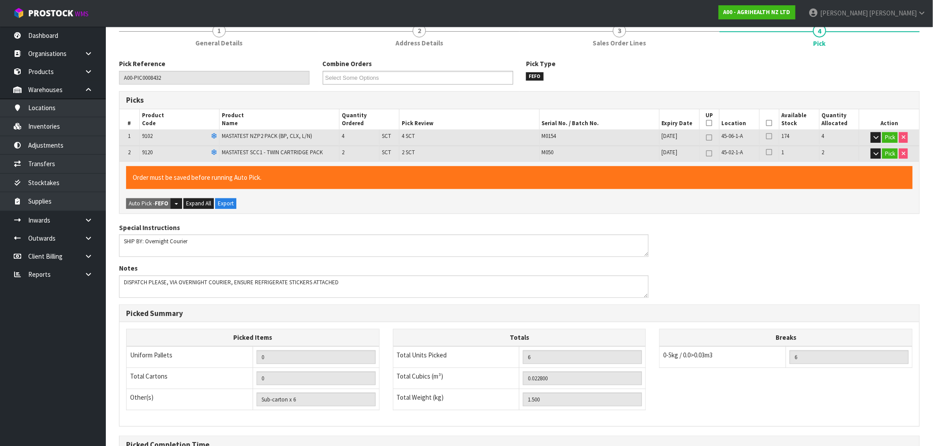
scroll to position [217, 0]
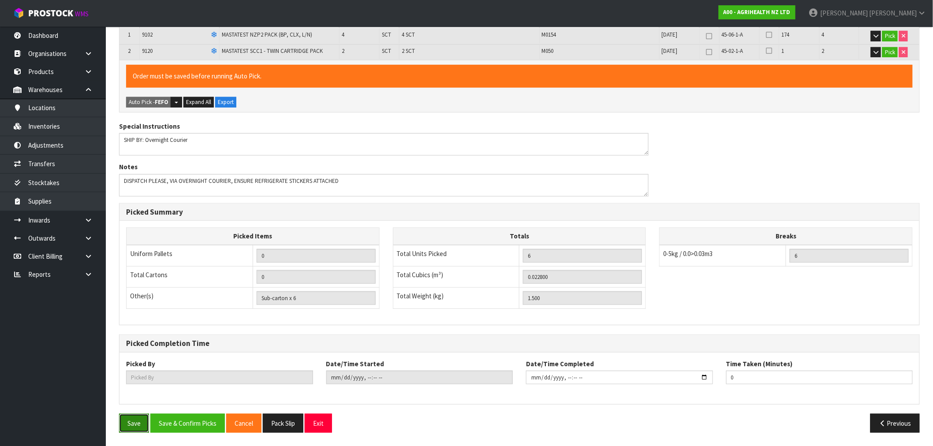
click at [141, 418] on button "Save" at bounding box center [134, 423] width 30 height 19
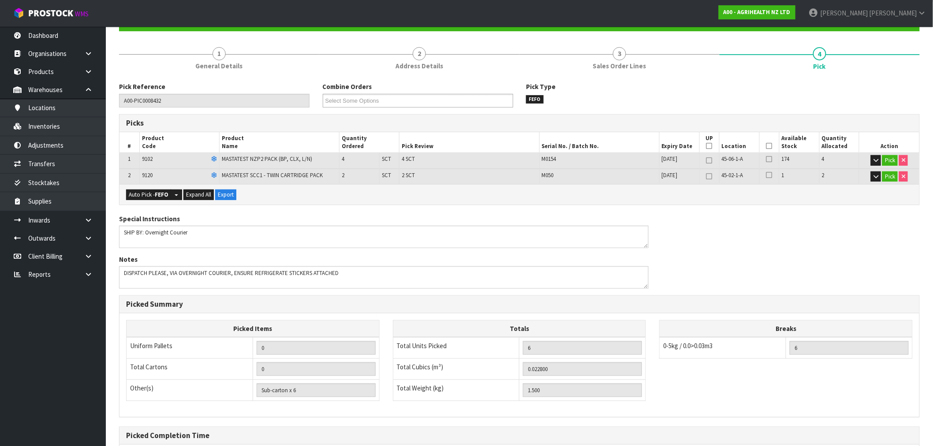
scroll to position [185, 0]
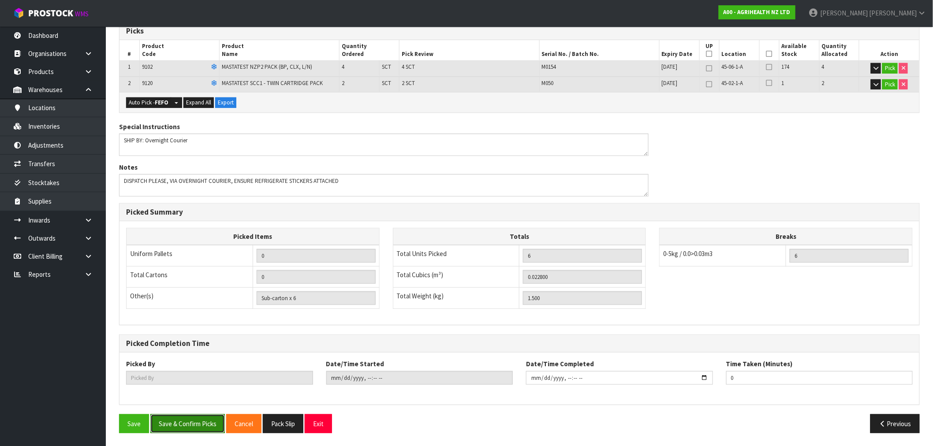
click at [198, 423] on button "Save & Confirm Picks" at bounding box center [187, 424] width 75 height 19
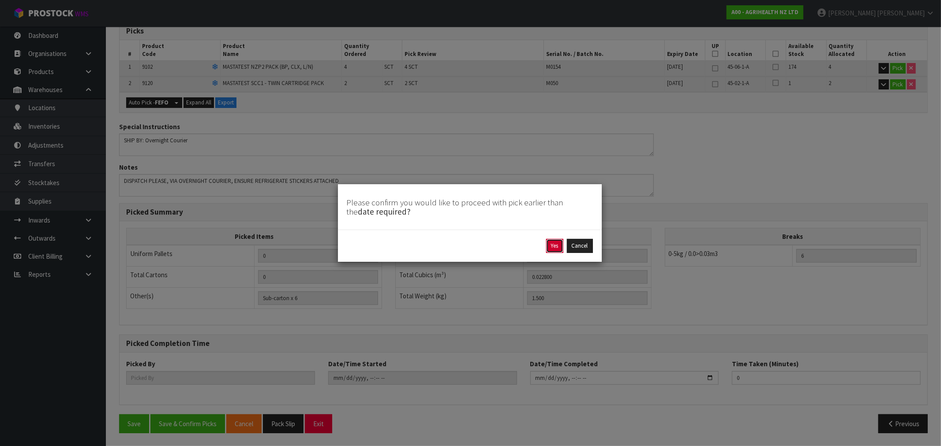
click at [550, 240] on button "Yes" at bounding box center [554, 246] width 17 height 14
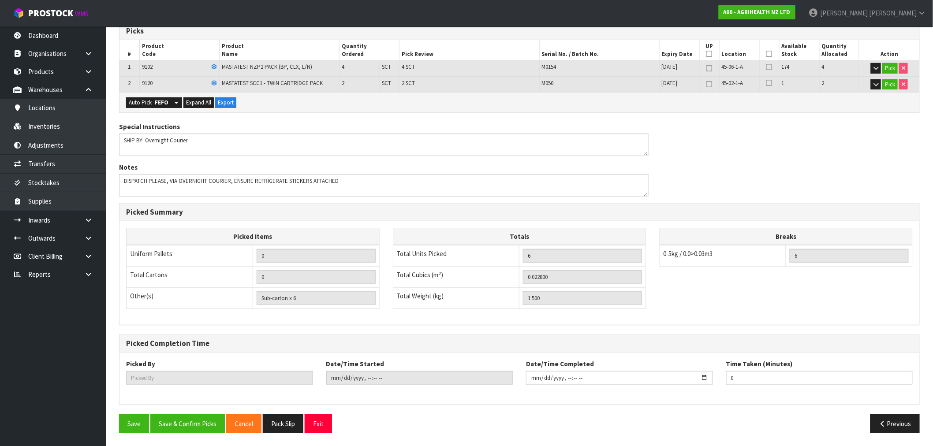
scroll to position [0, 0]
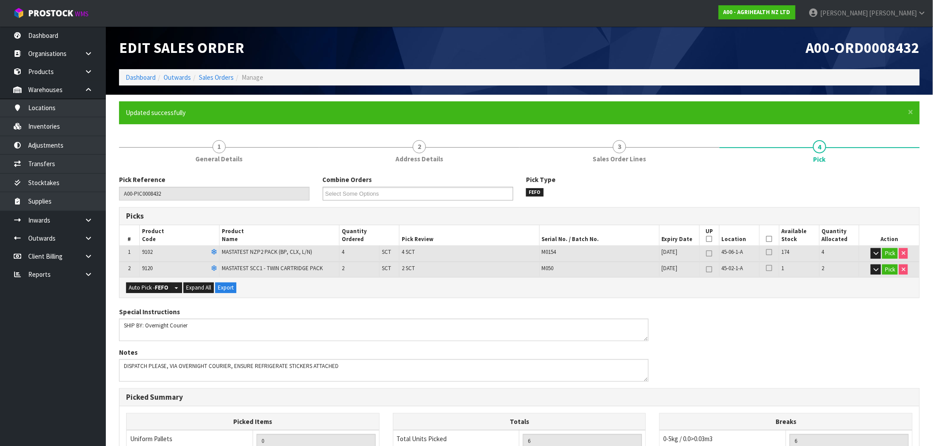
type input "[PERSON_NAME]"
type input "2025-09-10T16:28:47"
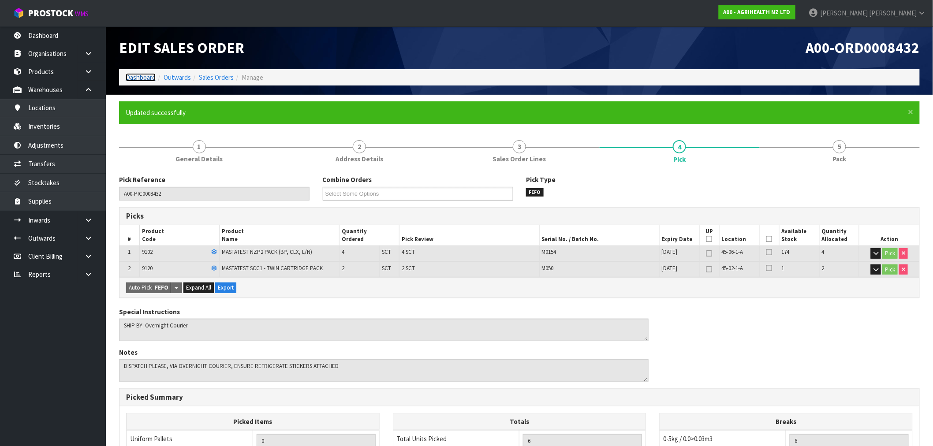
click at [129, 79] on link "Dashboard" at bounding box center [141, 77] width 30 height 8
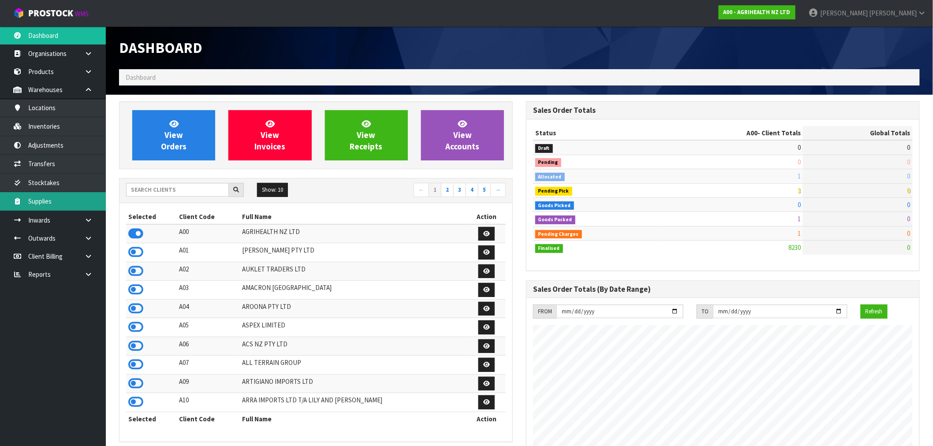
scroll to position [668, 407]
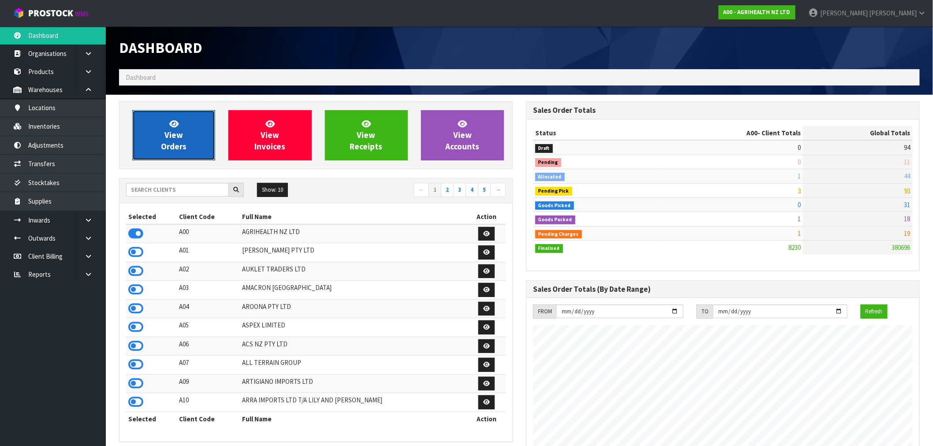
click at [182, 133] on span "View Orders" at bounding box center [174, 135] width 26 height 33
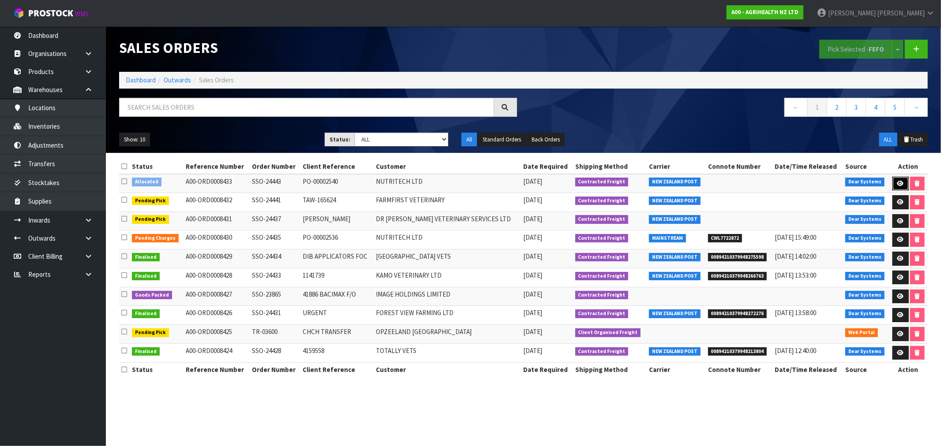
click at [903, 183] on link at bounding box center [900, 184] width 16 height 14
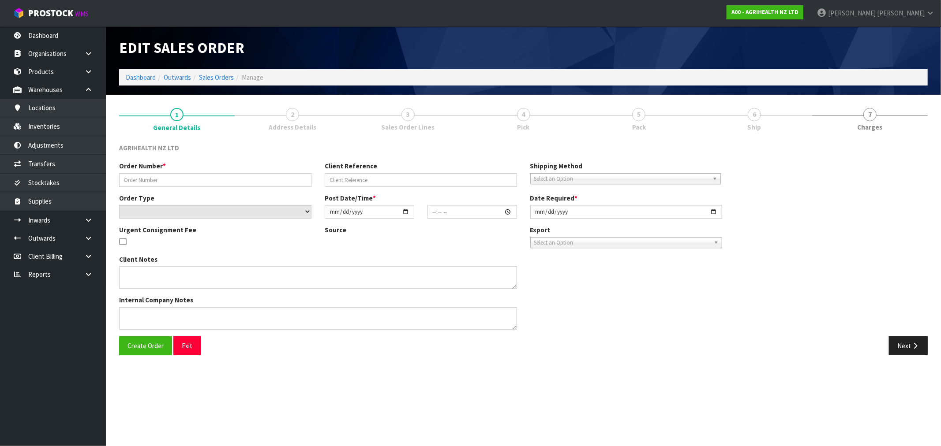
type input "SSO-24443"
type input "PO-00002540"
select select "number:0"
type input "[DATE]"
type input "15:58:51.000"
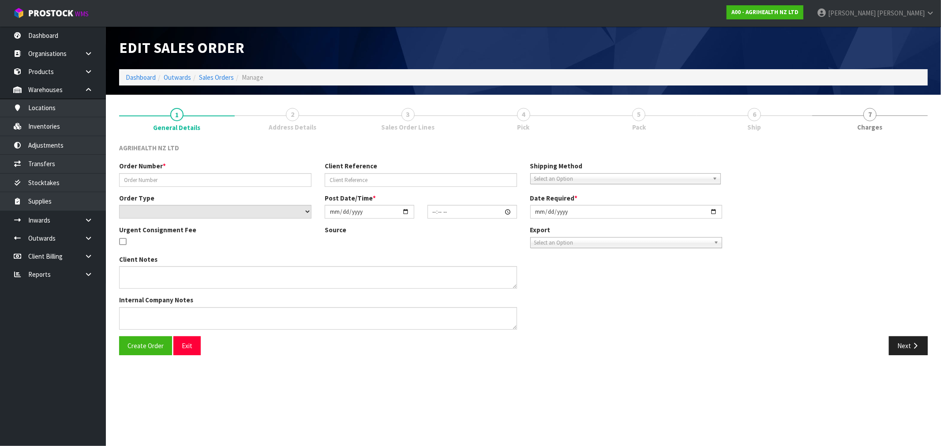
type input "[DATE]"
type textarea "SHIP BY: Freight"
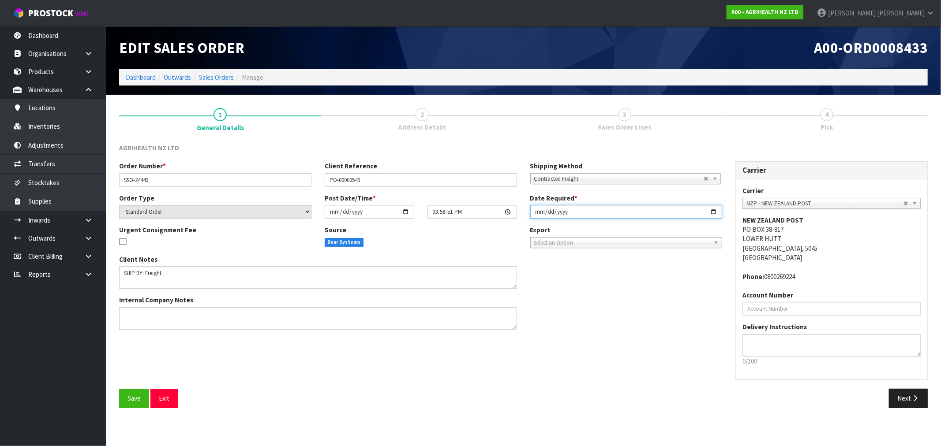
click at [536, 215] on input "[DATE]" at bounding box center [626, 212] width 192 height 14
type input "[DATE]"
click at [119, 389] on button "Save" at bounding box center [134, 398] width 30 height 19
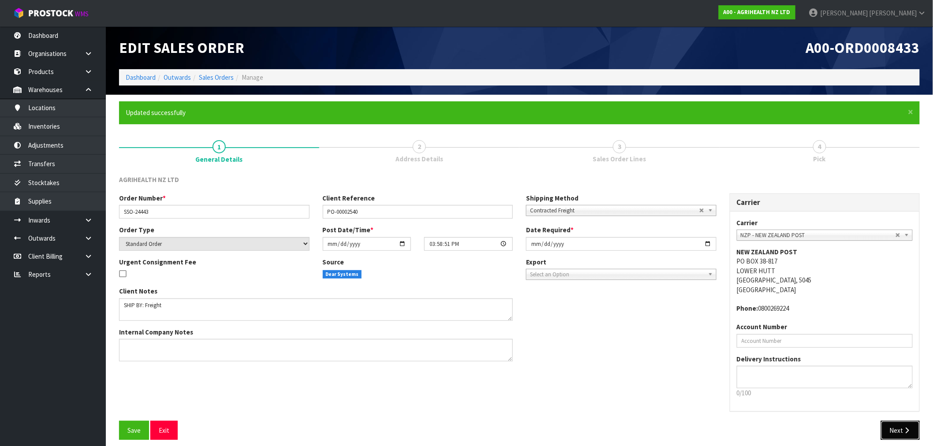
click at [894, 429] on button "Next" at bounding box center [900, 430] width 39 height 19
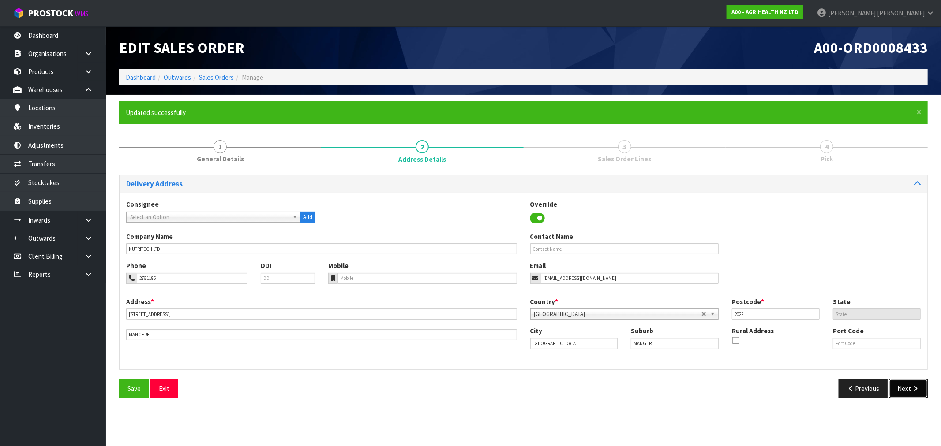
click at [914, 394] on button "Next" at bounding box center [908, 388] width 39 height 19
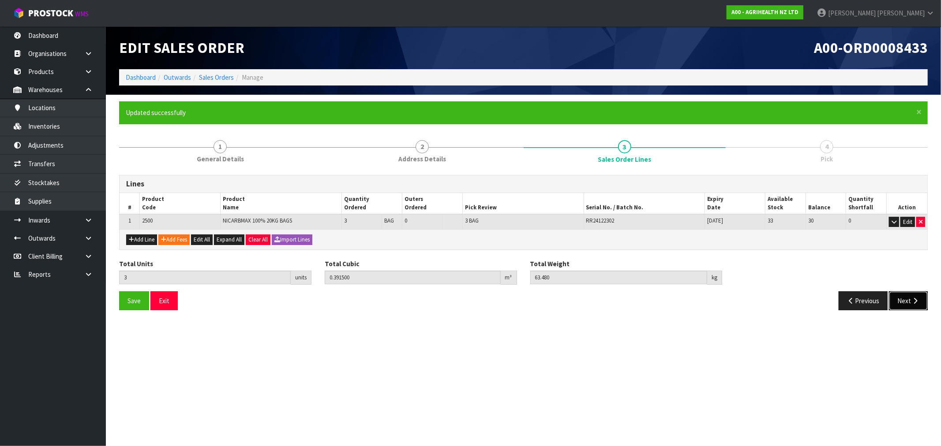
click at [910, 296] on button "Next" at bounding box center [908, 301] width 39 height 19
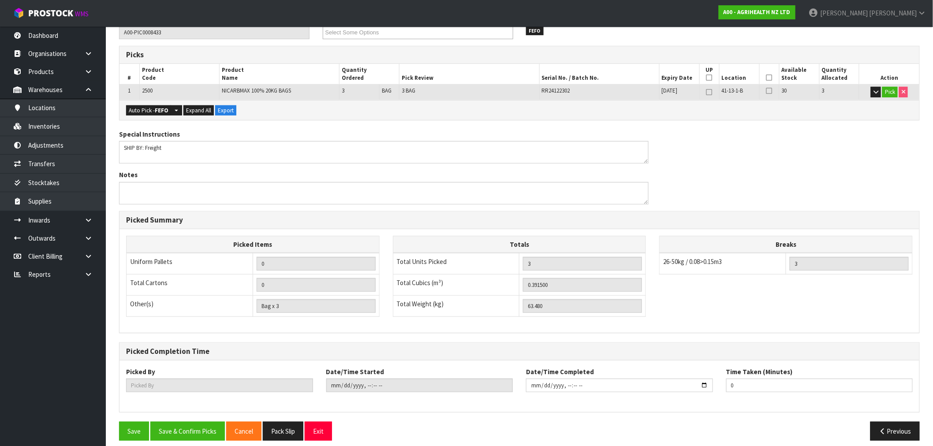
scroll to position [169, 0]
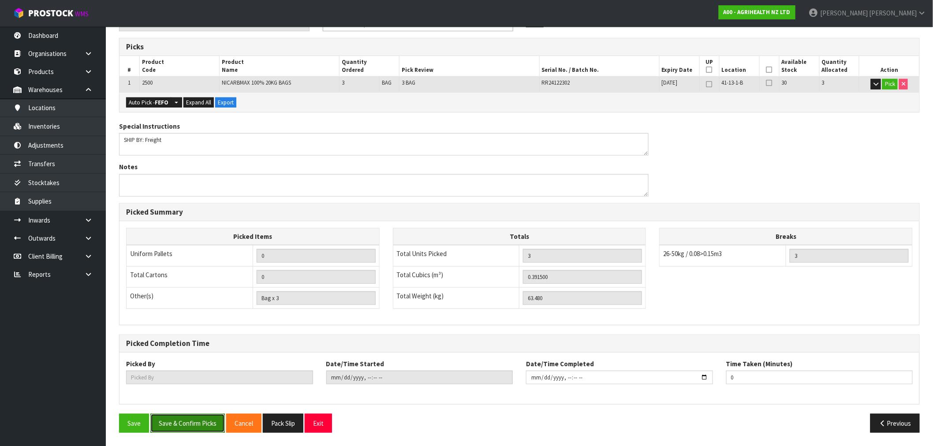
click at [175, 422] on button "Save & Confirm Picks" at bounding box center [187, 423] width 75 height 19
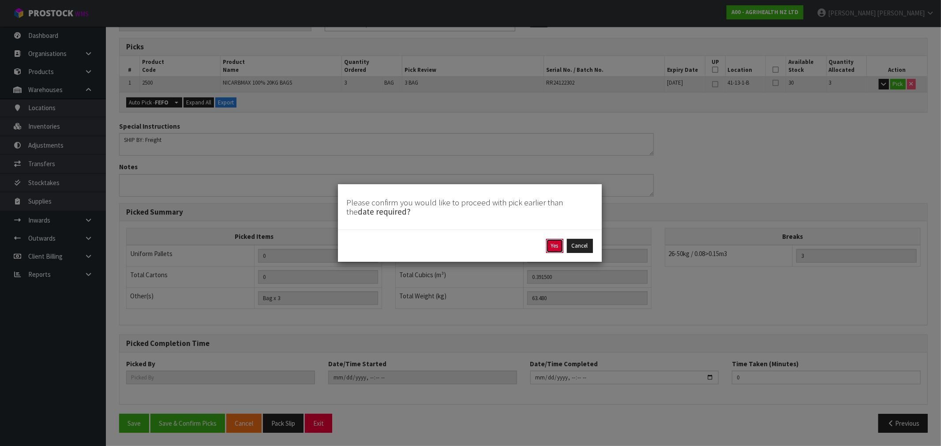
click at [558, 245] on button "Yes" at bounding box center [554, 246] width 17 height 14
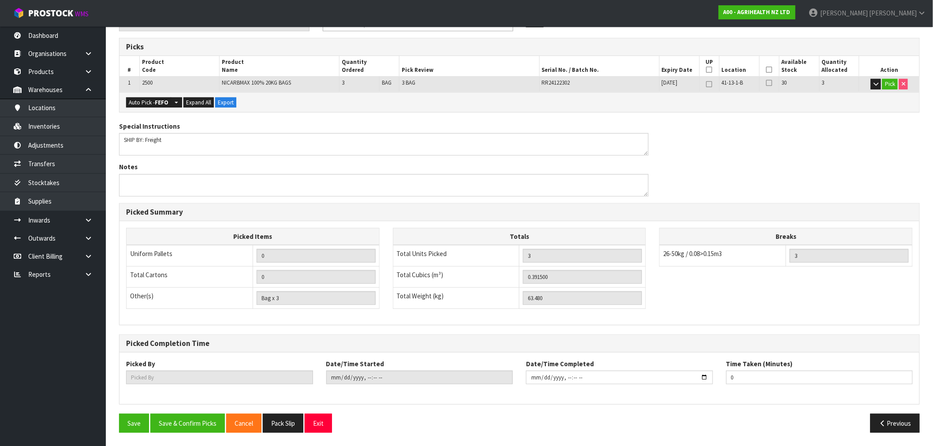
scroll to position [0, 0]
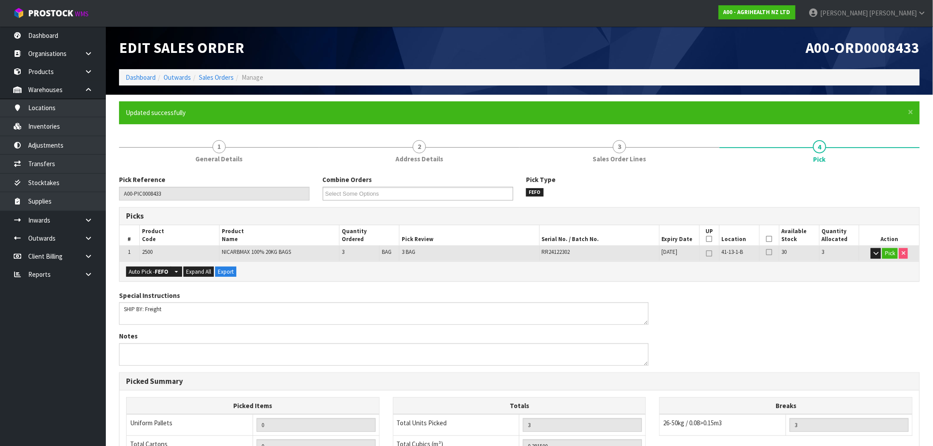
type input "[PERSON_NAME]"
type input "2025-09-10T16:30:01"
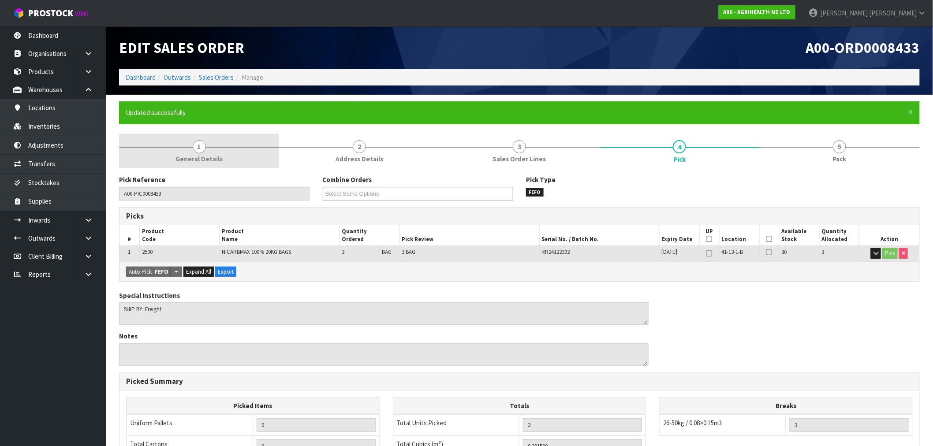
click at [221, 151] on link "1 General Details" at bounding box center [199, 151] width 160 height 35
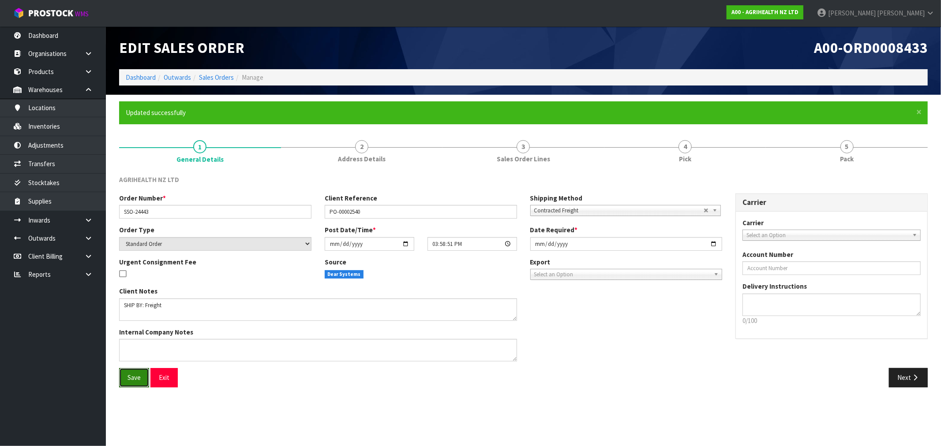
drag, startPoint x: 142, startPoint y: 372, endPoint x: 109, endPoint y: 353, distance: 37.9
click at [142, 372] on button "Save" at bounding box center [134, 377] width 30 height 19
click at [920, 374] on button "Next" at bounding box center [908, 377] width 39 height 19
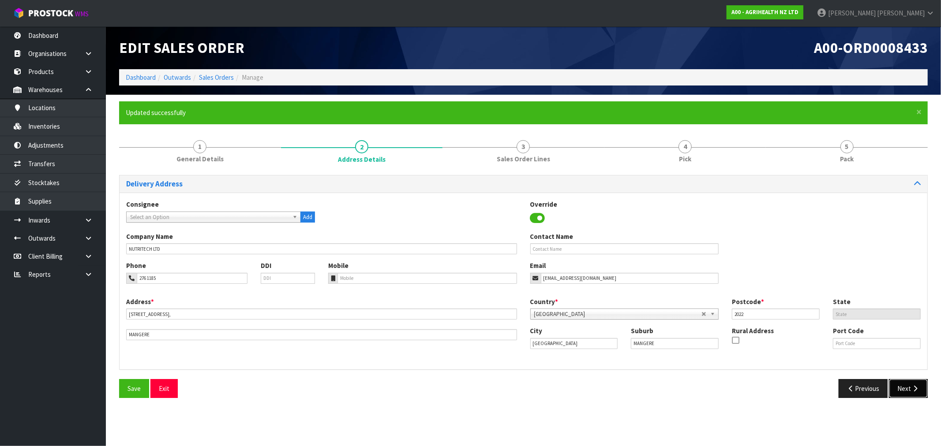
click at [907, 391] on button "Next" at bounding box center [908, 388] width 39 height 19
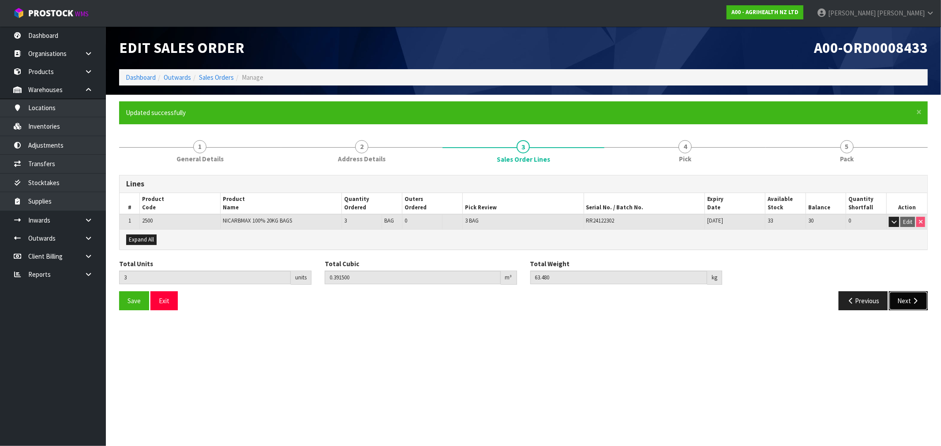
click at [913, 301] on icon "button" at bounding box center [915, 301] width 8 height 7
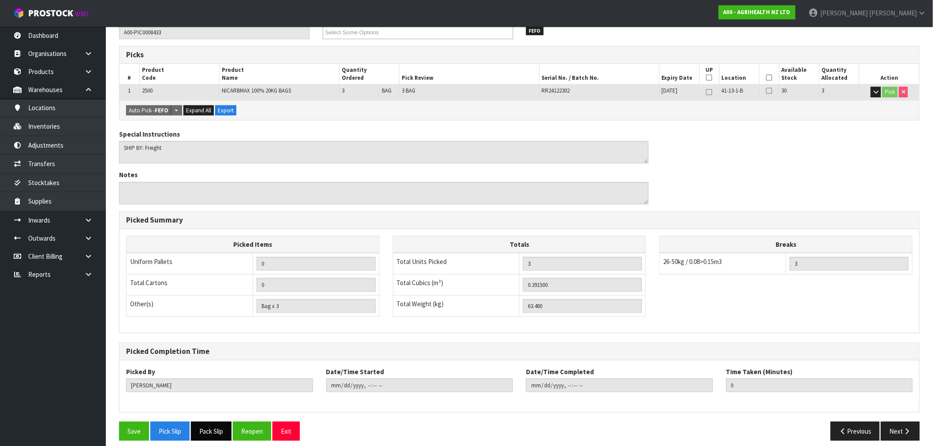
scroll to position [169, 0]
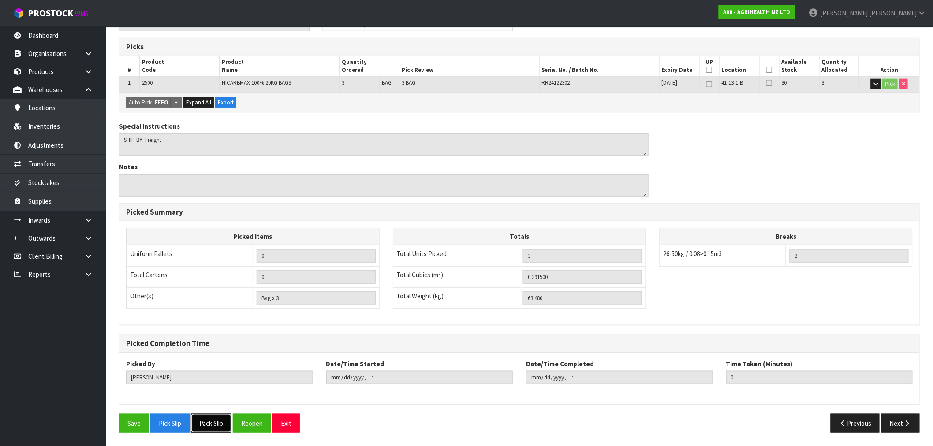
click at [204, 426] on button "Pack Slip" at bounding box center [211, 423] width 41 height 19
drag, startPoint x: 180, startPoint y: 425, endPoint x: 25, endPoint y: 379, distance: 161.3
click at [180, 425] on button "Pick Slip" at bounding box center [169, 423] width 39 height 19
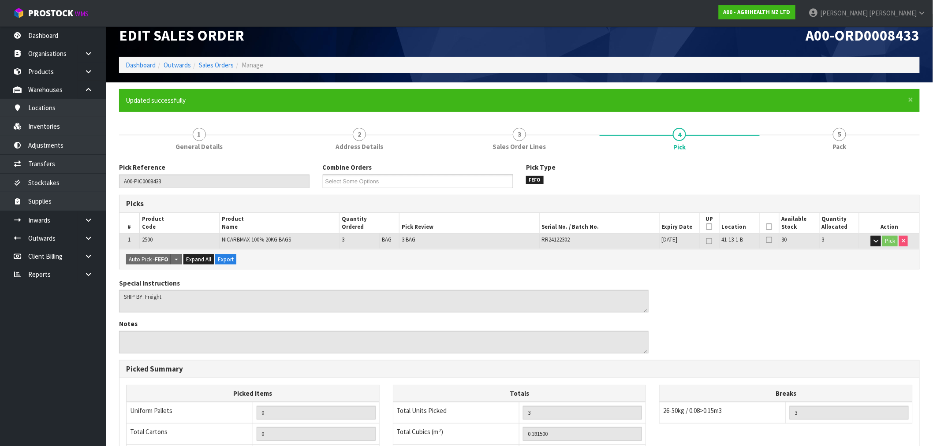
scroll to position [0, 0]
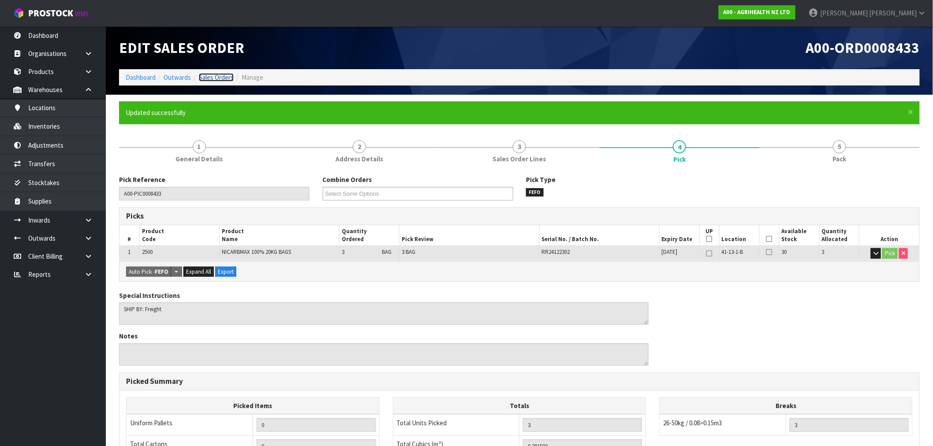
click at [212, 75] on link "Sales Orders" at bounding box center [216, 77] width 35 height 8
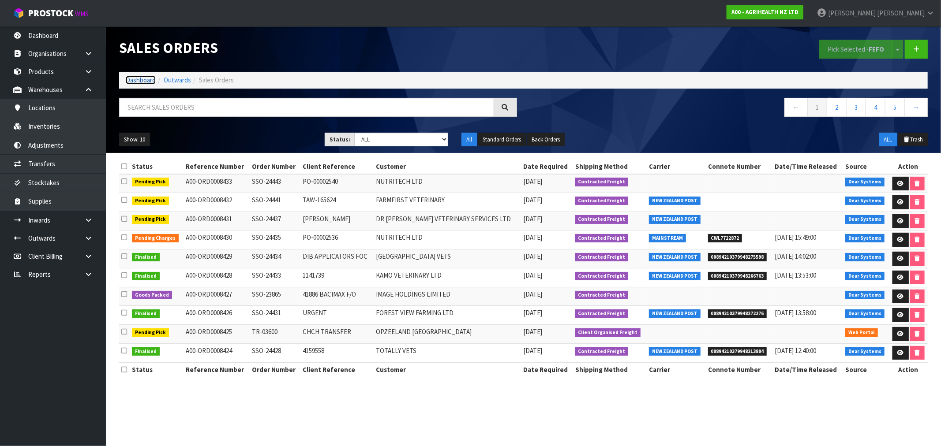
click at [146, 80] on link "Dashboard" at bounding box center [141, 80] width 30 height 8
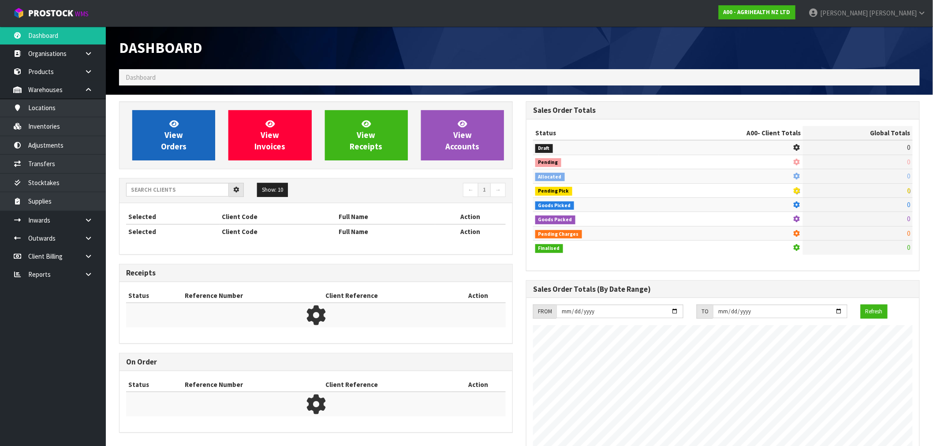
scroll to position [668, 407]
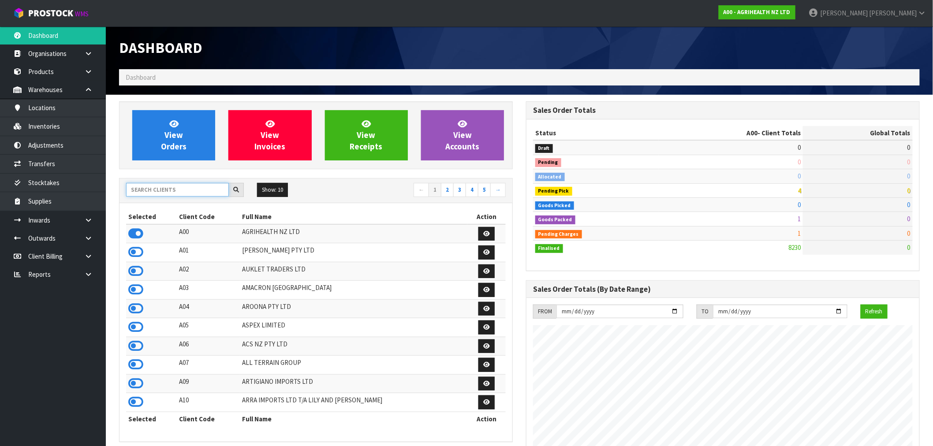
click at [155, 186] on input "text" at bounding box center [177, 190] width 103 height 14
type input "D04"
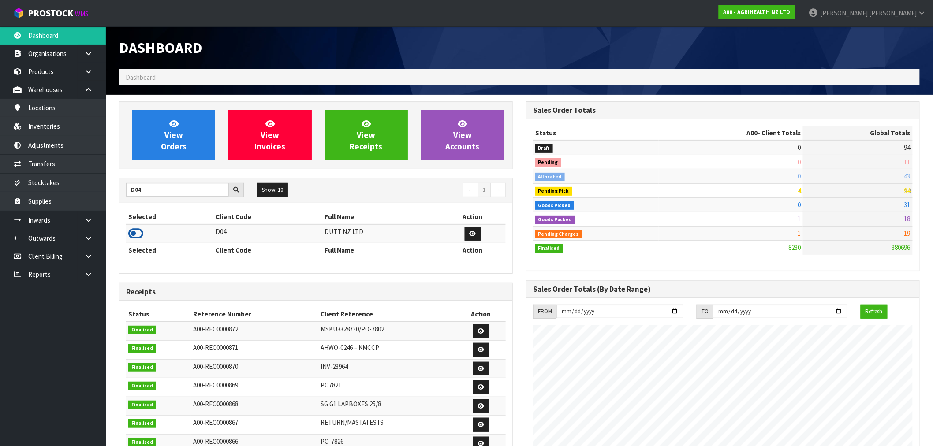
drag, startPoint x: 137, startPoint y: 236, endPoint x: 137, endPoint y: 231, distance: 4.9
click at [137, 236] on icon at bounding box center [135, 233] width 15 height 13
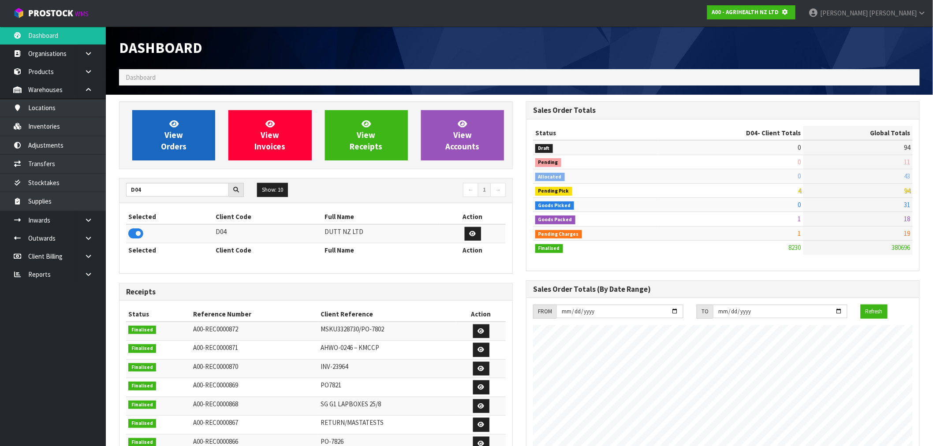
scroll to position [550, 407]
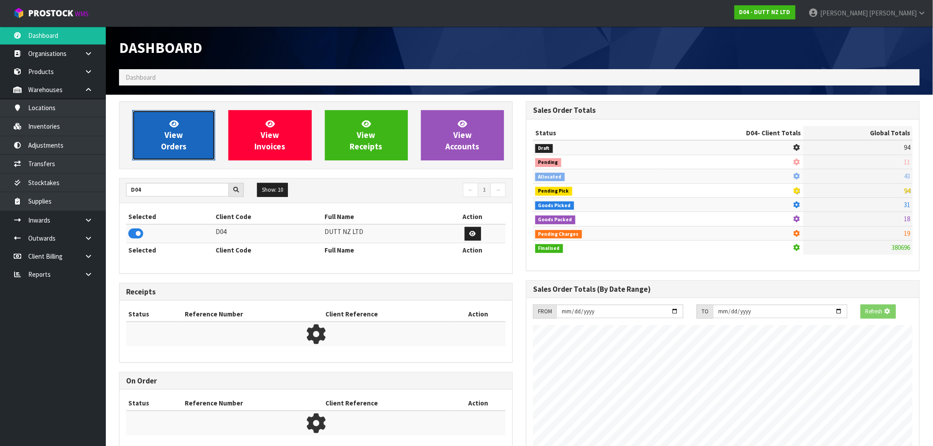
click at [169, 144] on span "View Orders" at bounding box center [174, 135] width 26 height 33
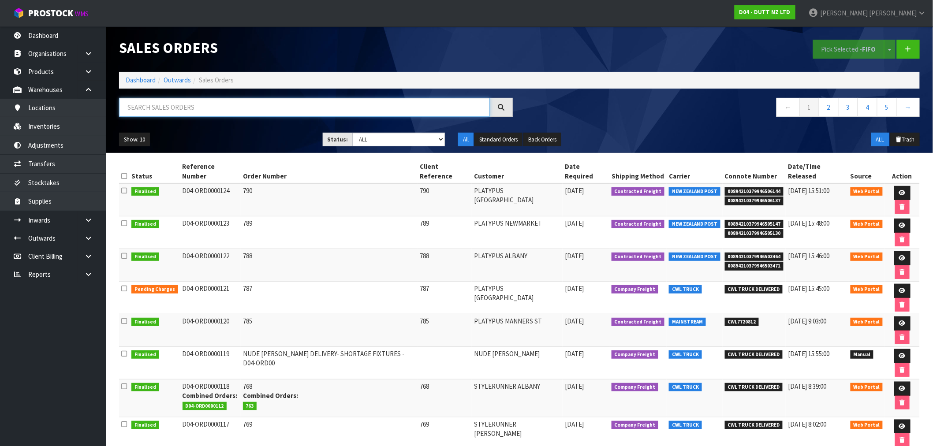
click at [161, 108] on input "text" at bounding box center [304, 107] width 371 height 19
paste input "790"
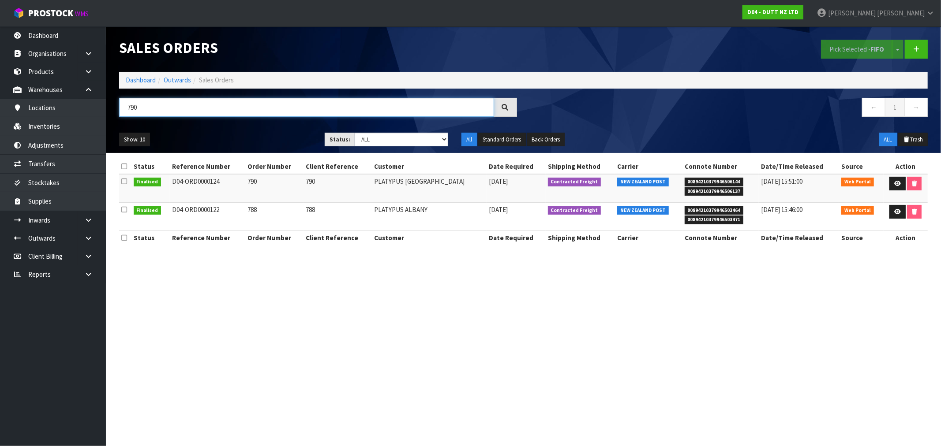
type input "790"
click at [699, 180] on span "00894210379946506144" at bounding box center [714, 182] width 59 height 9
copy span "00894210379946506144"
click at [138, 84] on link "Dashboard" at bounding box center [141, 80] width 30 height 8
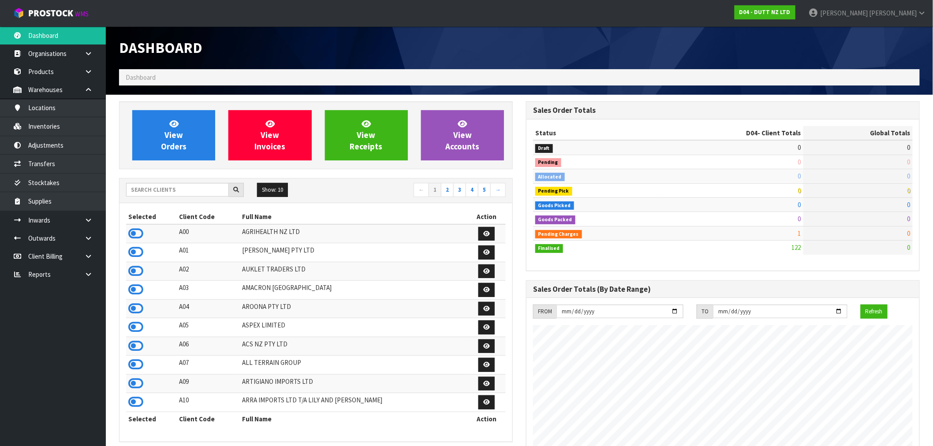
scroll to position [611, 407]
click at [165, 186] on input "text" at bounding box center [177, 190] width 103 height 14
type input "D00"
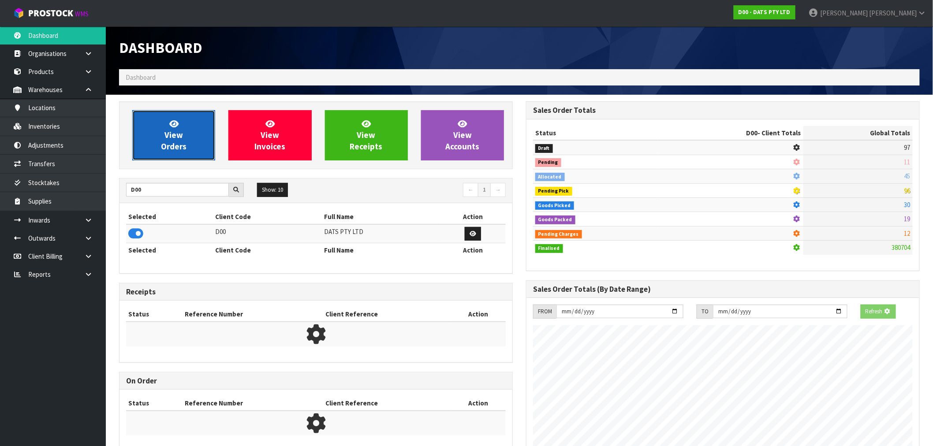
scroll to position [440510, 440653]
click at [173, 141] on span "View Orders" at bounding box center [174, 135] width 26 height 33
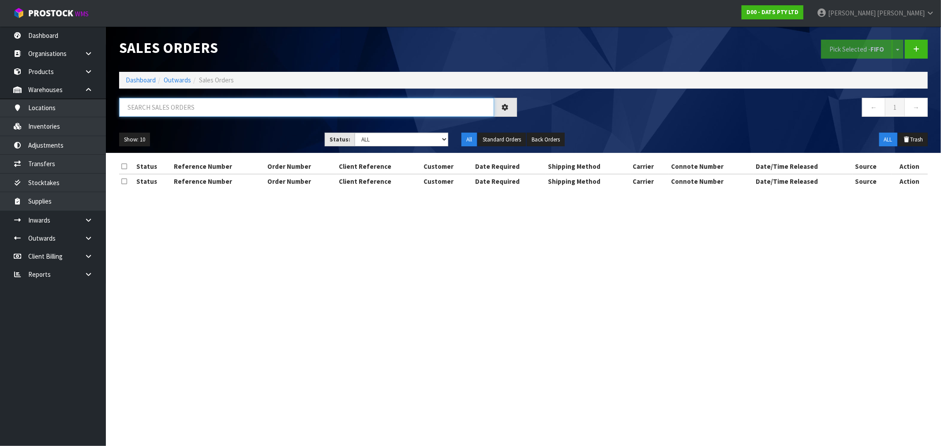
click at [193, 106] on input "text" at bounding box center [306, 107] width 375 height 19
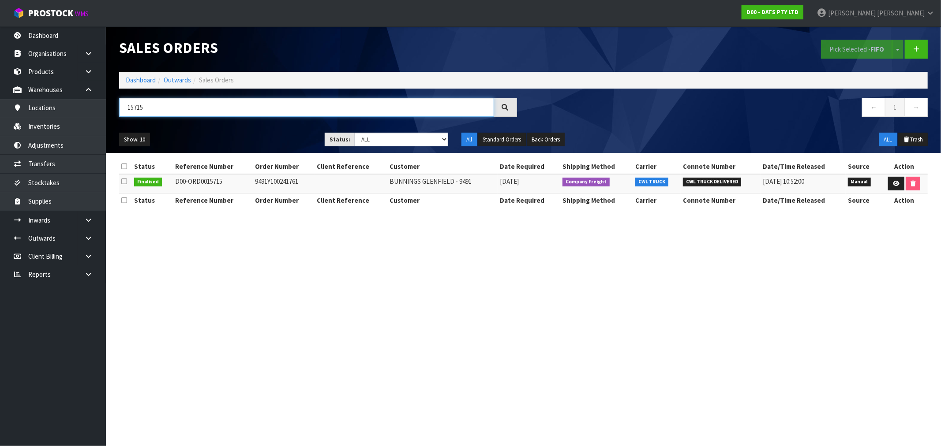
click at [201, 107] on input "15715" at bounding box center [306, 107] width 375 height 19
type input "15718"
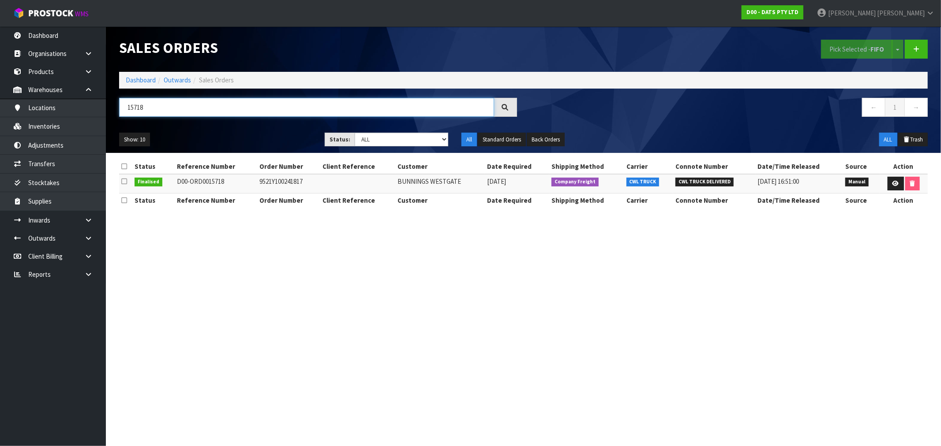
click at [241, 116] on input "15718" at bounding box center [306, 107] width 375 height 19
click at [143, 79] on link "Dashboard" at bounding box center [141, 80] width 30 height 8
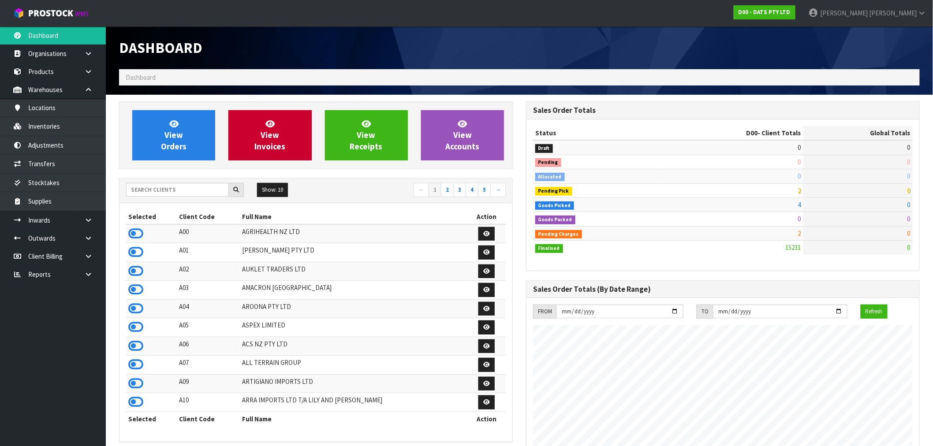
scroll to position [668, 407]
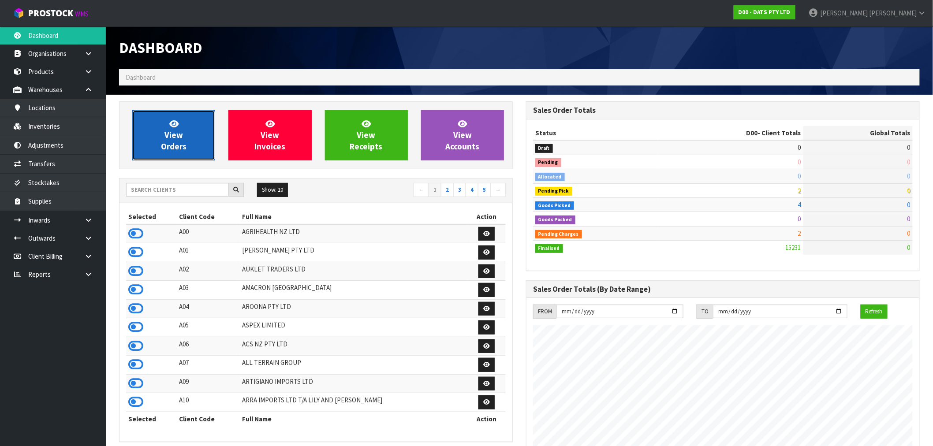
click at [190, 128] on link "View Orders" at bounding box center [173, 135] width 83 height 50
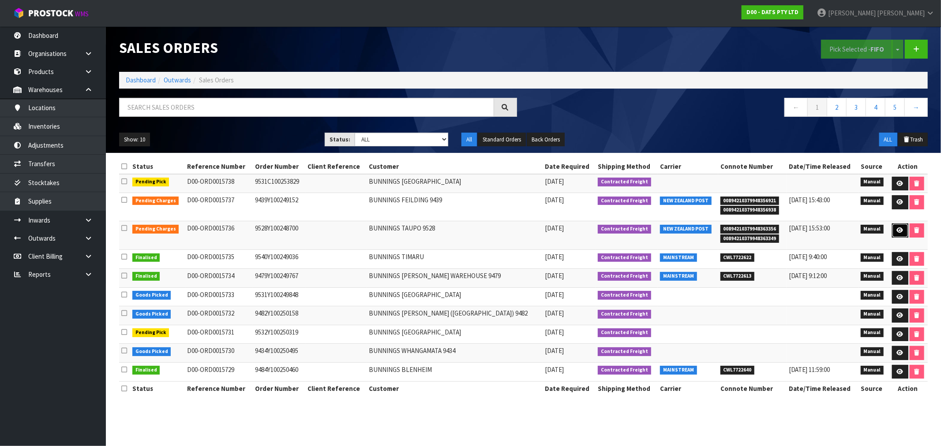
click at [899, 233] on icon at bounding box center [900, 231] width 7 height 6
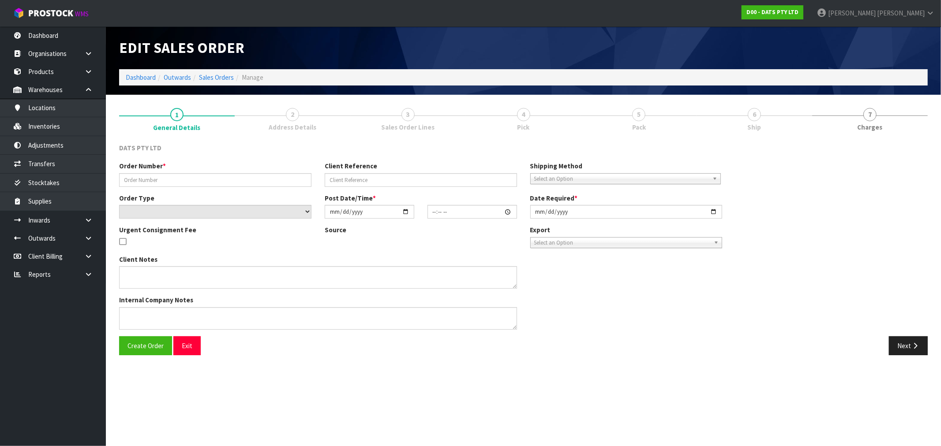
type input "9528Y100248700"
select select "number:0"
type input "[DATE]"
type input "09:02:00.000"
type input "[DATE]"
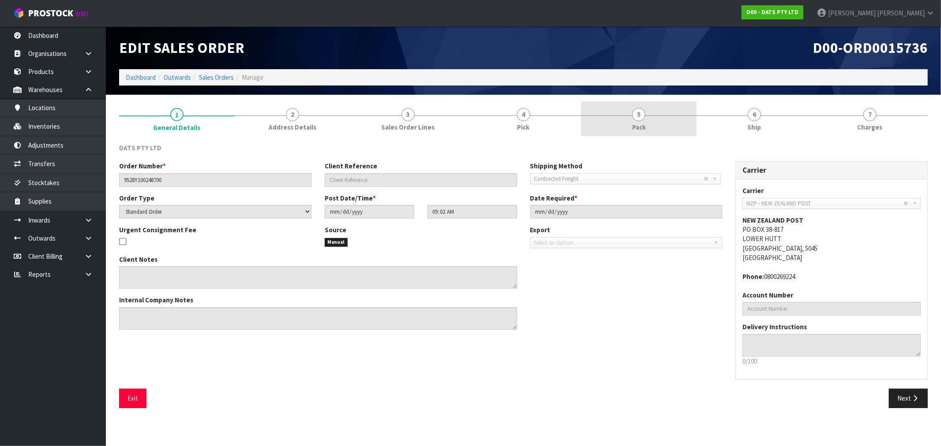
click at [685, 114] on link "5 Pack" at bounding box center [639, 118] width 116 height 35
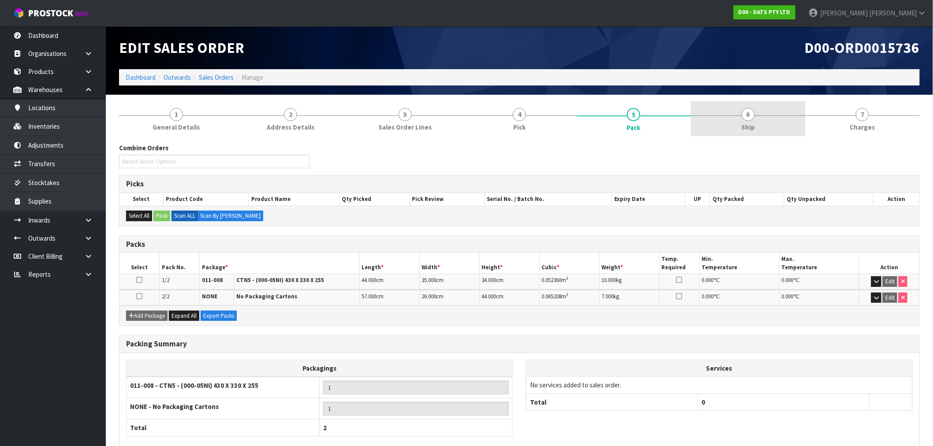
click at [737, 122] on link "6 Ship" at bounding box center [748, 118] width 114 height 35
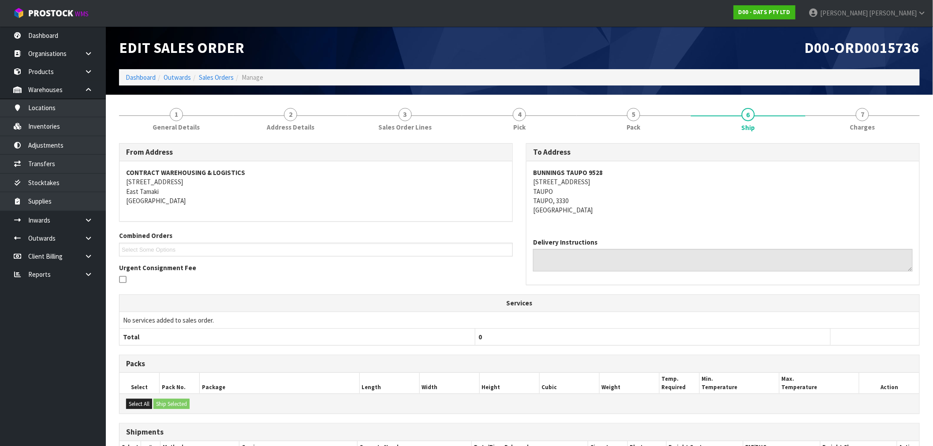
click at [897, 52] on span "D00-ORD0015736" at bounding box center [862, 47] width 115 height 19
copy span "ORD0015736"
click at [89, 224] on link at bounding box center [92, 220] width 28 height 18
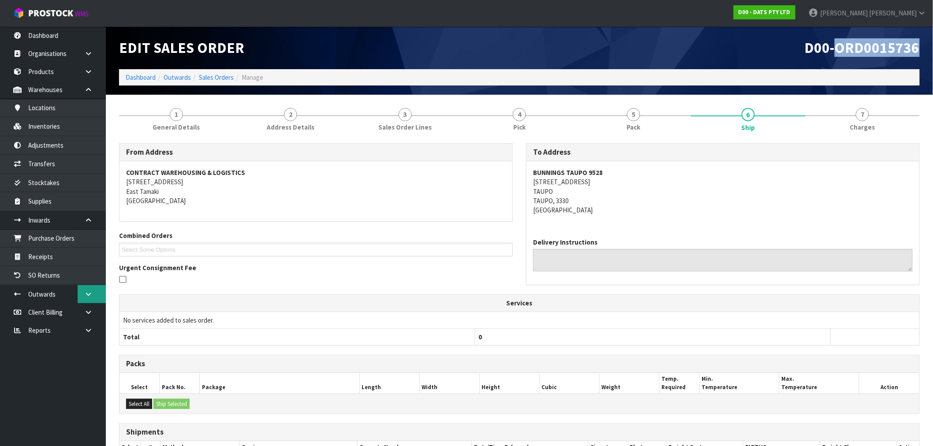
click at [82, 299] on link at bounding box center [92, 294] width 28 height 18
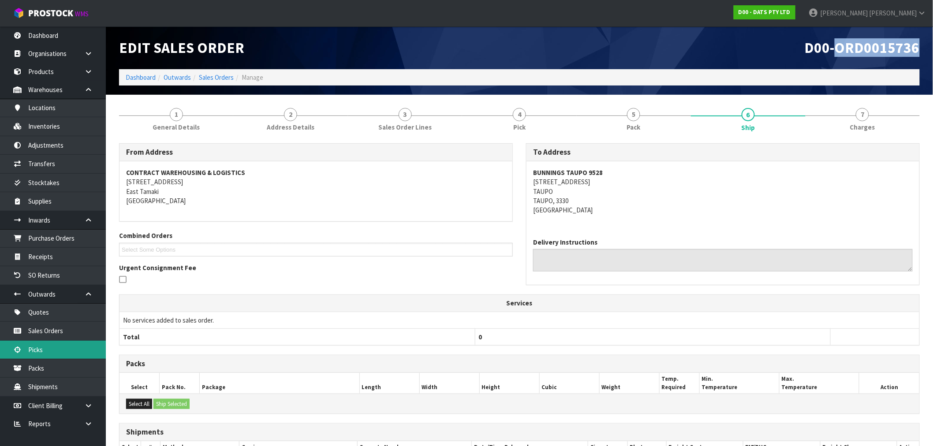
click at [53, 355] on link "Picks" at bounding box center [53, 350] width 106 height 18
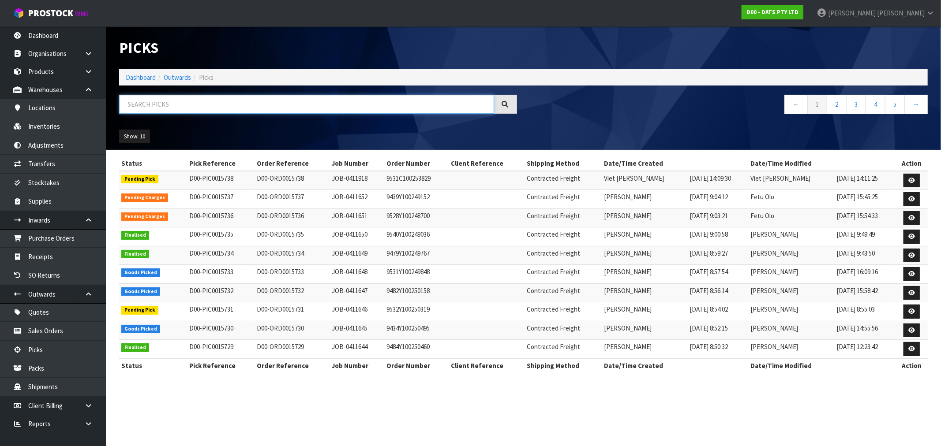
click at [329, 105] on input "text" at bounding box center [306, 104] width 375 height 19
paste input "ORD0015736"
type input "ORD0015736"
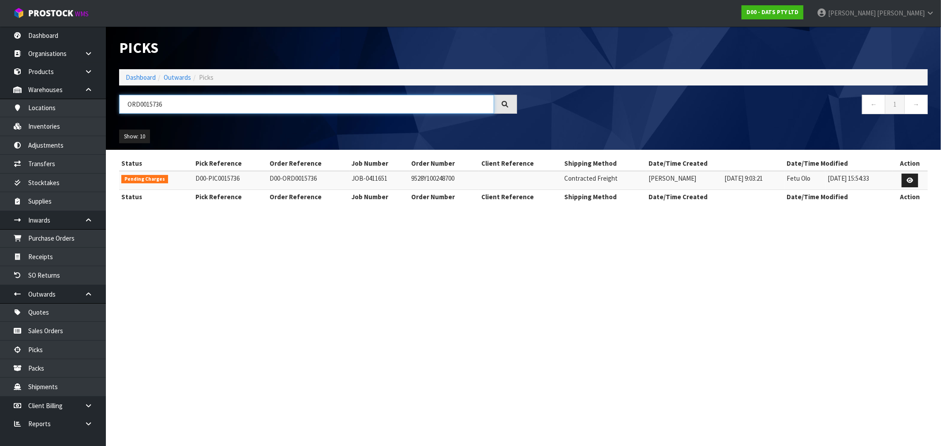
click at [197, 102] on input "ORD0015736" at bounding box center [306, 104] width 375 height 19
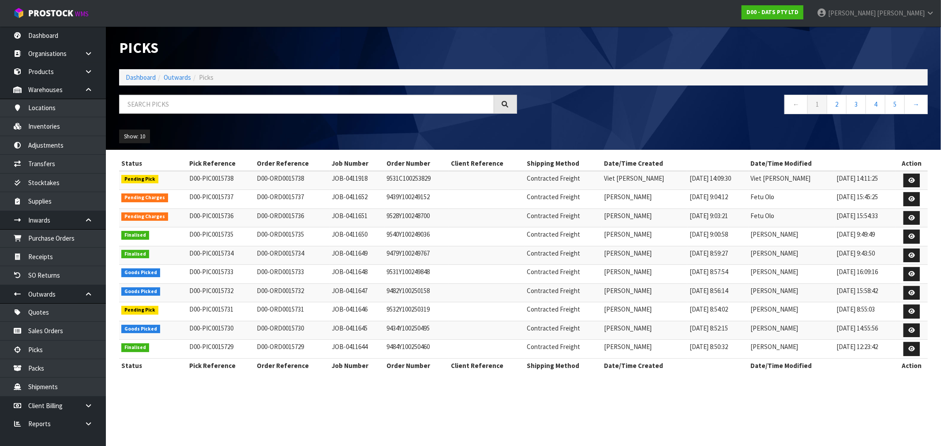
drag, startPoint x: 173, startPoint y: 219, endPoint x: 724, endPoint y: 228, distance: 550.5
click at [715, 228] on tbody "Pending Pick D00-PIC0015738 D00-ORD0015738 JOB-0411918 9531C100253829 Contracte…" at bounding box center [523, 265] width 808 height 188
click at [911, 218] on icon at bounding box center [911, 218] width 7 height 6
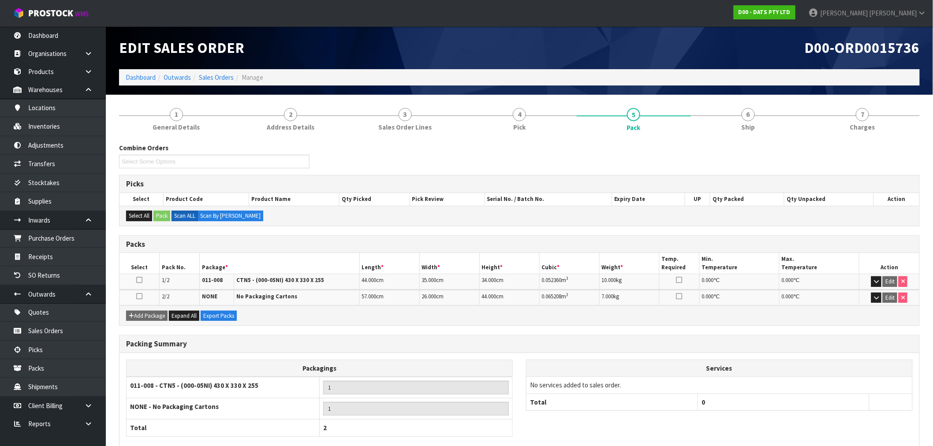
click at [756, 101] on section "1 General Details 2 Address Details 3 Sales Order Lines 4 Pick 5 Pack 6 Ship 7 …" at bounding box center [519, 295] width 827 height 400
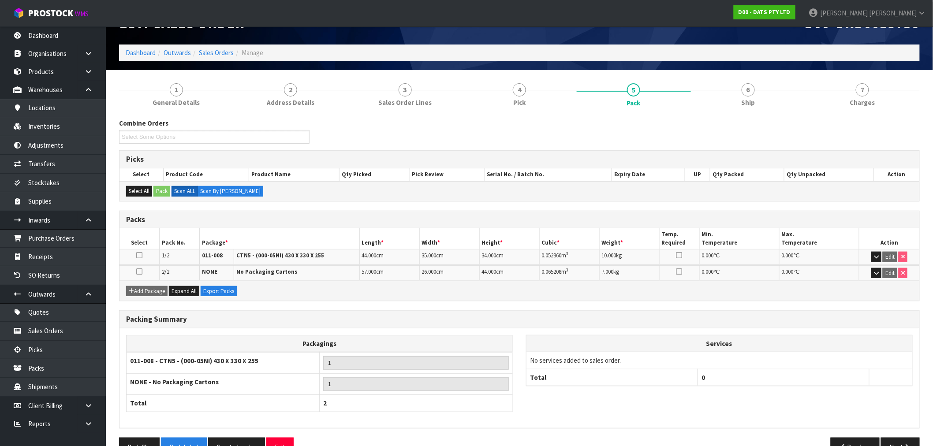
scroll to position [48, 0]
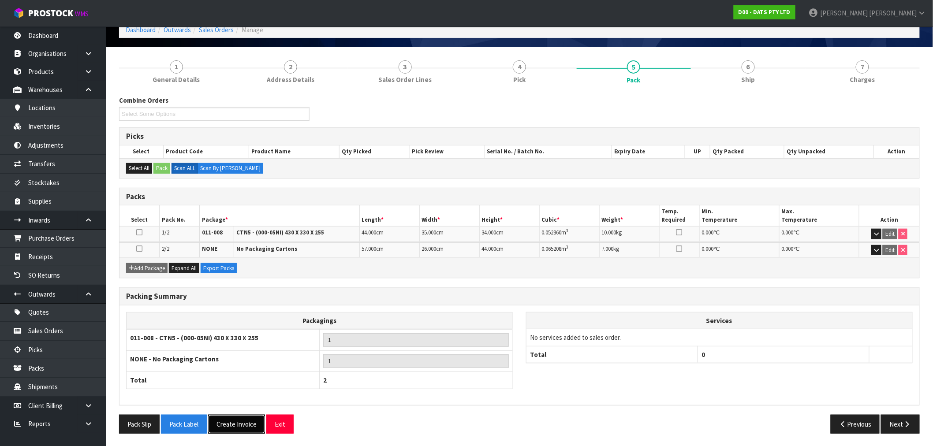
click at [240, 425] on button "Create Invoice" at bounding box center [236, 424] width 57 height 19
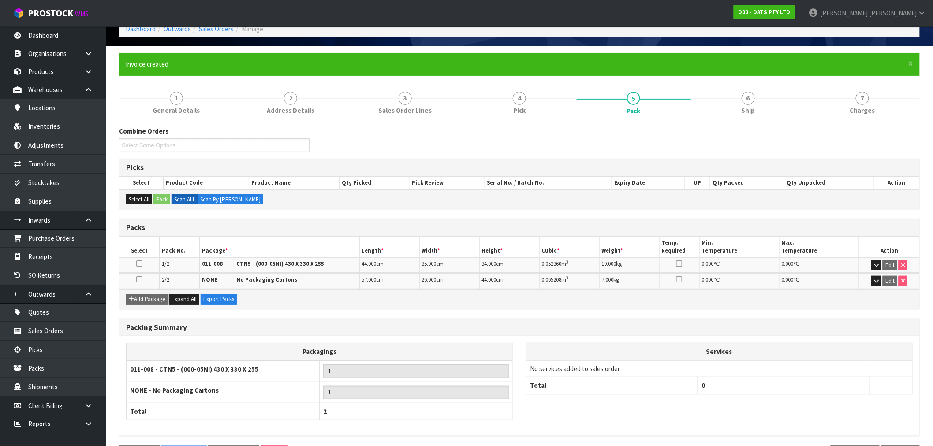
scroll to position [80, 0]
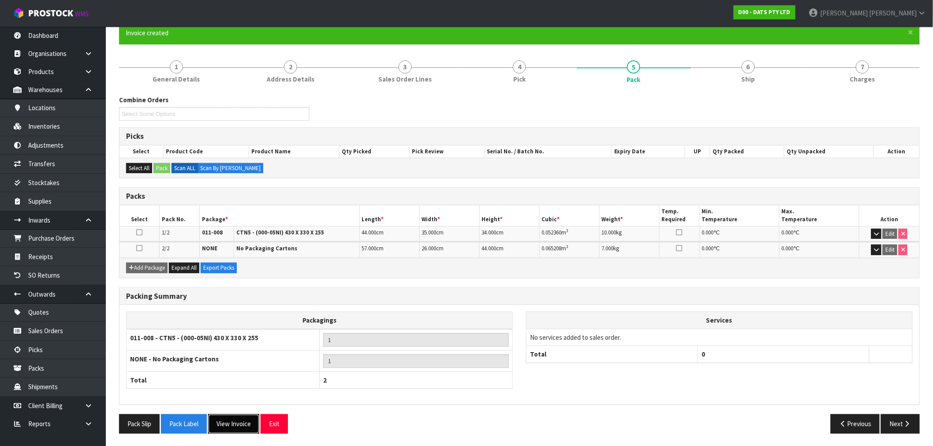
click at [231, 424] on button "View Invoice" at bounding box center [233, 424] width 51 height 19
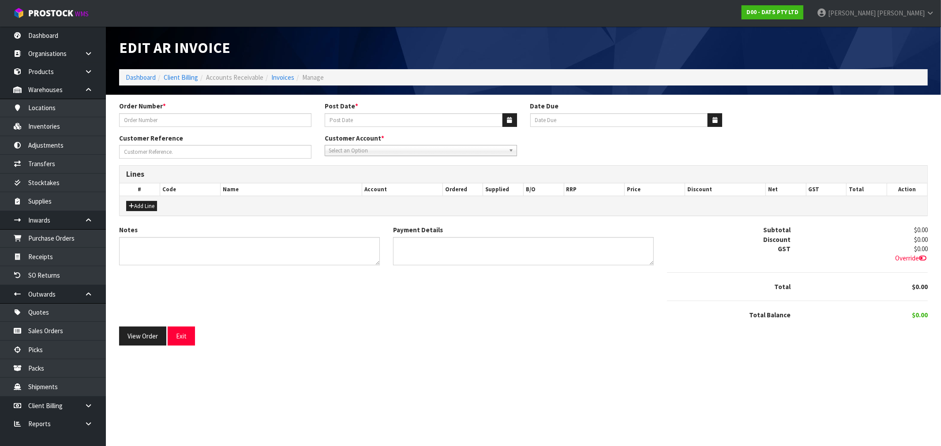
type input "9528Y100248700"
type input "10/09/2025"
type input "20/10/2025"
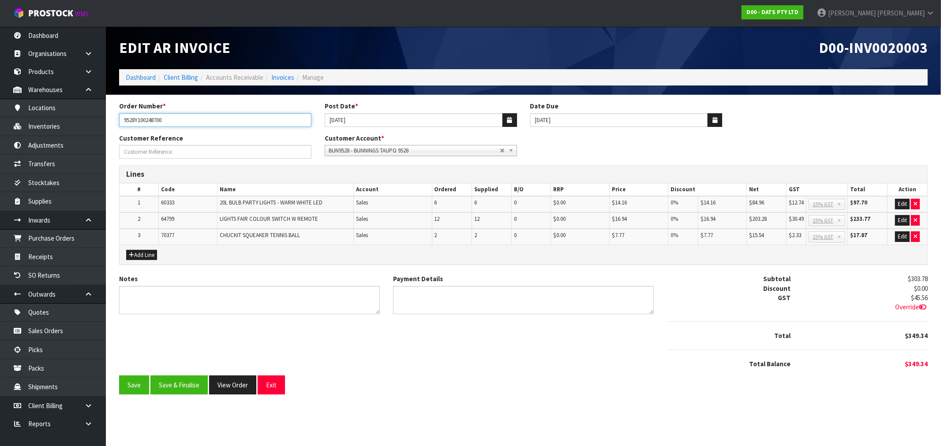
drag, startPoint x: 187, startPoint y: 122, endPoint x: 112, endPoint y: 122, distance: 74.5
click at [112, 122] on div "Order Number * 9528Y100248700" at bounding box center [215, 113] width 206 height 25
click at [163, 120] on input "9528Y100248700" at bounding box center [215, 120] width 192 height 14
click at [887, 52] on span "D00-INV0020003" at bounding box center [873, 47] width 109 height 19
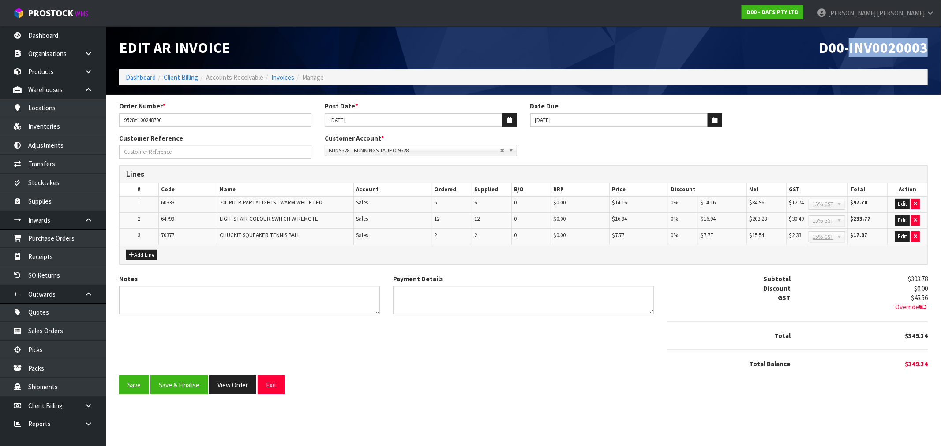
click at [887, 52] on span "D00-INV0020003" at bounding box center [873, 47] width 109 height 19
copy span "INV0020003"
click at [187, 389] on button "Save & Finalise" at bounding box center [178, 385] width 57 height 19
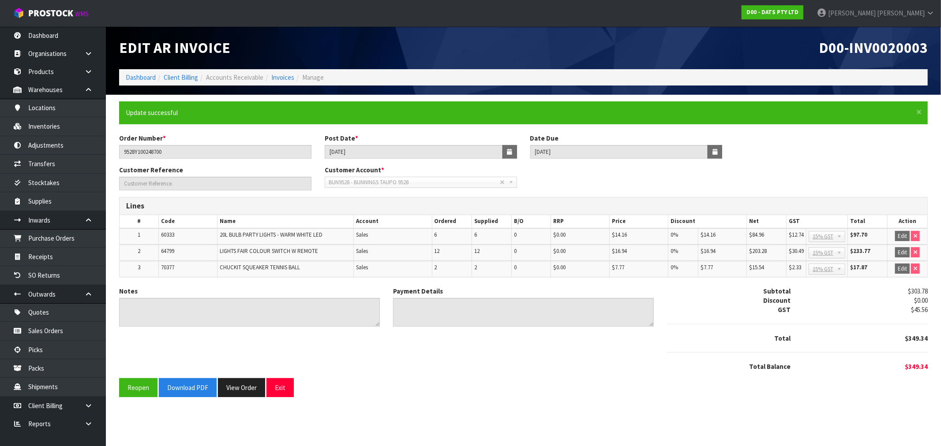
click at [185, 412] on section "Edit AR Invoice D00-INV0020003 Dashboard Client Billing Accounts Receivable Inv…" at bounding box center [470, 223] width 941 height 446
click at [191, 391] on button "Download PDF" at bounding box center [188, 387] width 58 height 19
click at [241, 391] on button "View Order" at bounding box center [241, 387] width 47 height 19
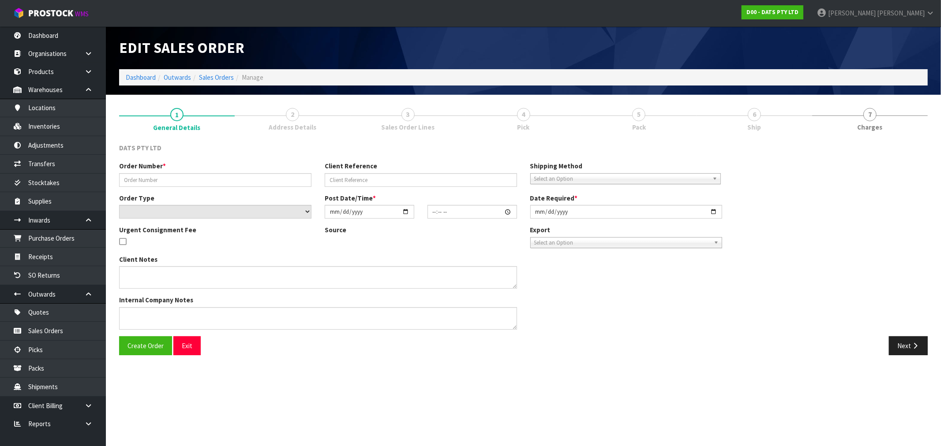
type input "9528Y100248700"
select select "number:0"
type input "[DATE]"
type input "09:02:00.000"
type input "[DATE]"
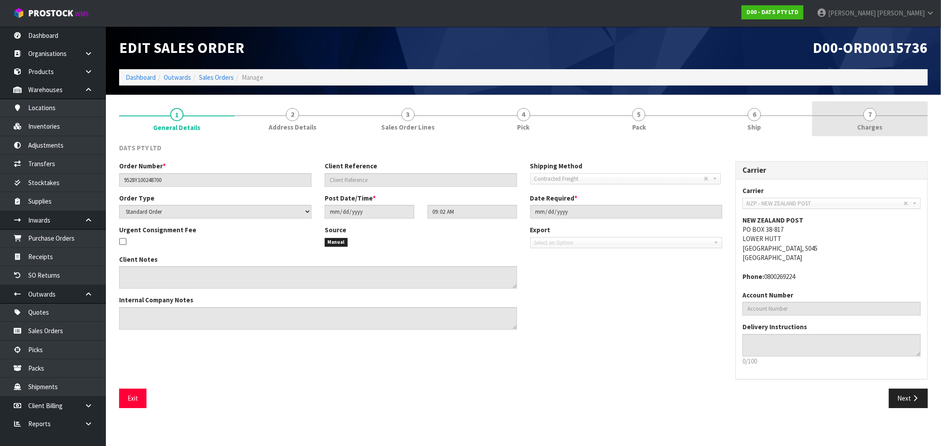
click at [891, 128] on link "7 Charges" at bounding box center [870, 118] width 116 height 35
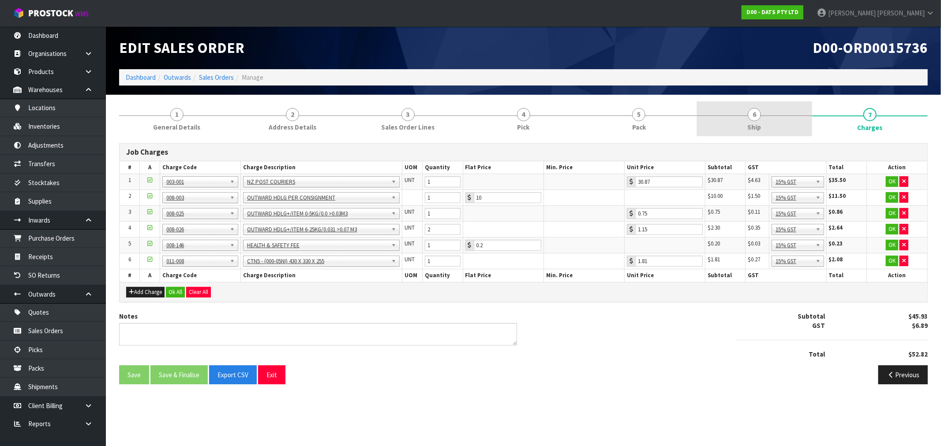
click at [772, 124] on link "6 Ship" at bounding box center [754, 118] width 116 height 35
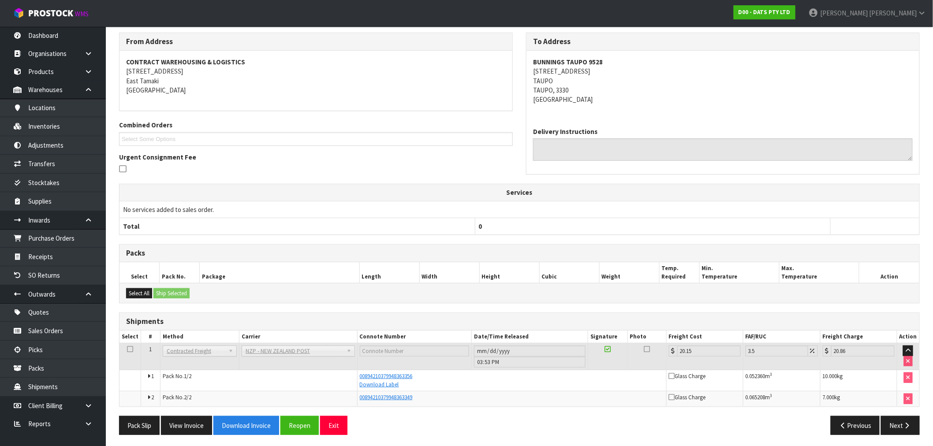
scroll to position [113, 0]
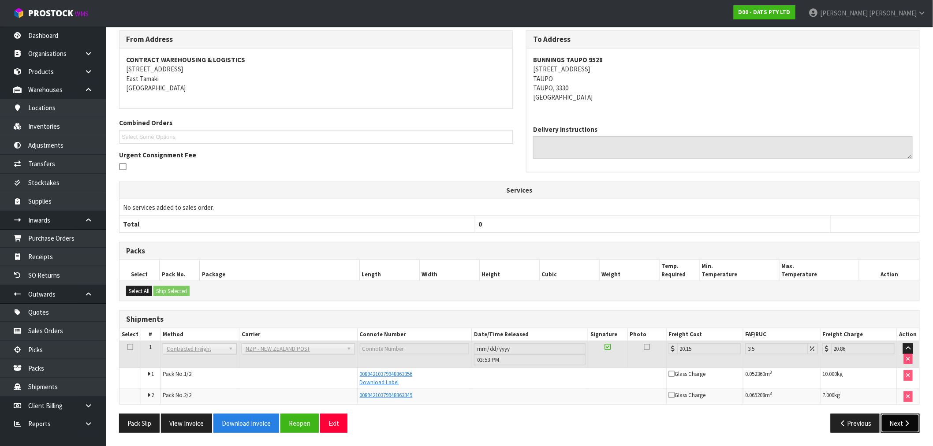
drag, startPoint x: 909, startPoint y: 422, endPoint x: 905, endPoint y: 417, distance: 6.3
click at [909, 422] on icon "button" at bounding box center [907, 423] width 8 height 7
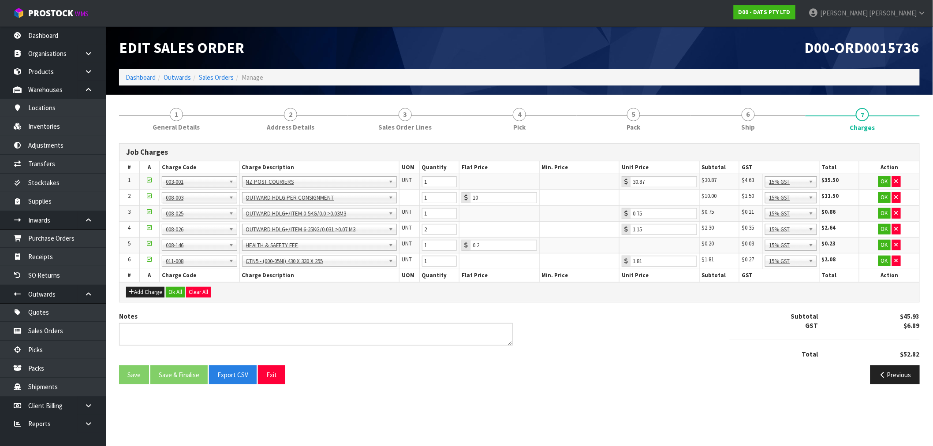
scroll to position [0, 0]
drag, startPoint x: 183, startPoint y: 289, endPoint x: 186, endPoint y: 296, distance: 6.7
click at [183, 289] on button "Ok All" at bounding box center [175, 292] width 19 height 11
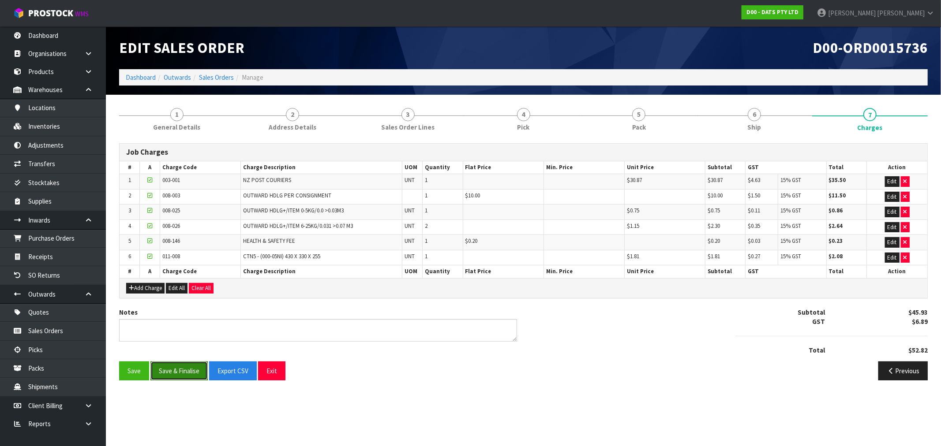
click at [189, 365] on button "Save & Finalise" at bounding box center [178, 371] width 57 height 19
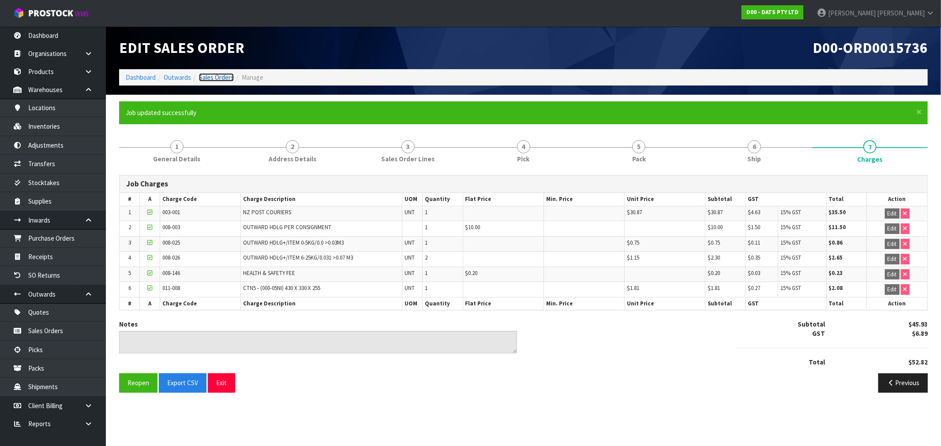
click at [213, 78] on link "Sales Orders" at bounding box center [216, 77] width 35 height 8
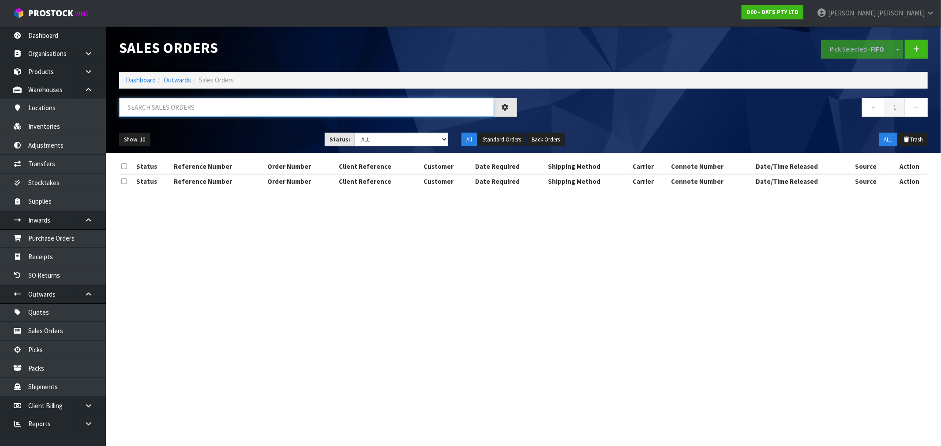
drag, startPoint x: 232, startPoint y: 107, endPoint x: 219, endPoint y: 106, distance: 12.8
click at [232, 108] on input "text" at bounding box center [306, 107] width 375 height 19
type input "15737"
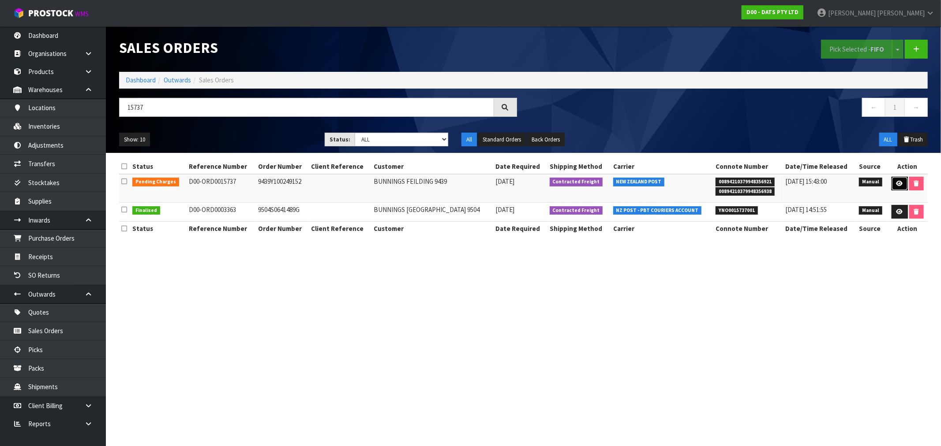
click at [903, 184] on link at bounding box center [899, 184] width 16 height 14
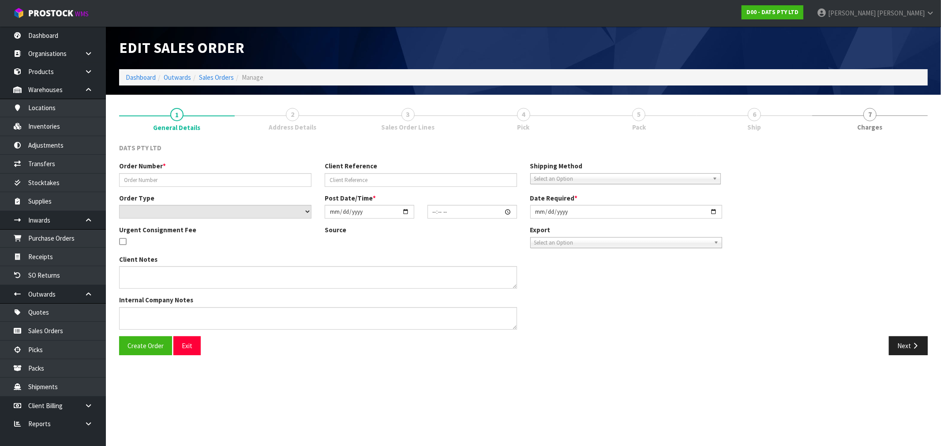
type input "9439Y100249152"
select select "number:0"
type input "[DATE]"
type input "09:04:00.000"
type input "[DATE]"
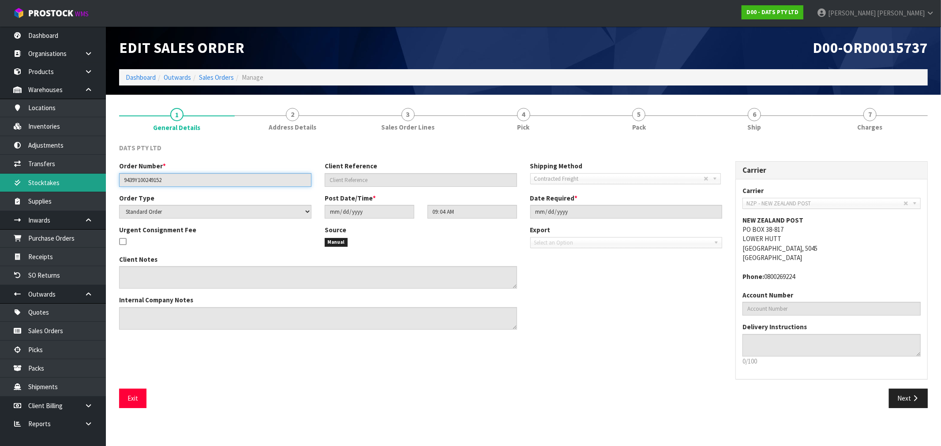
drag, startPoint x: 173, startPoint y: 177, endPoint x: 68, endPoint y: 178, distance: 105.0
click at [68, 178] on body "Toggle navigation ProStock WMS D00 - DATS PTY LTD Rocio Lopez Logout Dashboard …" at bounding box center [470, 223] width 941 height 446
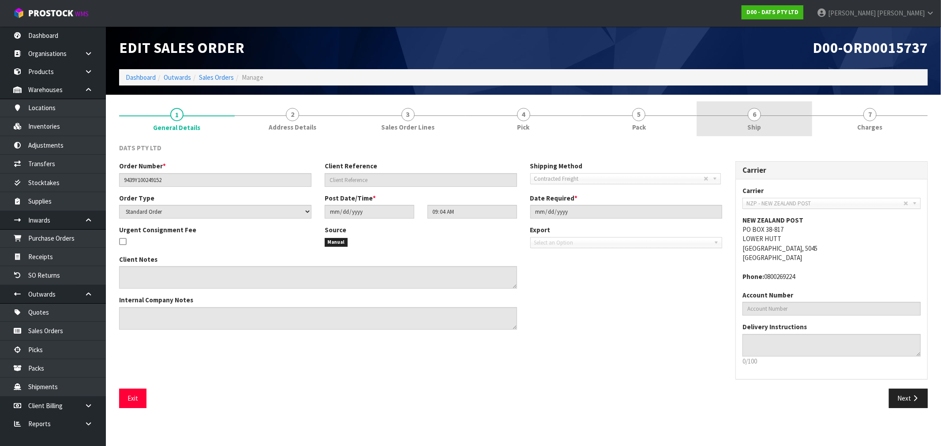
click at [796, 120] on link "6 Ship" at bounding box center [754, 118] width 116 height 35
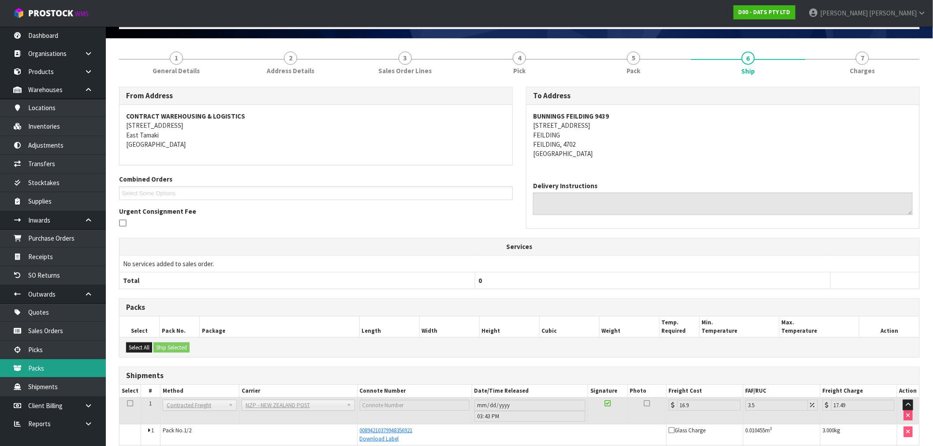
scroll to position [113, 0]
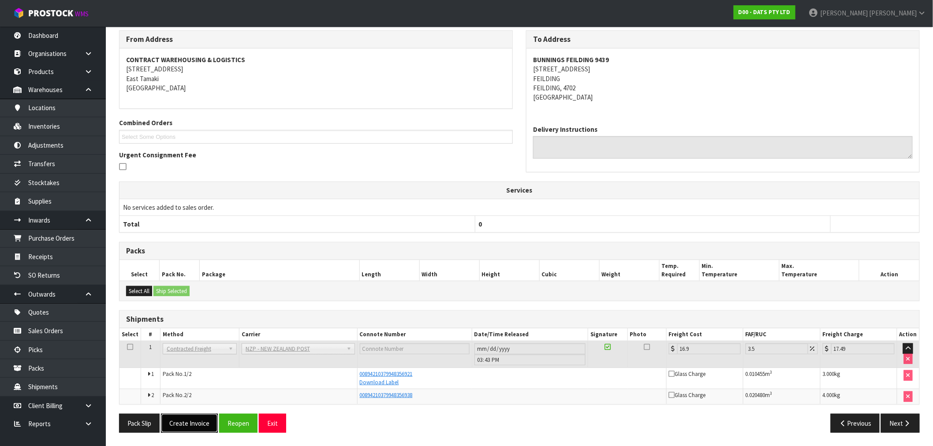
drag, startPoint x: 197, startPoint y: 415, endPoint x: 202, endPoint y: 412, distance: 5.5
click at [197, 415] on button "Create Invoice" at bounding box center [189, 423] width 57 height 19
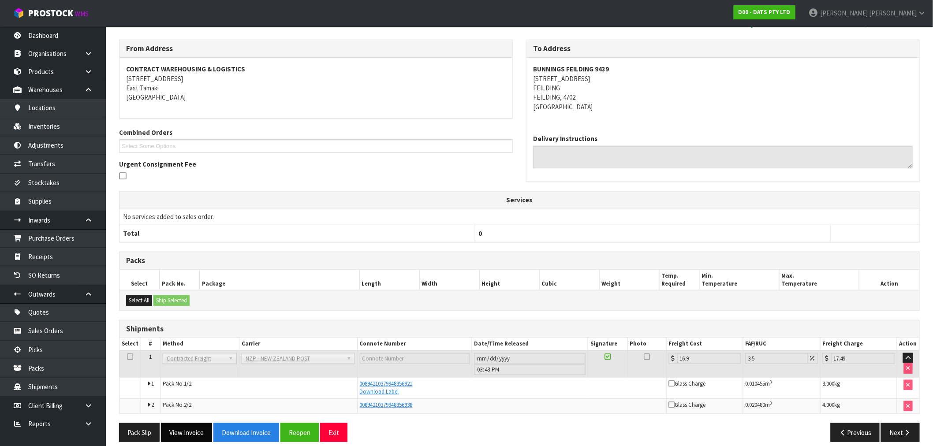
scroll to position [145, 0]
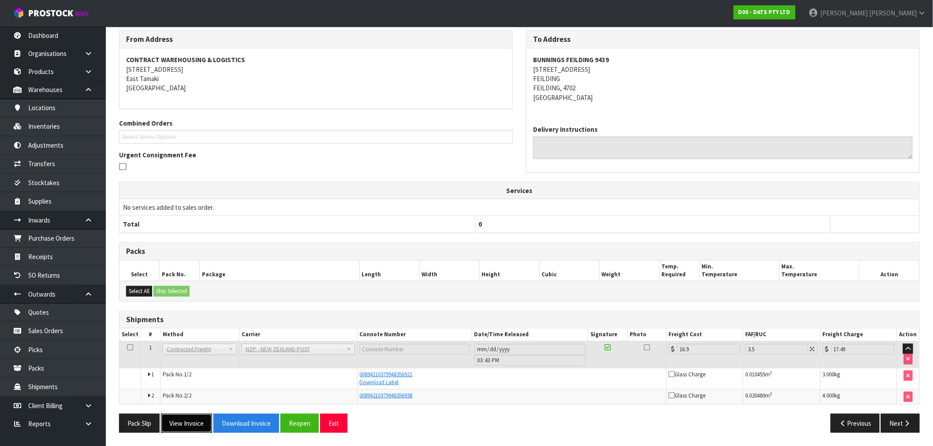
click at [198, 418] on button "View Invoice" at bounding box center [186, 423] width 51 height 19
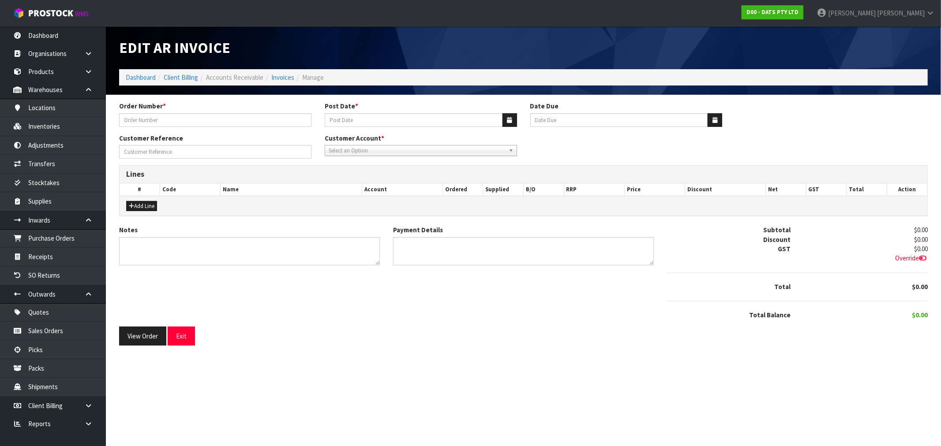
type input "9439Y100249152"
type input "10/09/2025"
type input "20/10/2025"
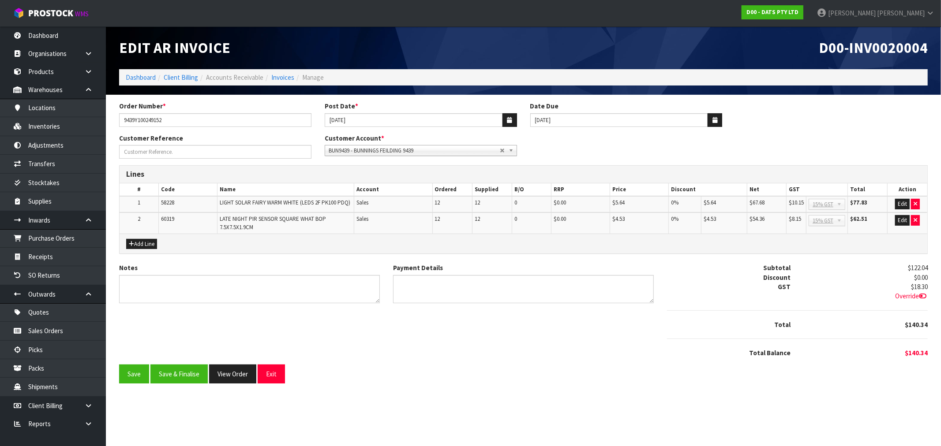
click at [887, 50] on span "D00-INV0020004" at bounding box center [873, 47] width 109 height 19
copy span "INV0020004"
click at [175, 375] on button "Save & Finalise" at bounding box center [178, 374] width 57 height 19
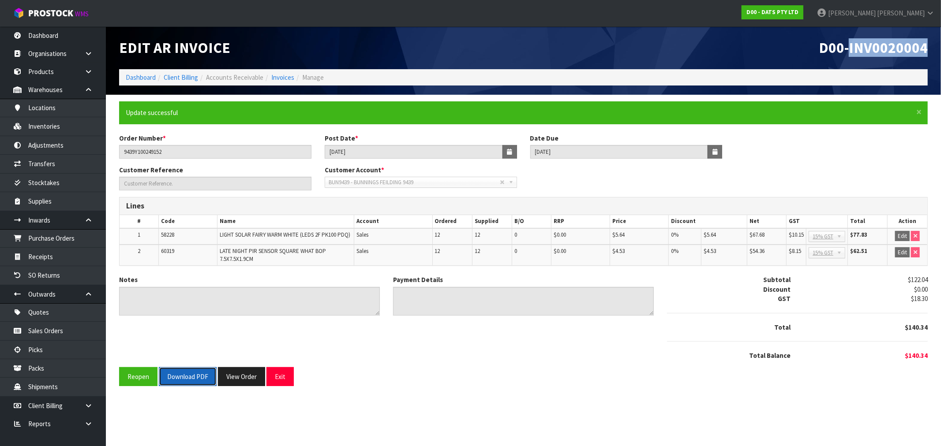
drag, startPoint x: 183, startPoint y: 375, endPoint x: 224, endPoint y: 380, distance: 40.4
click at [186, 376] on button "Download PDF" at bounding box center [188, 376] width 58 height 19
click at [251, 381] on button "View Order" at bounding box center [251, 376] width 47 height 19
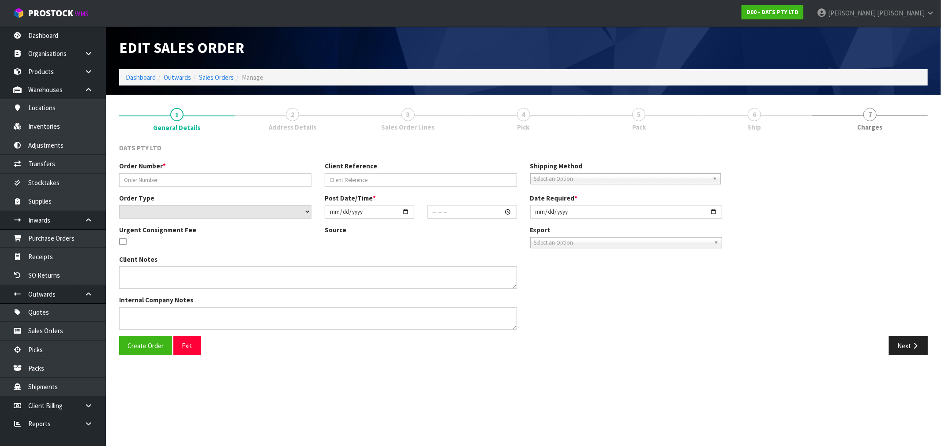
type input "9439Y100249152"
select select "number:0"
type input "[DATE]"
type input "09:04:00.000"
type input "[DATE]"
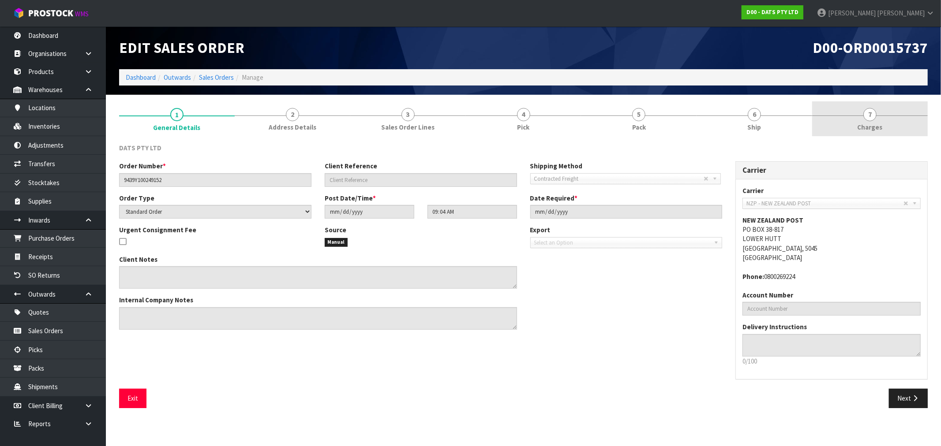
click at [919, 120] on link "7 Charges" at bounding box center [870, 118] width 116 height 35
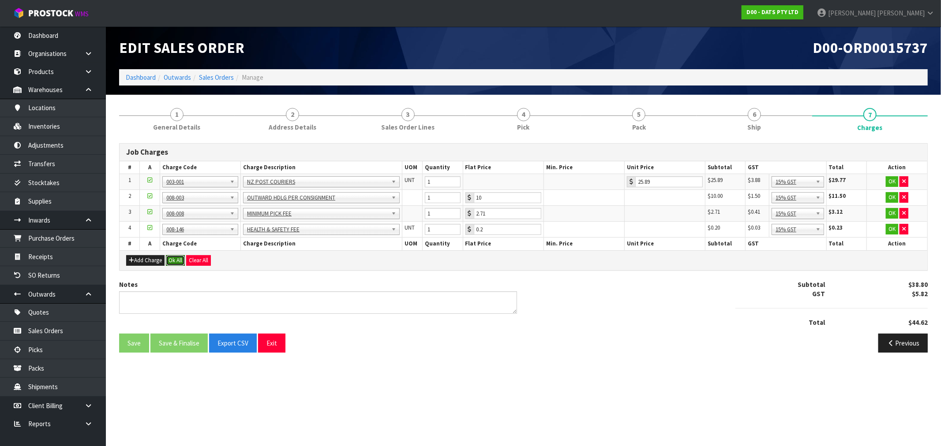
click at [176, 265] on button "Ok All" at bounding box center [175, 260] width 19 height 11
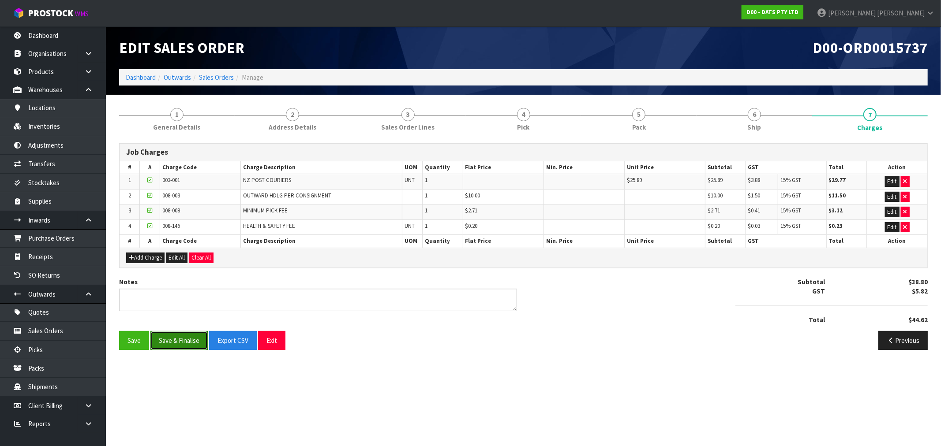
click at [179, 343] on button "Save & Finalise" at bounding box center [178, 340] width 57 height 19
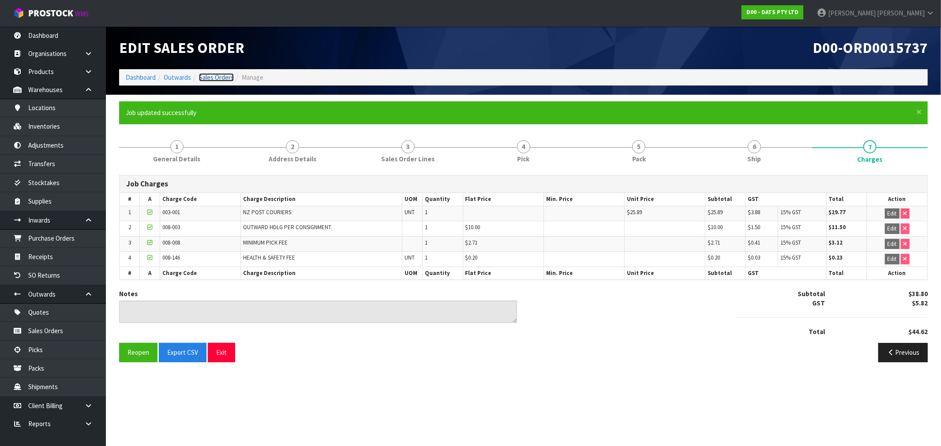
click at [208, 80] on link "Sales Orders" at bounding box center [216, 77] width 35 height 8
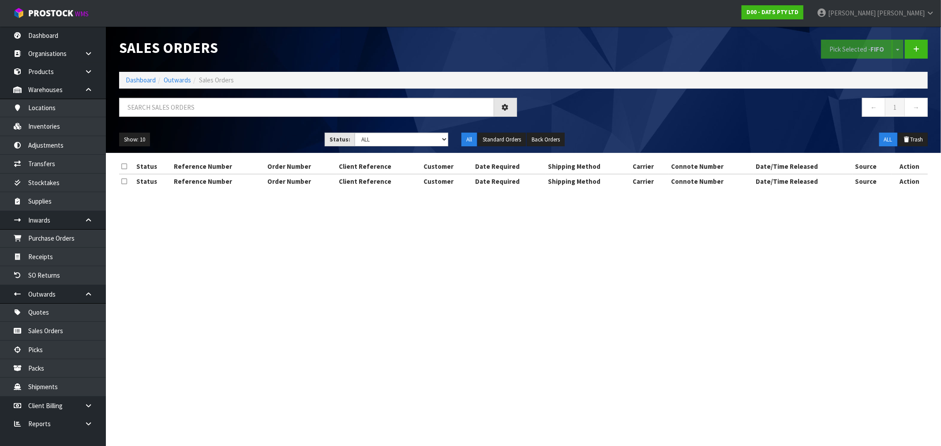
click at [135, 95] on div "Sales Orders Pick Selected - FIFO Split button! FIFO - First In First Out FEFO …" at bounding box center [523, 89] width 822 height 127
click at [137, 75] on li "Dashboard" at bounding box center [141, 79] width 30 height 9
click at [144, 77] on link "Dashboard" at bounding box center [141, 80] width 30 height 8
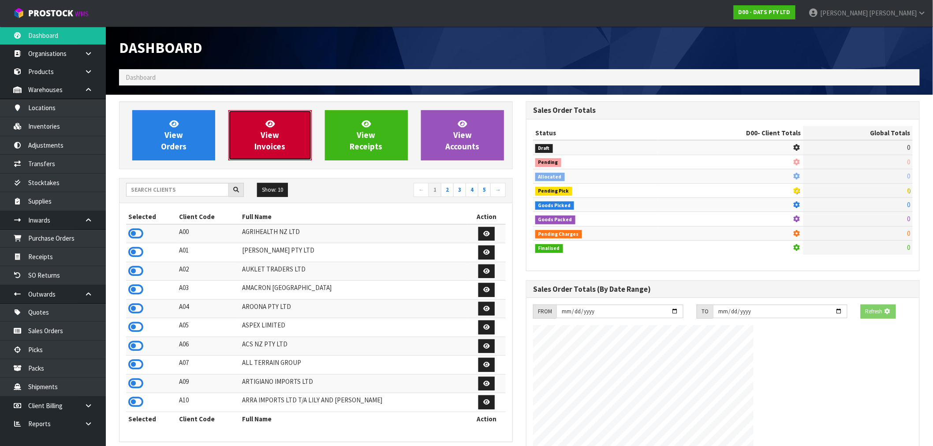
click at [274, 130] on span "View Invoices" at bounding box center [269, 135] width 31 height 33
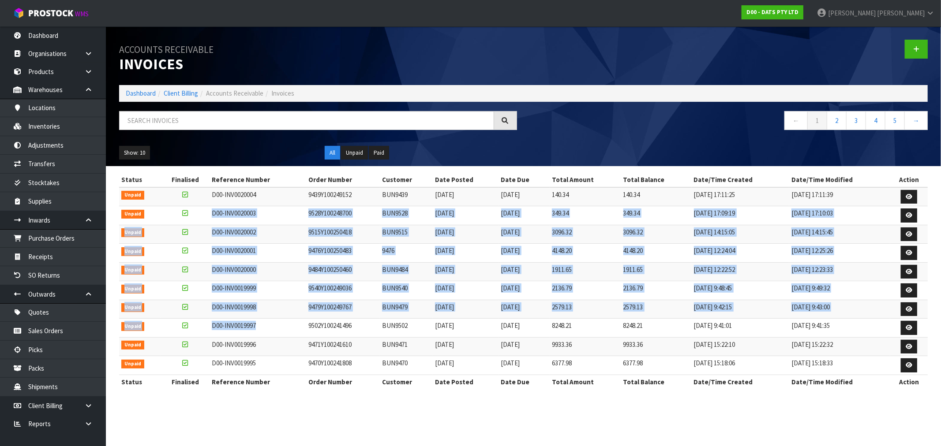
drag, startPoint x: 245, startPoint y: 324, endPoint x: 157, endPoint y: 193, distance: 158.0
click at [166, 205] on tbody "Unpaid D00-INV0020004 9439Y100249152 BUN9439 10/09/2025 20/10/2025 140.34 140.3…" at bounding box center [523, 281] width 808 height 188
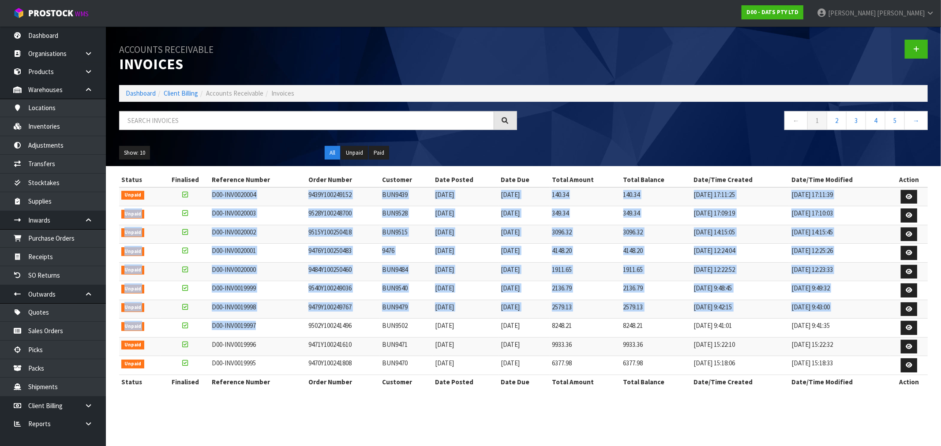
click at [254, 194] on td "D00-INV0020004" at bounding box center [258, 196] width 96 height 19
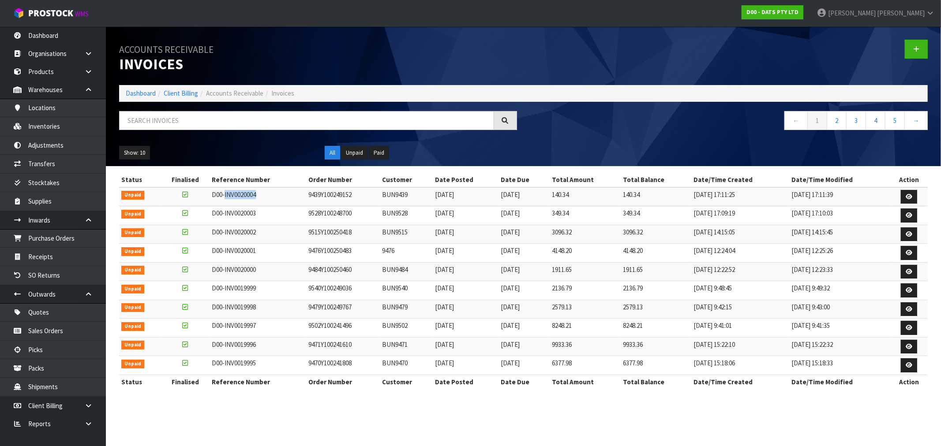
click at [254, 194] on td "D00-INV0020004" at bounding box center [258, 196] width 96 height 19
click at [913, 232] on link at bounding box center [909, 235] width 16 height 14
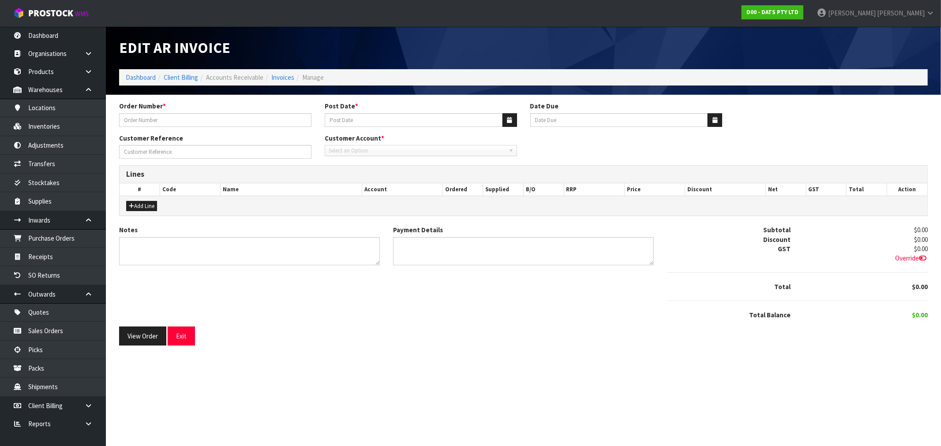
type input "9515Y100250418"
type input "10/09/2025"
type input "20/10/2025"
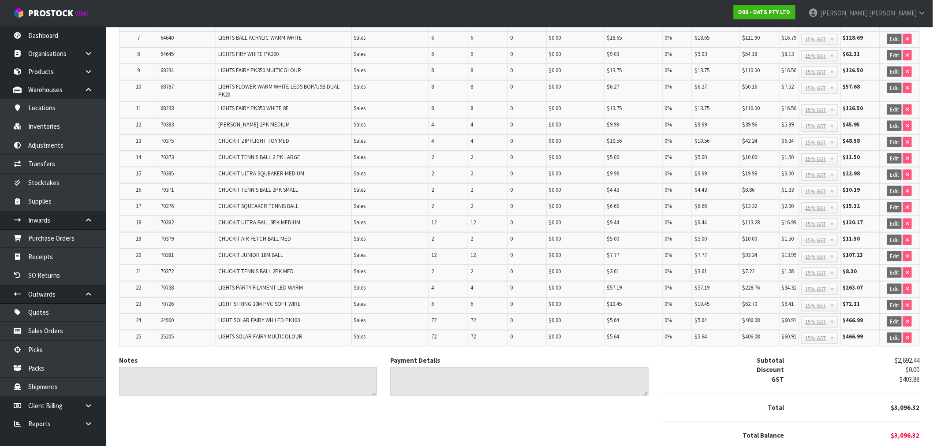
scroll to position [297, 0]
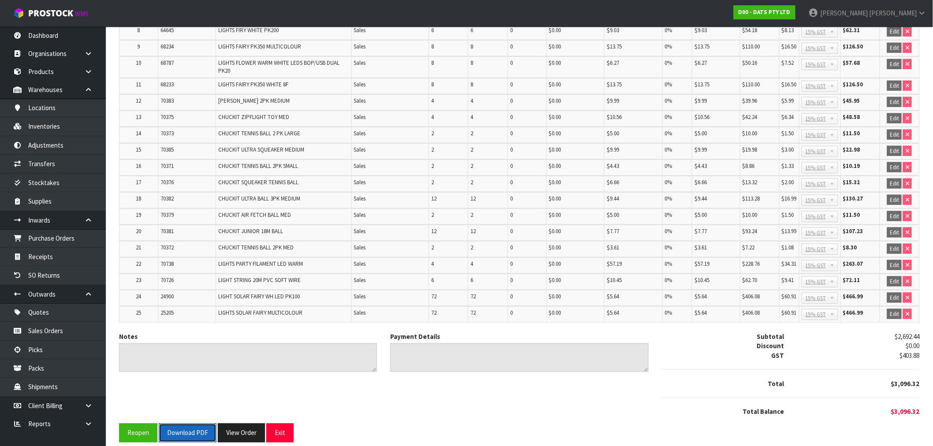
click at [186, 424] on button "Download PDF" at bounding box center [188, 433] width 58 height 19
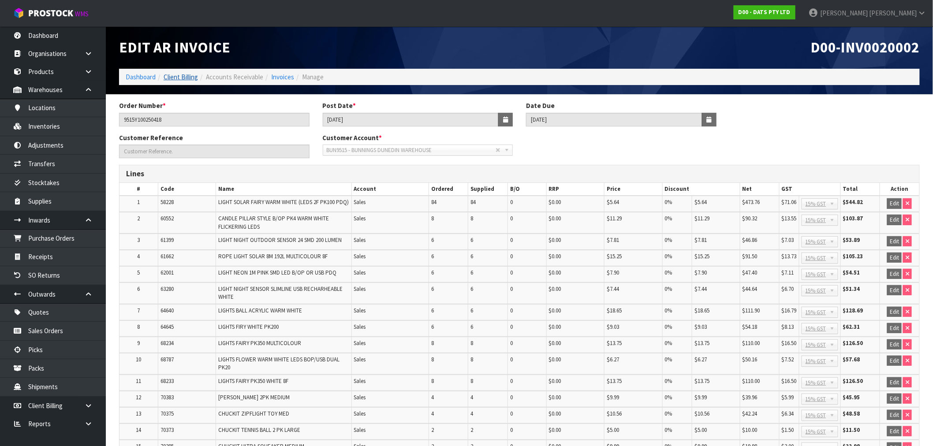
scroll to position [0, 0]
click at [126, 78] on link "Dashboard" at bounding box center [141, 77] width 30 height 8
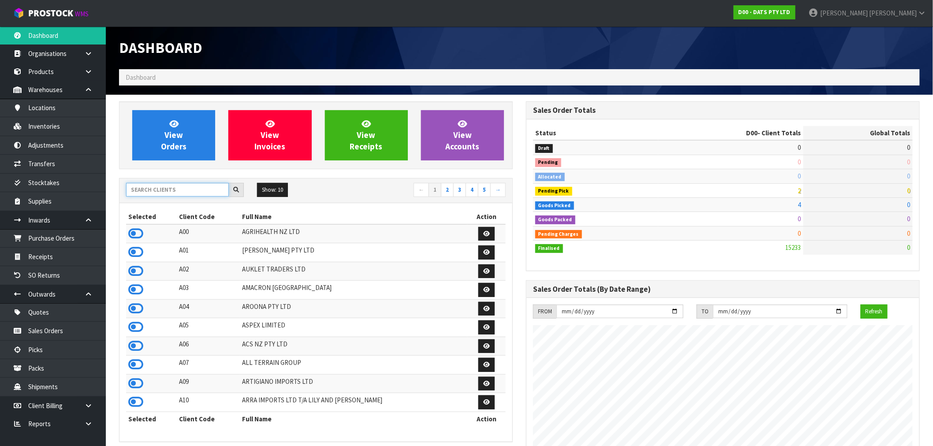
click at [186, 193] on input "text" at bounding box center [177, 190] width 103 height 14
type input "J01"
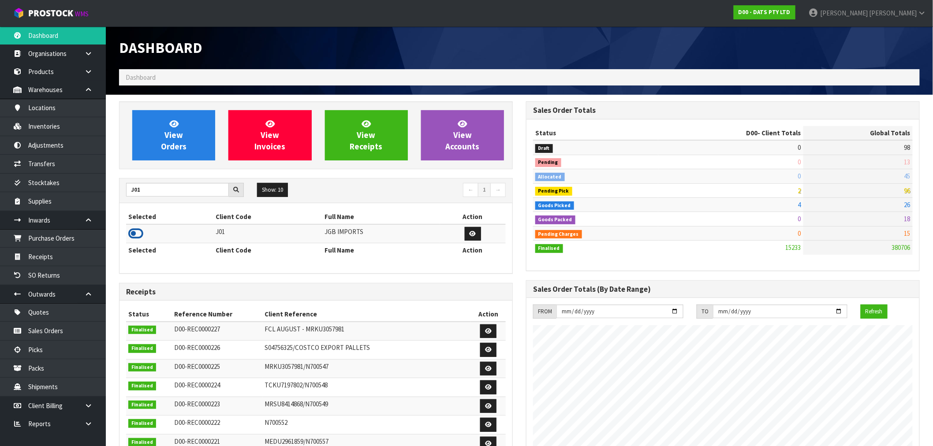
click at [135, 237] on icon at bounding box center [135, 233] width 15 height 13
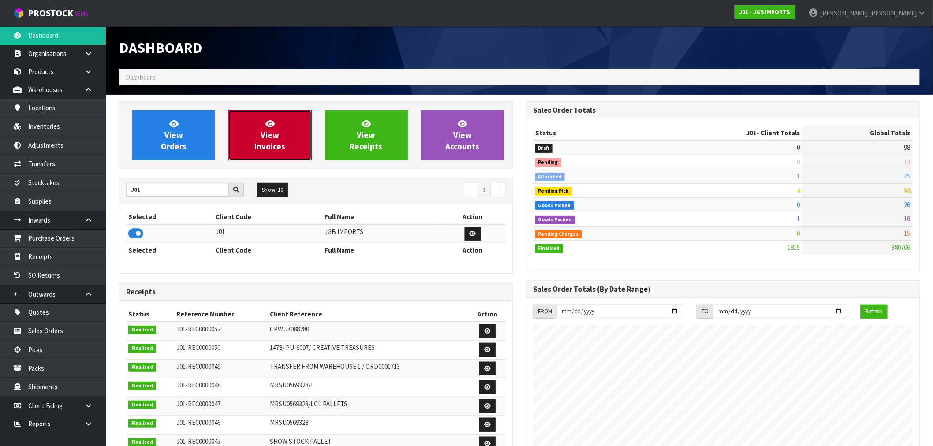
click at [232, 133] on link "View Invoices" at bounding box center [269, 135] width 83 height 50
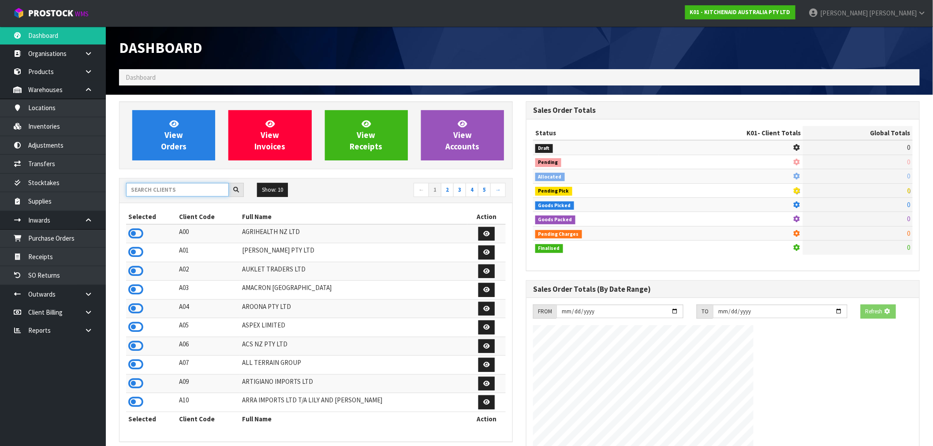
click at [161, 196] on input "text" at bounding box center [177, 190] width 103 height 14
type input "D04"
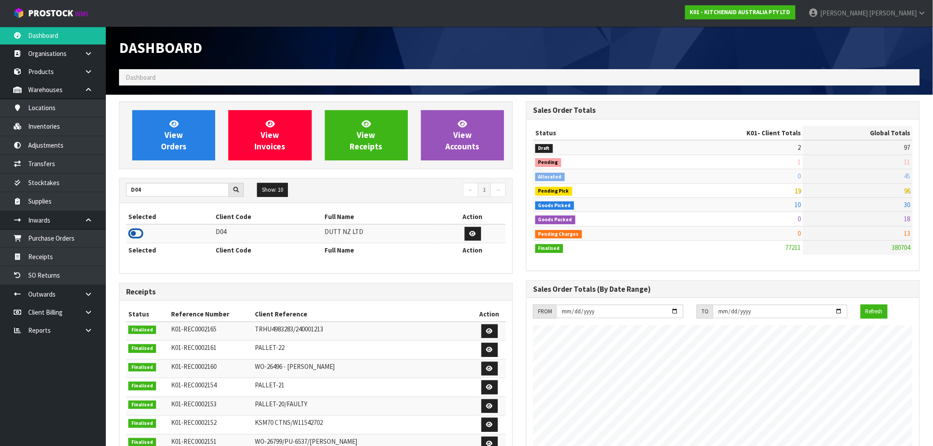
click at [142, 236] on td at bounding box center [169, 233] width 87 height 19
click at [142, 235] on icon at bounding box center [135, 233] width 15 height 13
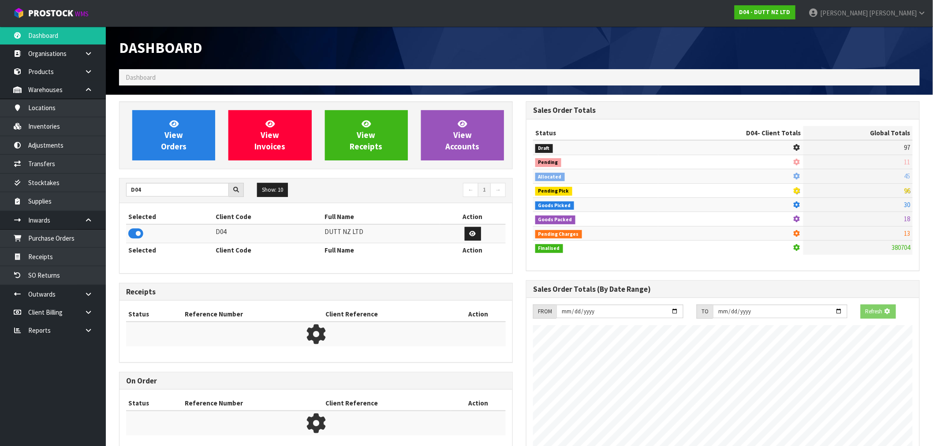
scroll to position [550, 407]
click at [178, 153] on link "View Orders" at bounding box center [173, 135] width 83 height 50
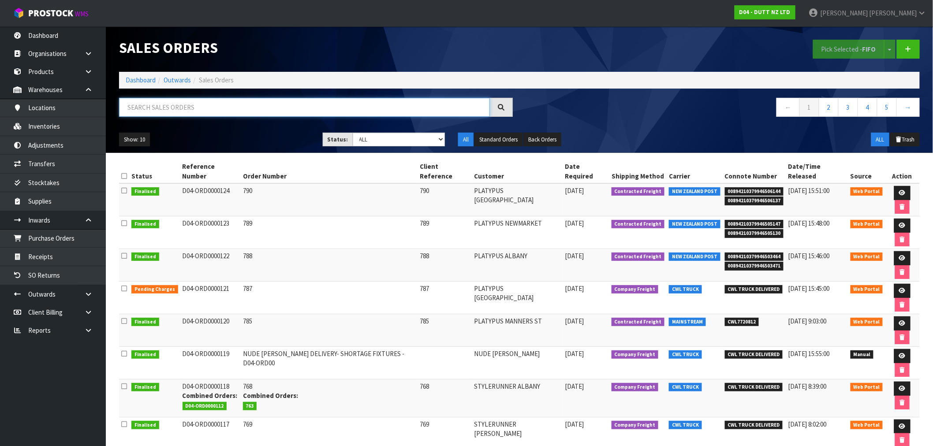
click at [219, 107] on input "text" at bounding box center [304, 107] width 371 height 19
type input "121"
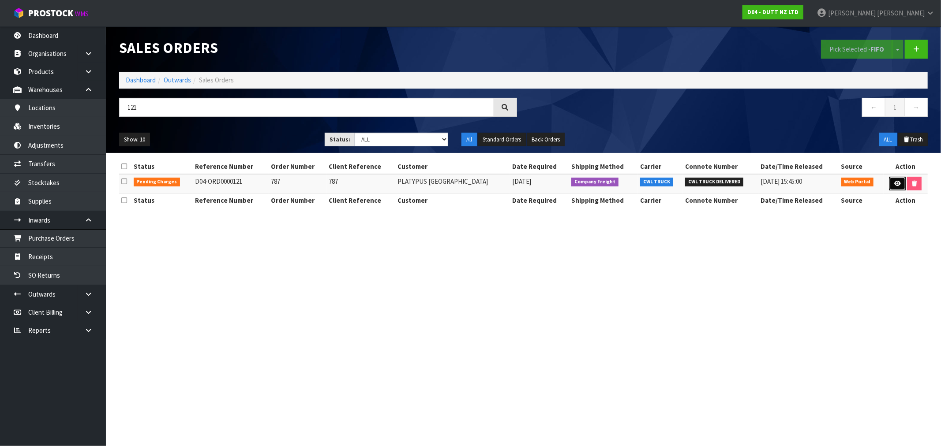
click at [898, 182] on icon at bounding box center [897, 184] width 7 height 6
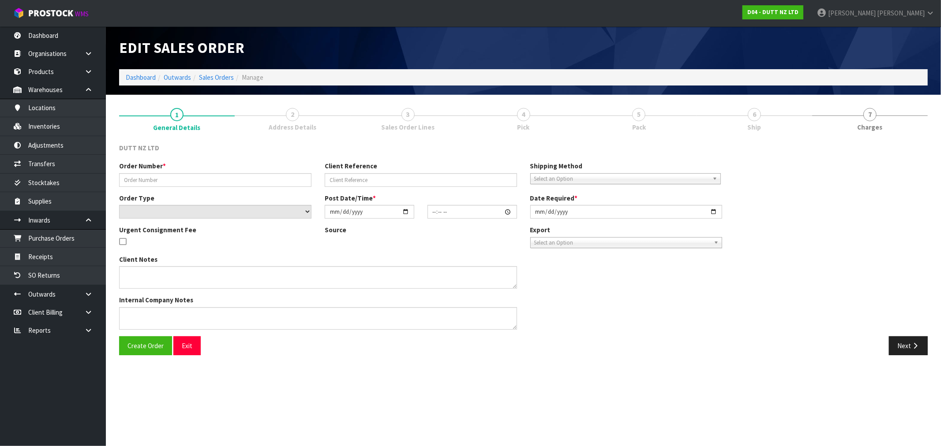
type input "787"
select select "number:0"
type input "[DATE]"
type input "11:44:00.000"
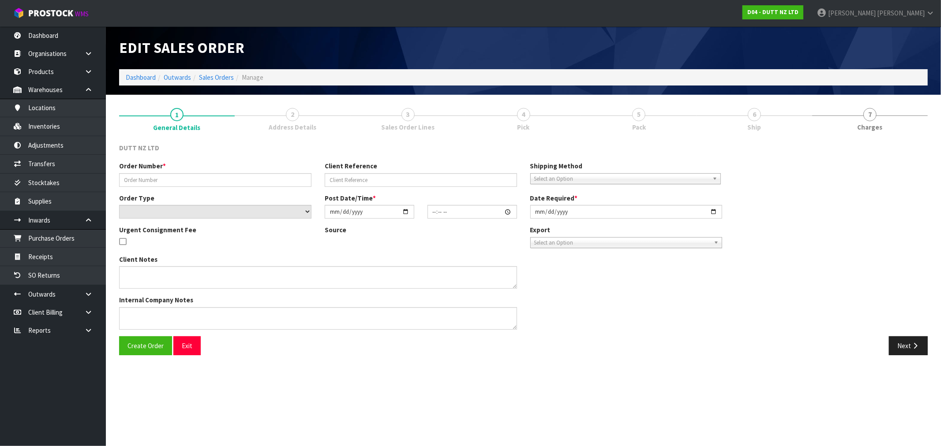
type input "[DATE]"
type textarea "DELIVERY TO STORE CONTACT SITE BEFORE DELIVERY [PHONE_NUMBER]"
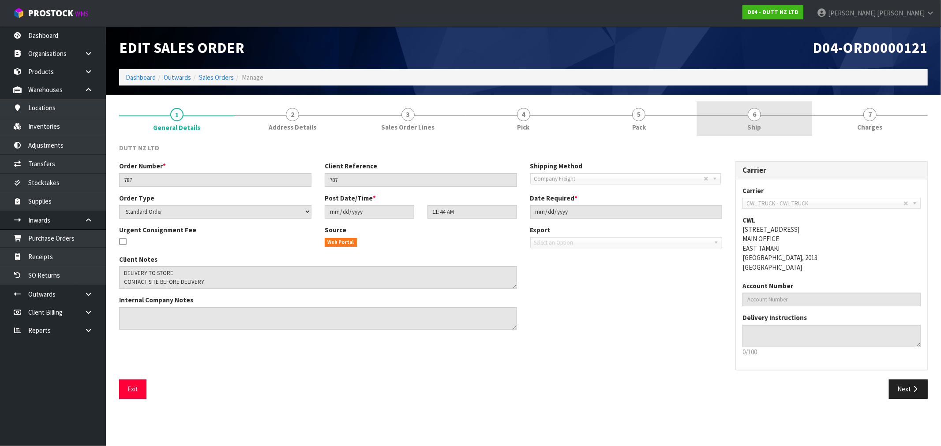
click at [758, 123] on span "Ship" at bounding box center [755, 127] width 14 height 9
